Goal: Task Accomplishment & Management: Manage account settings

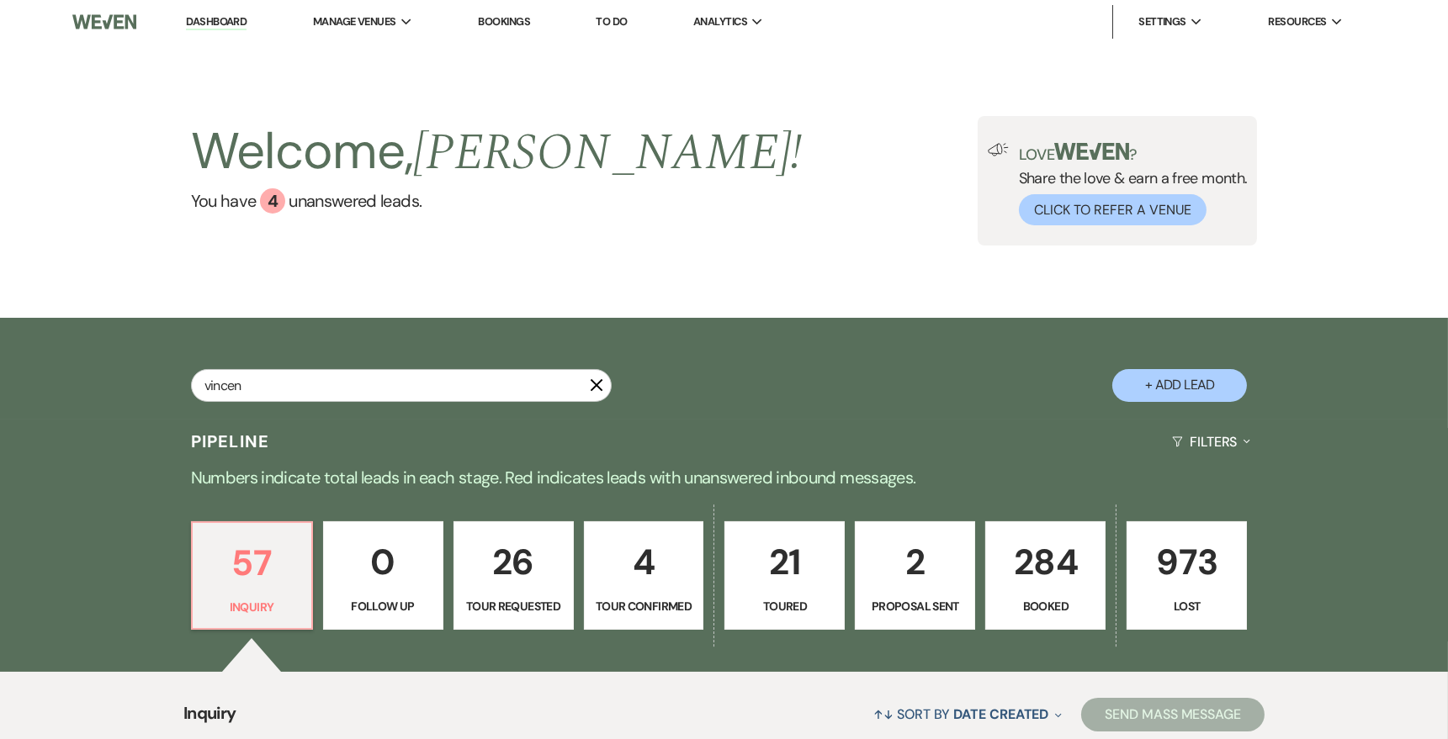
type input "[PERSON_NAME]"
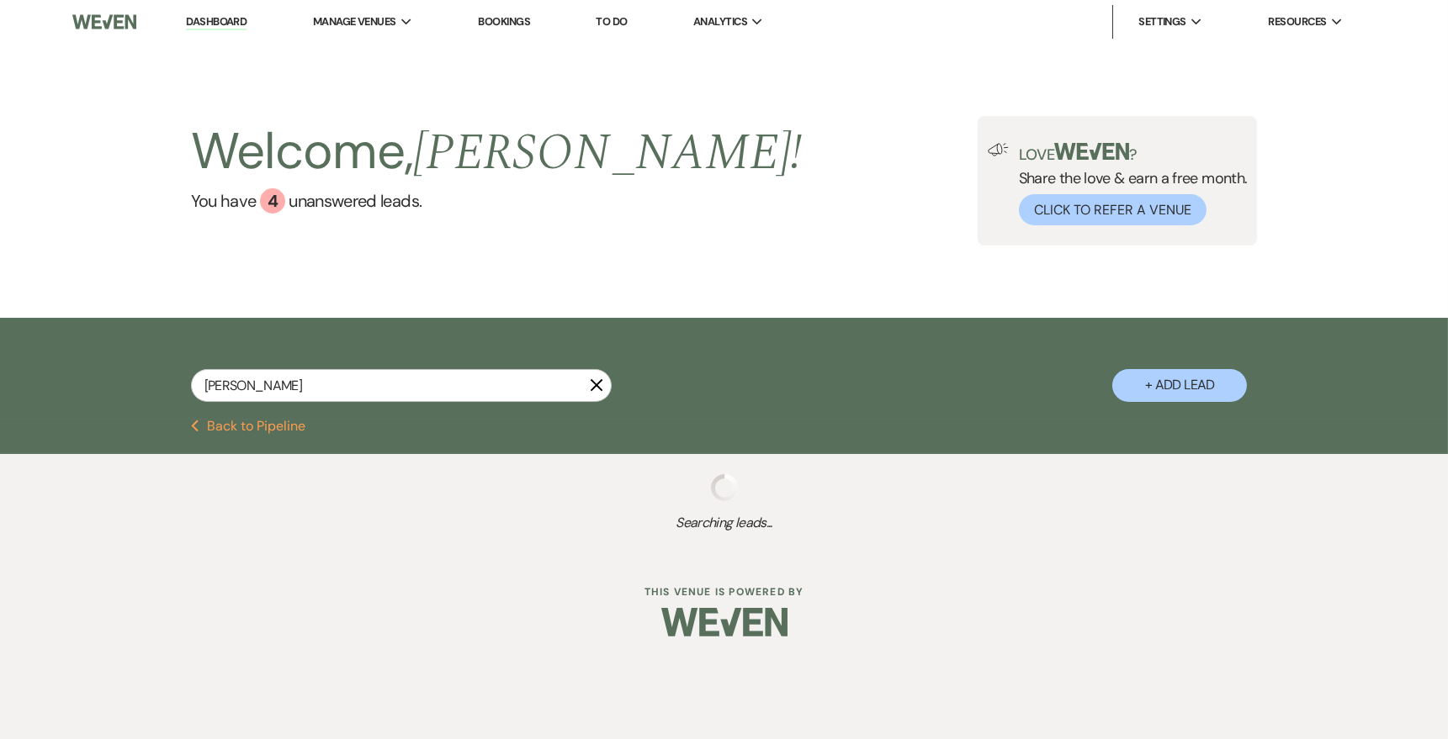
select select "8"
select select "10"
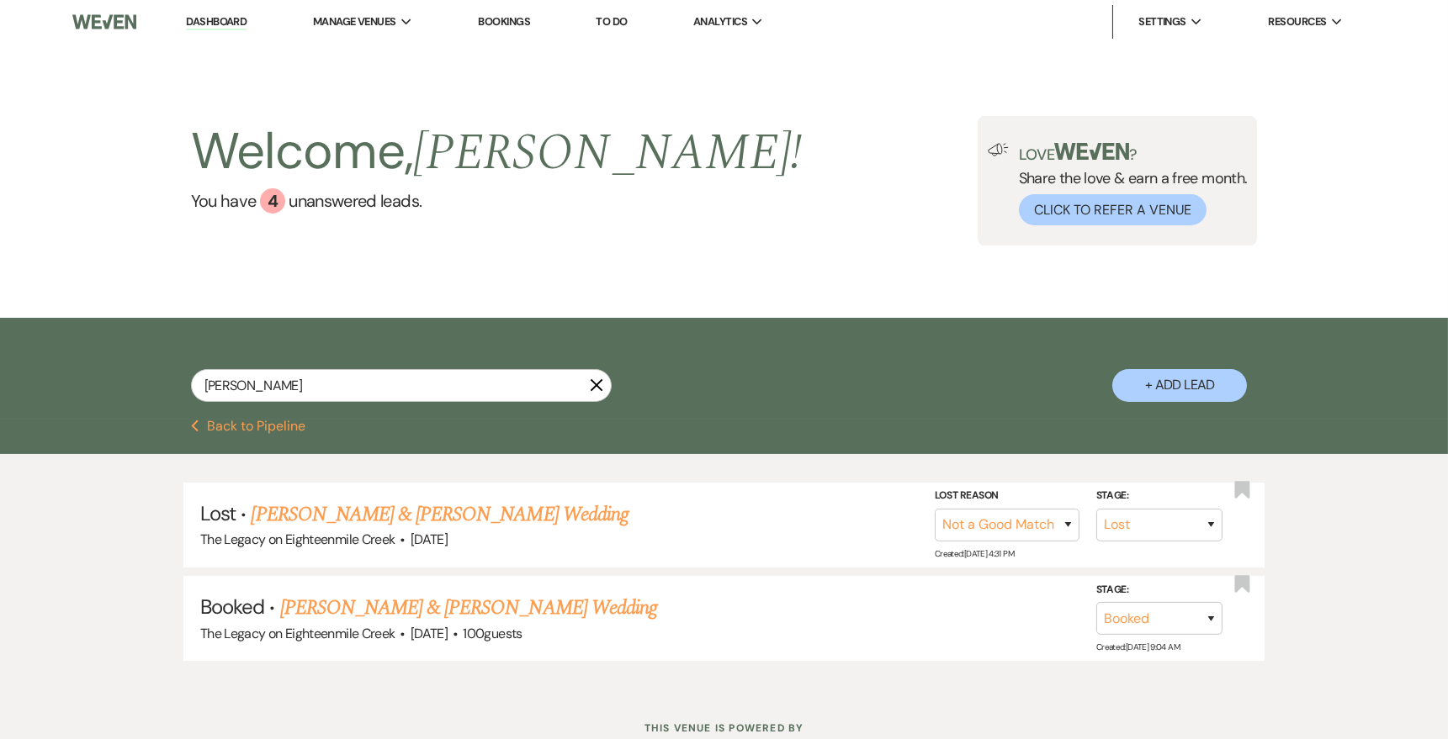
type input "[PERSON_NAME]"
click at [503, 612] on link "[PERSON_NAME] & [PERSON_NAME] Wedding" at bounding box center [468, 608] width 377 height 30
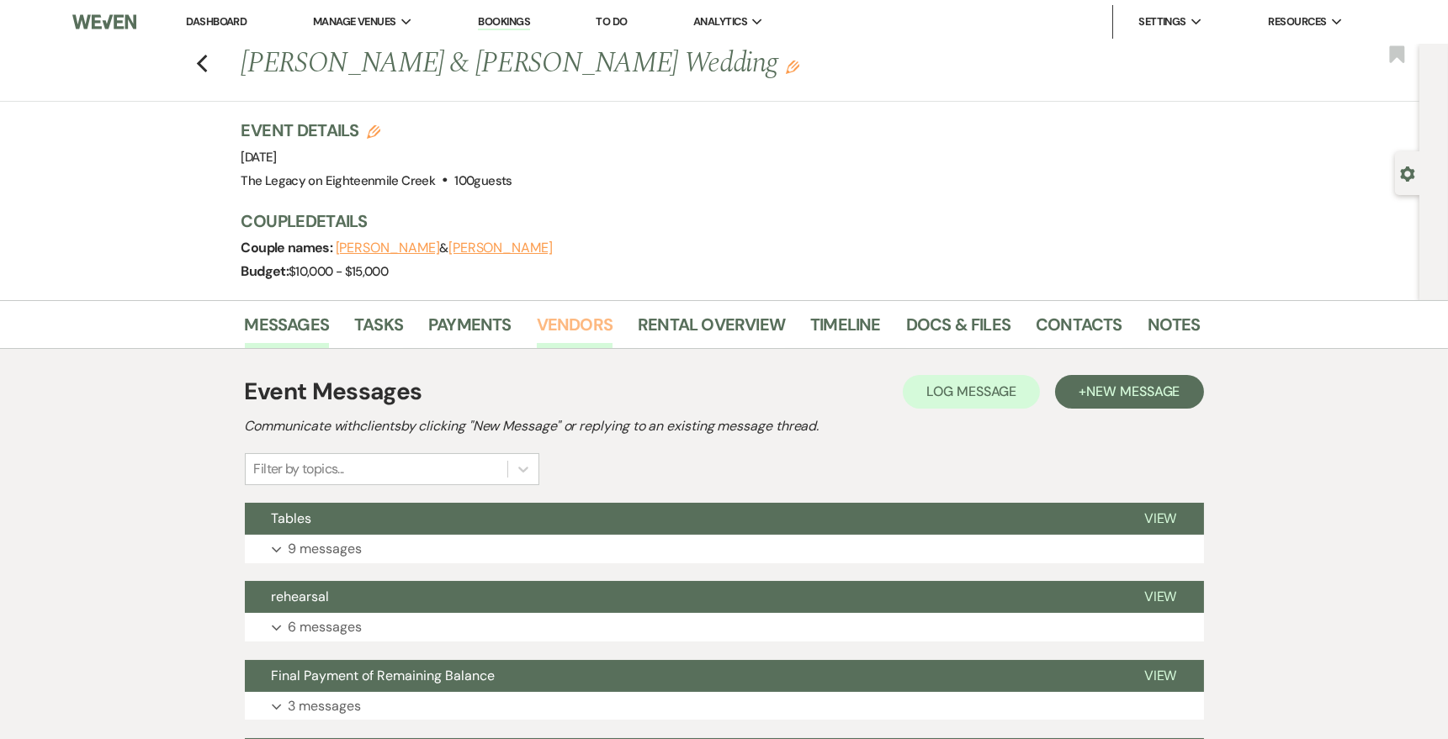
click at [570, 326] on link "Vendors" at bounding box center [575, 329] width 76 height 37
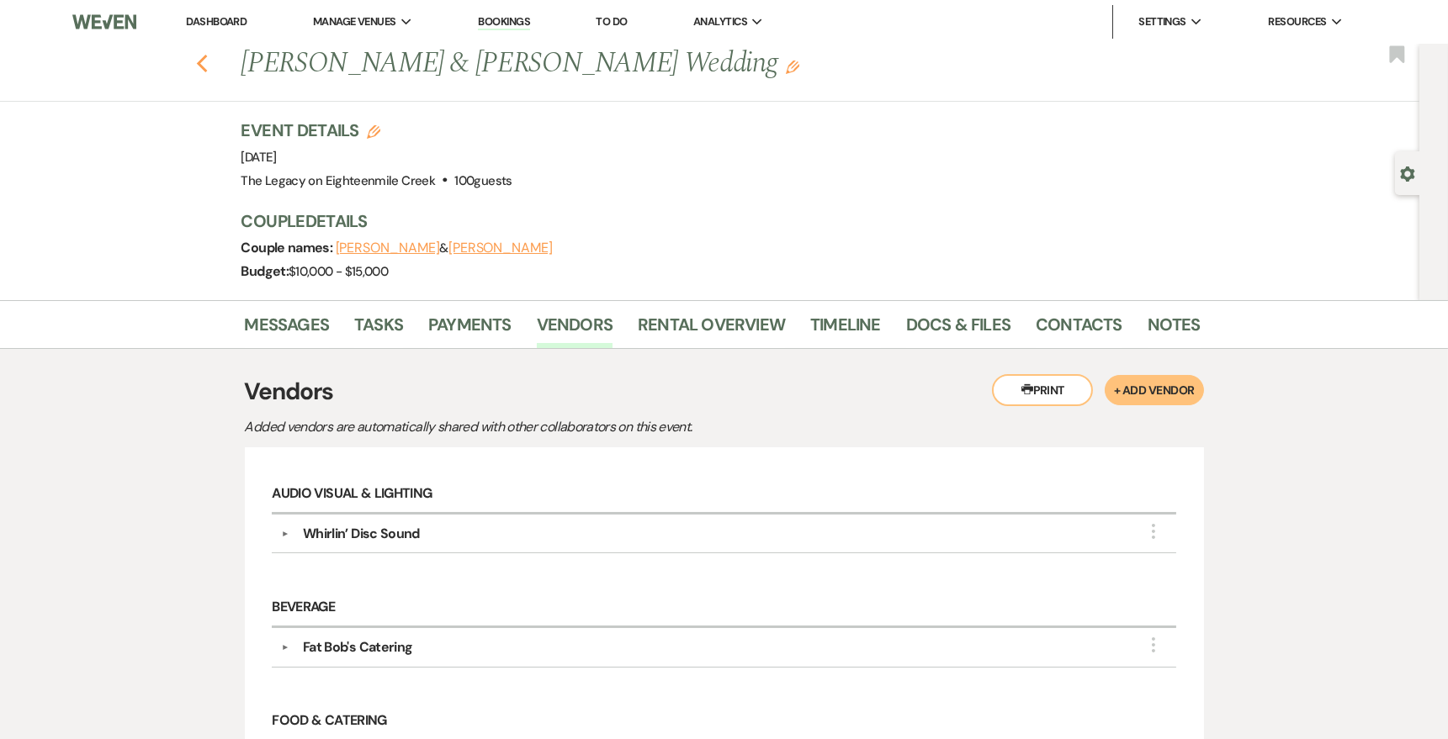
click at [201, 59] on use "button" at bounding box center [201, 64] width 11 height 19
select select "8"
select select "10"
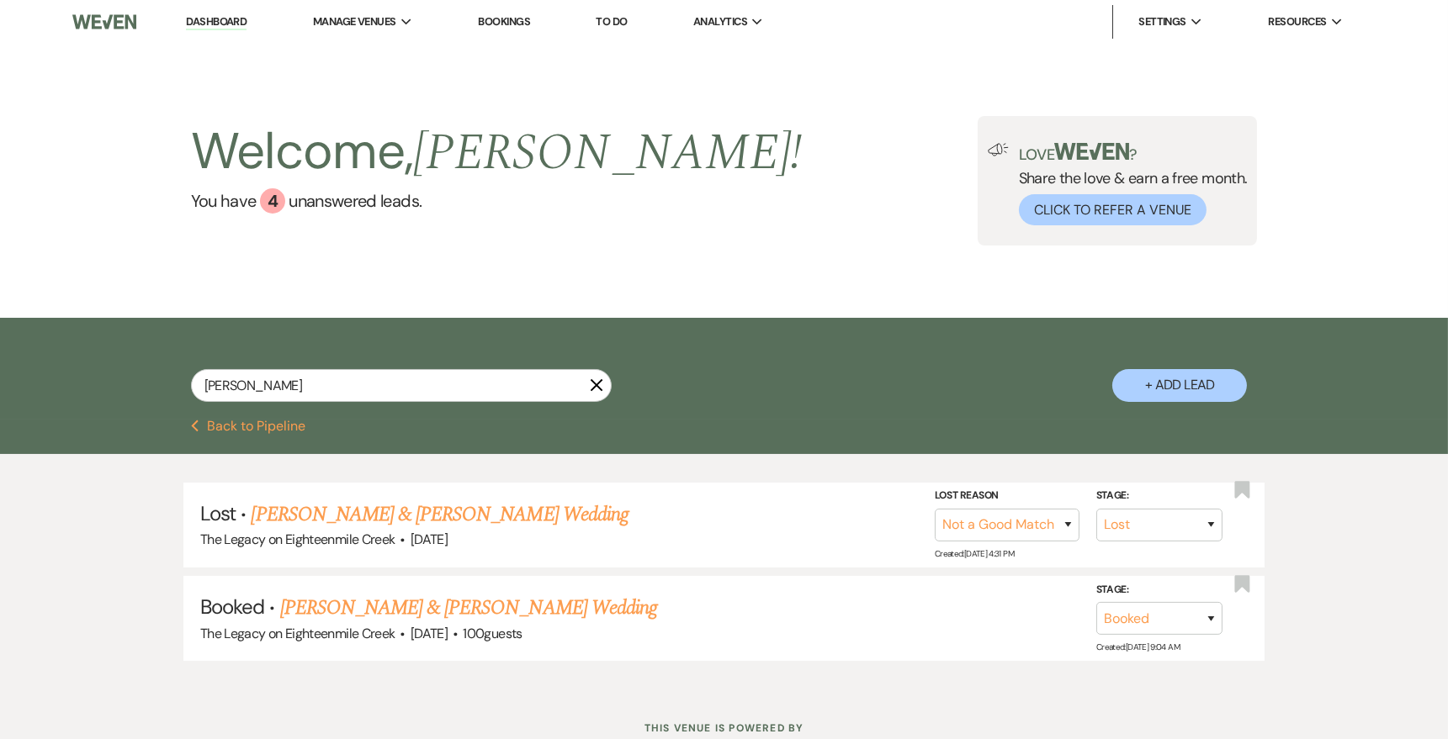
click at [225, 27] on link "Dashboard" at bounding box center [216, 22] width 61 height 16
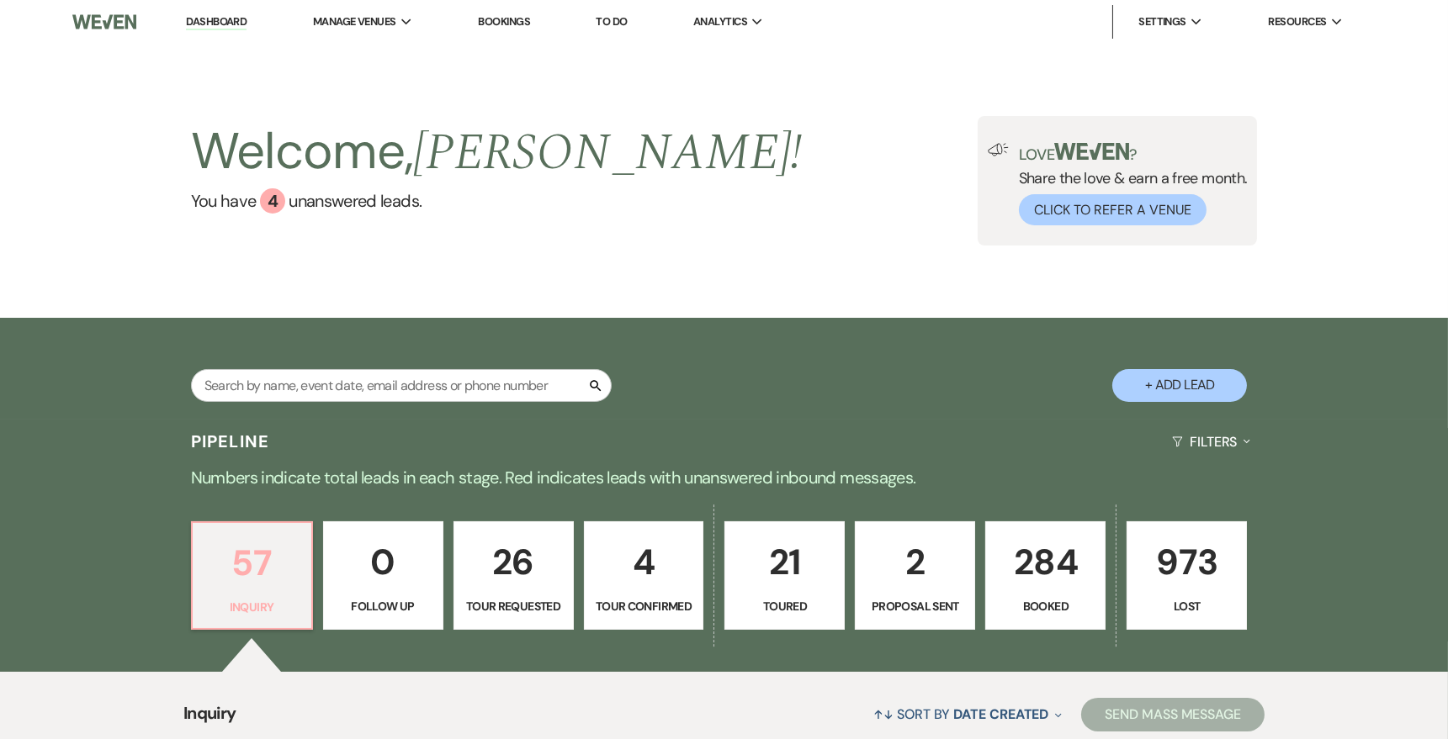
click at [246, 587] on p "57" at bounding box center [252, 563] width 98 height 56
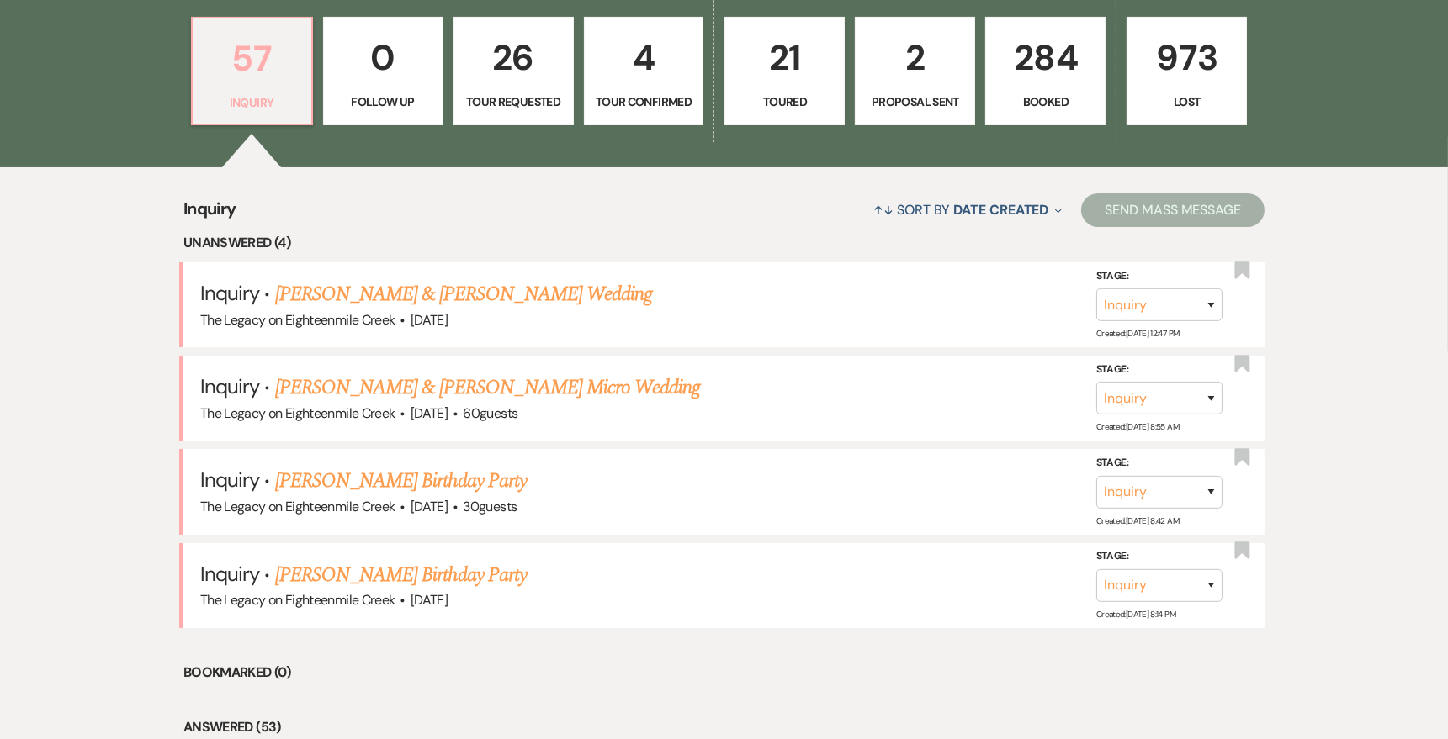
scroll to position [506, 0]
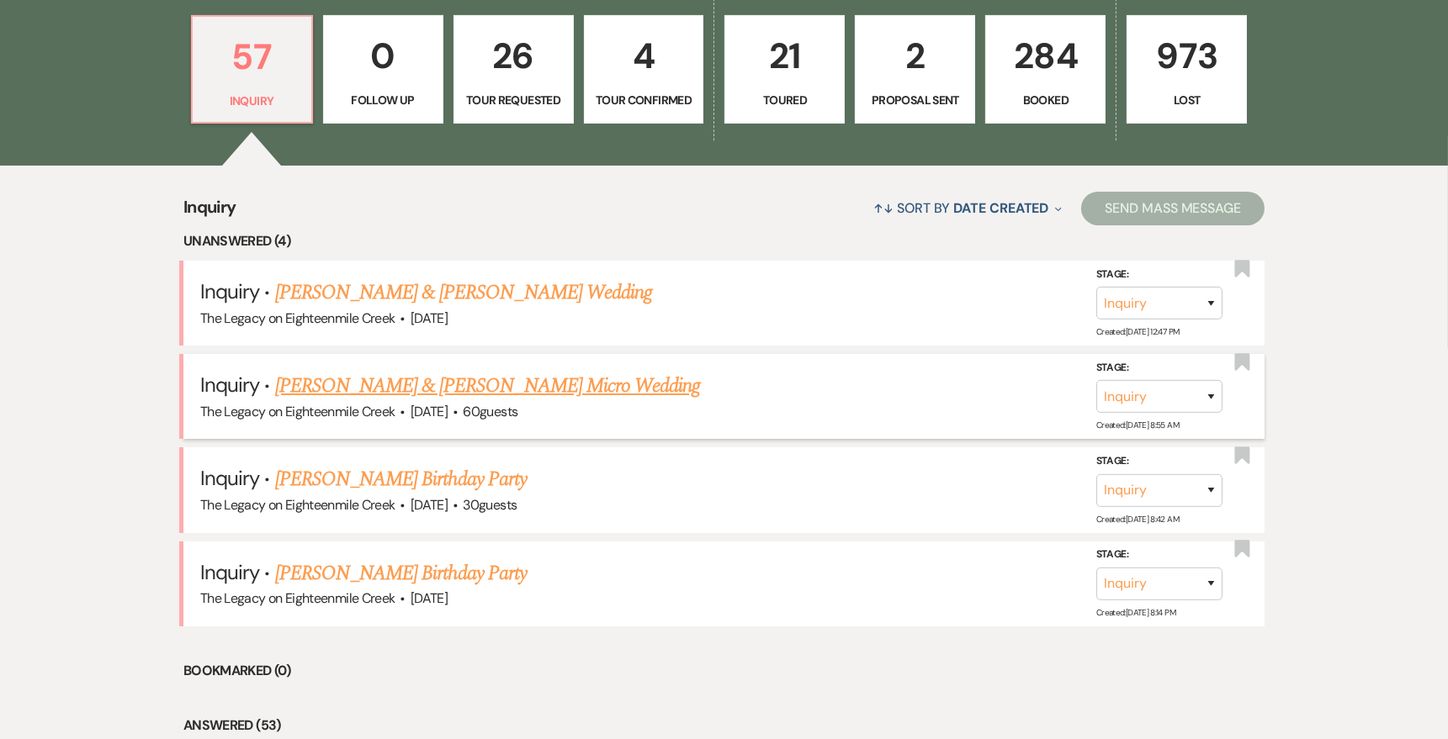
click at [384, 381] on link "[PERSON_NAME] & [PERSON_NAME] Micro Wedding" at bounding box center [488, 386] width 426 height 30
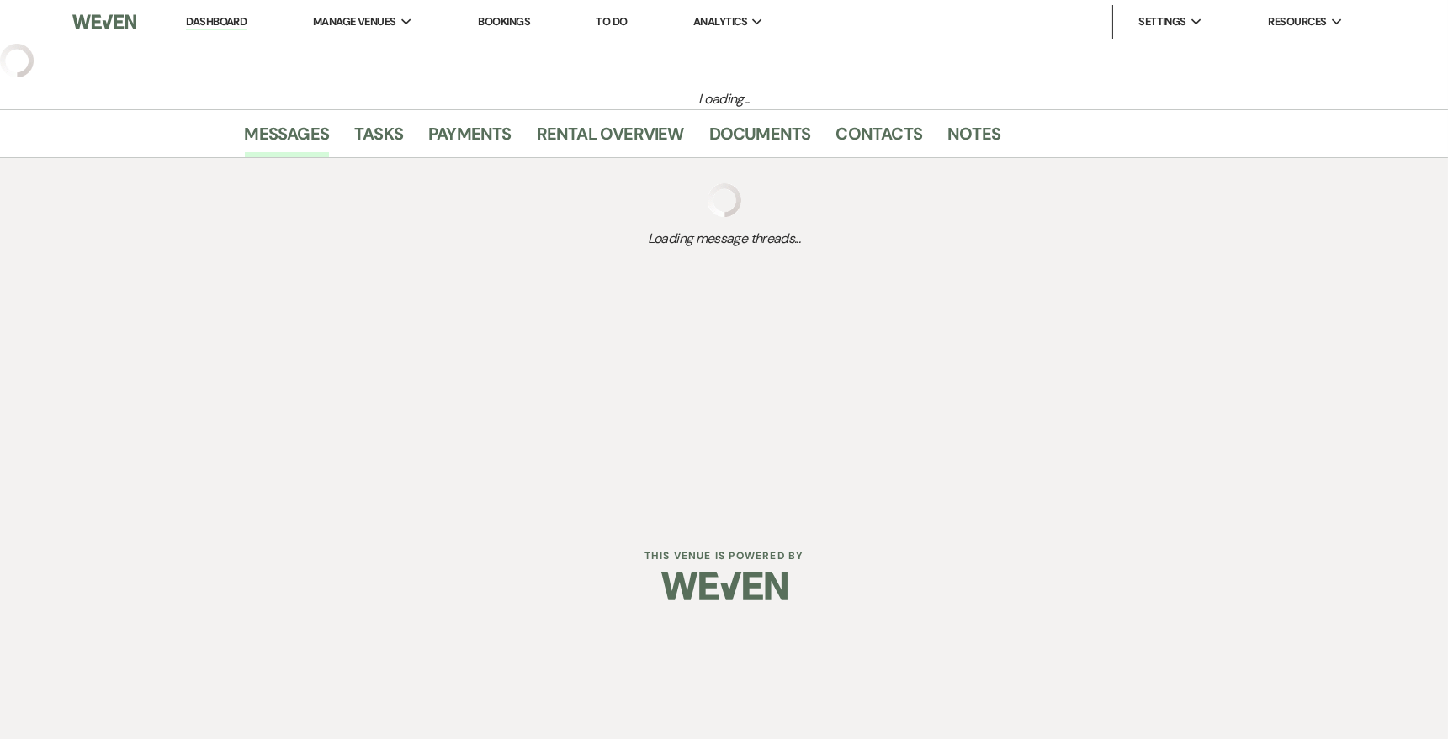
select select "5"
select select "16"
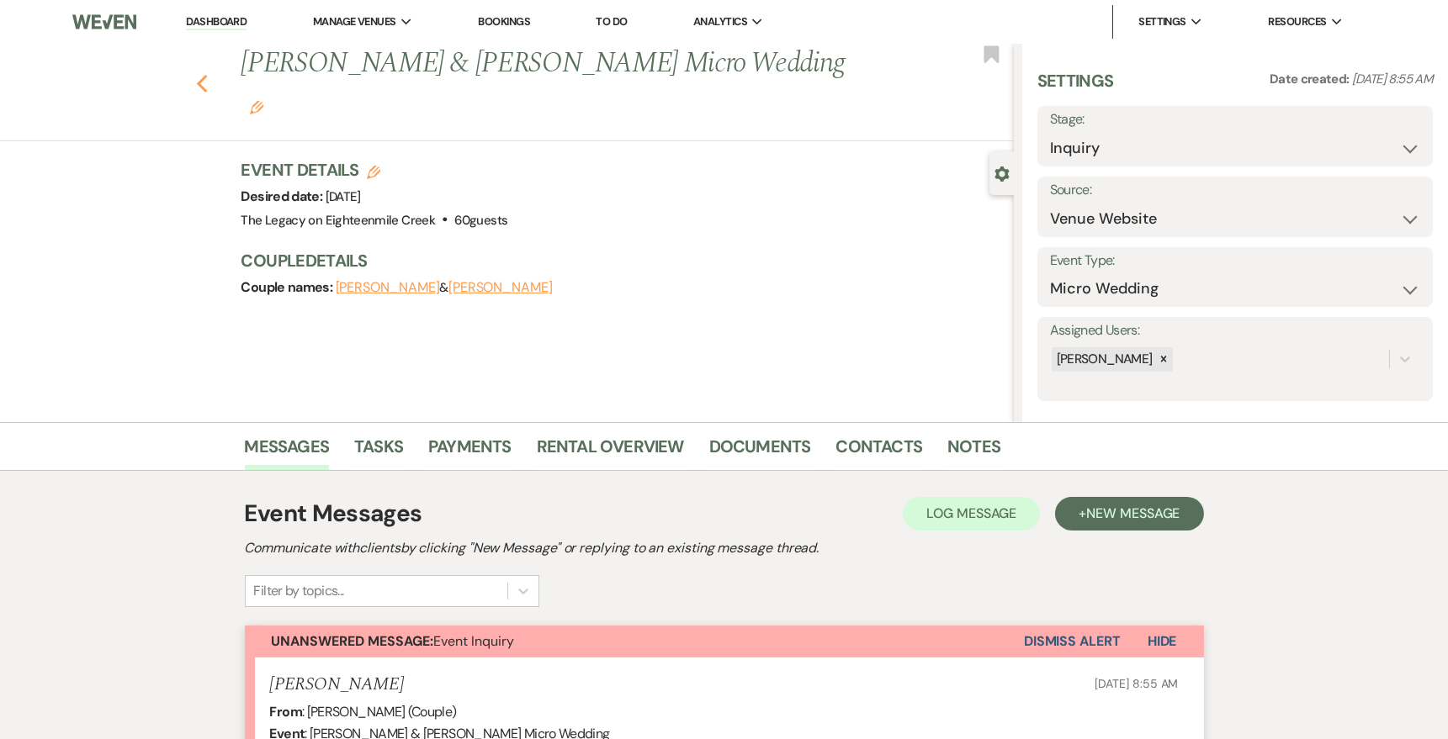
click at [200, 74] on icon "Previous" at bounding box center [202, 84] width 13 height 20
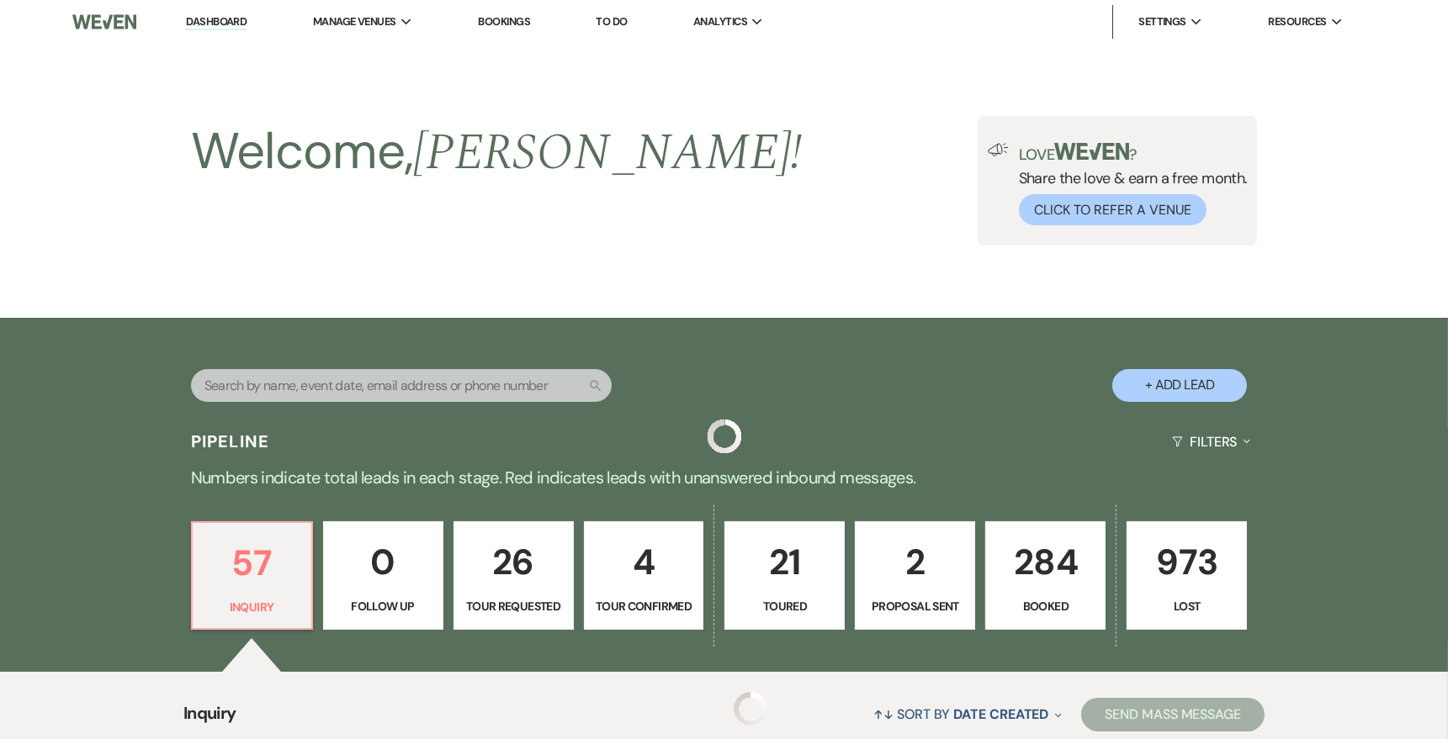
scroll to position [506, 0]
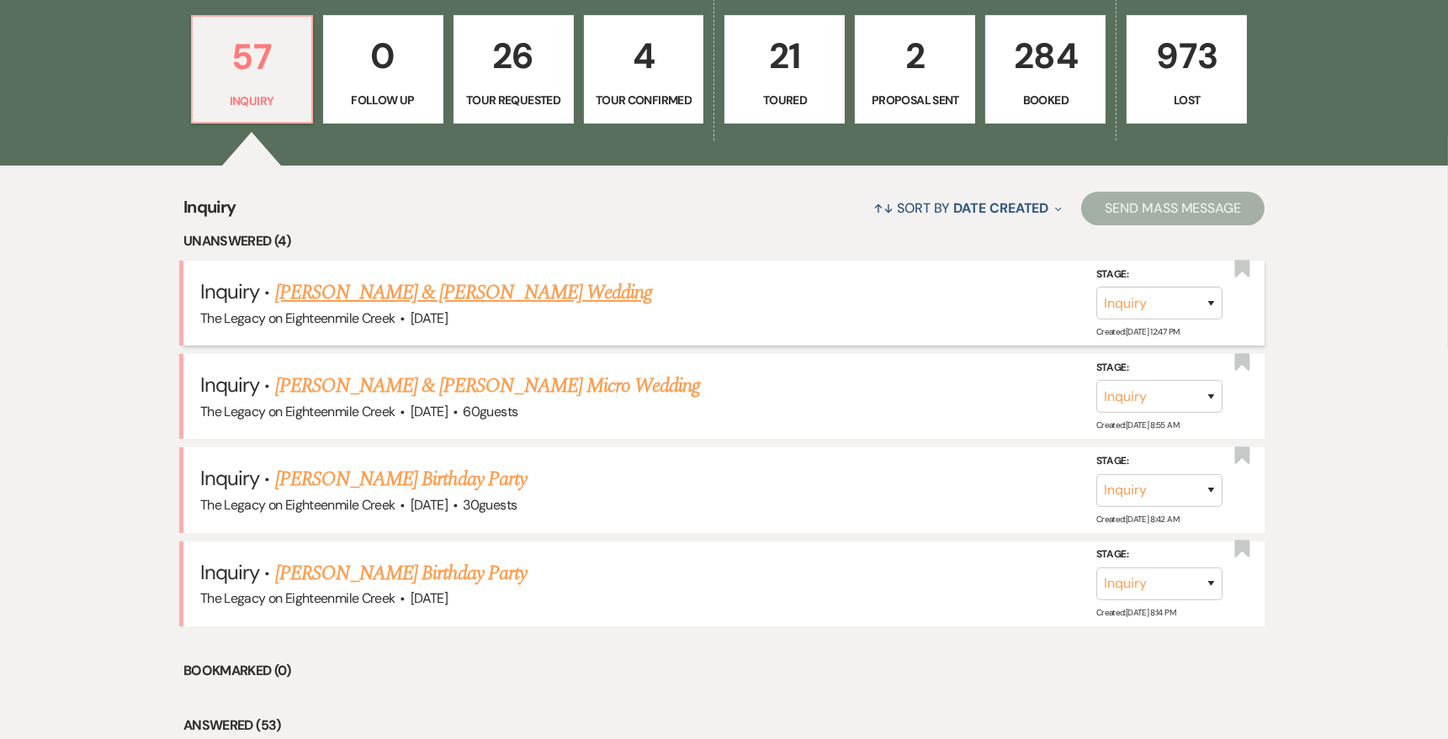
click at [495, 289] on link "[PERSON_NAME] & [PERSON_NAME] Wedding" at bounding box center [463, 293] width 377 height 30
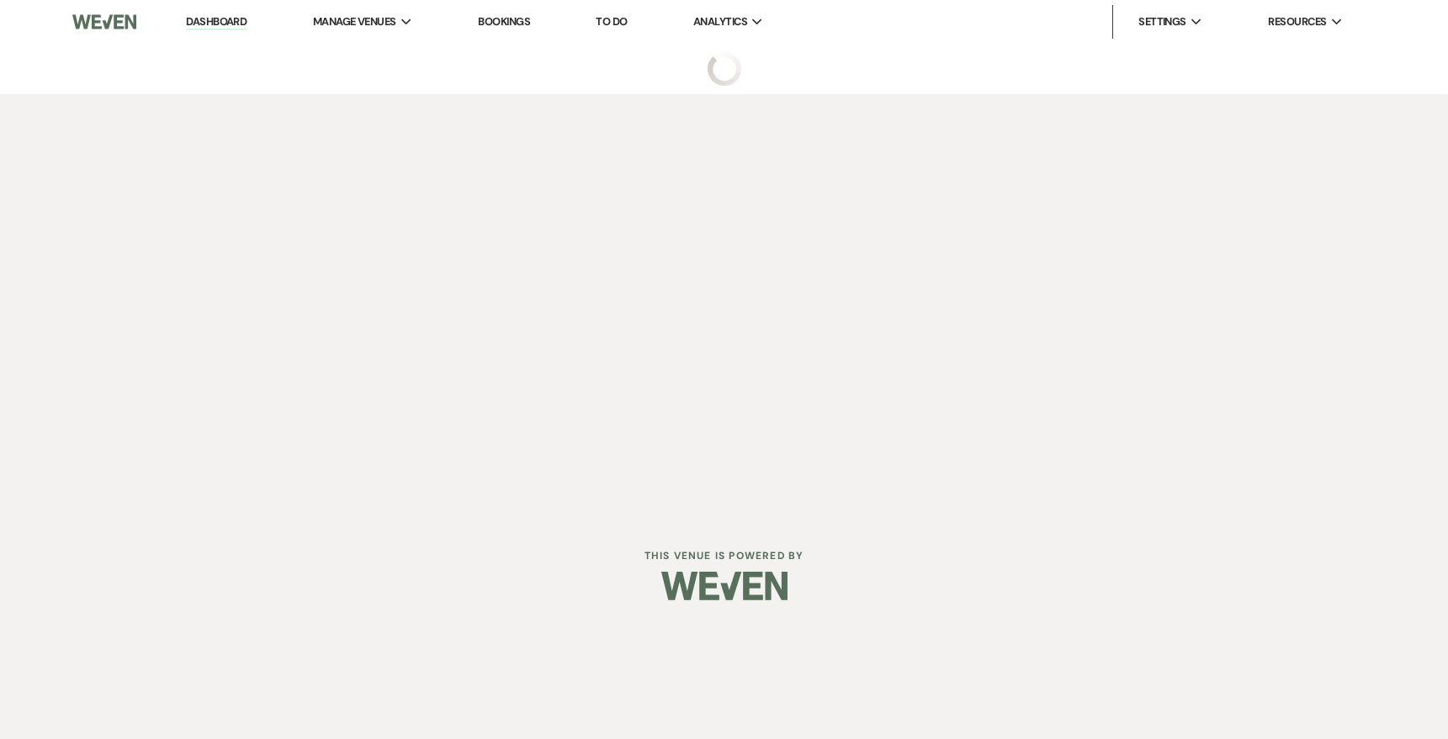
select select "5"
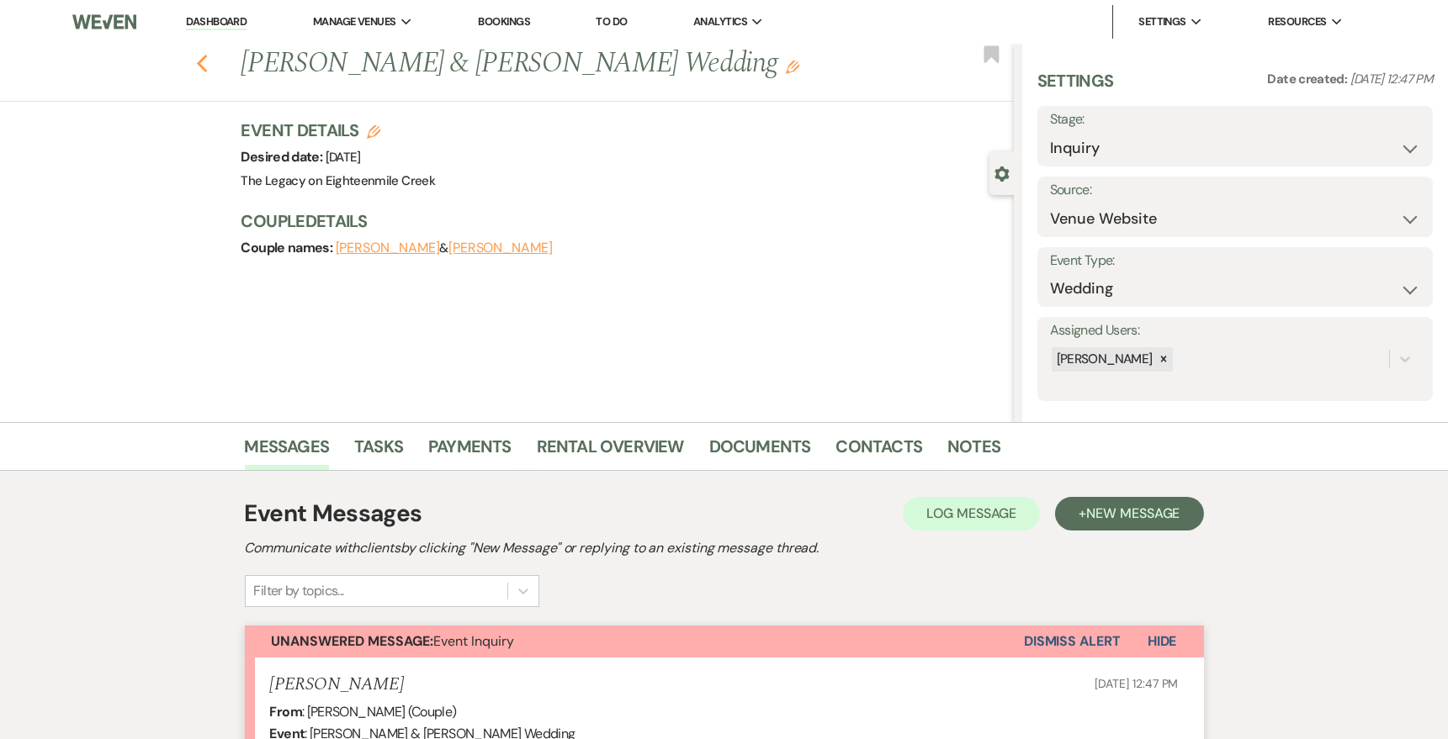
click at [200, 61] on use "button" at bounding box center [201, 64] width 11 height 19
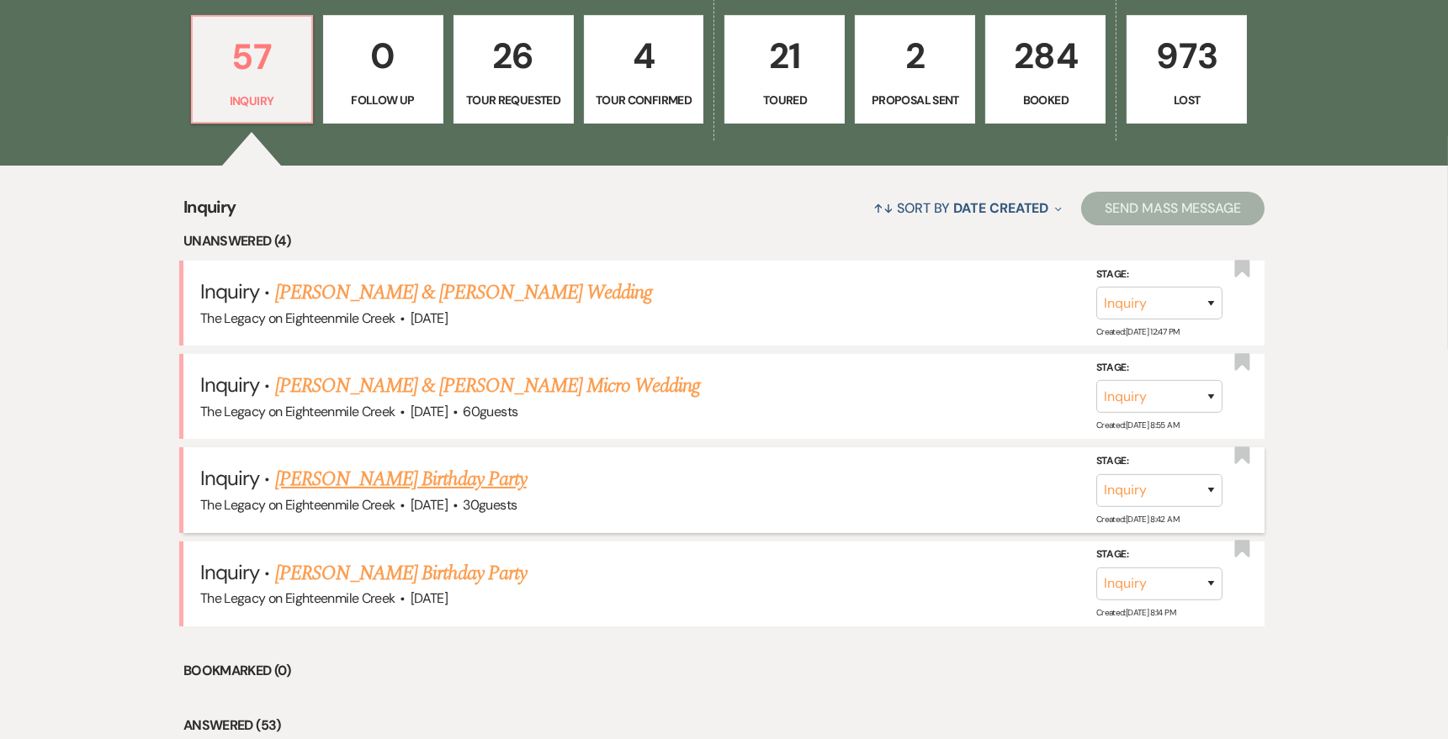
click at [471, 475] on link "[PERSON_NAME] Birthday Party" at bounding box center [401, 479] width 252 height 30
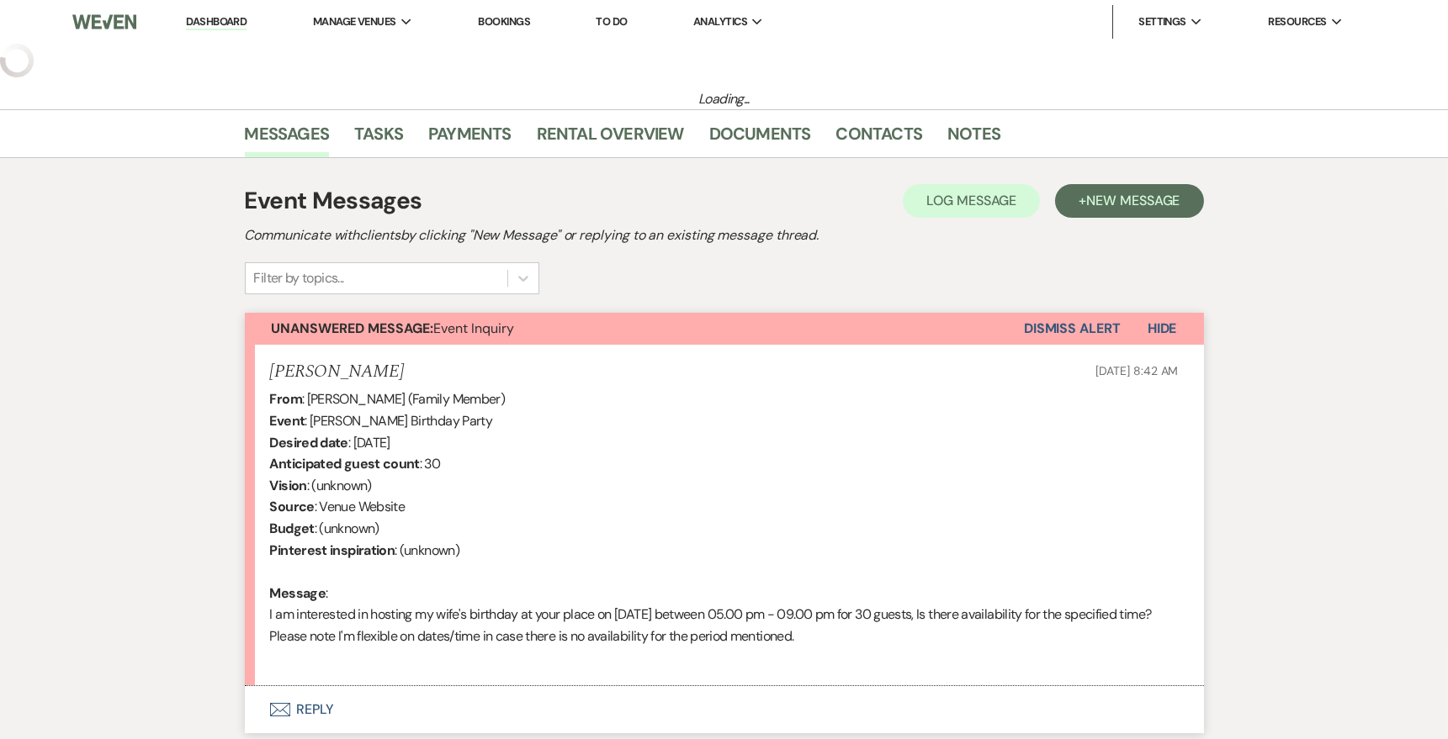
select select "5"
select select "4"
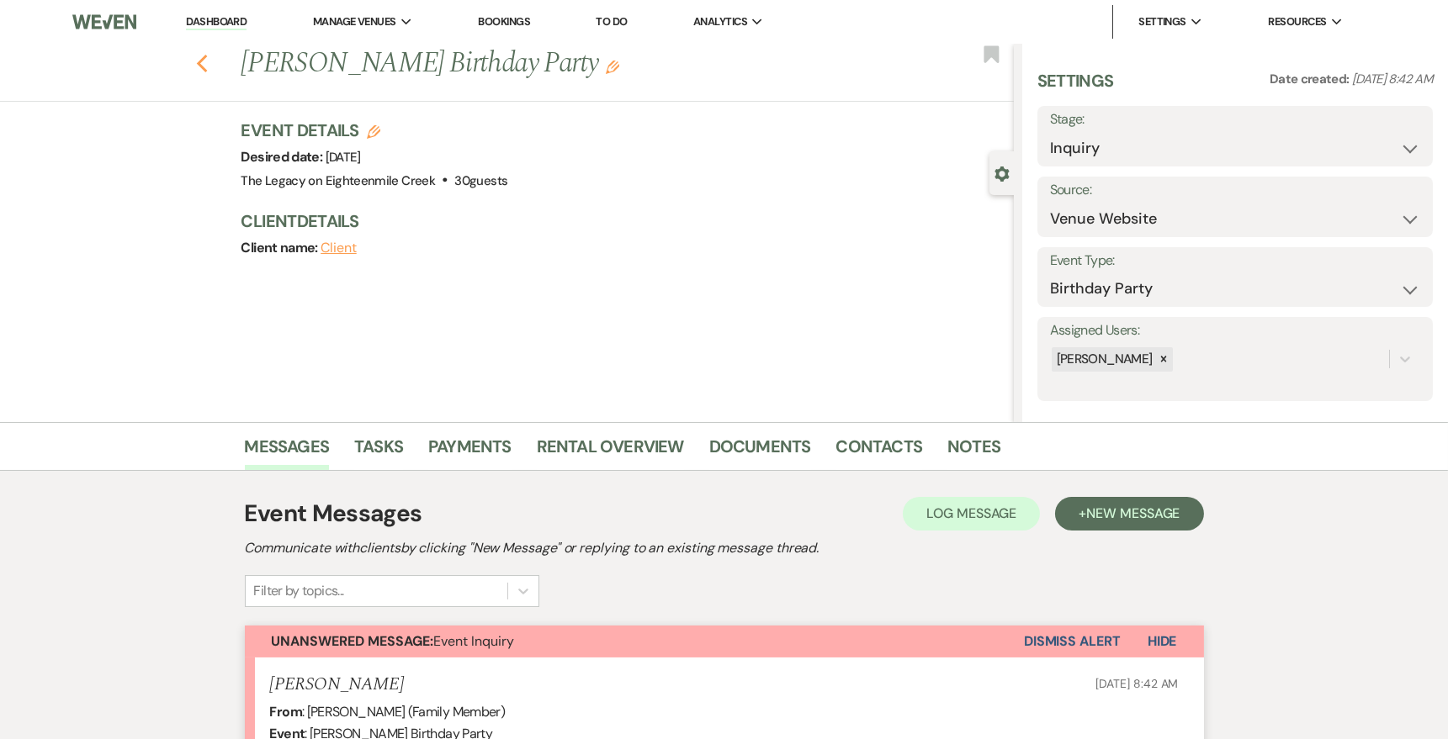
click at [205, 69] on use "button" at bounding box center [201, 64] width 11 height 19
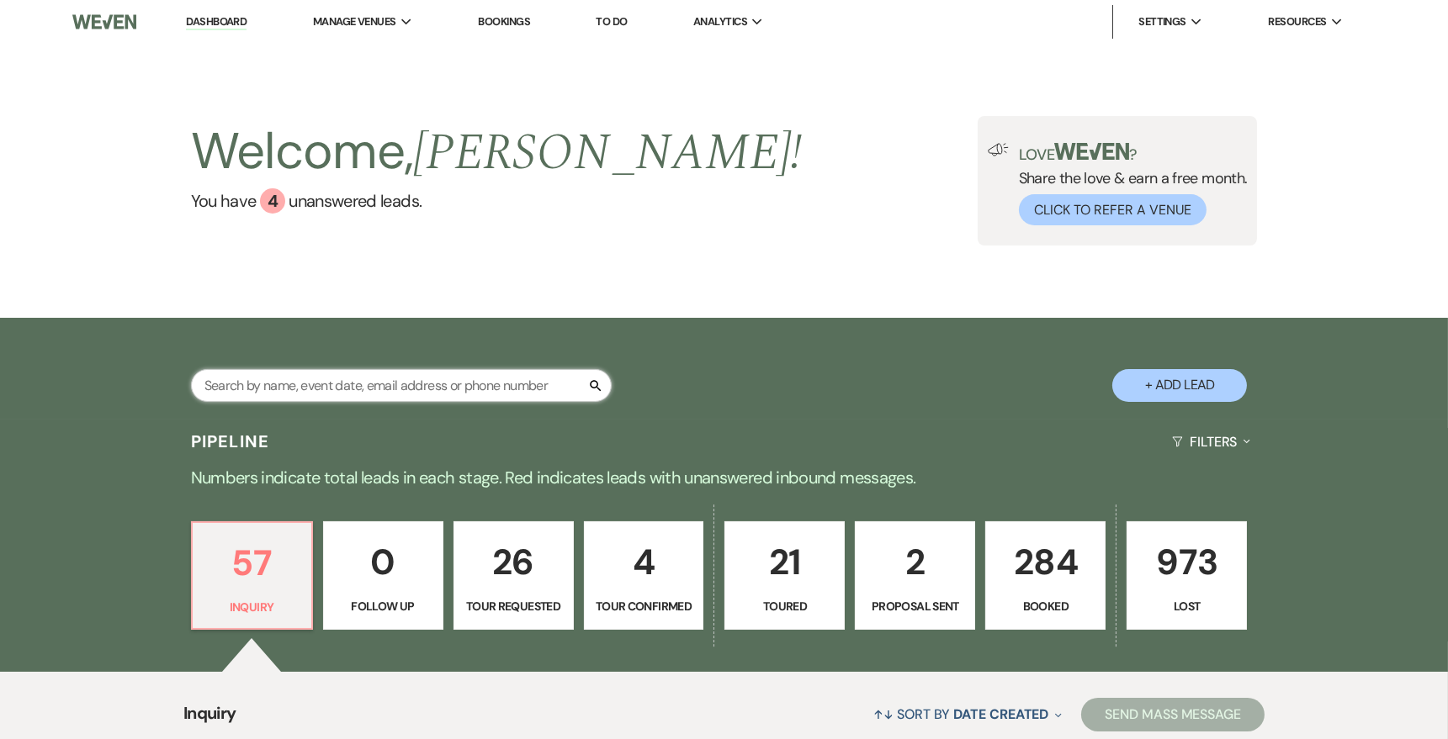
click at [384, 380] on input "text" at bounding box center [401, 385] width 421 height 33
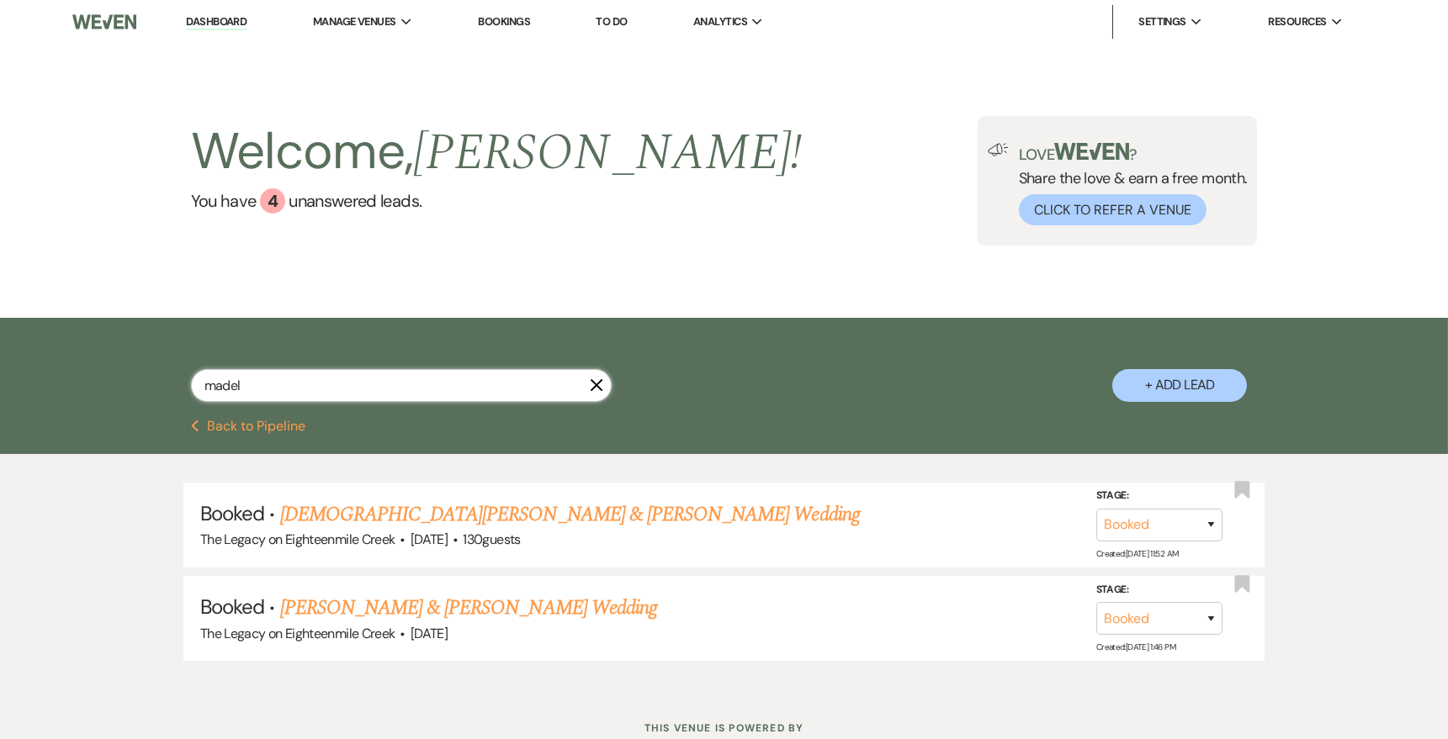
type input "madel"
click at [429, 518] on link "[DEMOGRAPHIC_DATA][PERSON_NAME] & [PERSON_NAME] Wedding" at bounding box center [570, 515] width 580 height 30
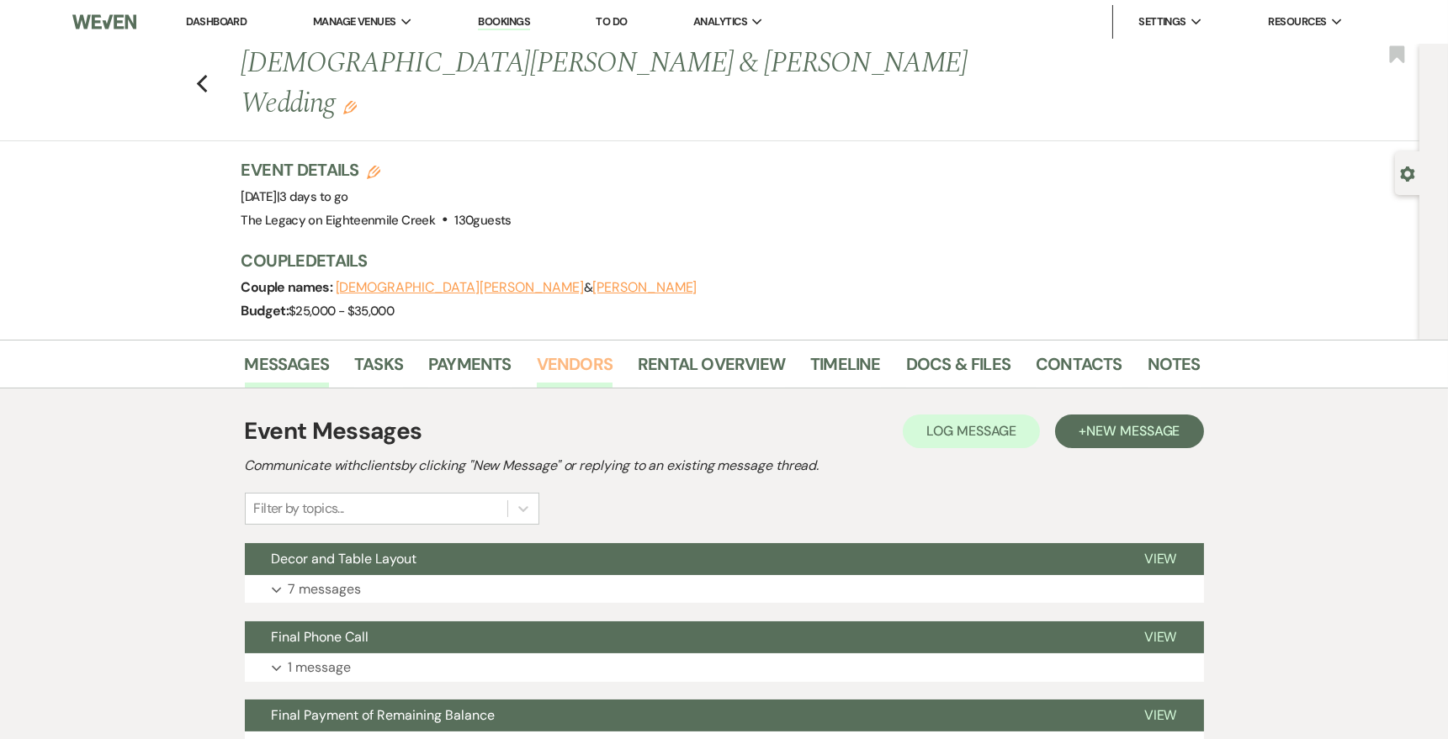
click at [553, 351] on link "Vendors" at bounding box center [575, 369] width 76 height 37
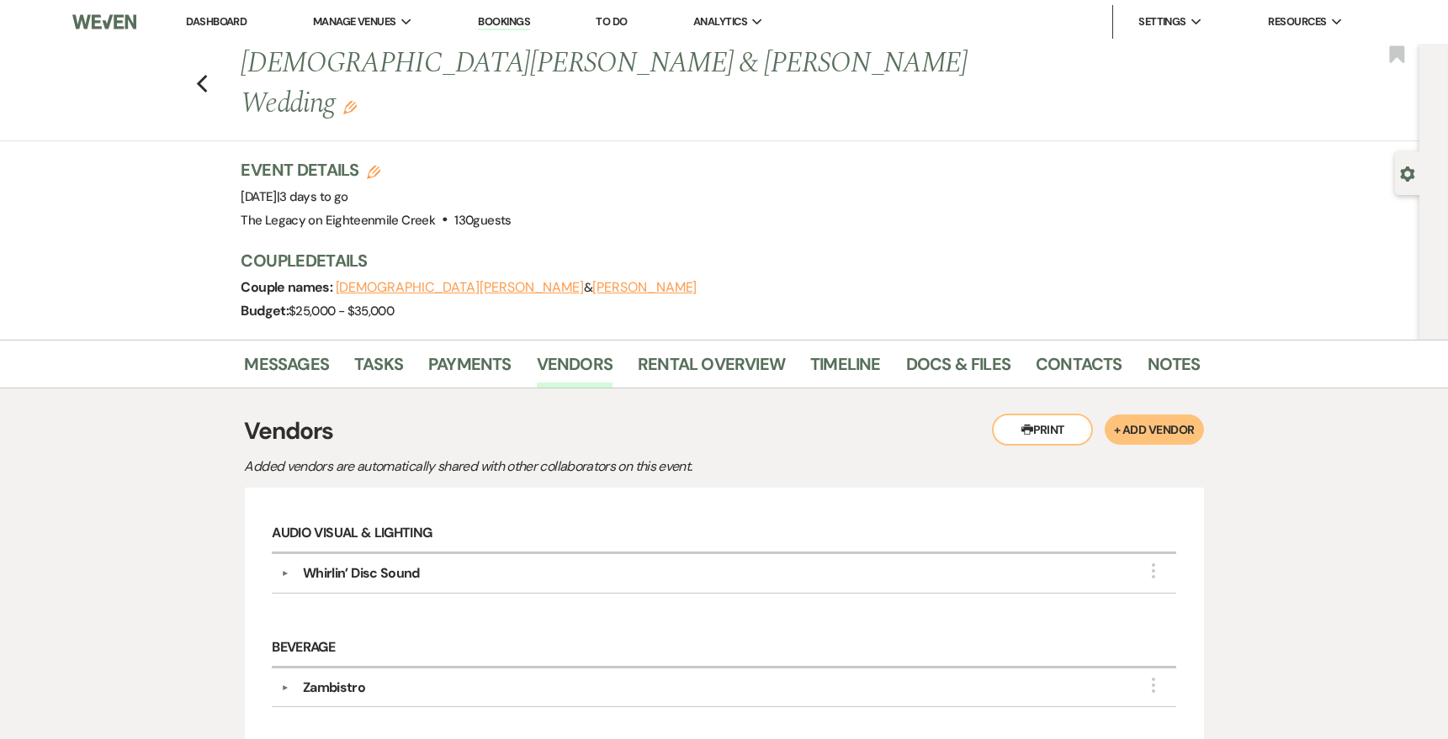
click at [411, 564] on div "Whirlin’ Disc Sound" at bounding box center [361, 574] width 117 height 20
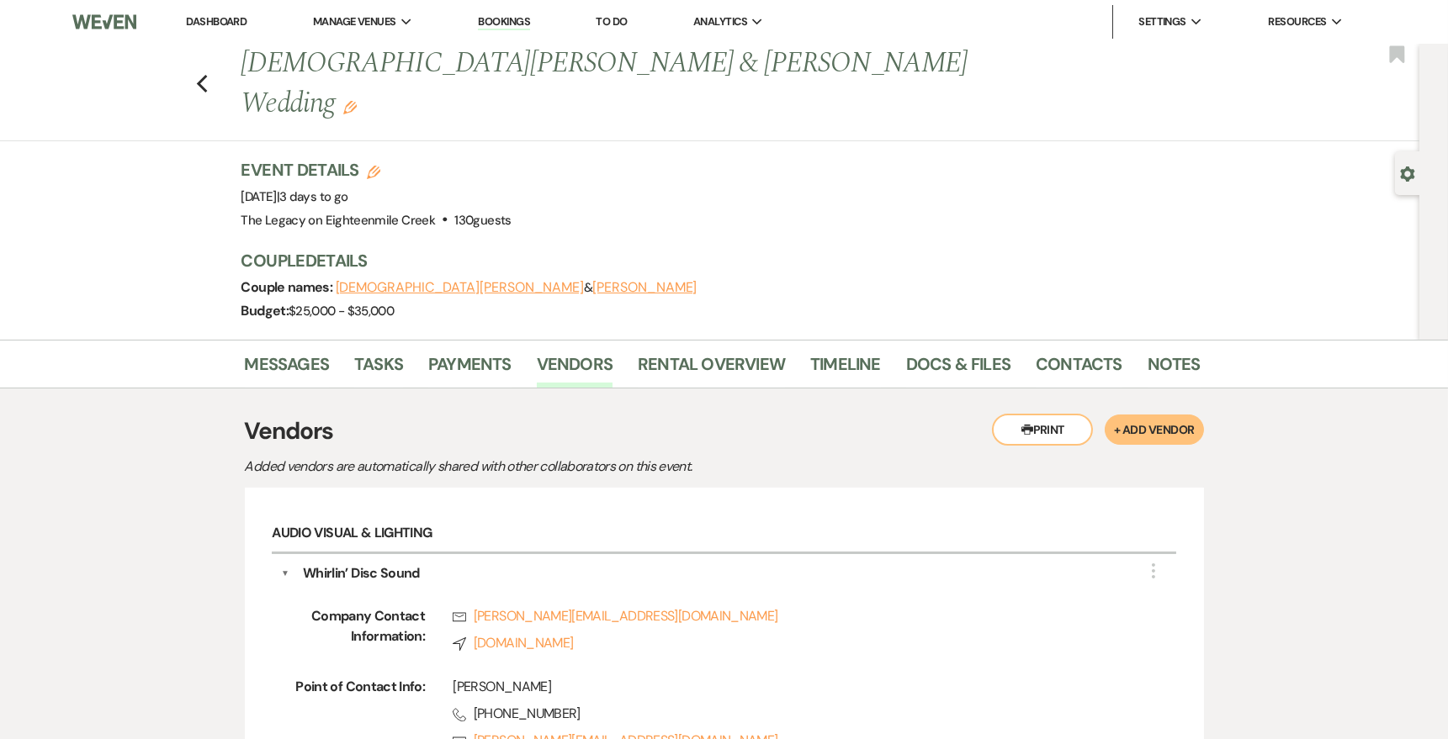
drag, startPoint x: 612, startPoint y: 700, endPoint x: 869, endPoint y: 0, distance: 745.4
click at [1110, 516] on h6 "Audio Visual & Lighting" at bounding box center [723, 536] width 903 height 40
click at [286, 564] on button "▼" at bounding box center [285, 574] width 8 height 20
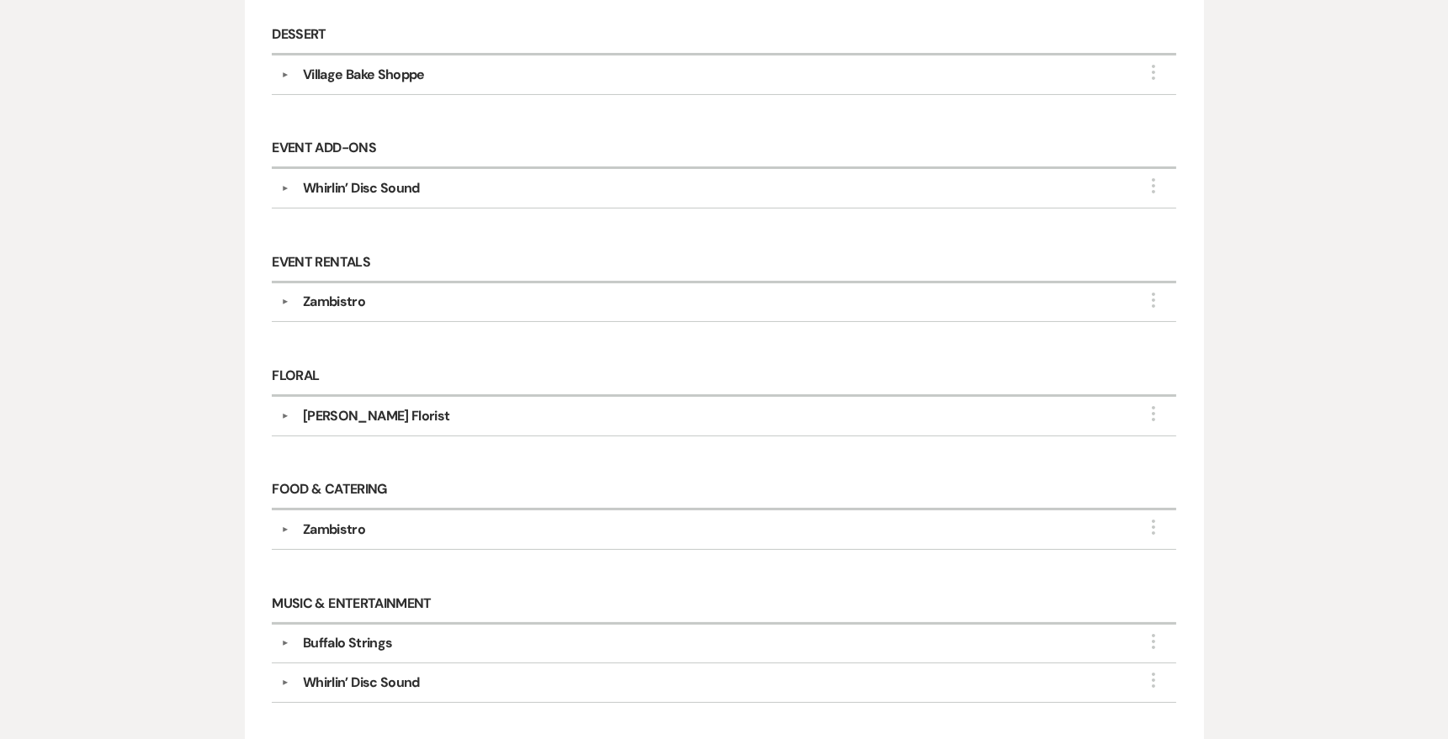
scroll to position [728, 0]
click at [329, 633] on div "Buffalo Strings" at bounding box center [347, 643] width 89 height 20
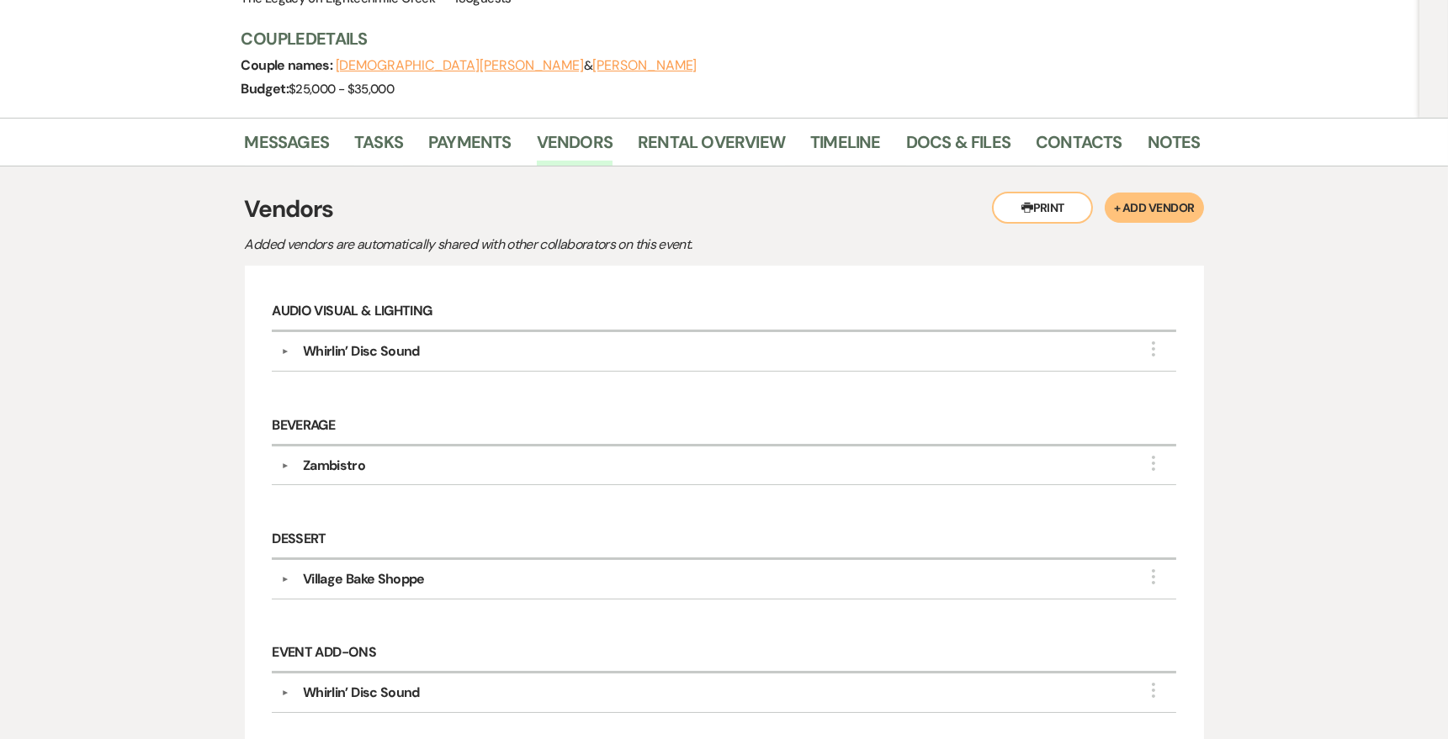
scroll to position [0, 0]
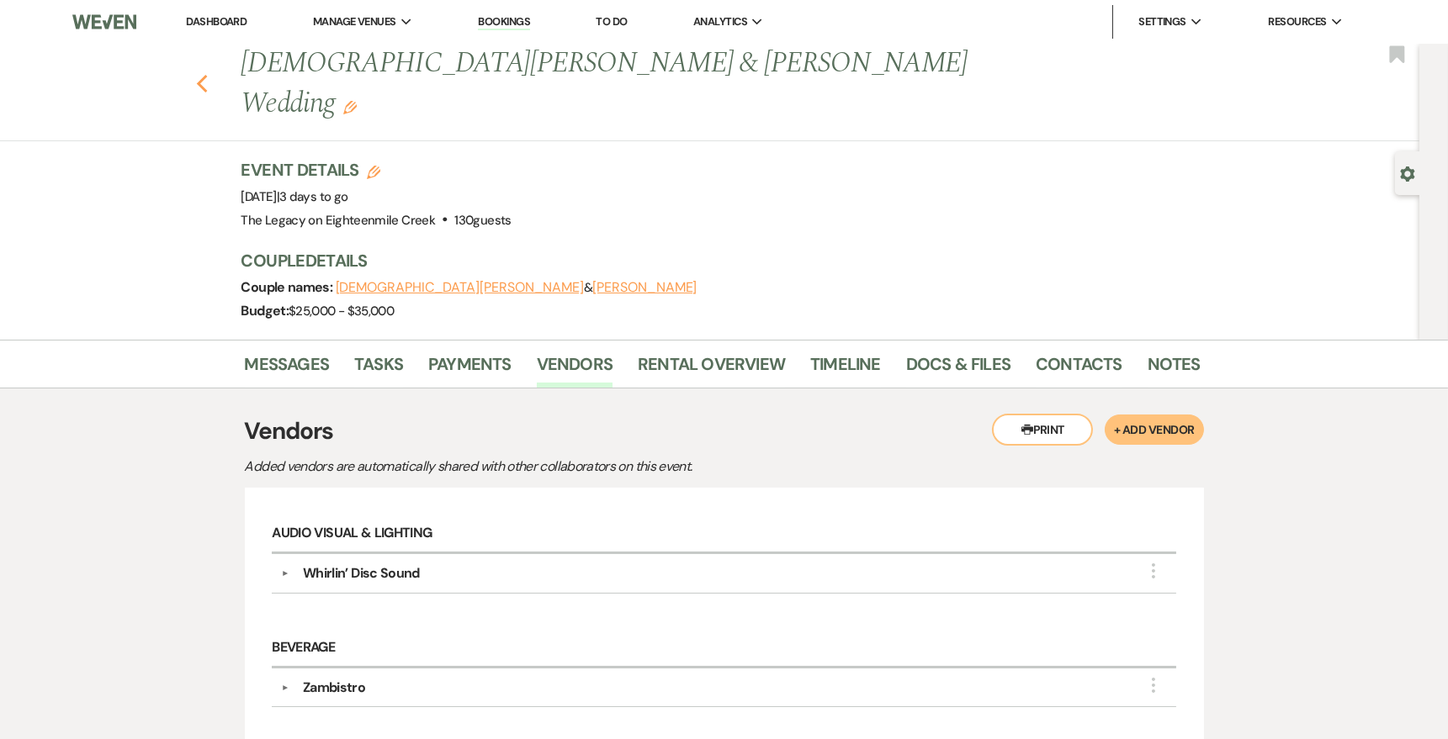
click at [202, 75] on use "button" at bounding box center [201, 84] width 11 height 19
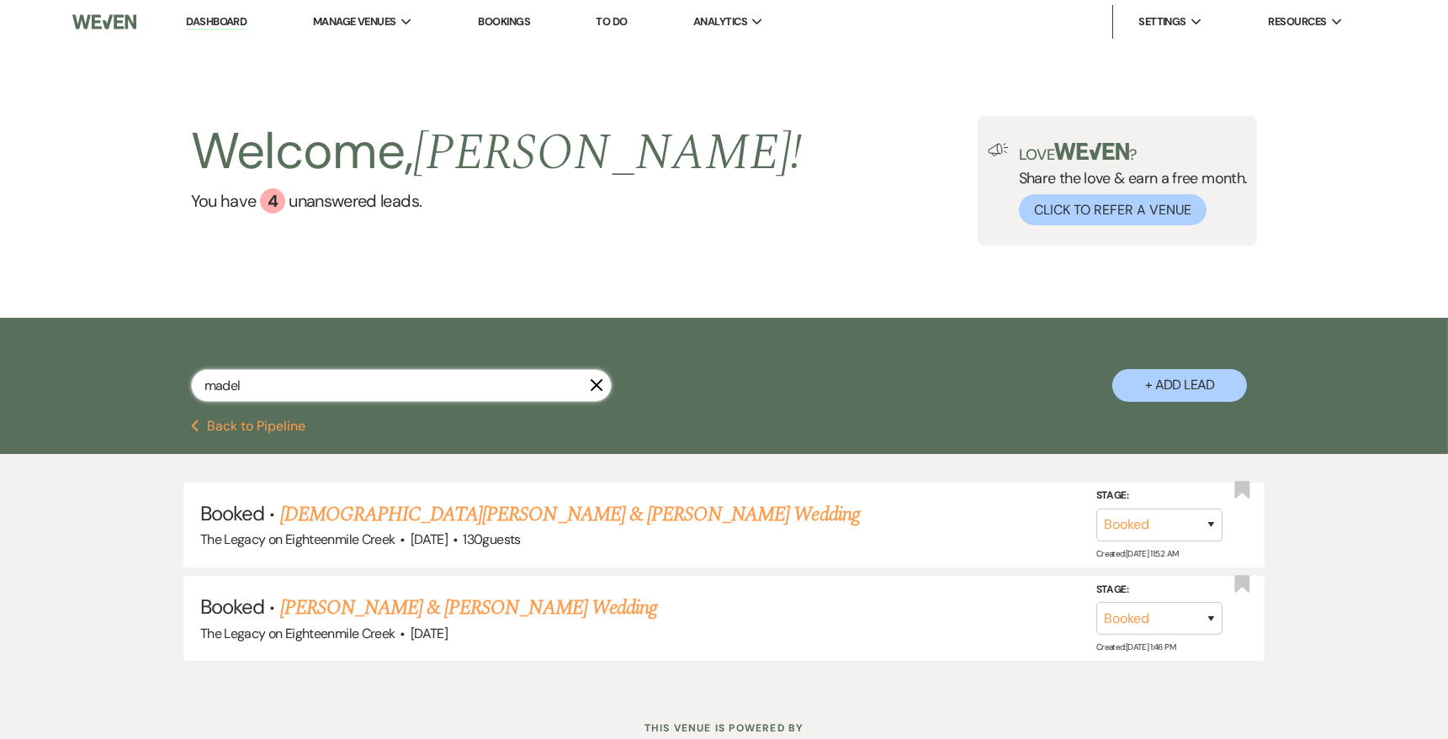
click at [302, 386] on input "madel" at bounding box center [401, 385] width 421 height 33
drag, startPoint x: 302, startPoint y: 386, endPoint x: 162, endPoint y: 378, distance: 139.9
click at [163, 379] on div "madel X + Add Lead" at bounding box center [724, 370] width 1211 height 89
type input "madison"
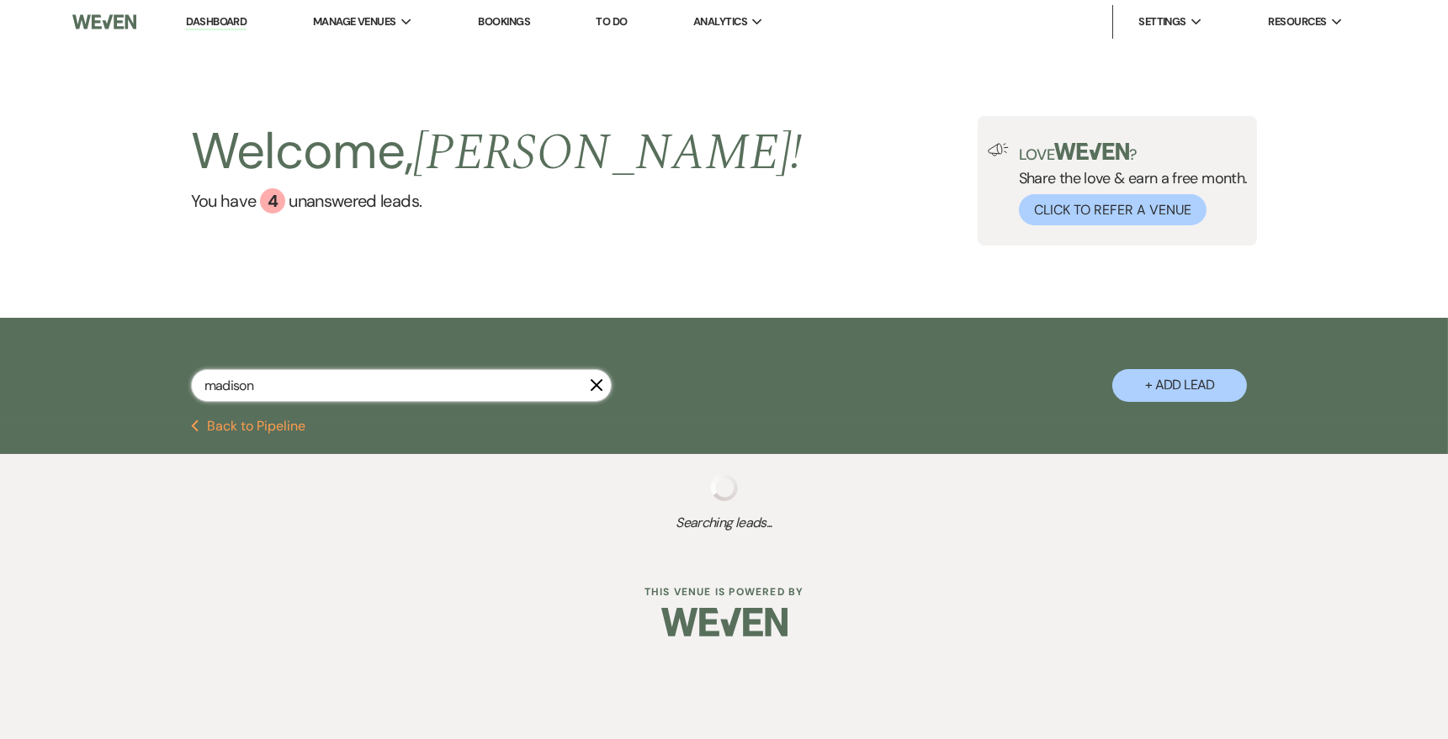
select select "8"
select select "10"
select select "8"
select select "5"
select select "8"
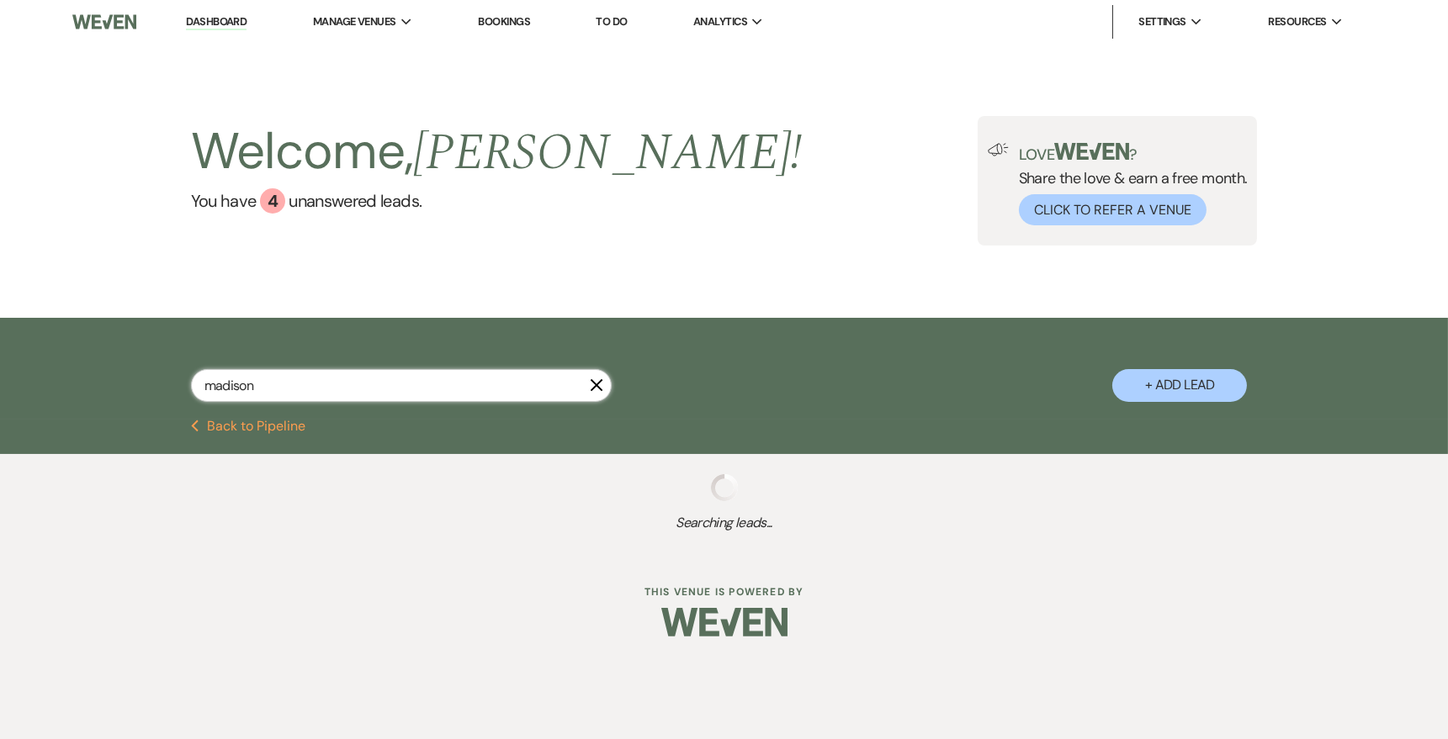
select select "5"
select select "8"
select select "5"
select select "8"
select select "5"
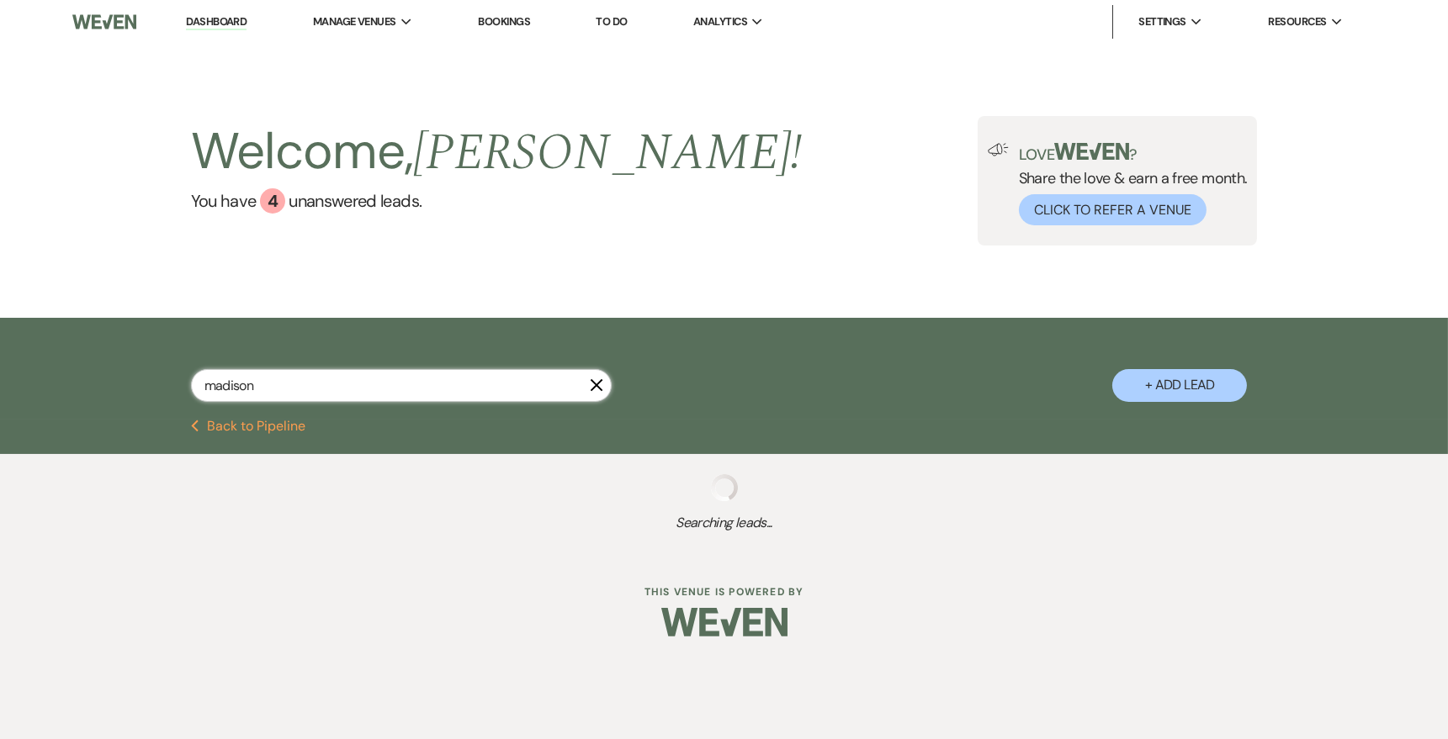
select select "8"
select select "5"
select select "8"
select select "5"
select select "8"
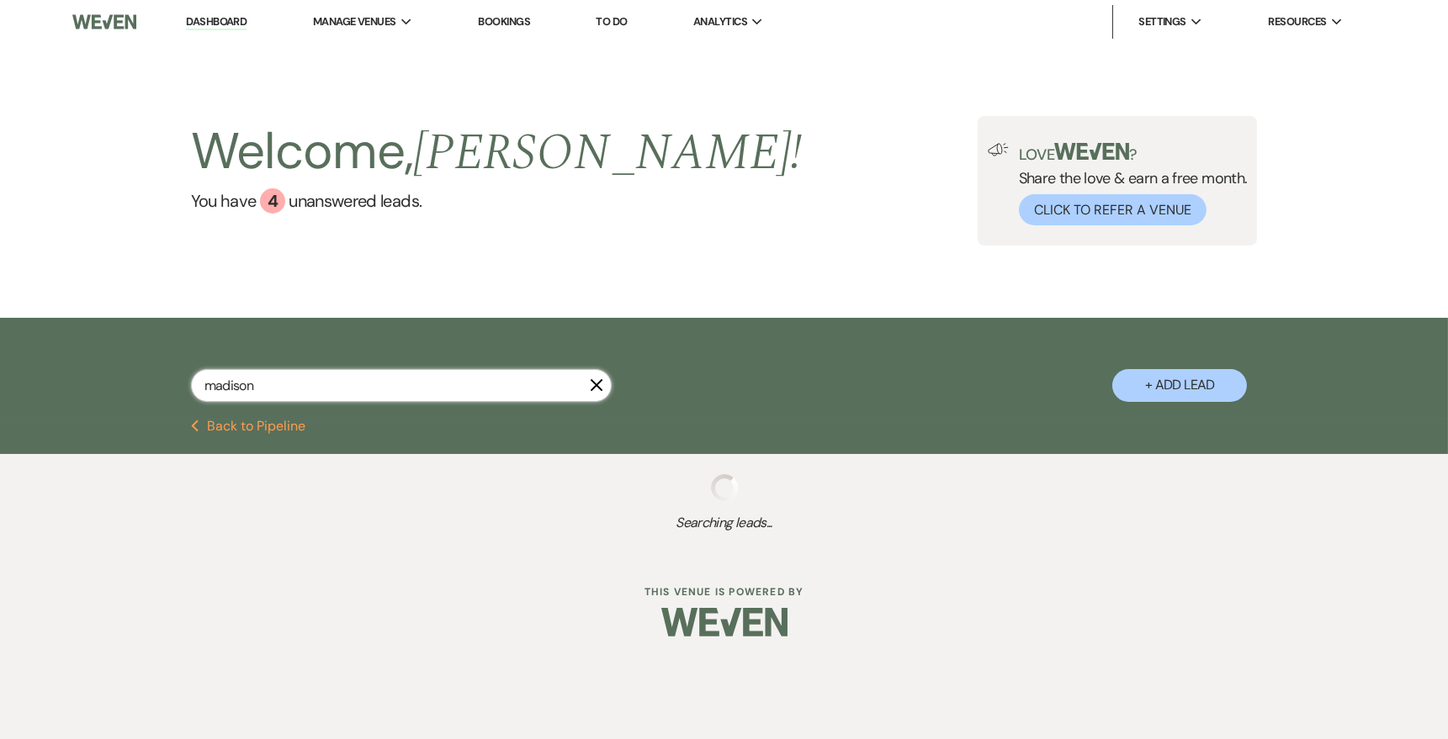
select select "4"
select select "8"
select select "4"
select select "8"
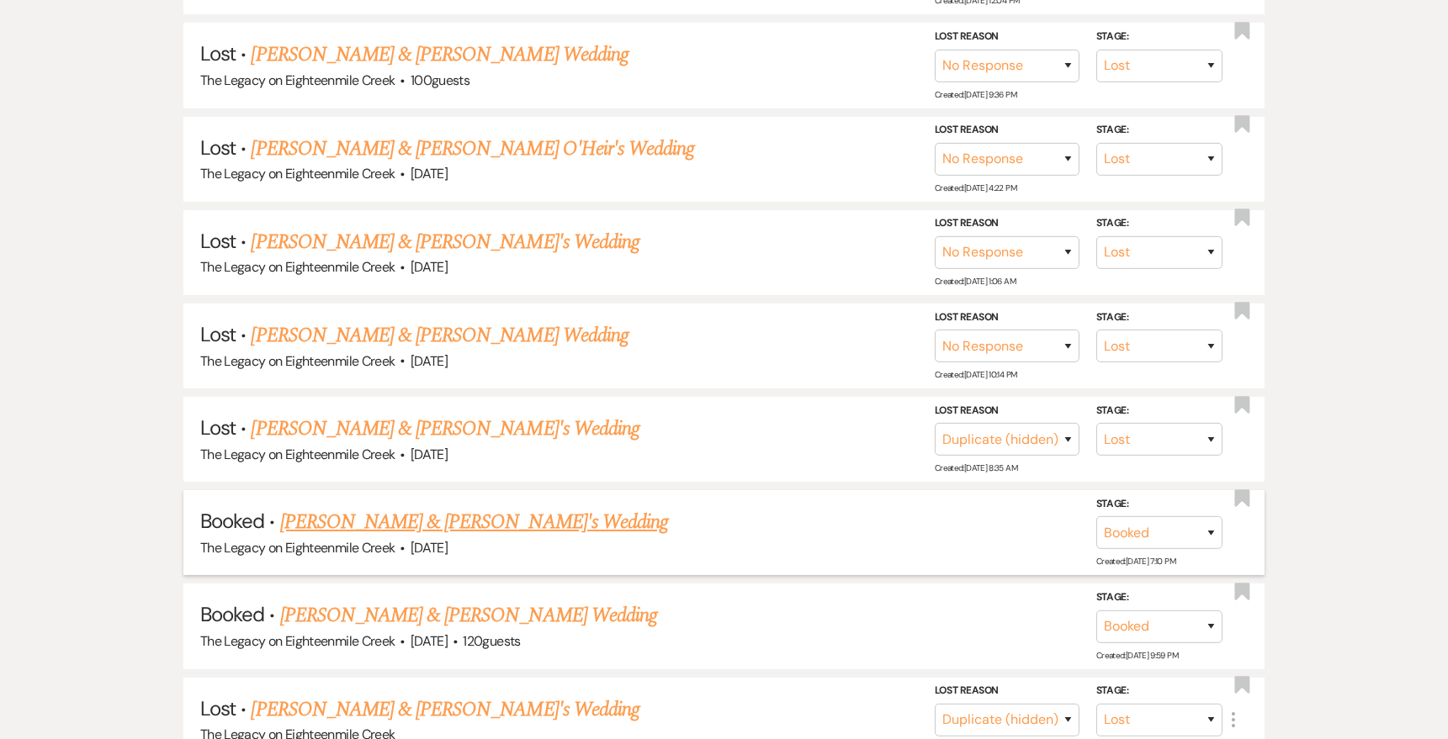
scroll to position [760, 0]
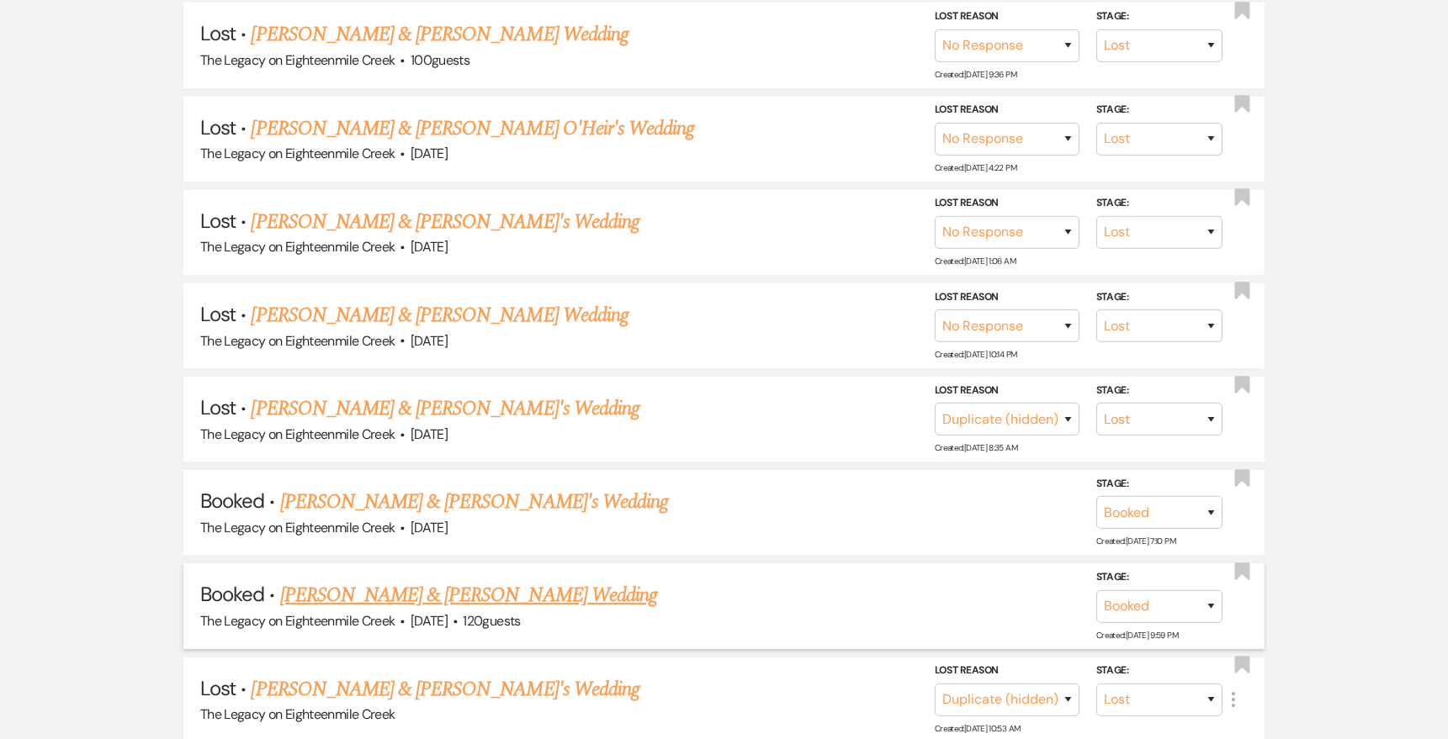
type input "madison"
click at [595, 595] on link "[PERSON_NAME] & [PERSON_NAME] Wedding" at bounding box center [468, 595] width 377 height 30
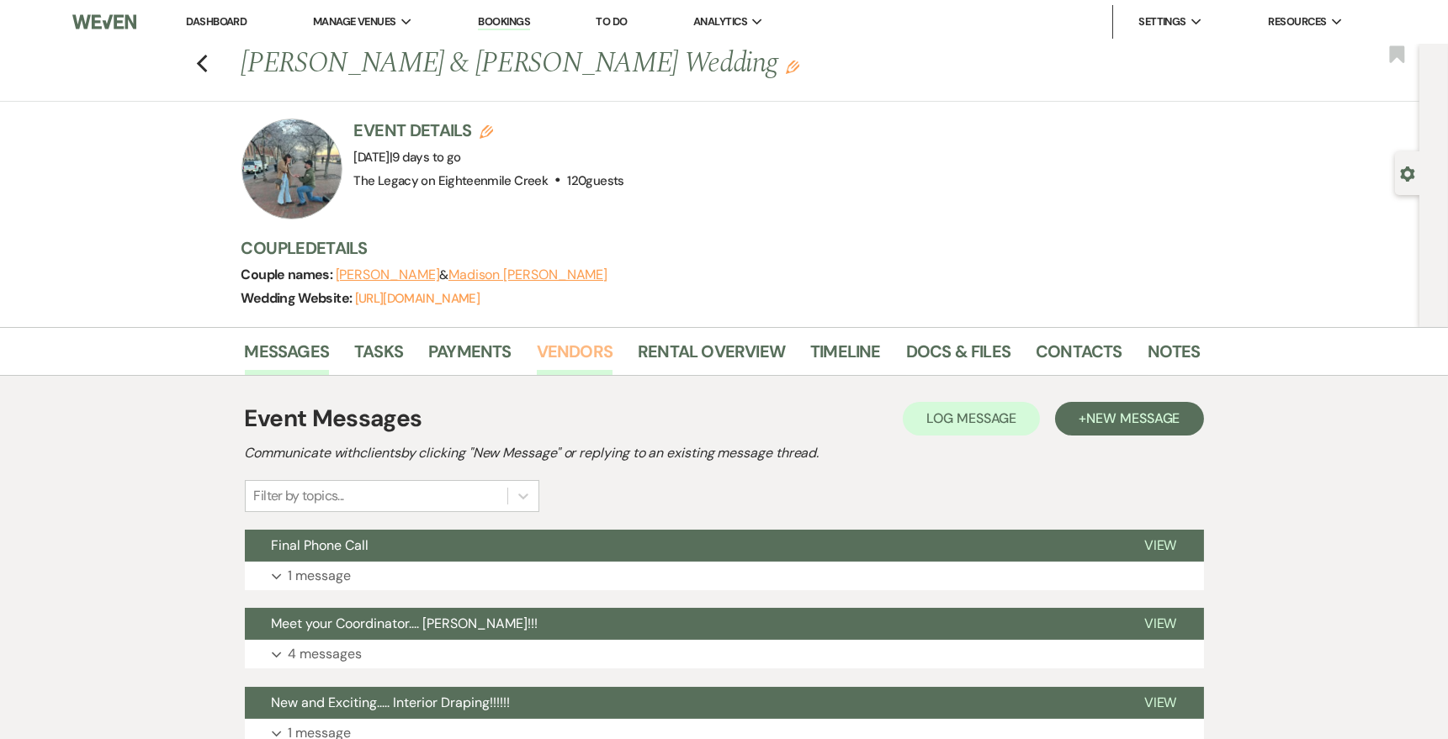
click at [609, 338] on link "Vendors" at bounding box center [575, 356] width 76 height 37
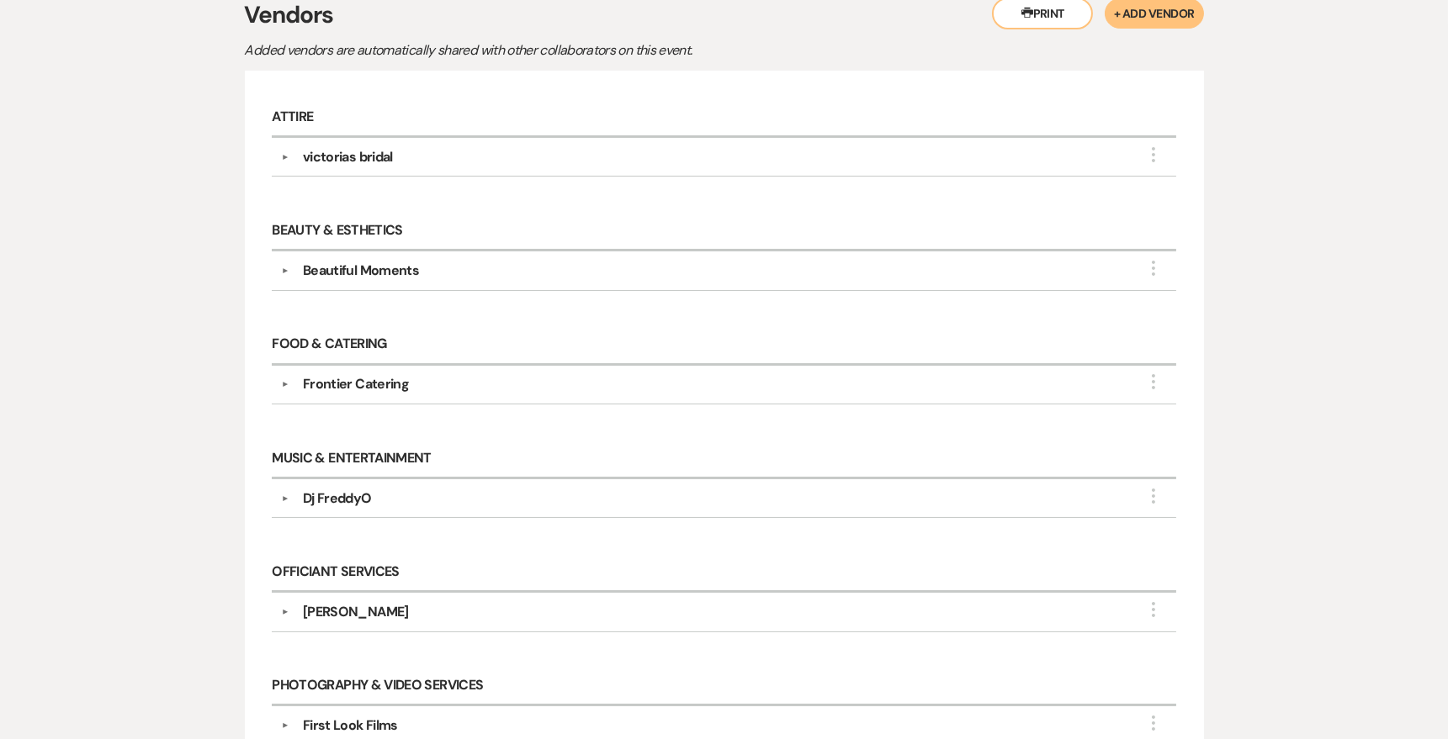
scroll to position [417, 0]
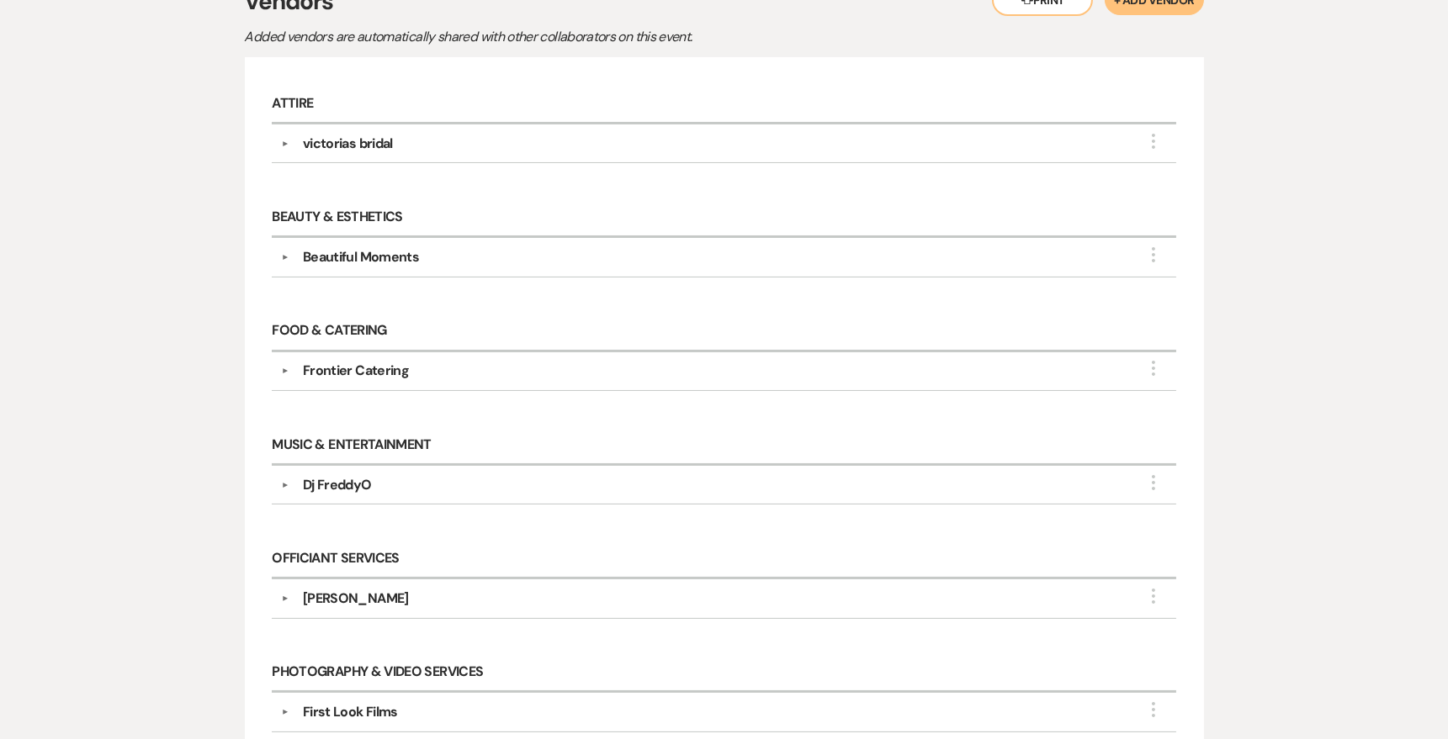
click at [346, 479] on div "Dj FreddyO" at bounding box center [337, 485] width 69 height 20
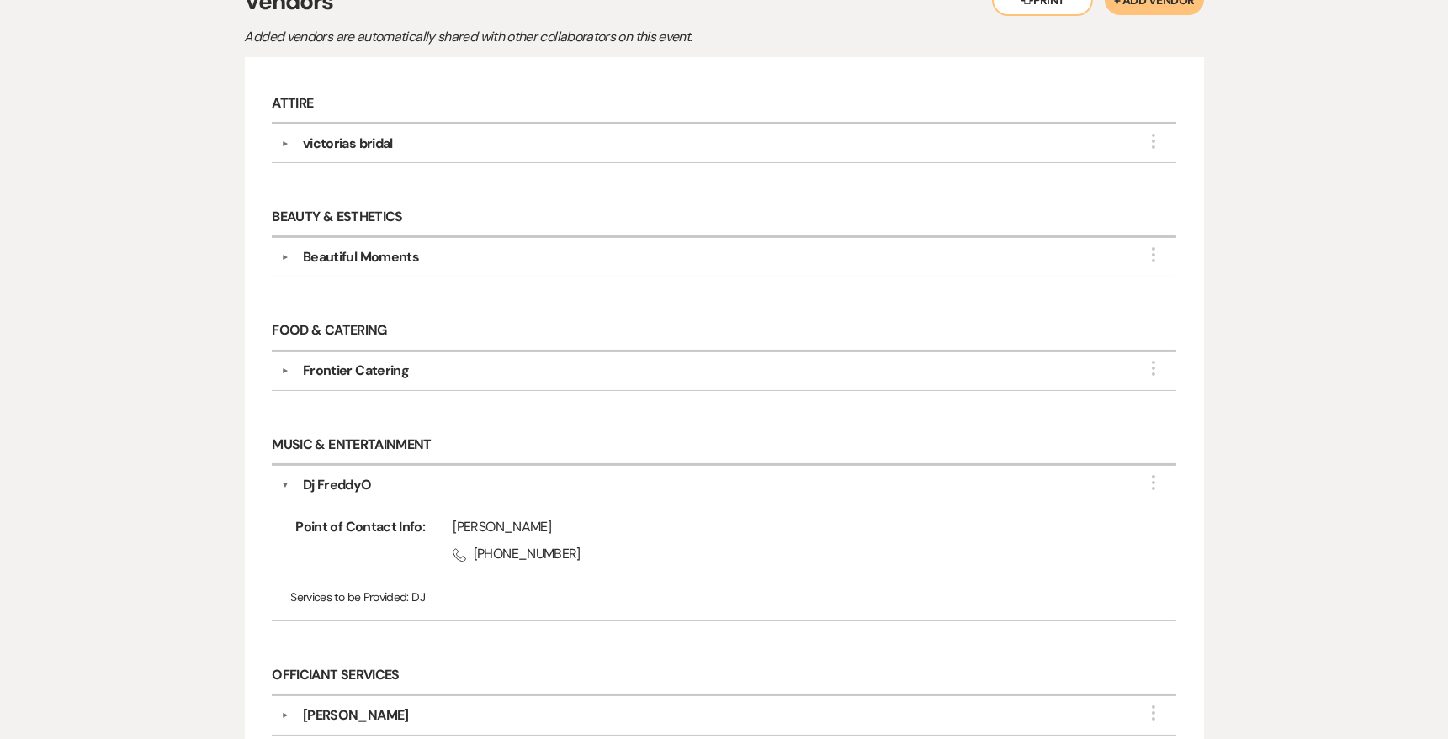
scroll to position [0, 0]
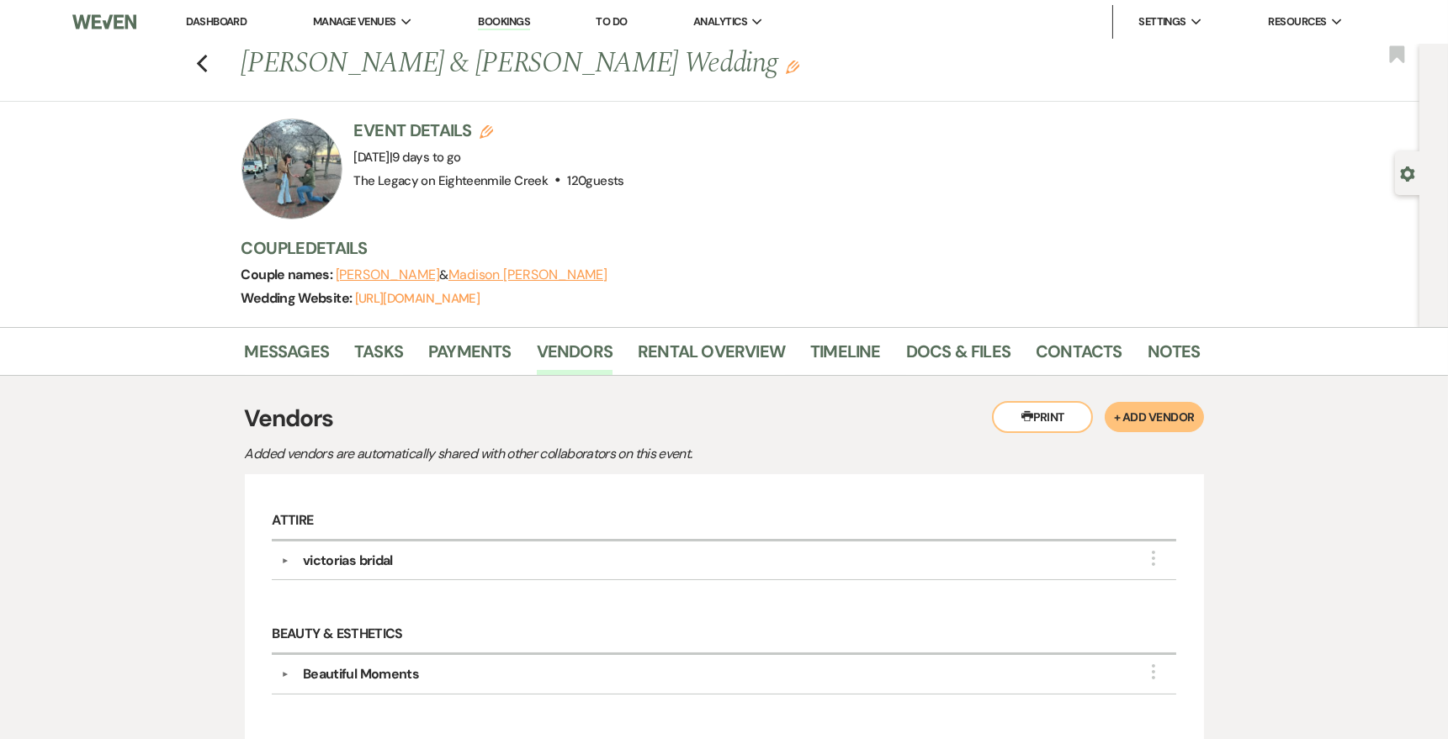
click at [209, 56] on div "Previous [PERSON_NAME] & [PERSON_NAME] Wedding Edit Bookmark" at bounding box center [706, 73] width 1428 height 58
click at [203, 67] on use "button" at bounding box center [201, 64] width 11 height 19
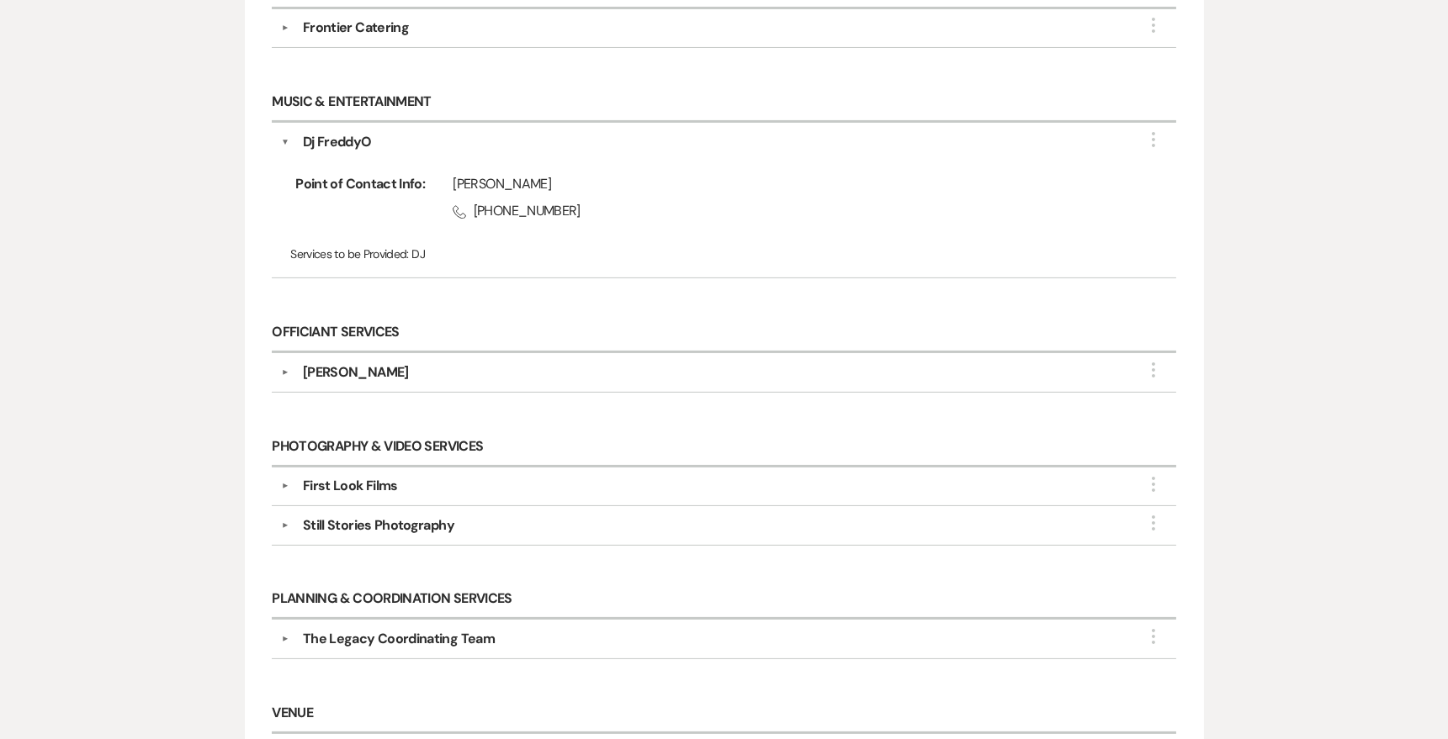
select select "8"
select select "10"
select select "8"
select select "5"
select select "8"
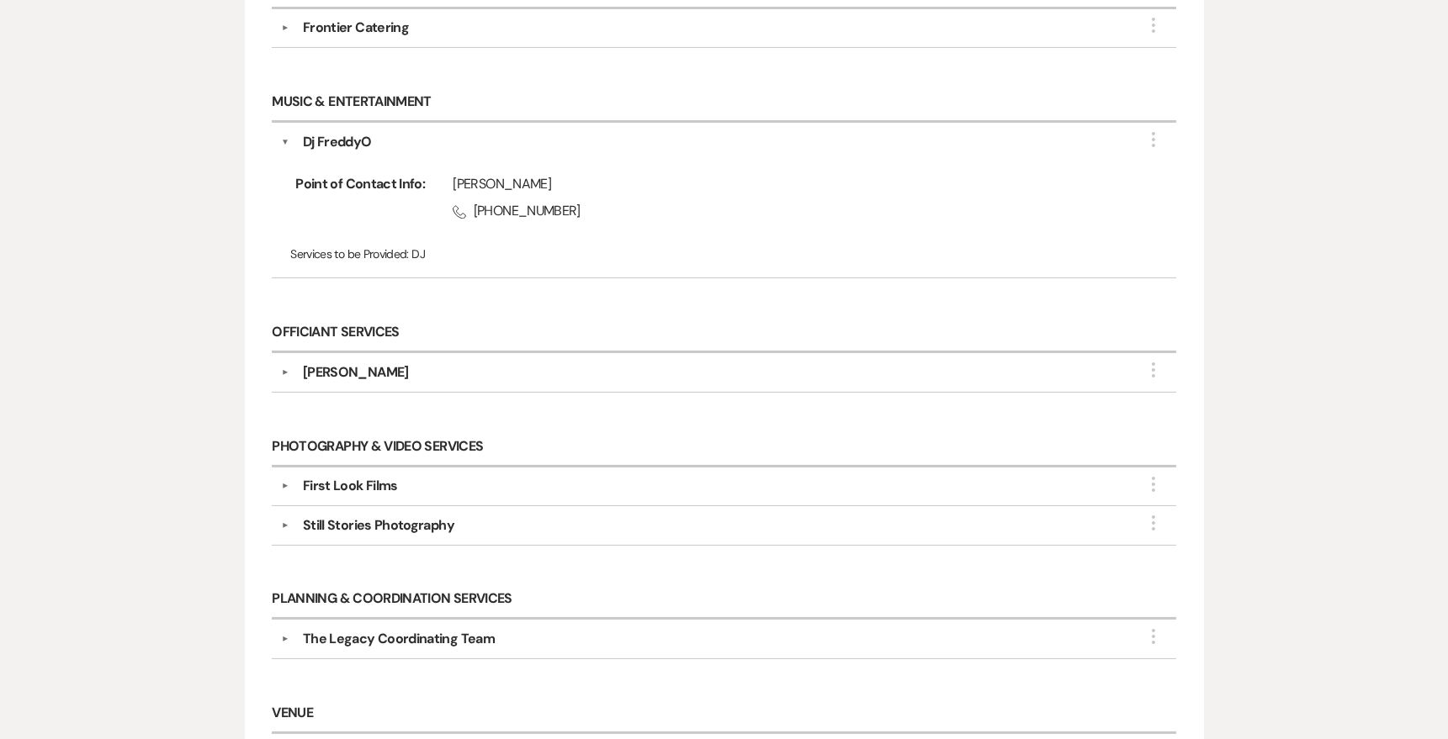
select select "5"
select select "8"
select select "5"
select select "8"
select select "5"
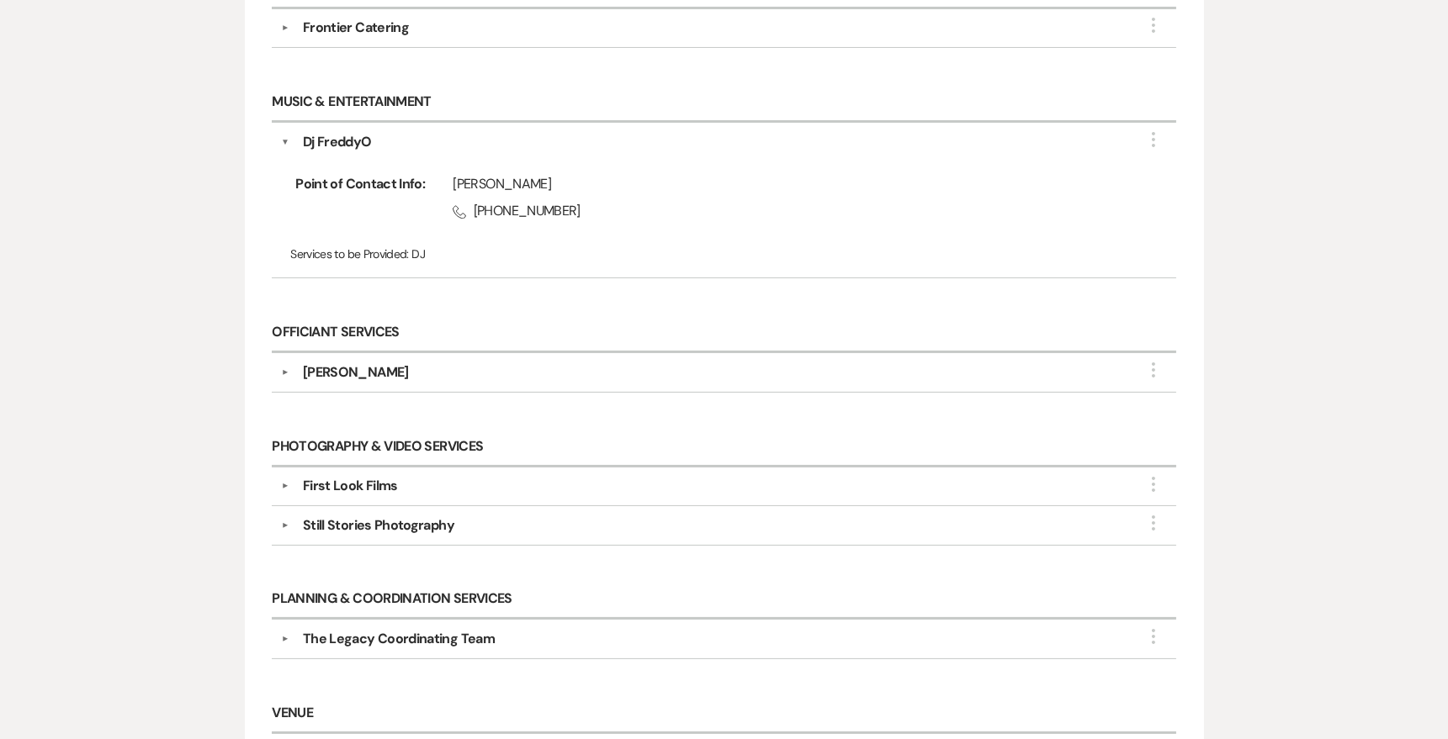
select select "8"
select select "5"
select select "8"
select select "5"
select select "8"
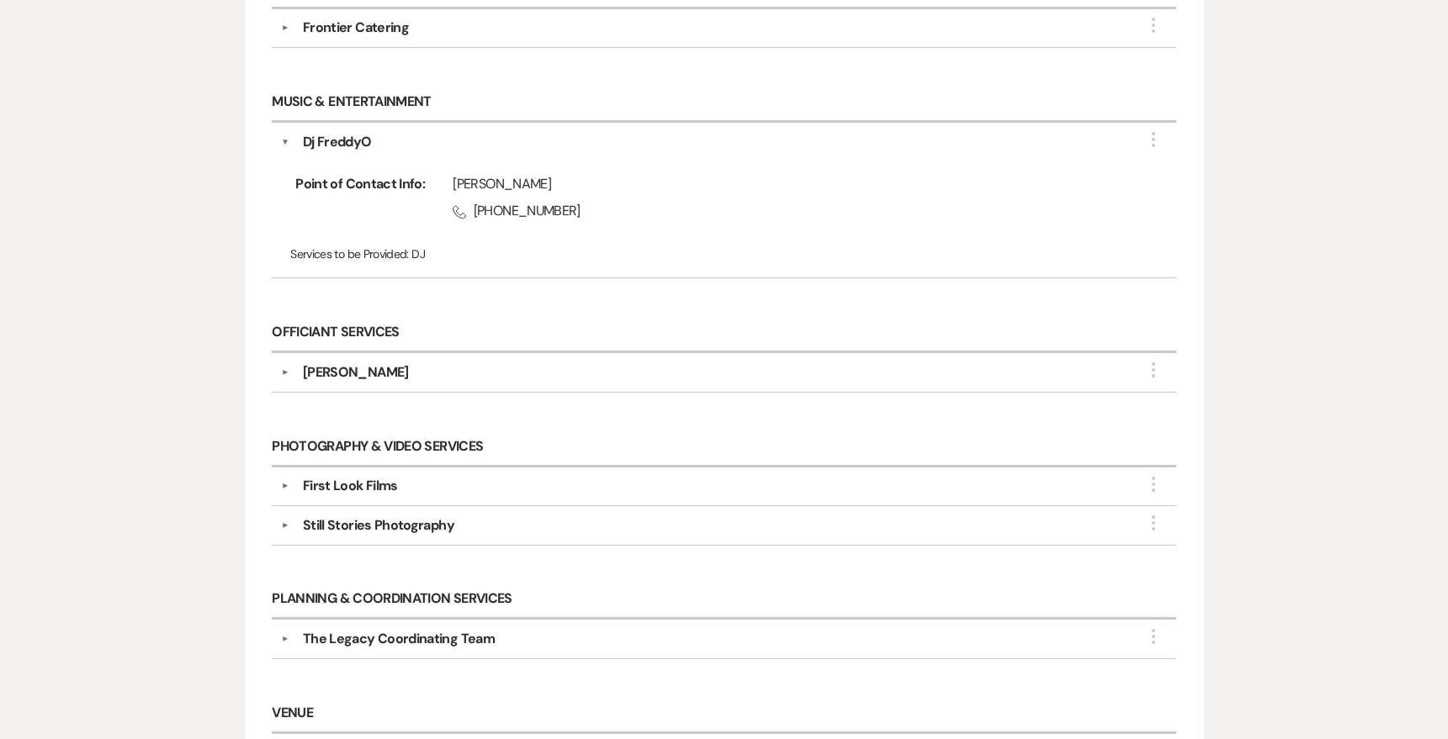
select select "4"
select select "8"
select select "4"
select select "8"
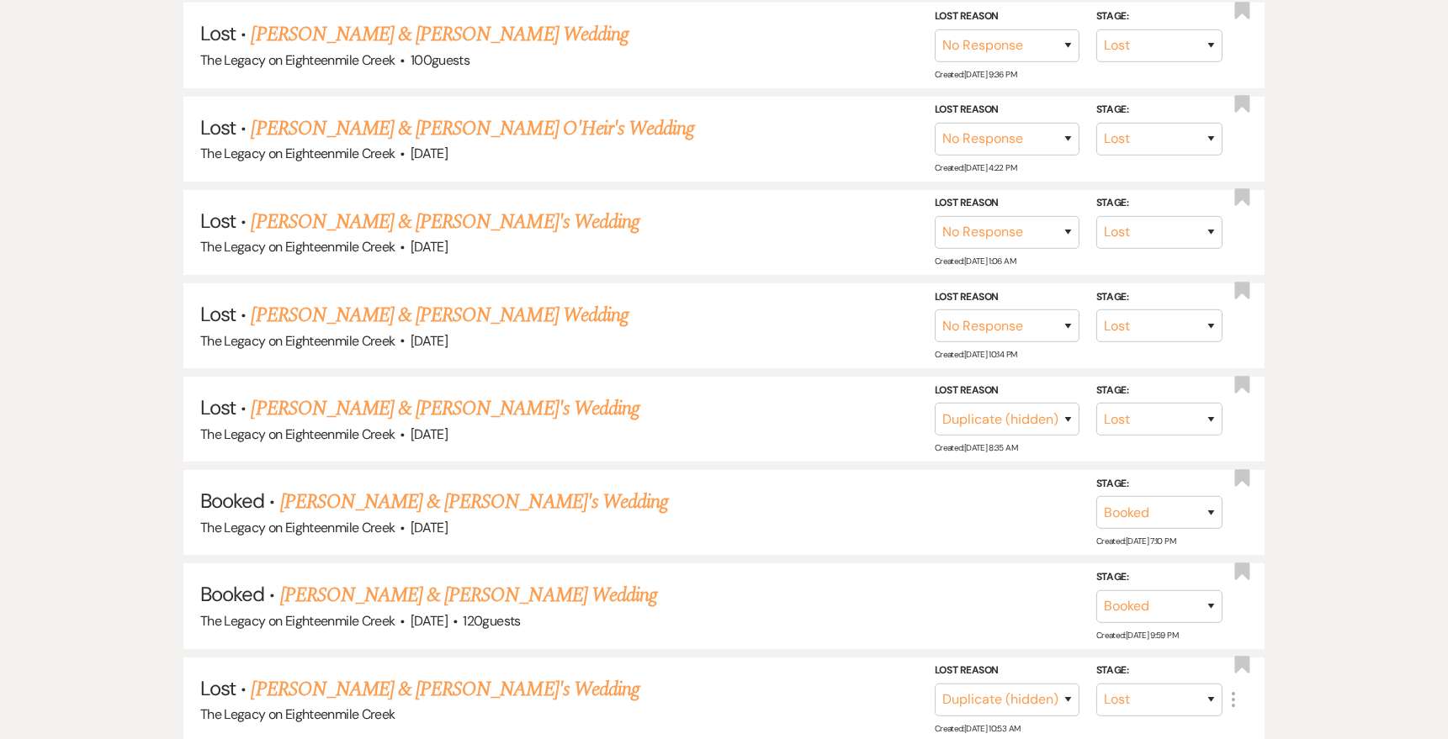
scroll to position [0, 0]
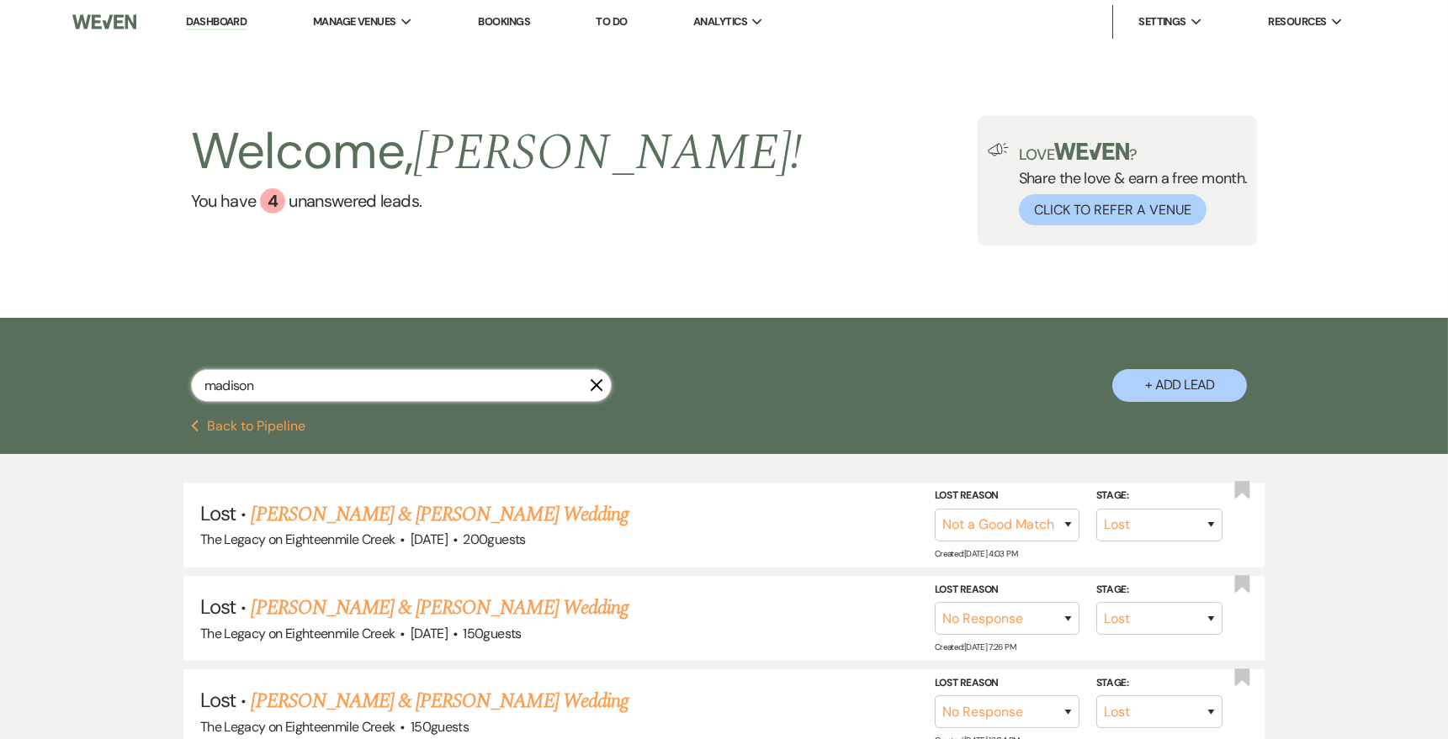
drag, startPoint x: 302, startPoint y: 384, endPoint x: 170, endPoint y: 368, distance: 133.1
click at [171, 369] on div "madison X + Add Lead" at bounding box center [724, 370] width 1211 height 89
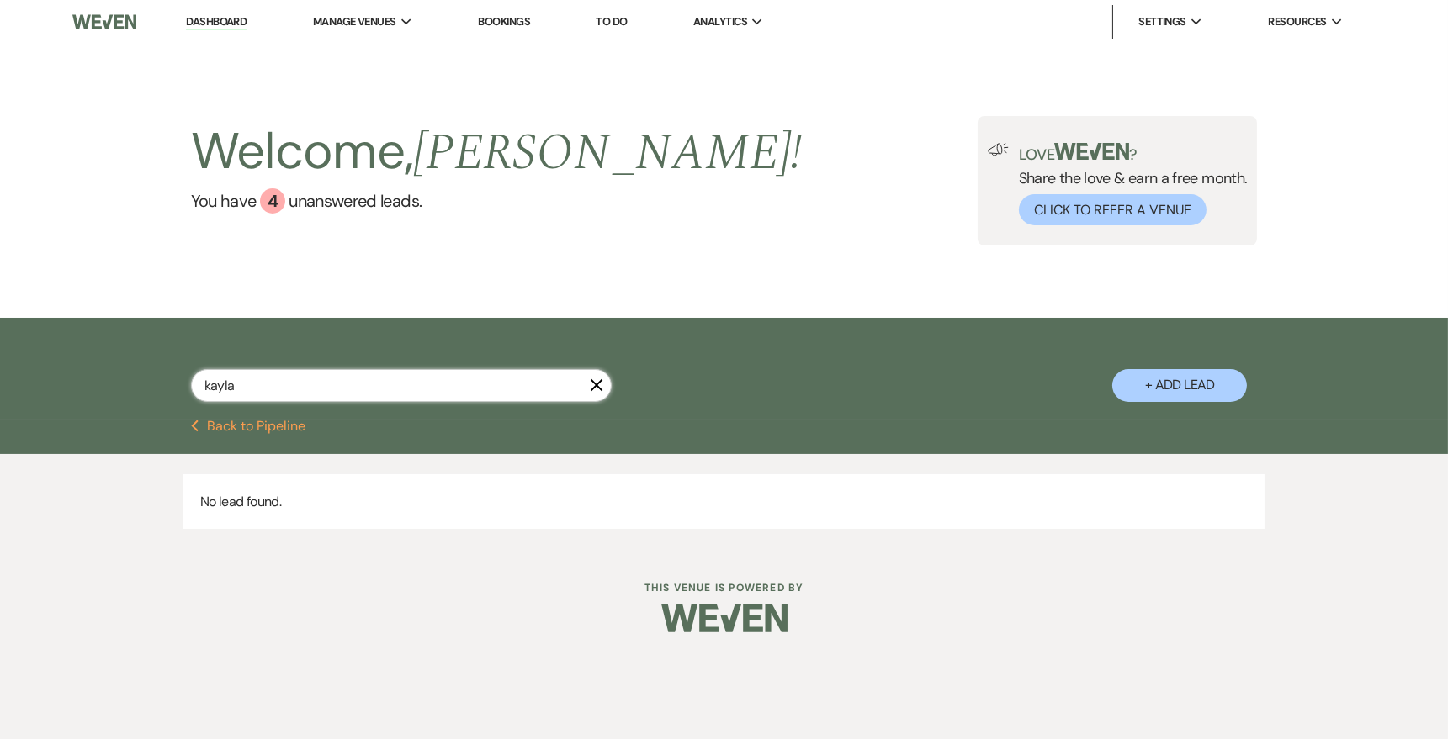
type input "kayla"
select select "8"
select select "5"
select select "8"
select select "10"
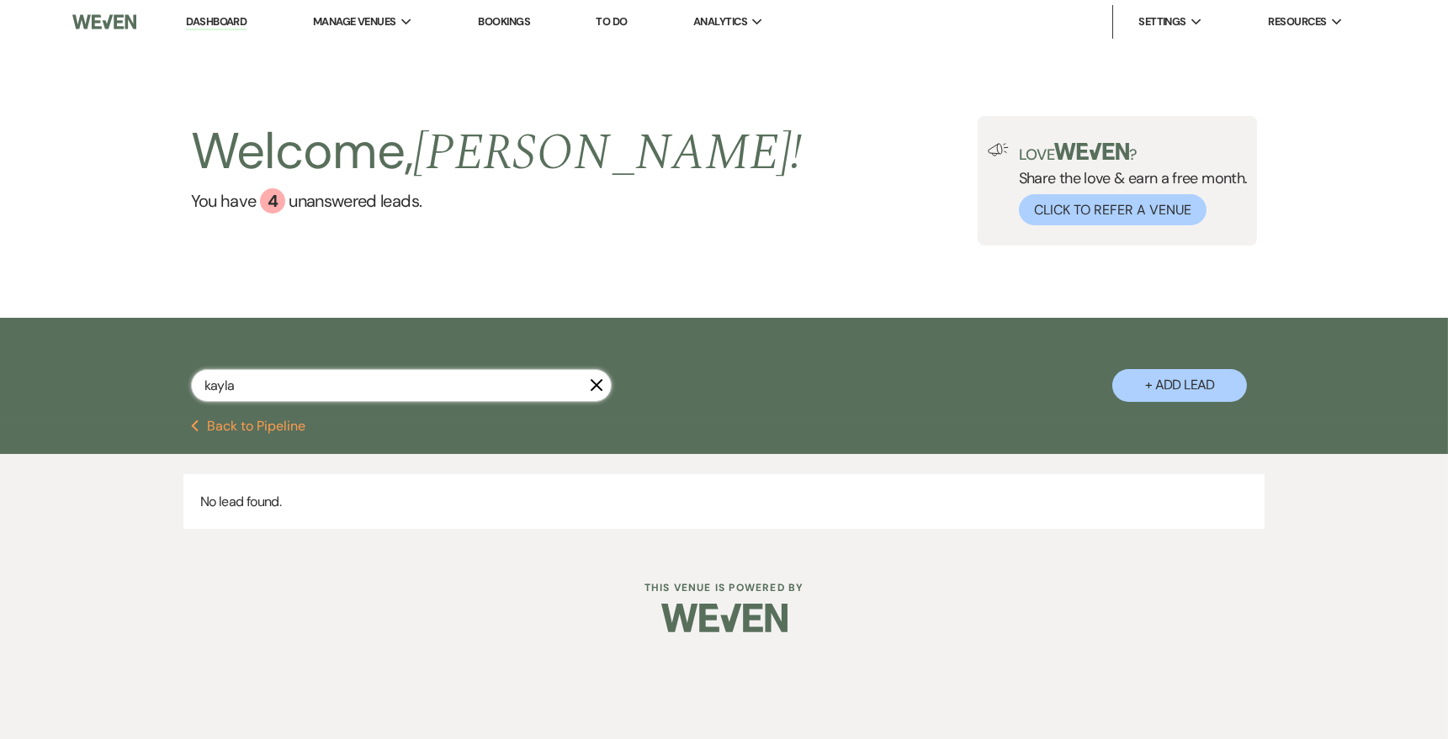
select select "8"
select select "5"
select select "8"
select select "5"
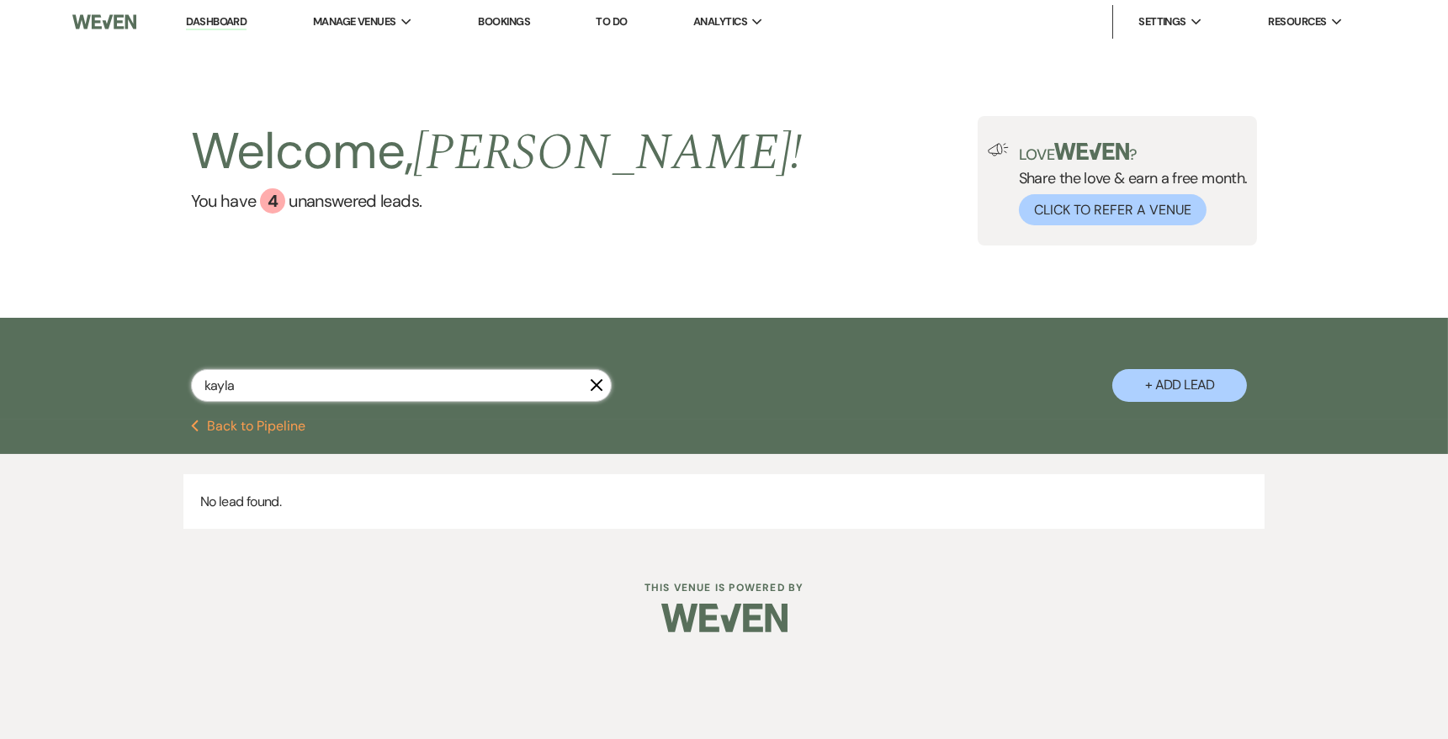
select select "8"
select select "5"
select select "8"
select select "4"
select select "8"
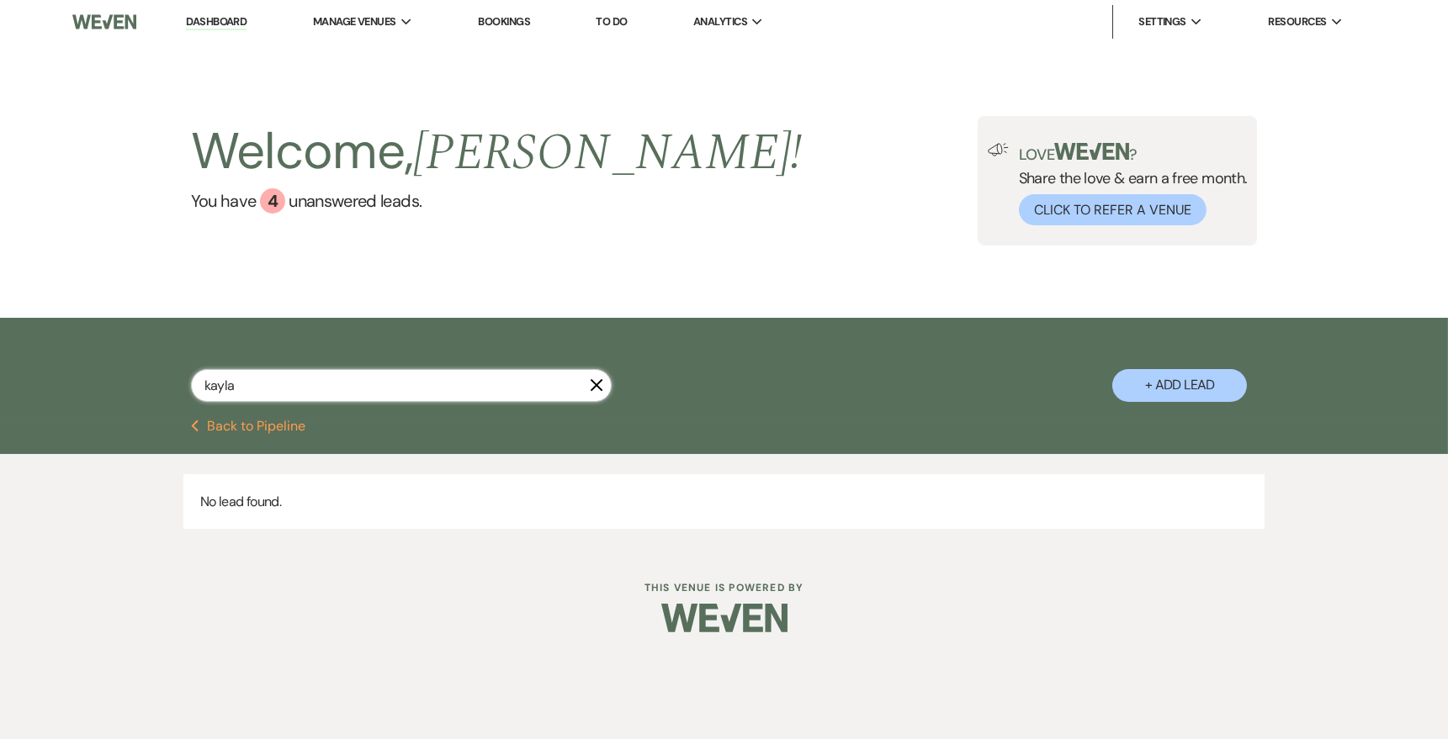
select select "5"
select select "8"
select select "10"
select select "8"
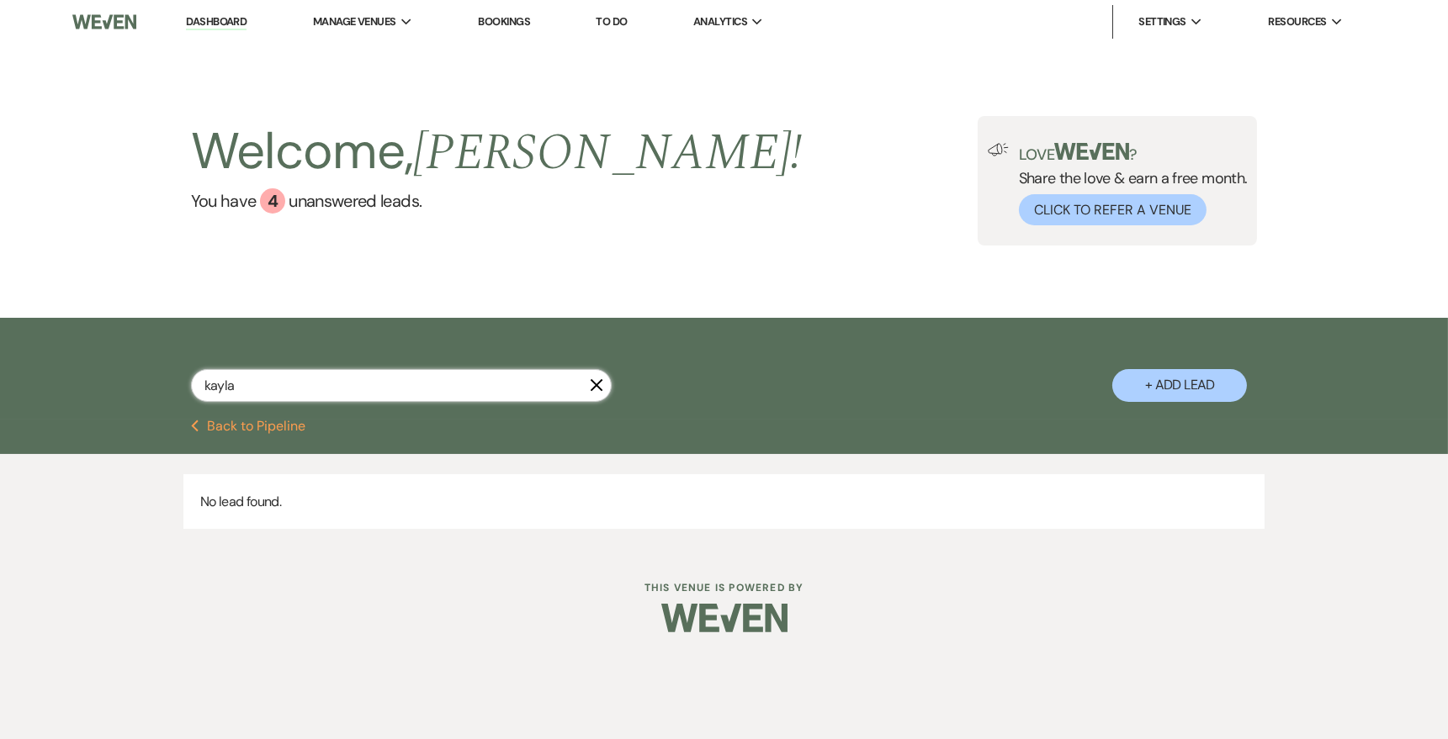
select select "8"
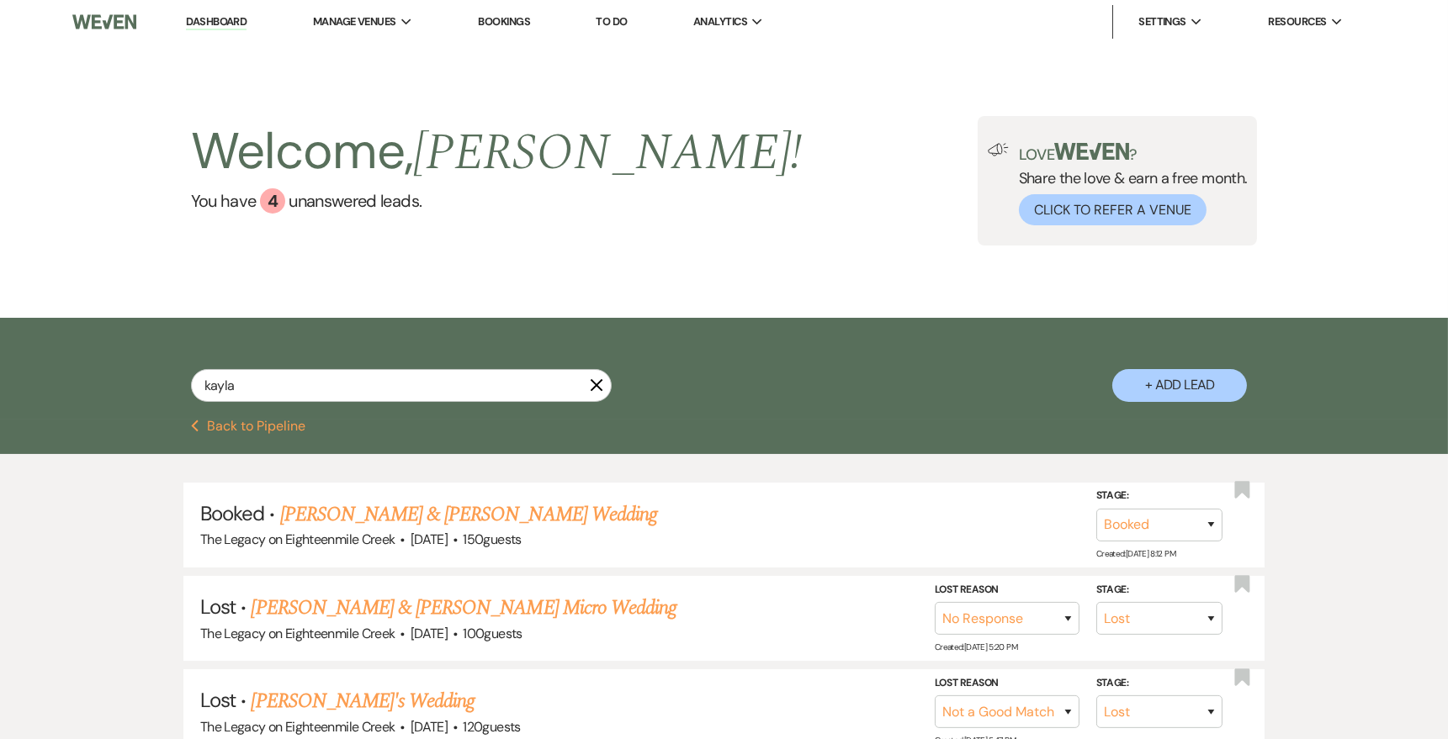
click at [596, 385] on use "button" at bounding box center [596, 385] width 13 height 13
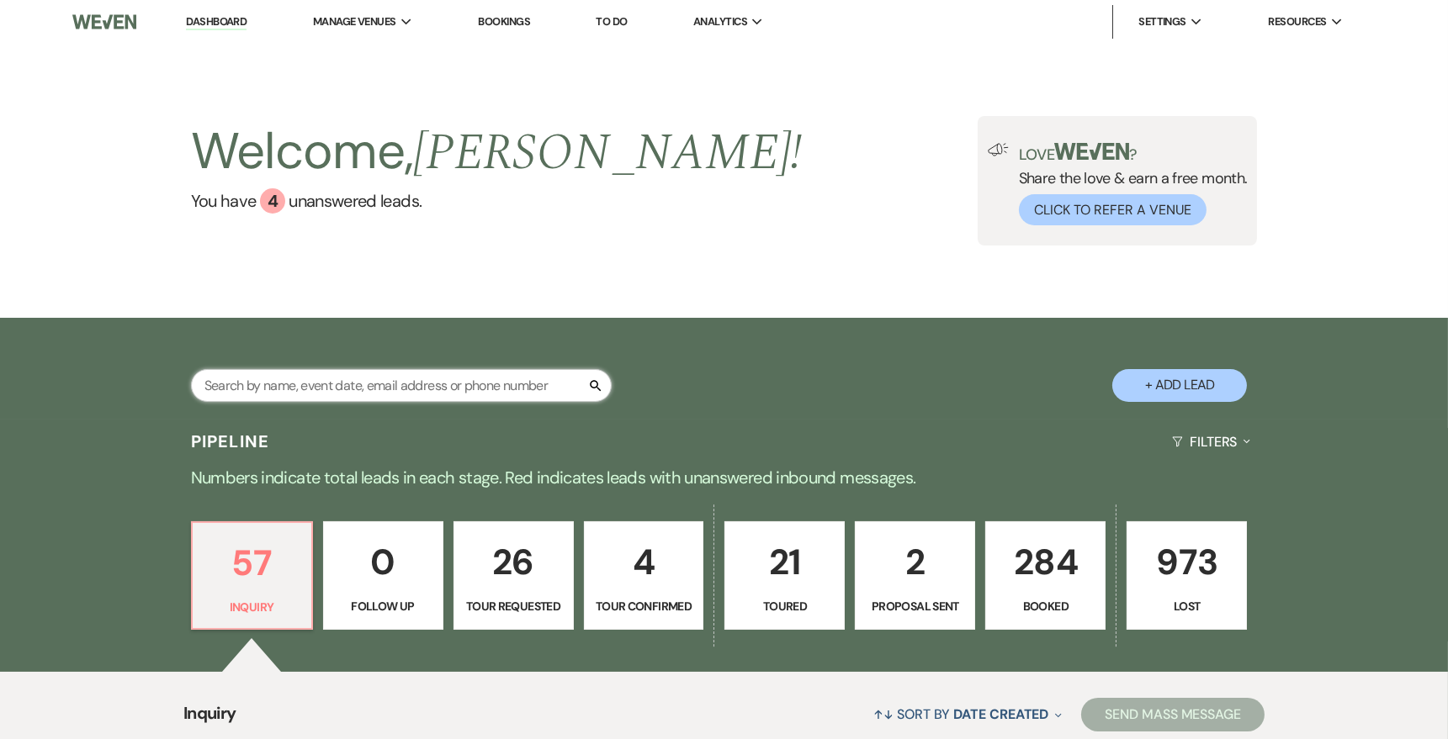
click at [543, 391] on input "text" at bounding box center [401, 385] width 421 height 33
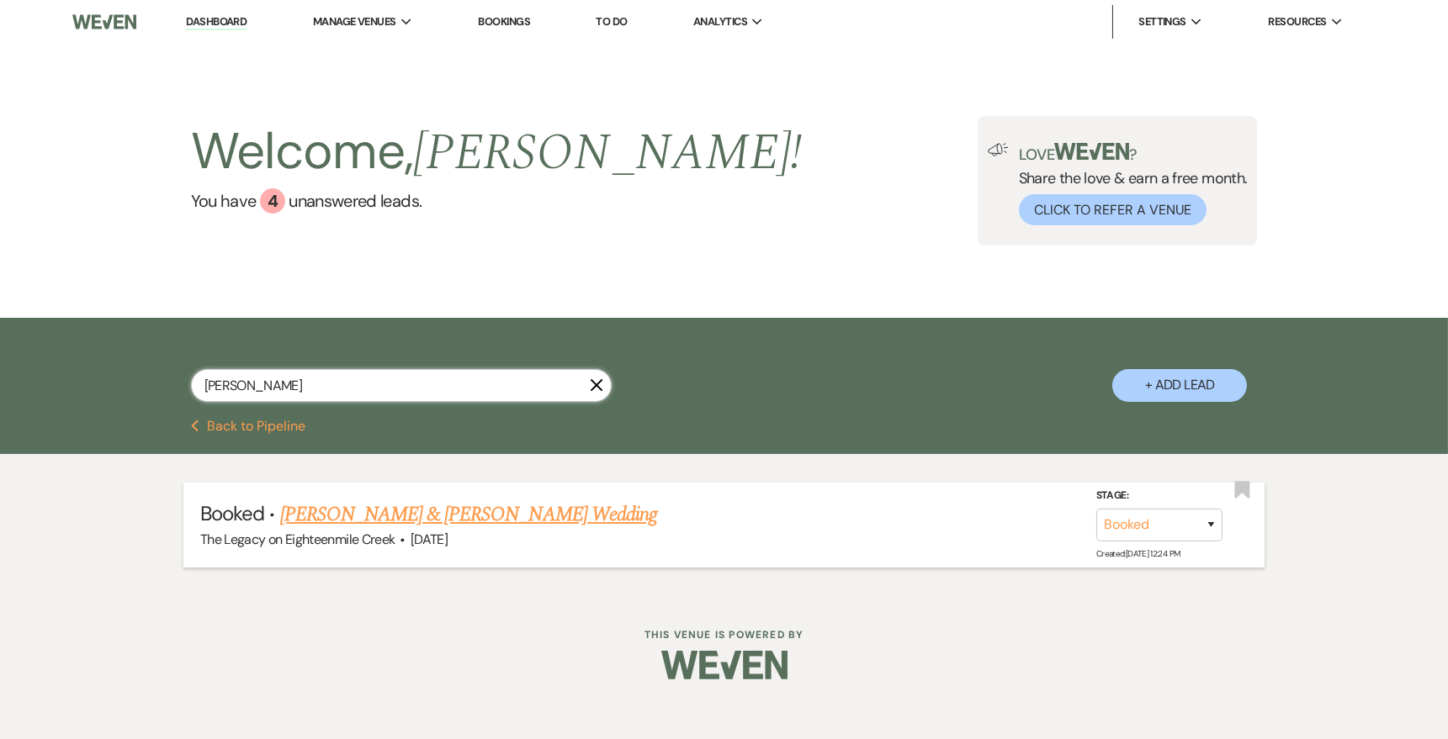
type input "[PERSON_NAME]"
click at [576, 517] on link "[PERSON_NAME] & [PERSON_NAME] Wedding" at bounding box center [468, 515] width 377 height 30
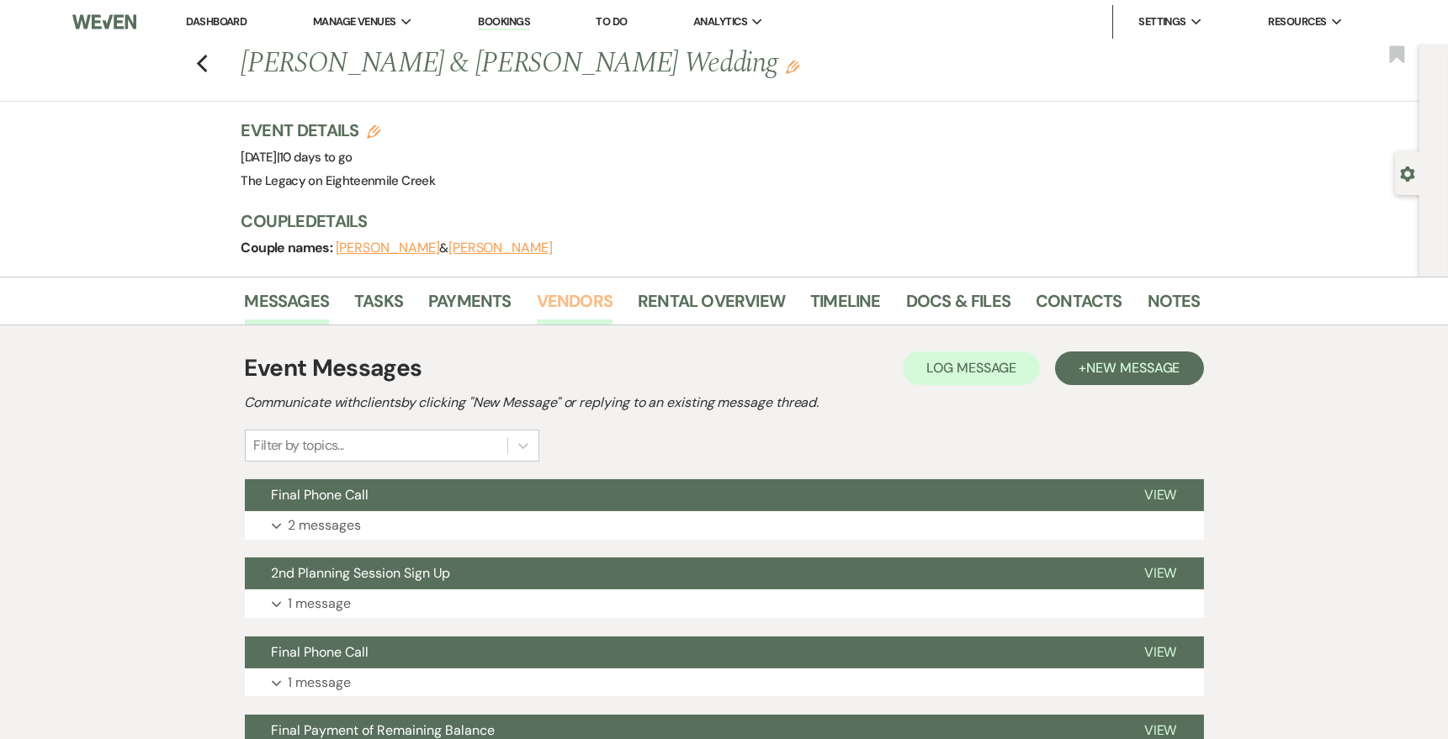
click at [597, 288] on link "Vendors" at bounding box center [575, 306] width 76 height 37
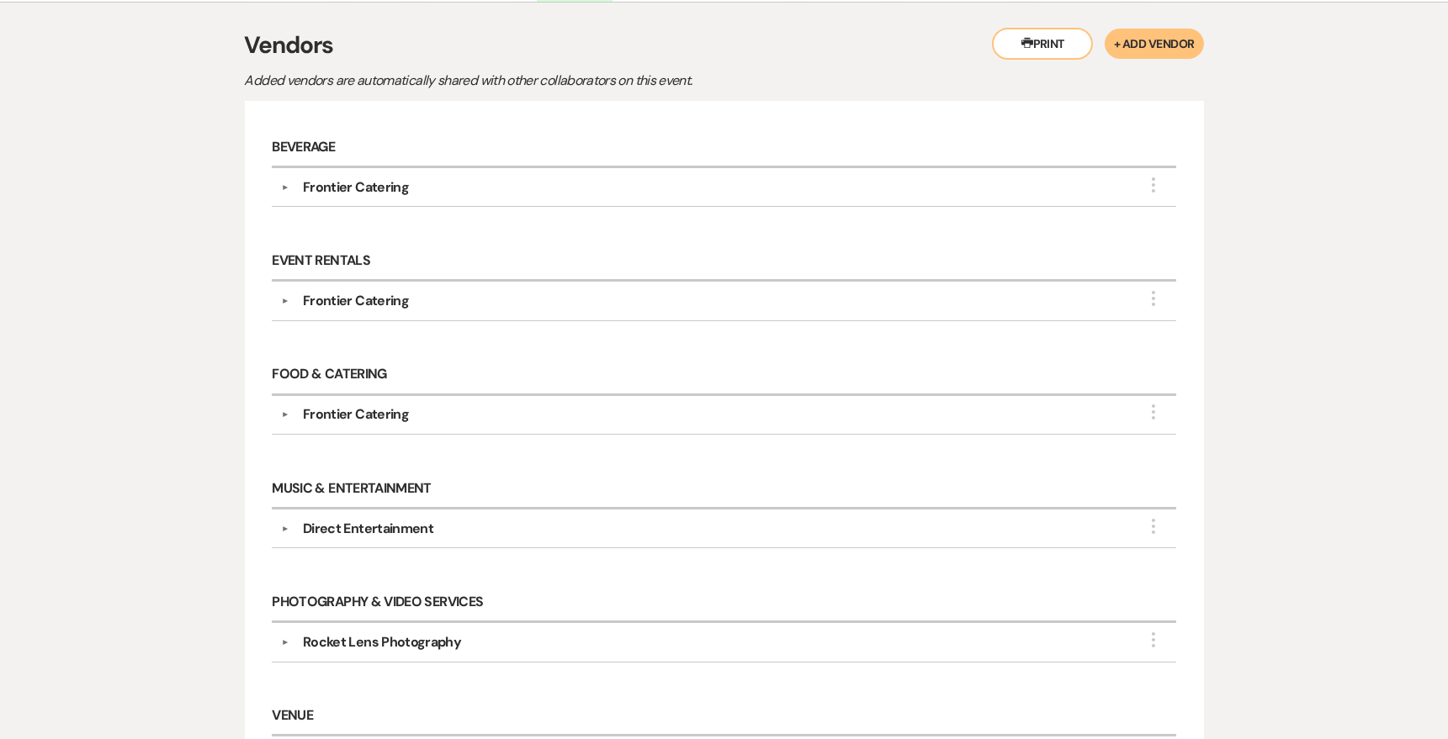
scroll to position [356, 0]
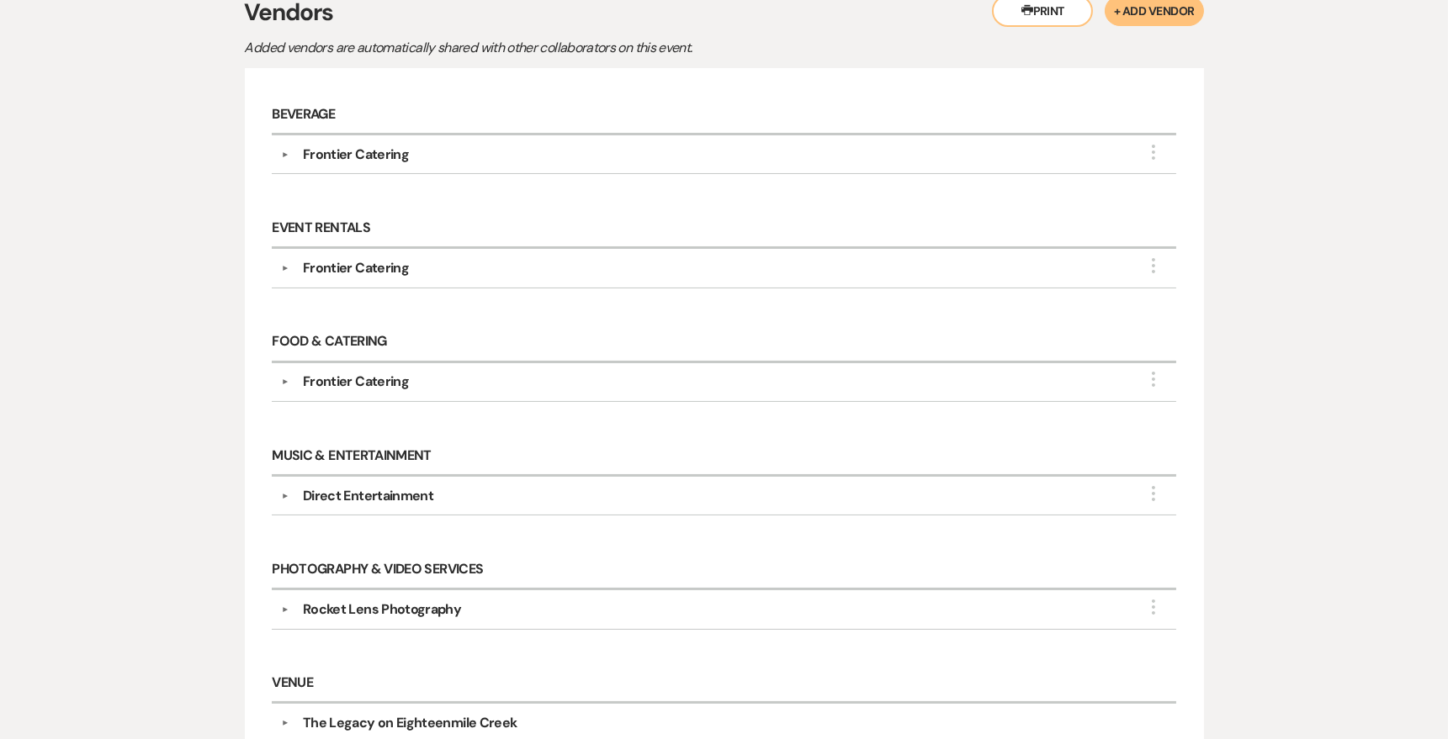
click at [407, 490] on div "Direct Entertainment" at bounding box center [368, 496] width 130 height 20
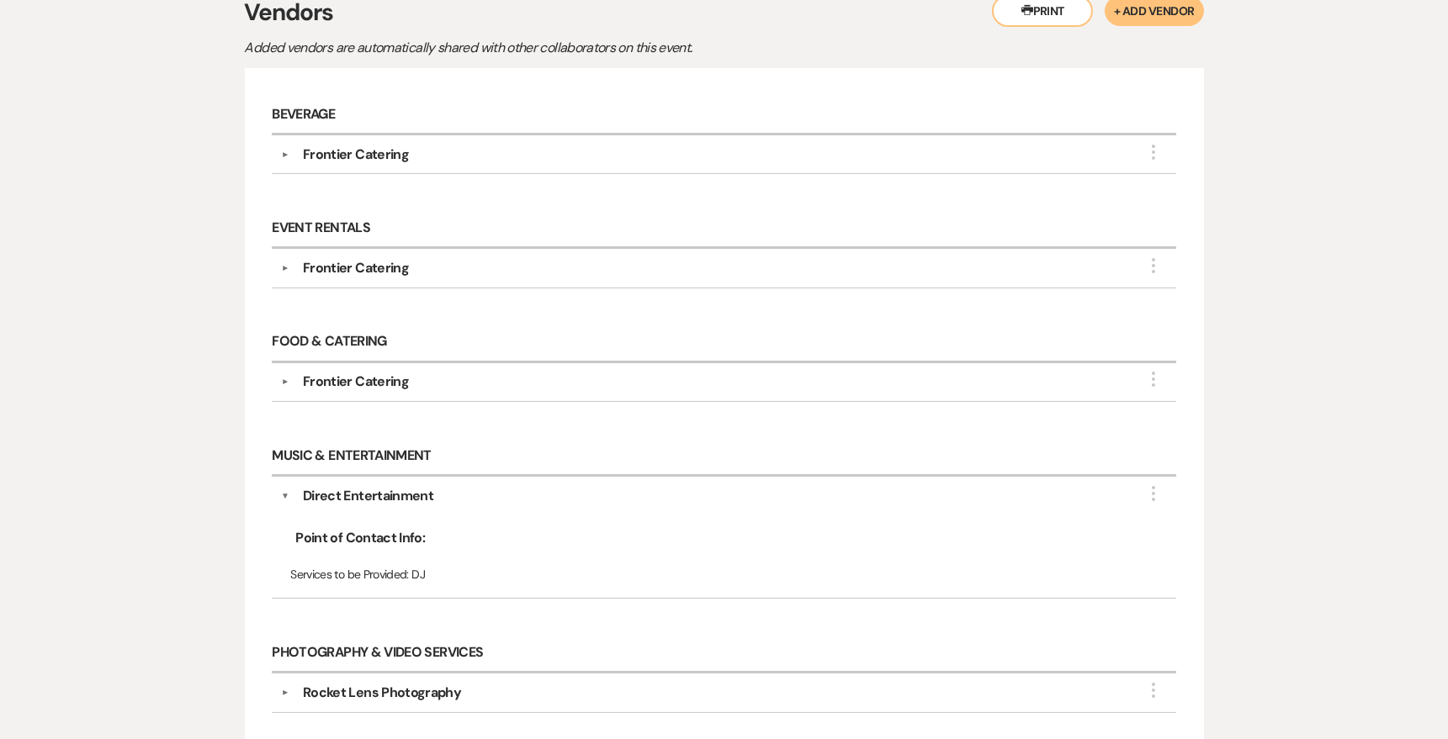
click at [459, 683] on div "Rocket Lens Photography" at bounding box center [727, 693] width 877 height 20
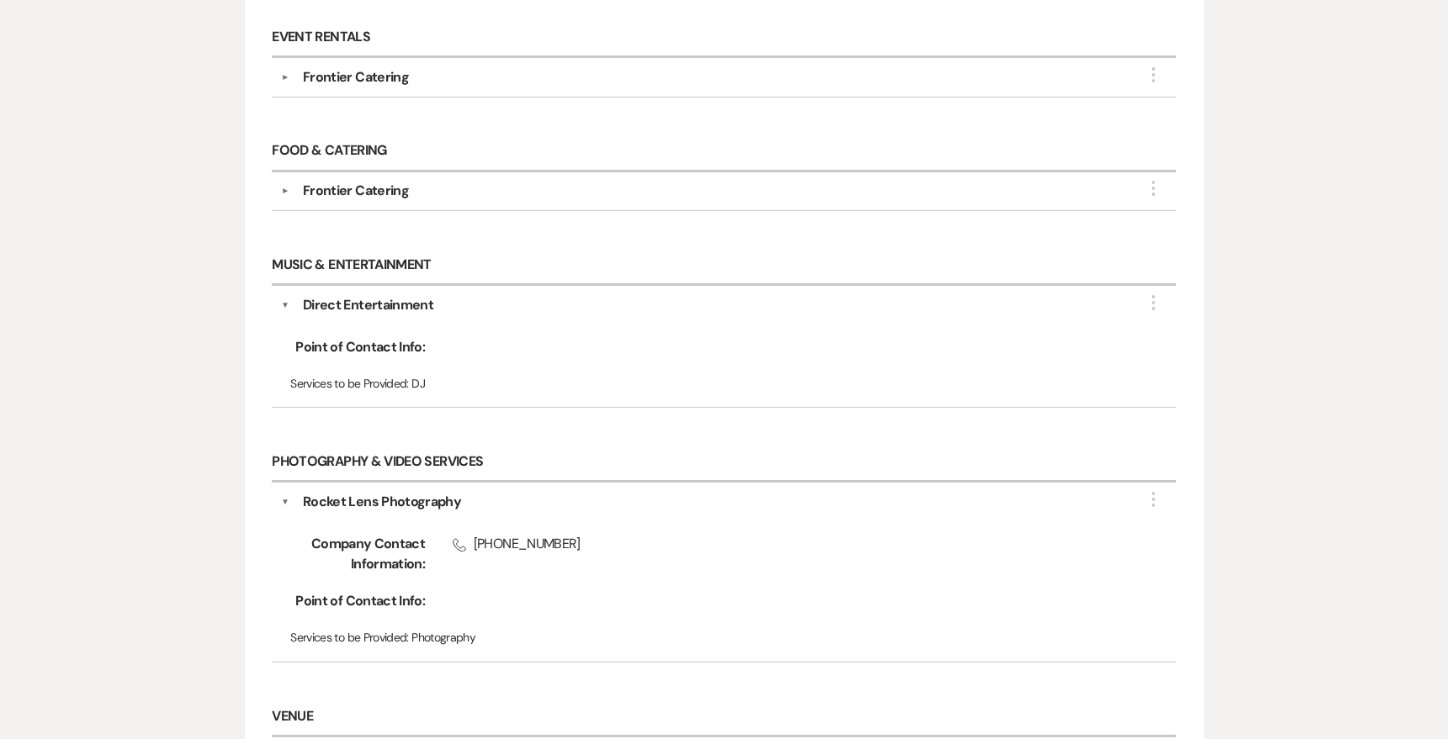
scroll to position [548, 0]
click at [336, 497] on div "Rocket Lens Photography" at bounding box center [382, 500] width 158 height 20
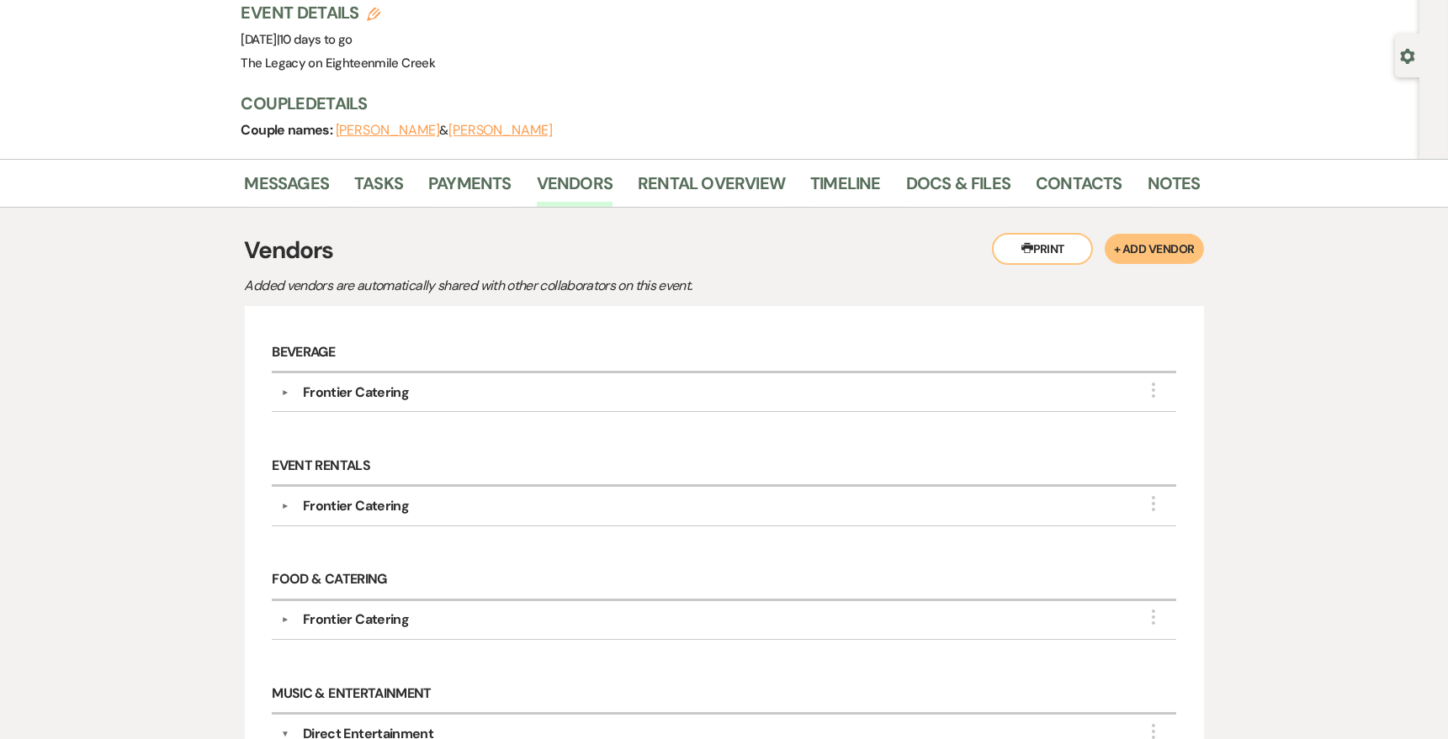
scroll to position [0, 0]
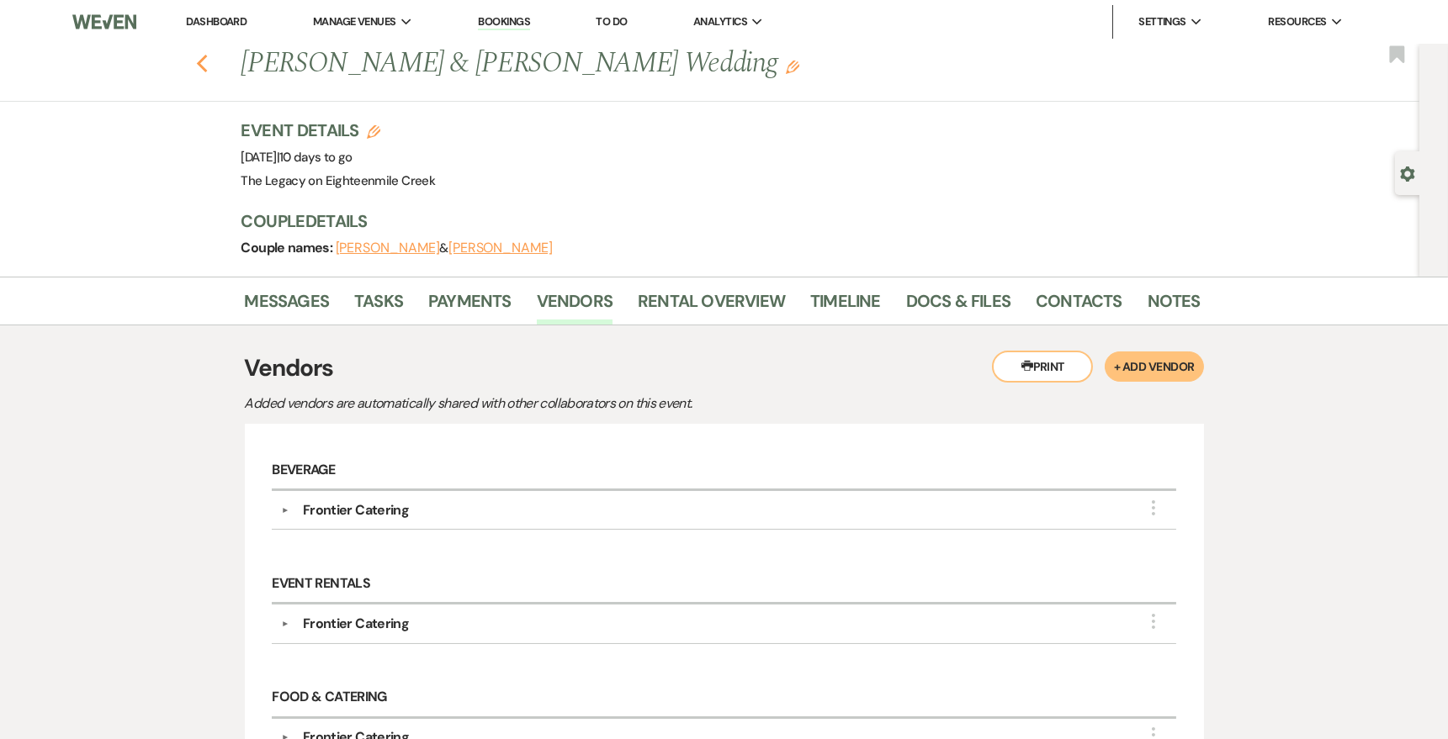
click at [200, 60] on use "button" at bounding box center [201, 64] width 11 height 19
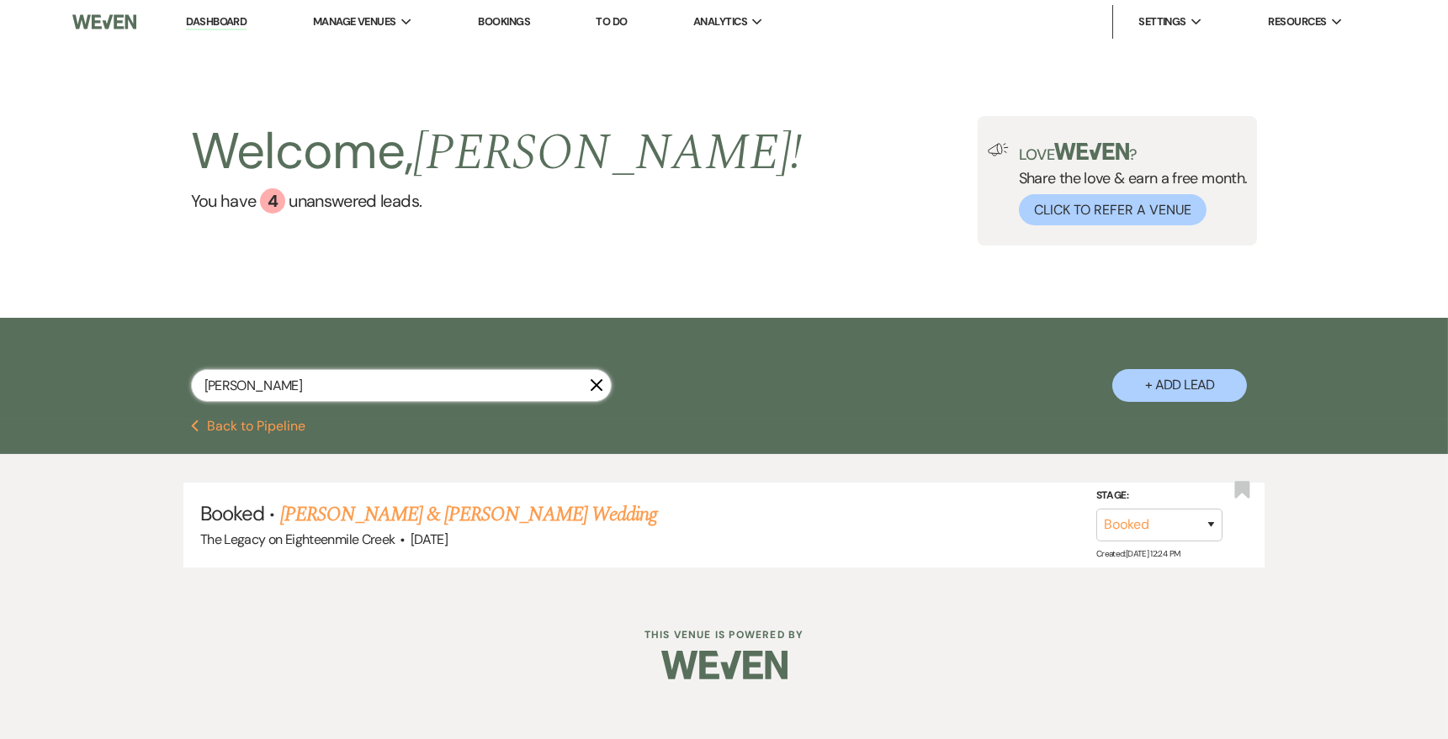
click at [257, 386] on input "[PERSON_NAME]" at bounding box center [401, 385] width 421 height 33
drag, startPoint x: 257, startPoint y: 386, endPoint x: 166, endPoint y: 385, distance: 91.7
click at [167, 385] on div "[PERSON_NAME] X + Add Lead" at bounding box center [724, 370] width 1211 height 89
type input "[PERSON_NAME]"
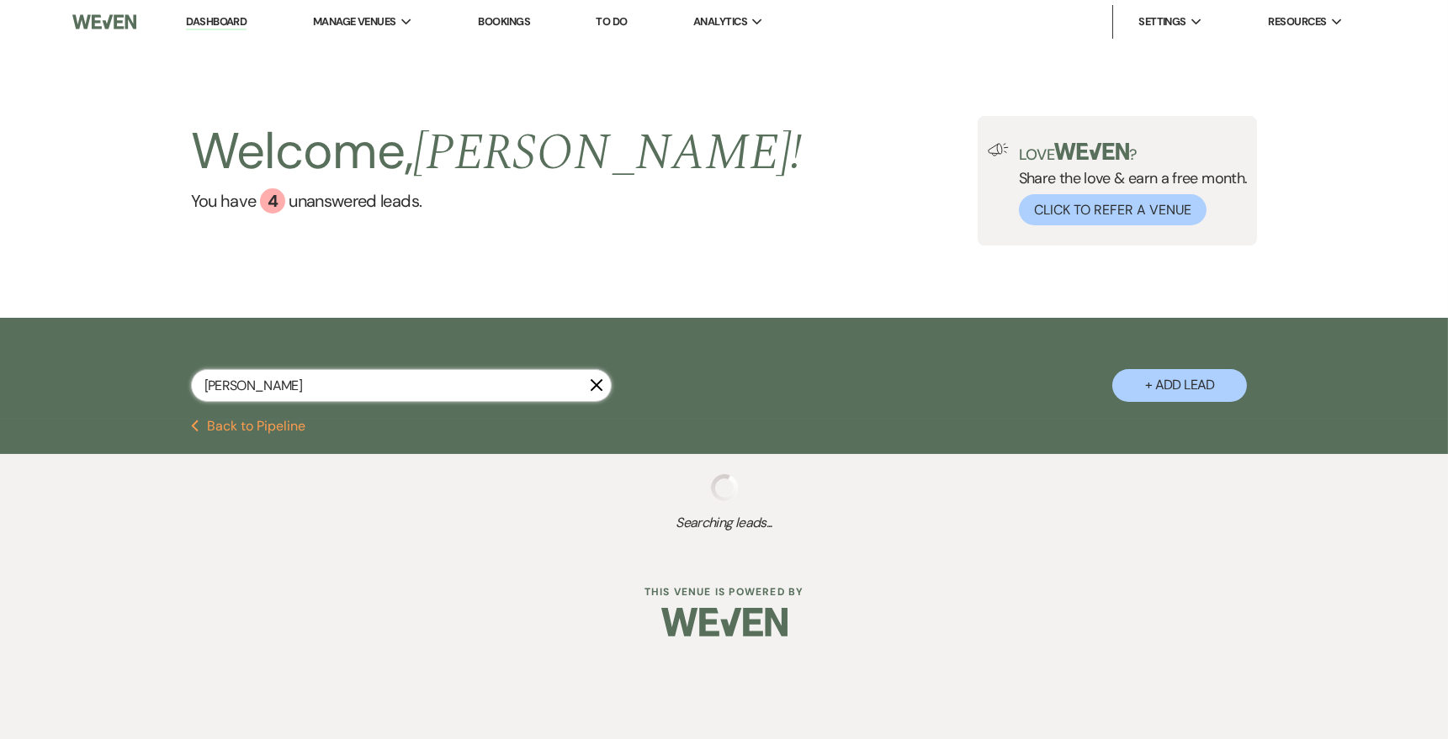
select select "2"
select select "5"
select select "8"
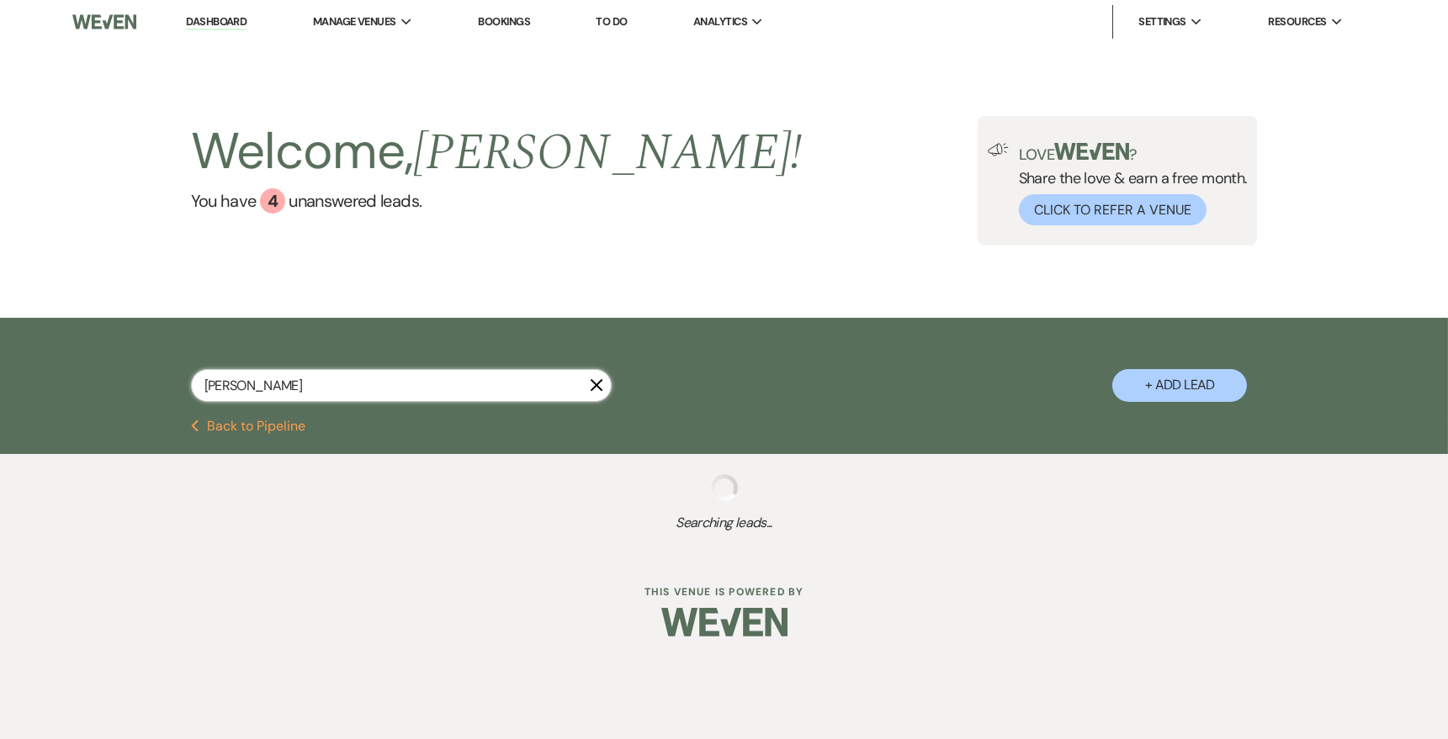
select select "10"
select select "8"
select select "6"
select select "8"
select select "10"
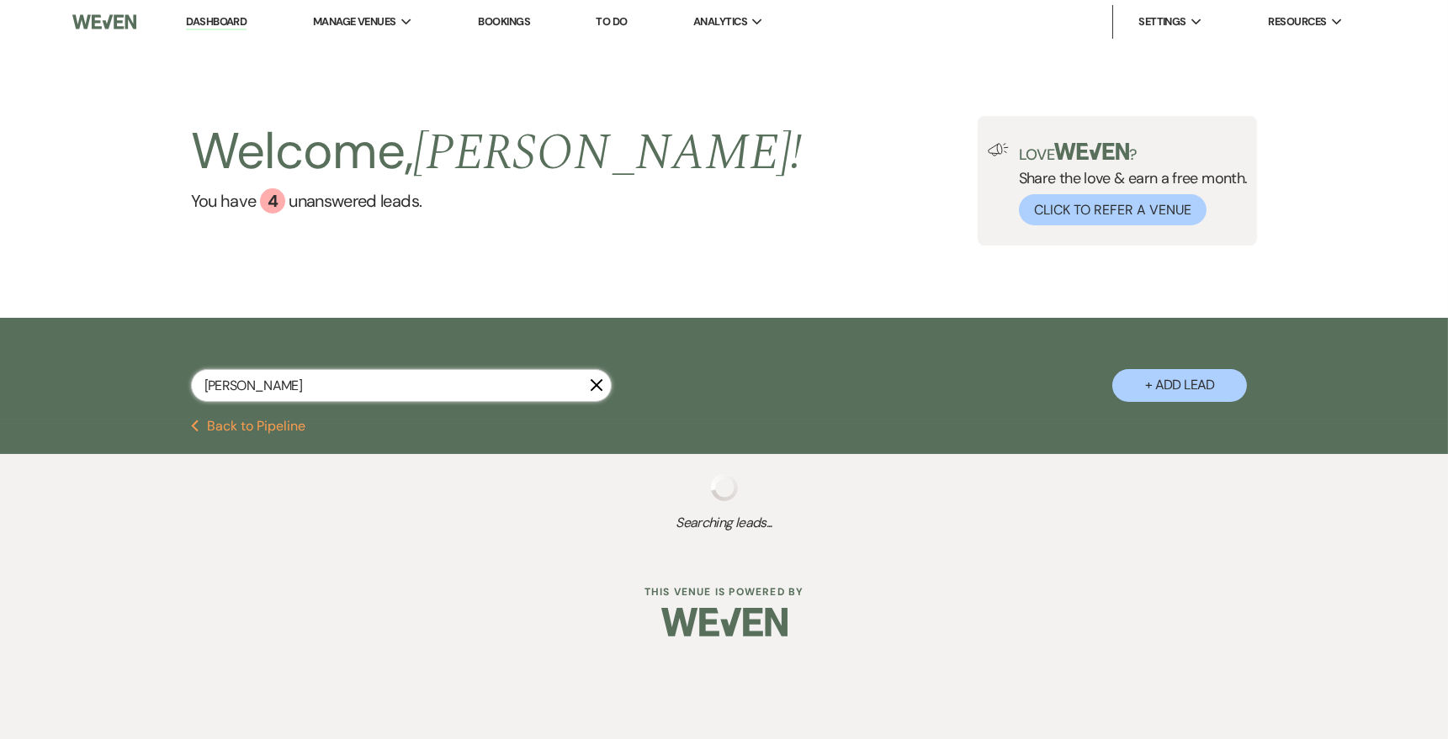
select select "8"
select select "5"
select select "8"
select select "10"
select select "8"
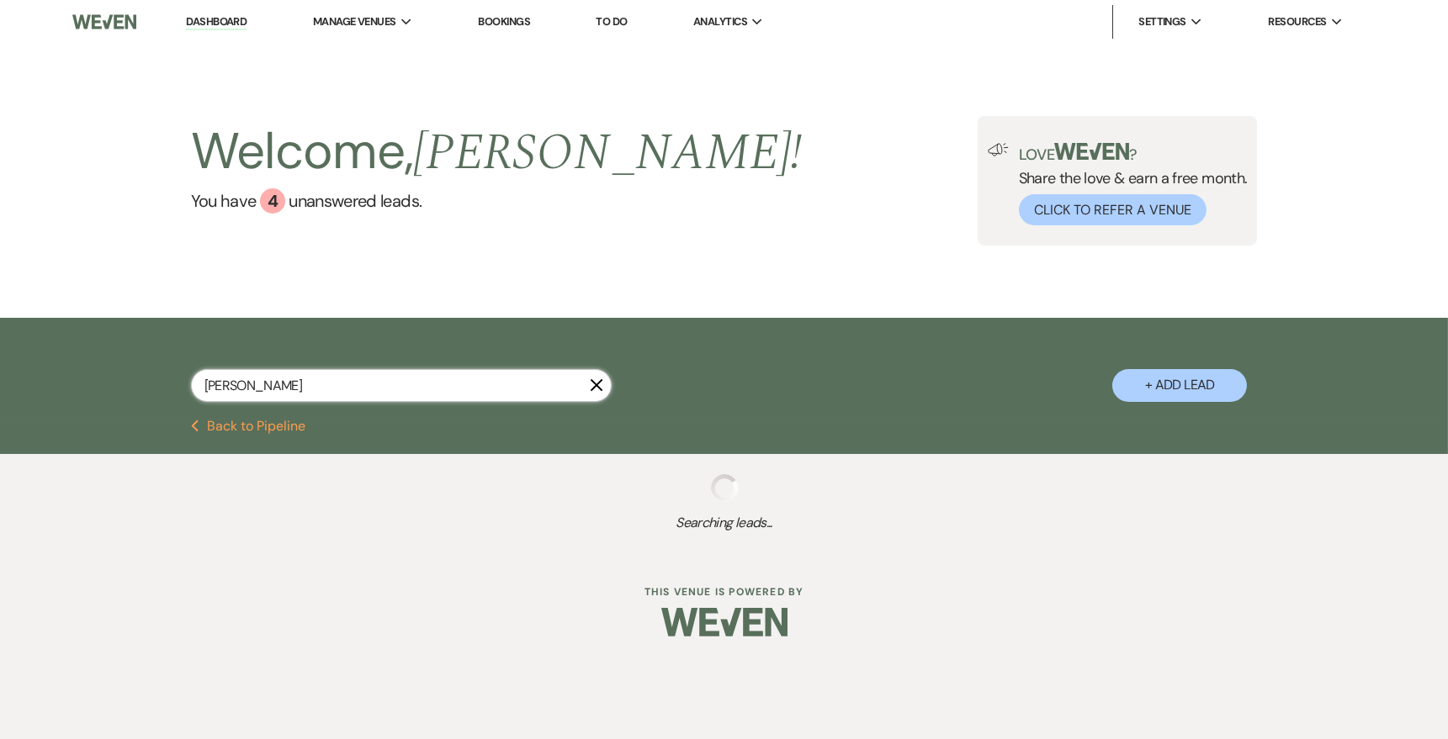
select select "10"
select select "8"
select select "10"
select select "8"
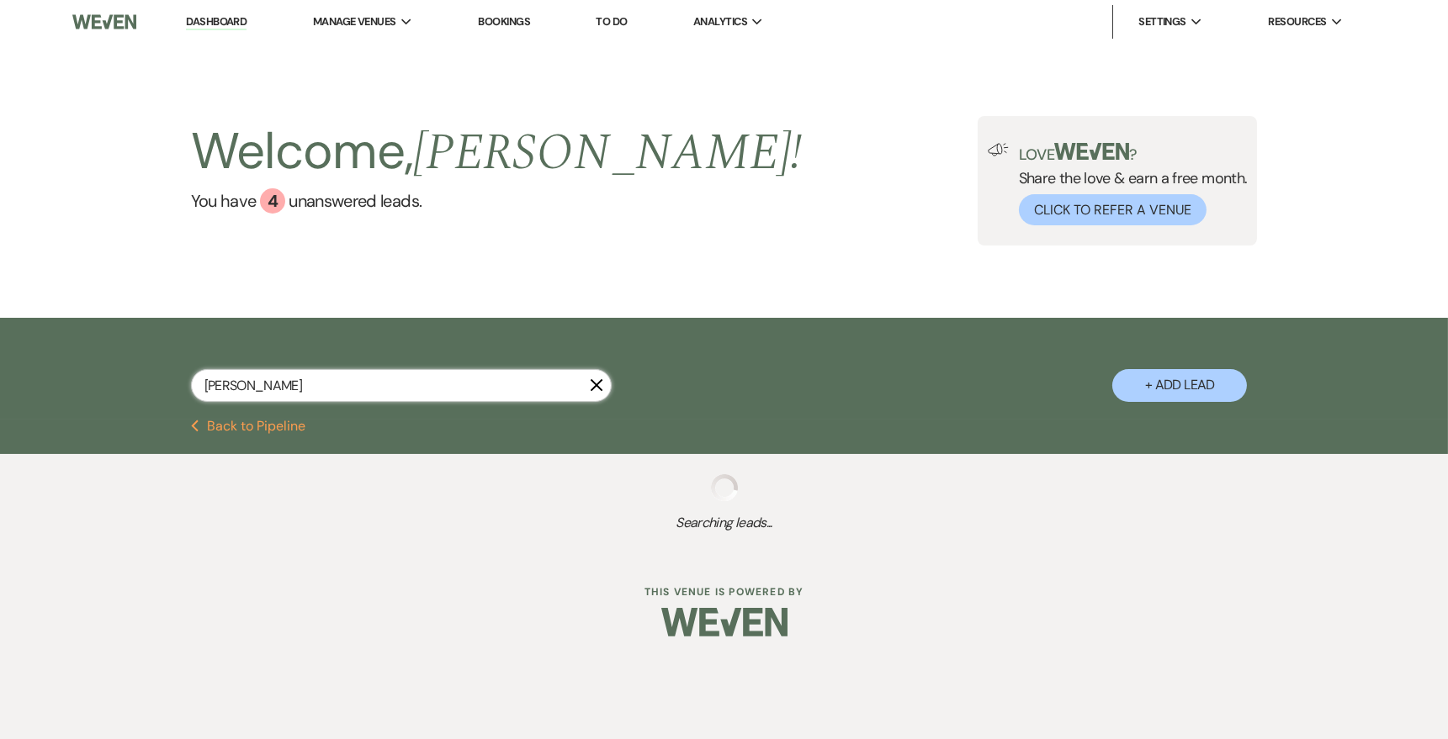
select select "8"
select select "1"
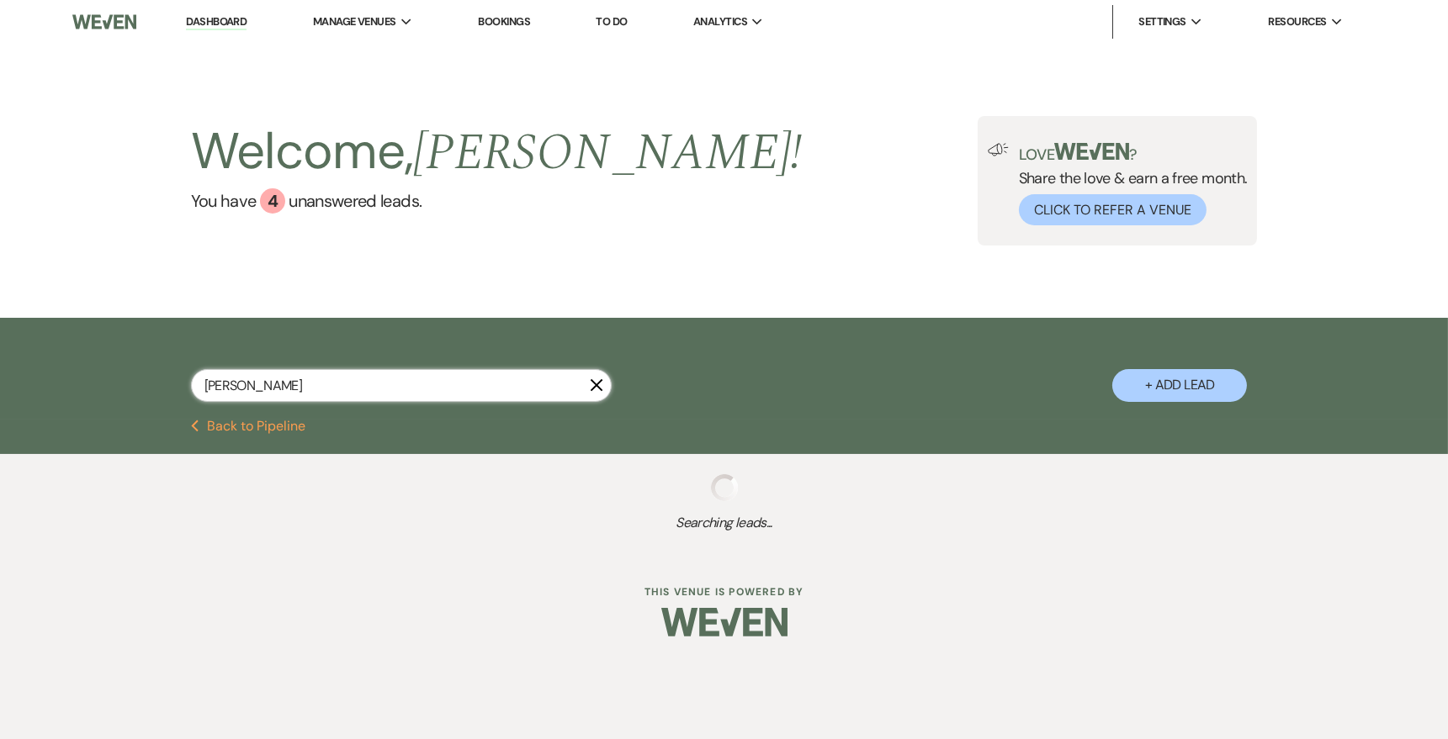
select select "8"
select select "1"
select select "8"
select select "1"
select select "8"
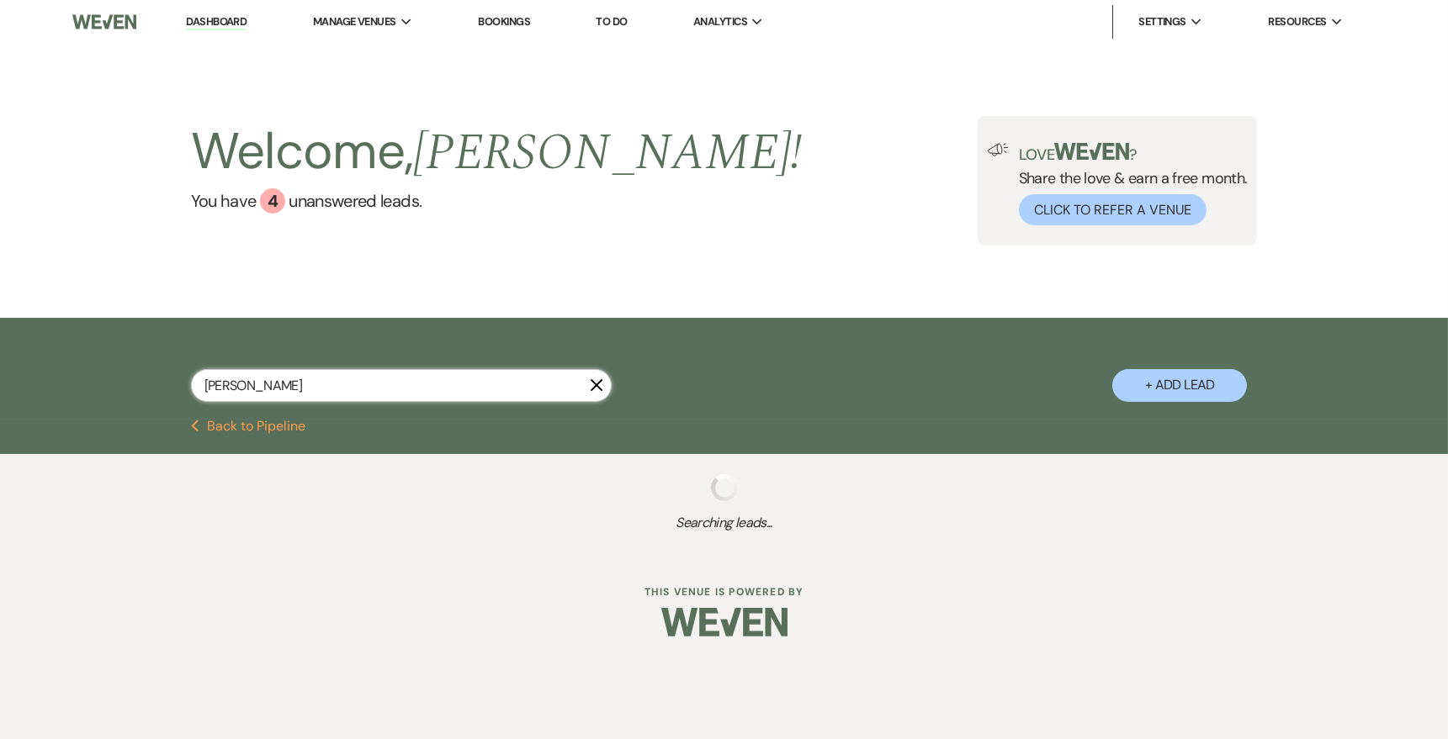
select select "10"
select select "8"
select select "5"
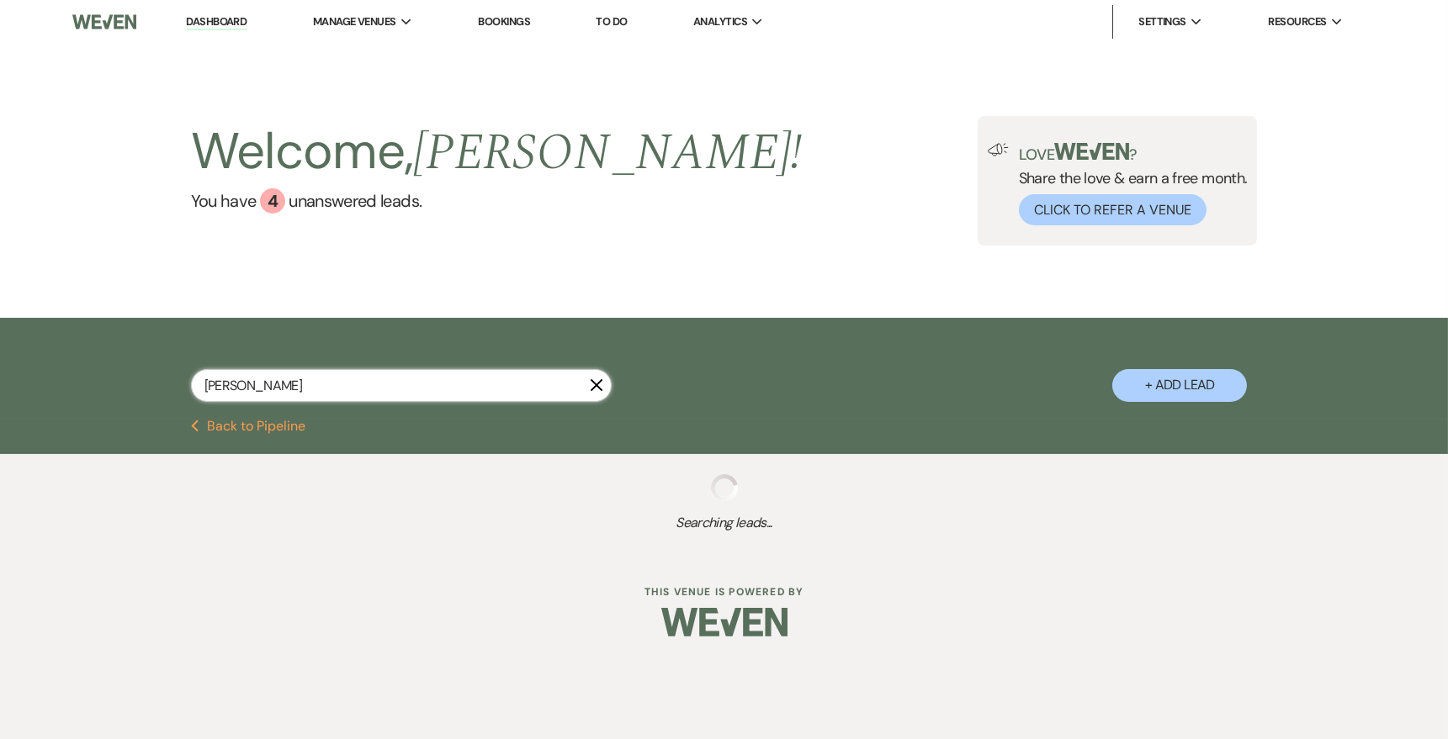
select select "8"
select select "4"
select select "8"
select select "7"
select select "8"
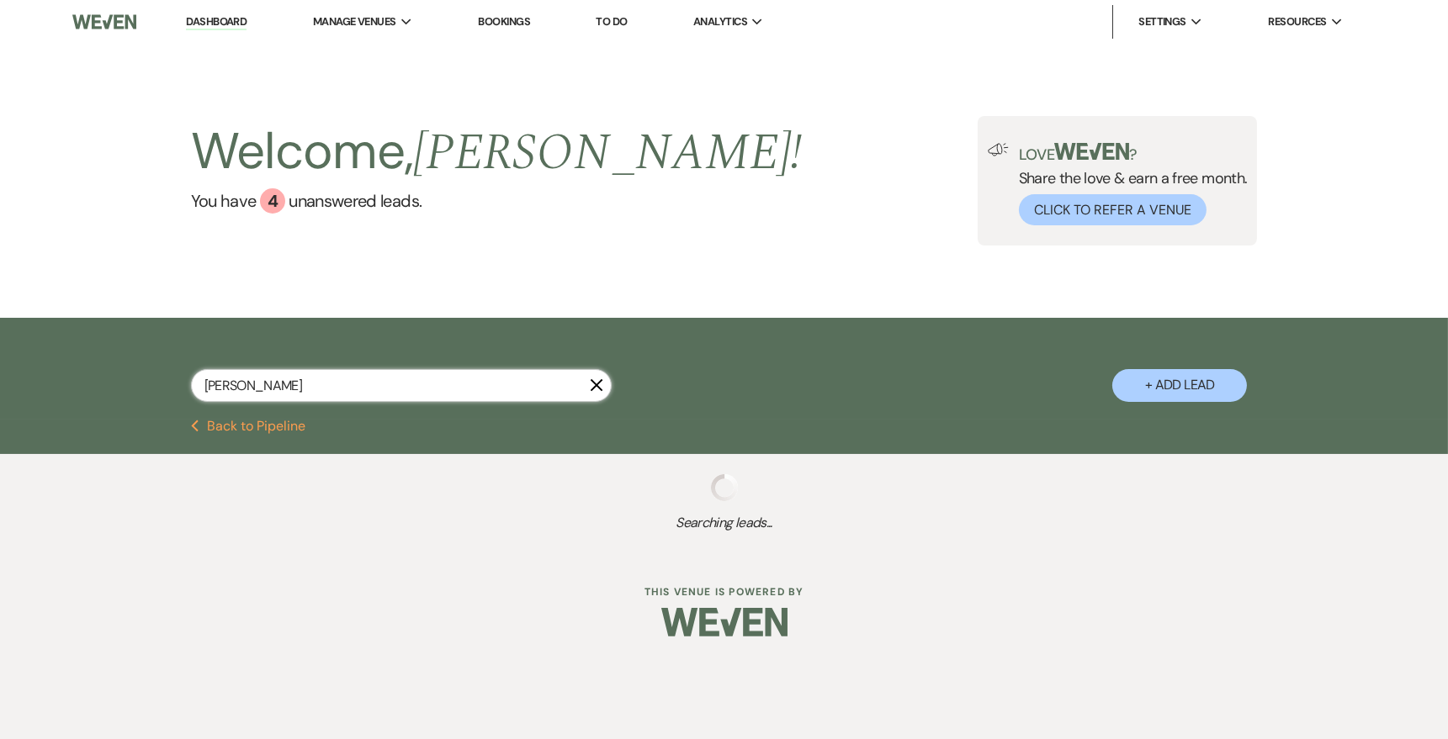
select select "5"
select select "8"
select select "11"
select select "8"
select select "10"
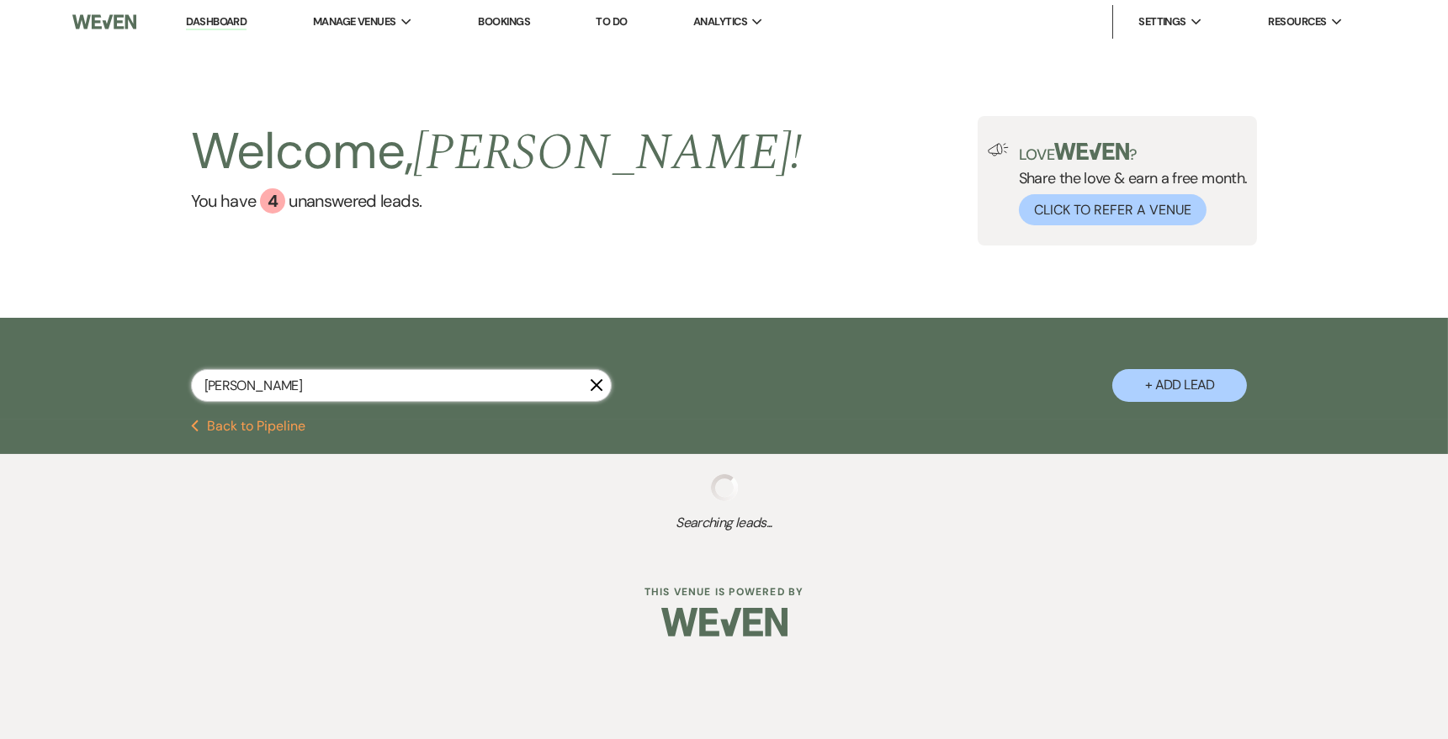
select select "8"
select select "10"
select select "8"
select select "10"
select select "8"
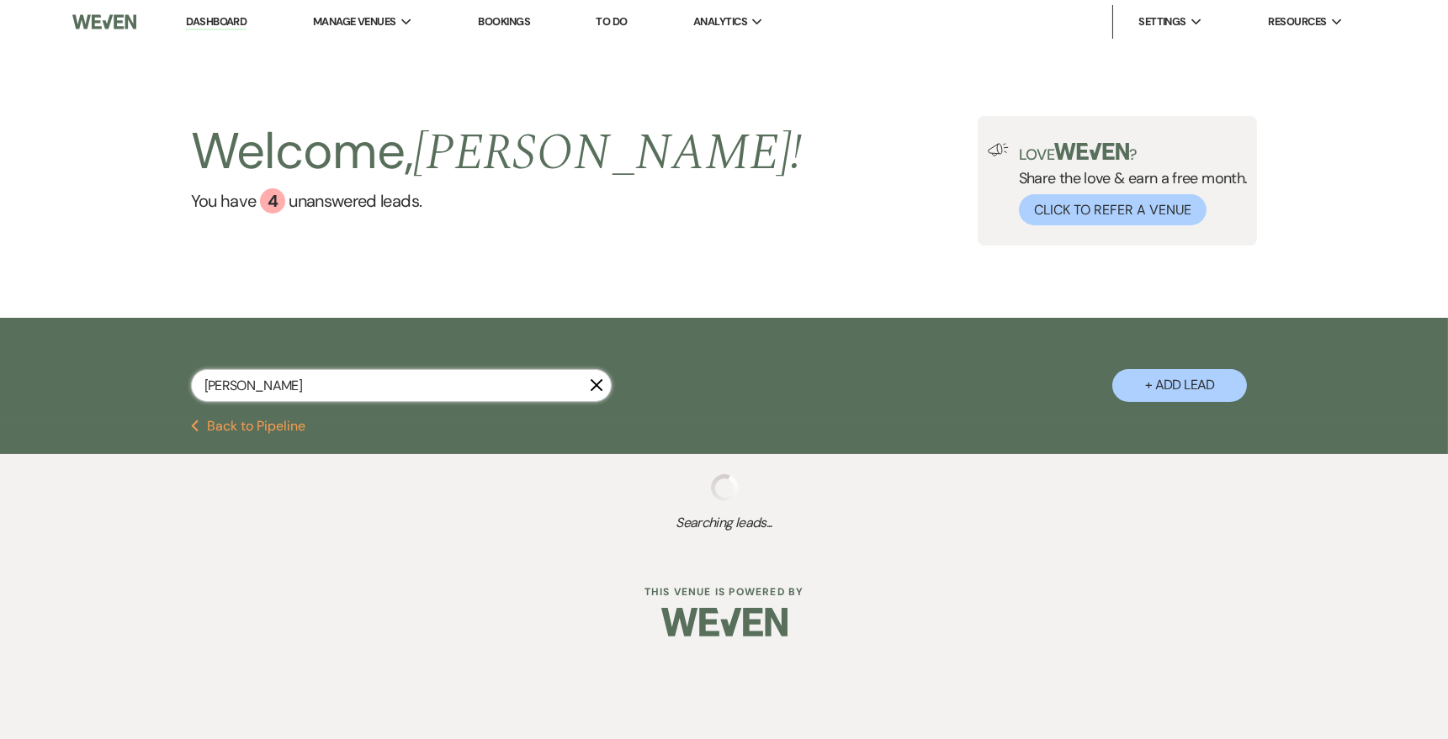
select select "10"
select select "8"
select select "10"
select select "8"
select select "6"
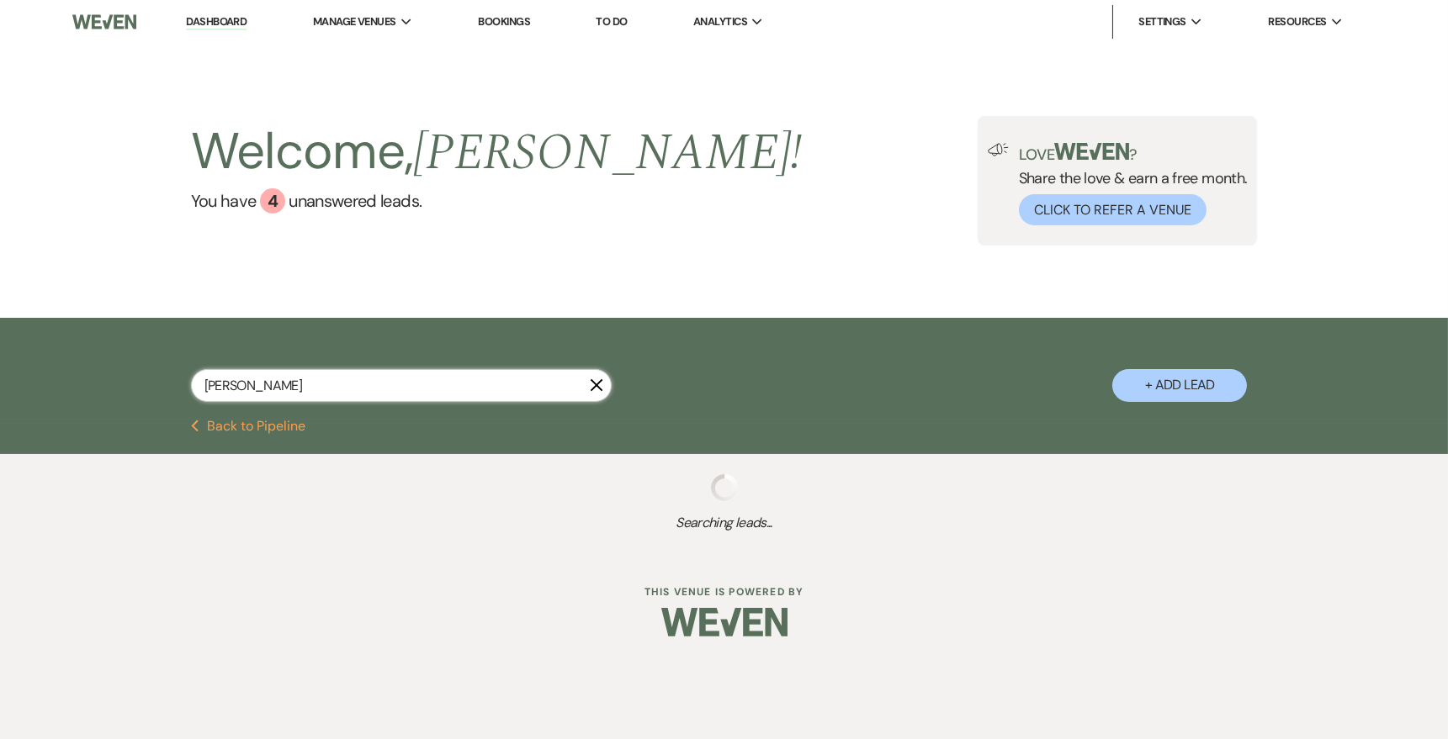
select select "8"
select select "5"
select select "8"
select select "10"
select select "8"
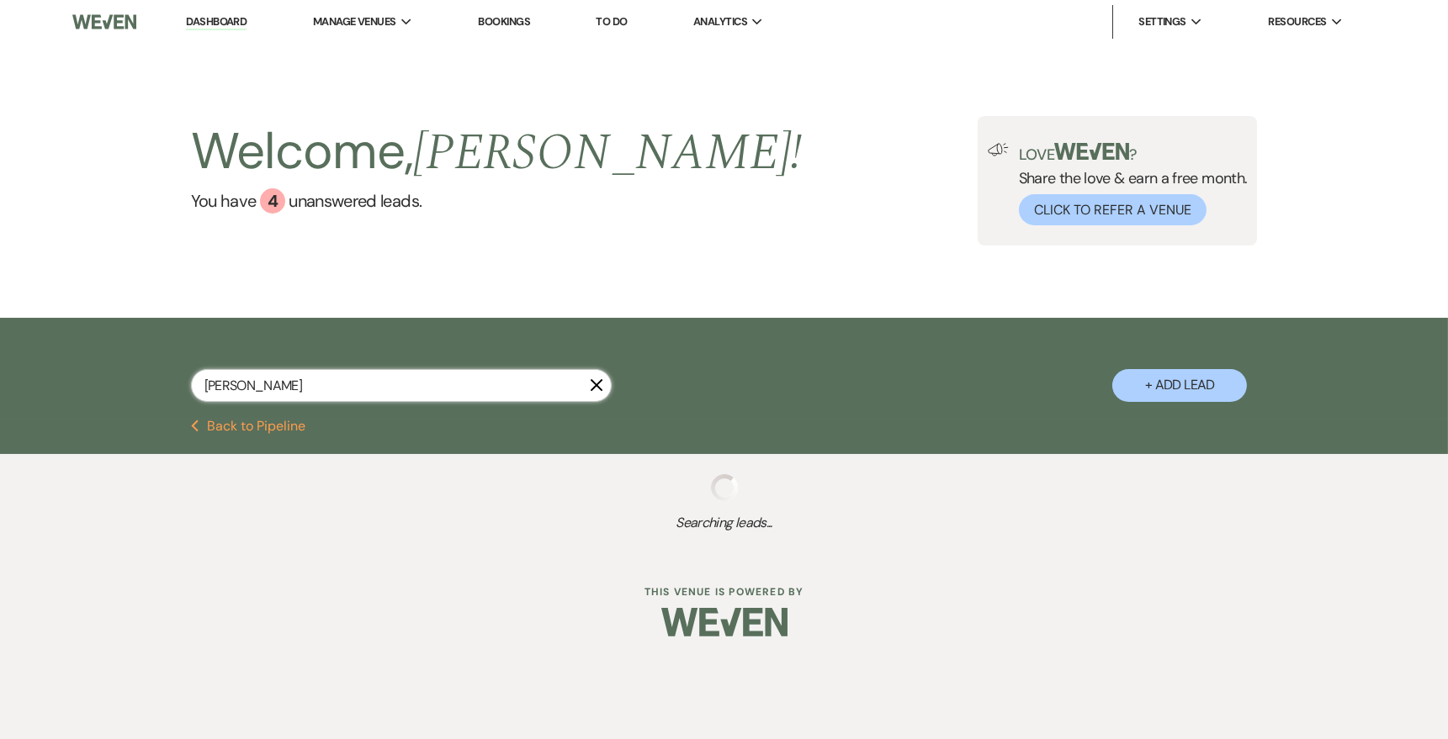
select select "10"
select select "8"
select select "7"
select select "8"
select select "5"
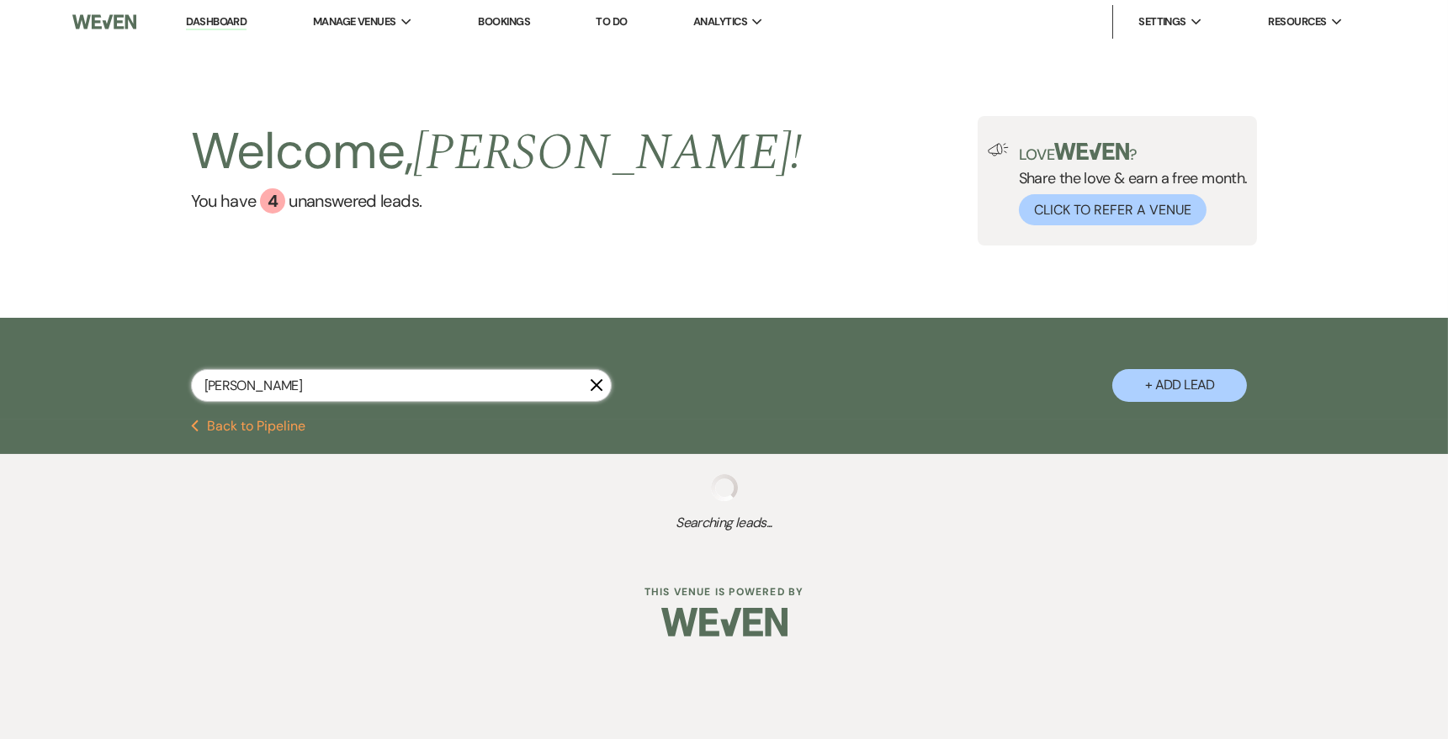
select select "8"
select select "6"
select select "8"
select select "10"
select select "8"
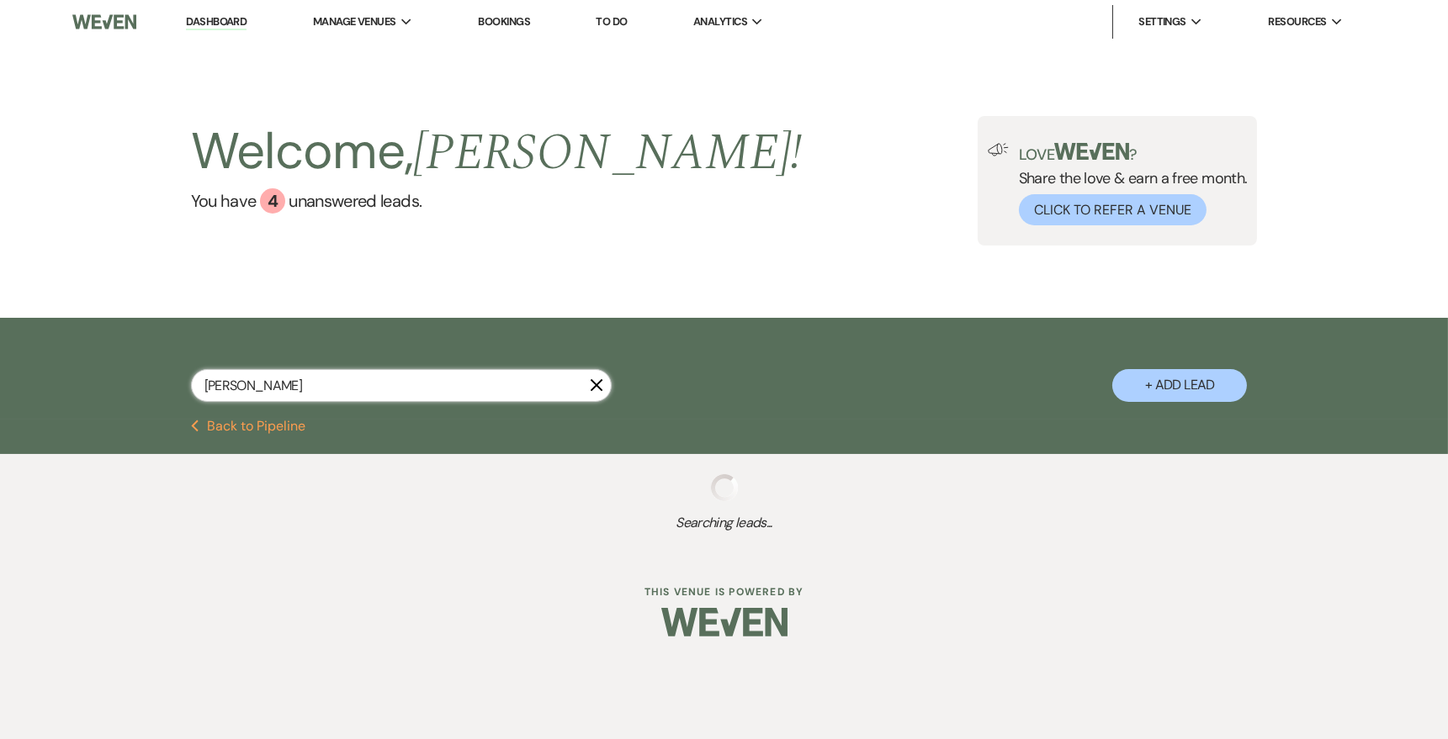
select select "5"
select select "8"
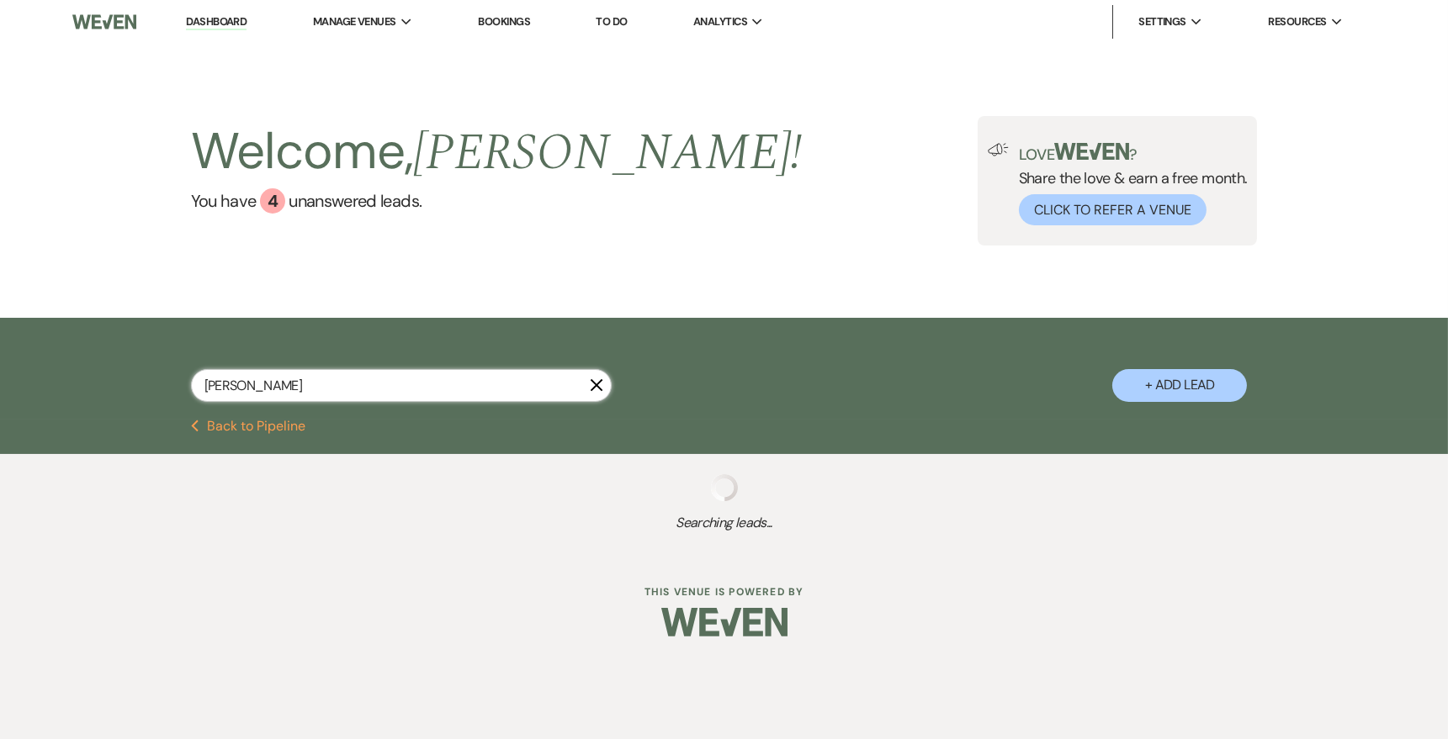
select select "1"
select select "8"
type input "[PERSON_NAME]"
select select "2"
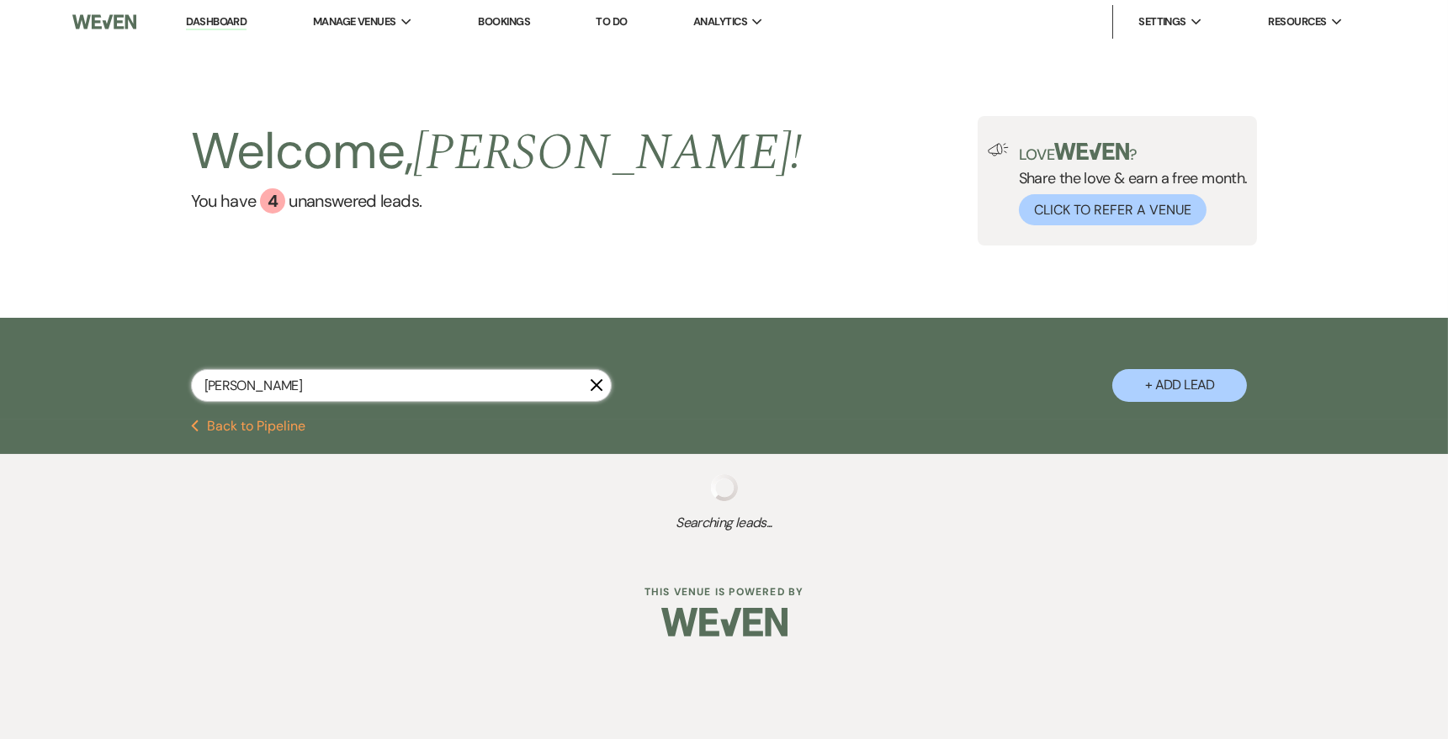
select select "2"
select select "8"
select select "6"
select select "5"
select select "8"
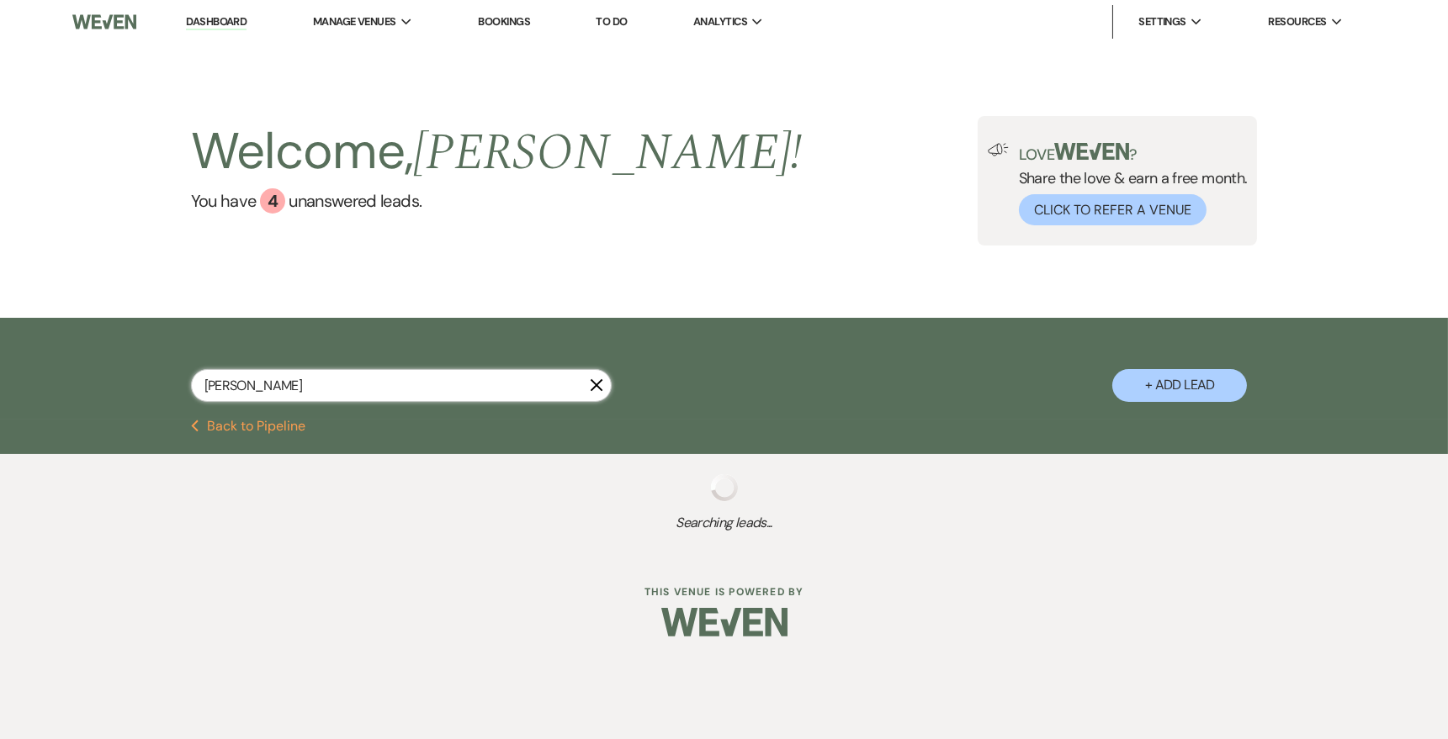
select select "10"
select select "8"
select select "5"
select select "8"
select select "6"
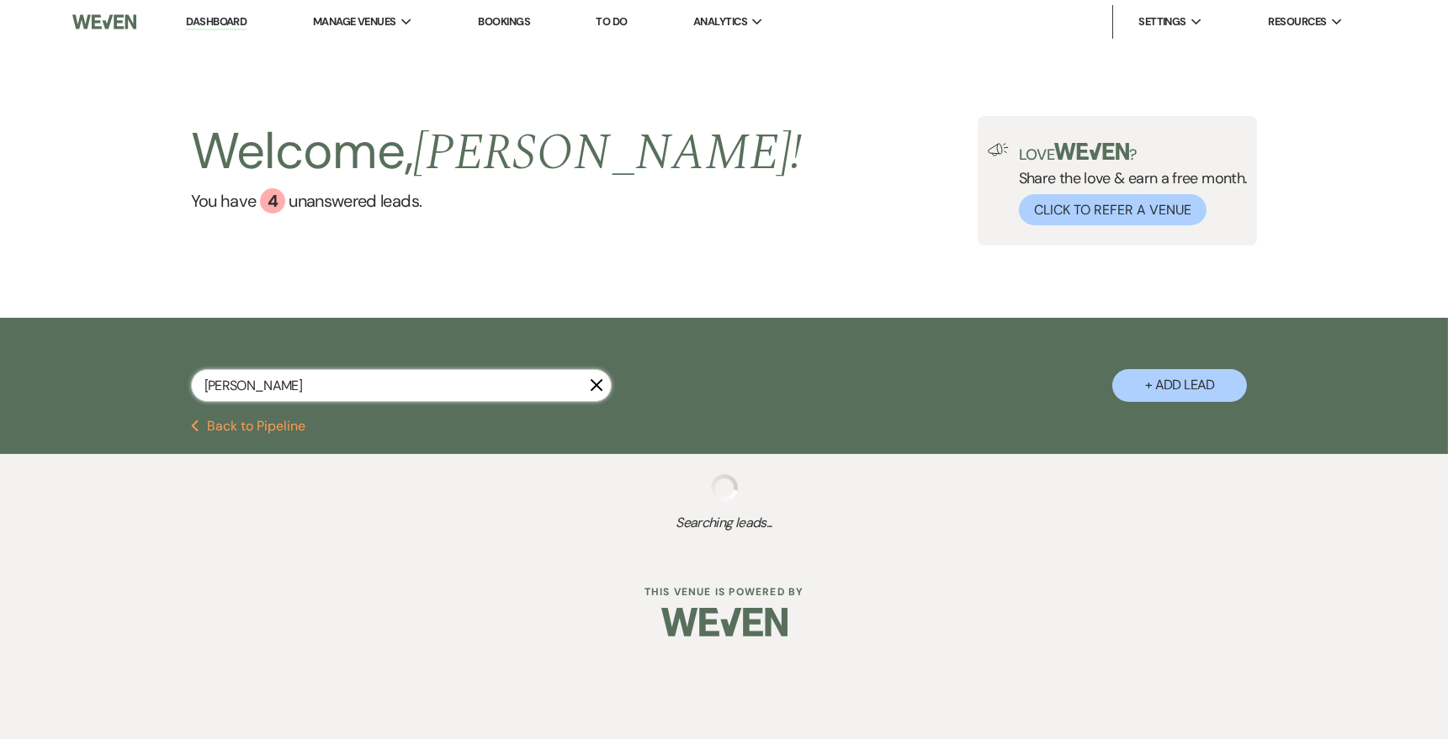
select select "8"
select select "10"
select select "8"
select select "5"
select select "8"
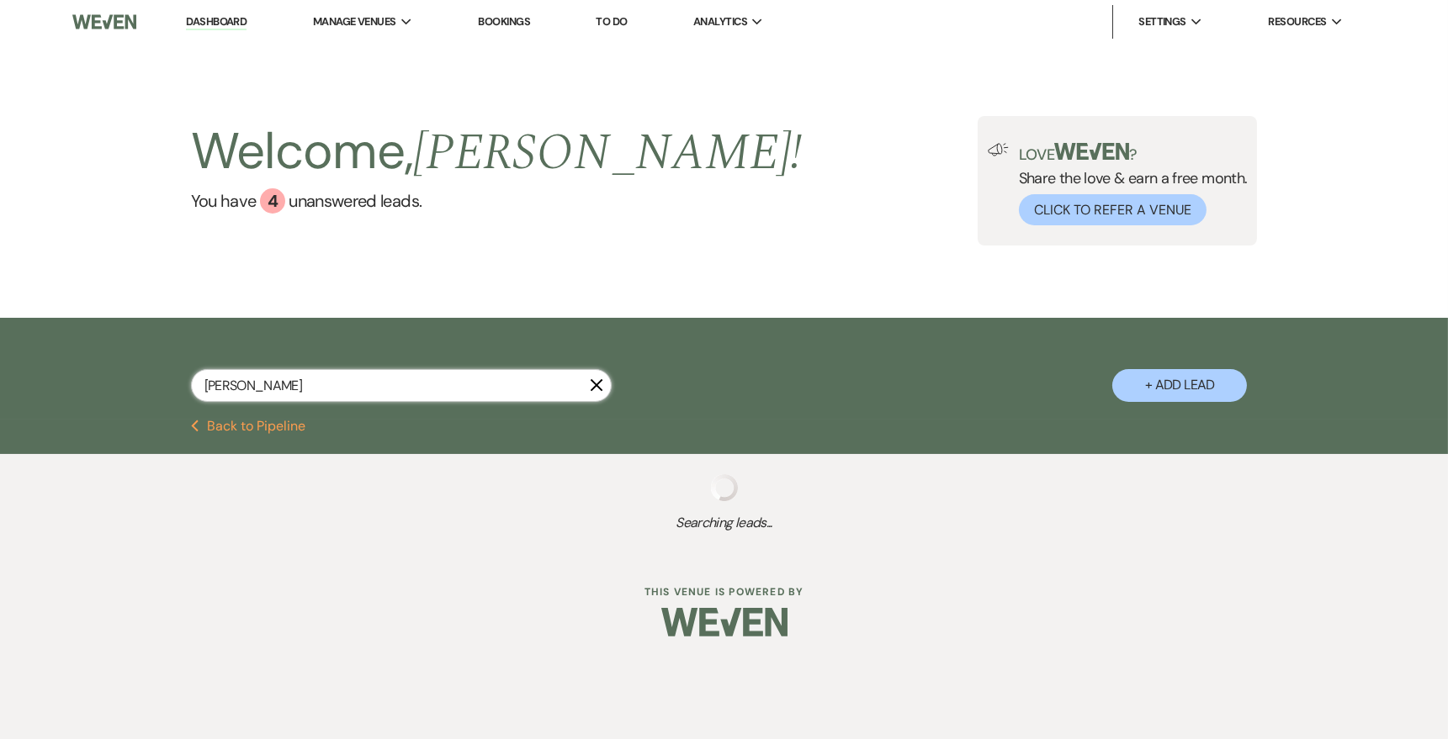
select select "10"
select select "8"
select select "10"
select select "8"
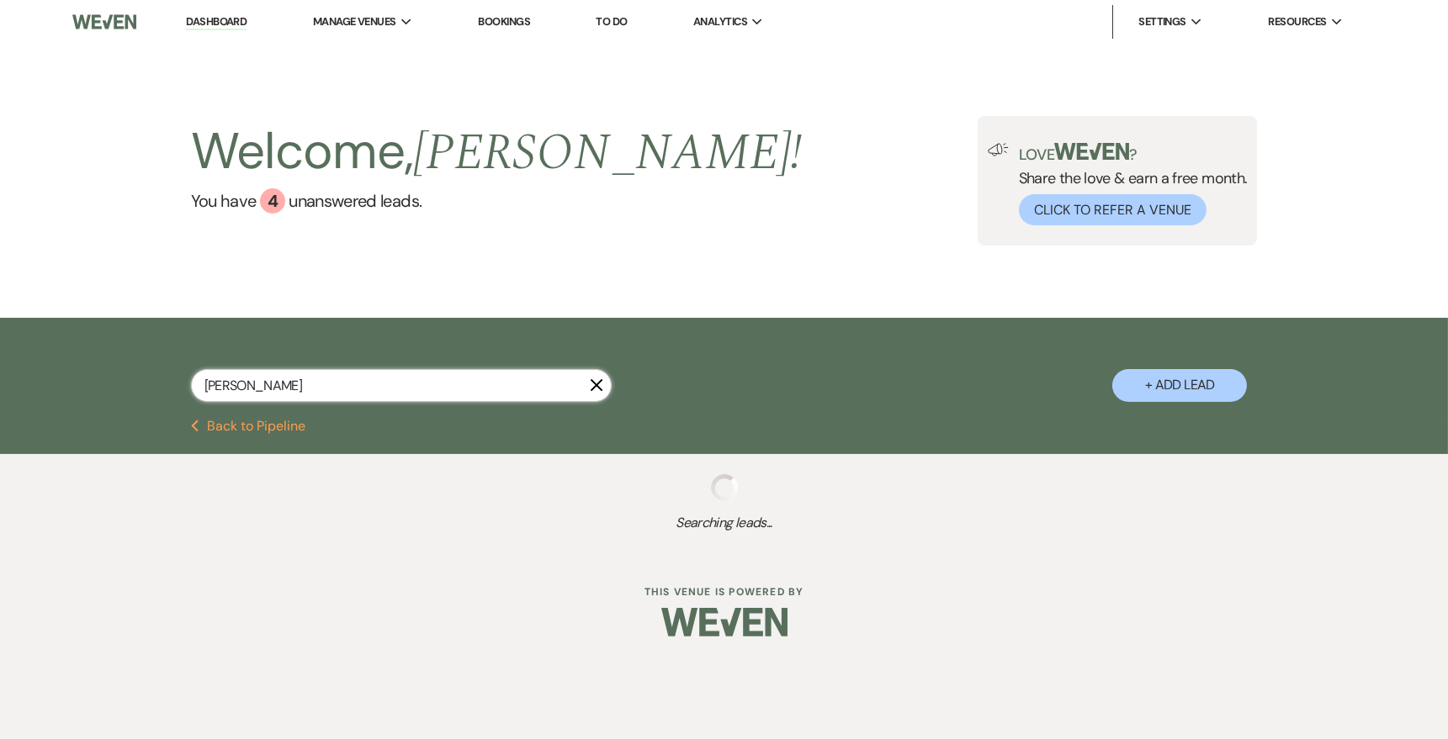
select select "8"
select select "10"
select select "8"
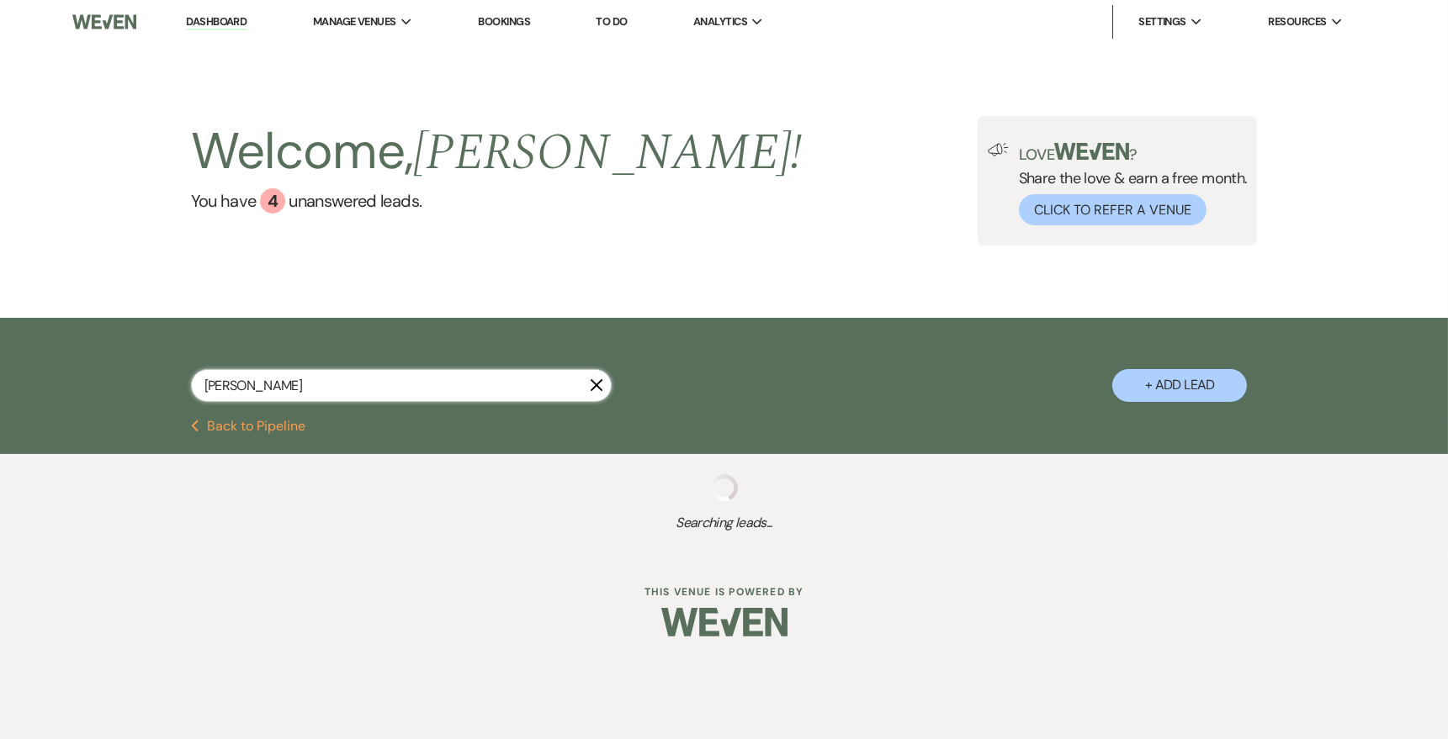
select select "8"
select select "1"
select select "8"
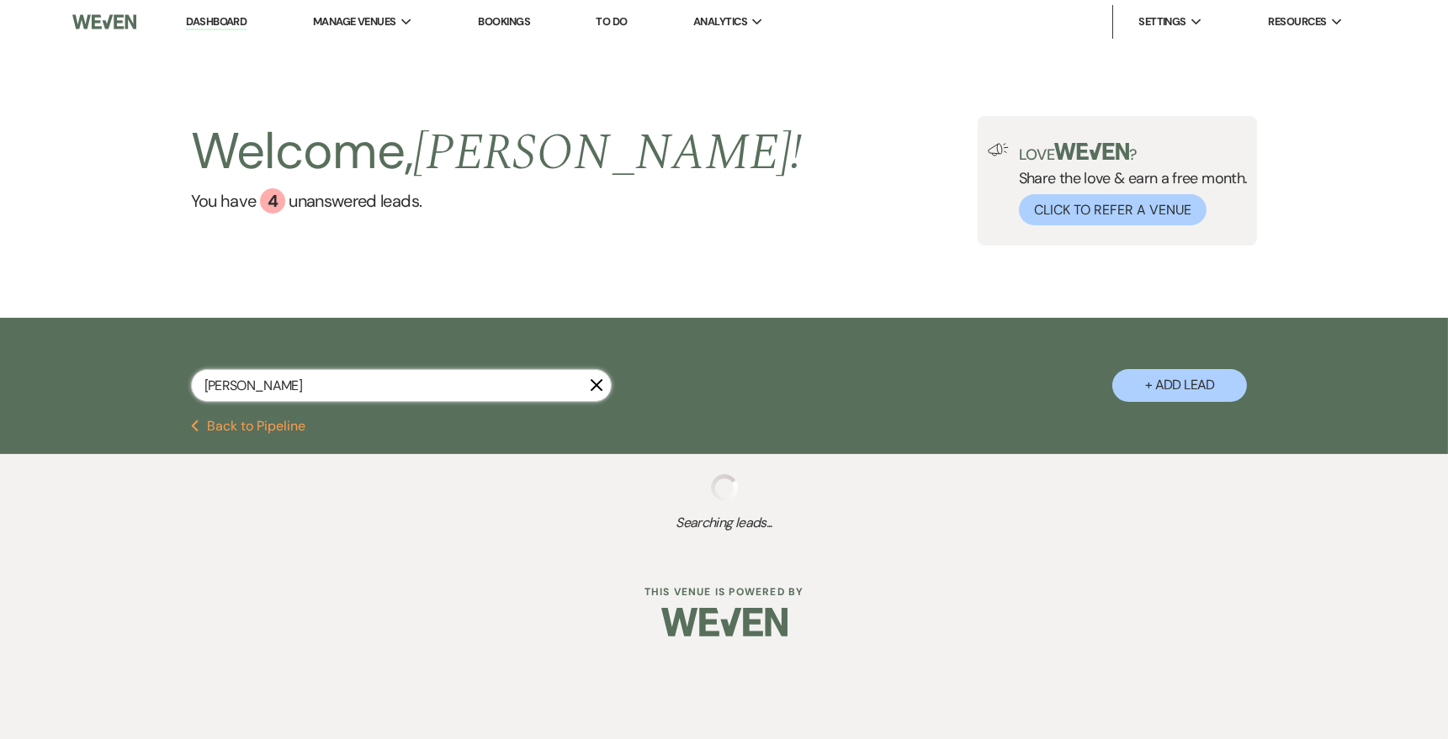
select select "1"
select select "8"
select select "1"
select select "8"
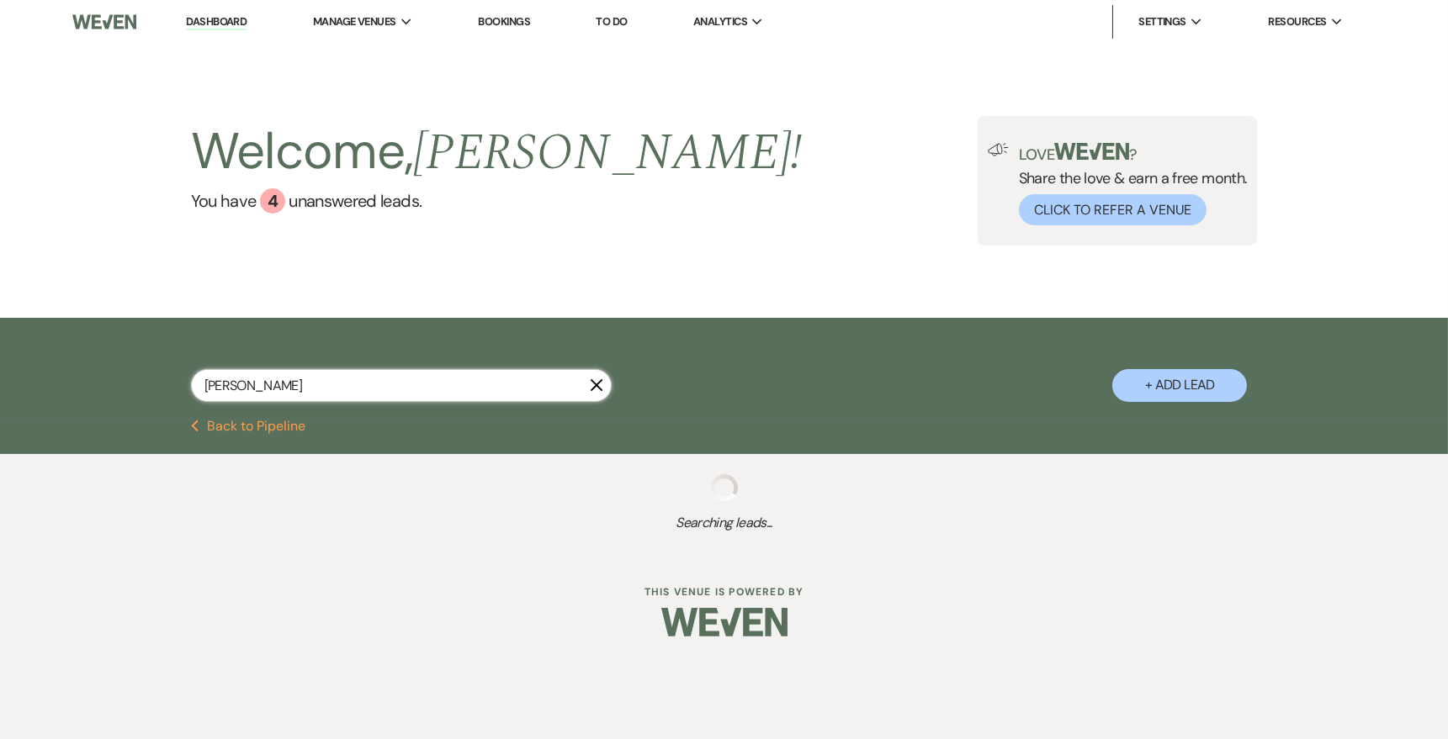
select select "5"
select select "8"
select select "4"
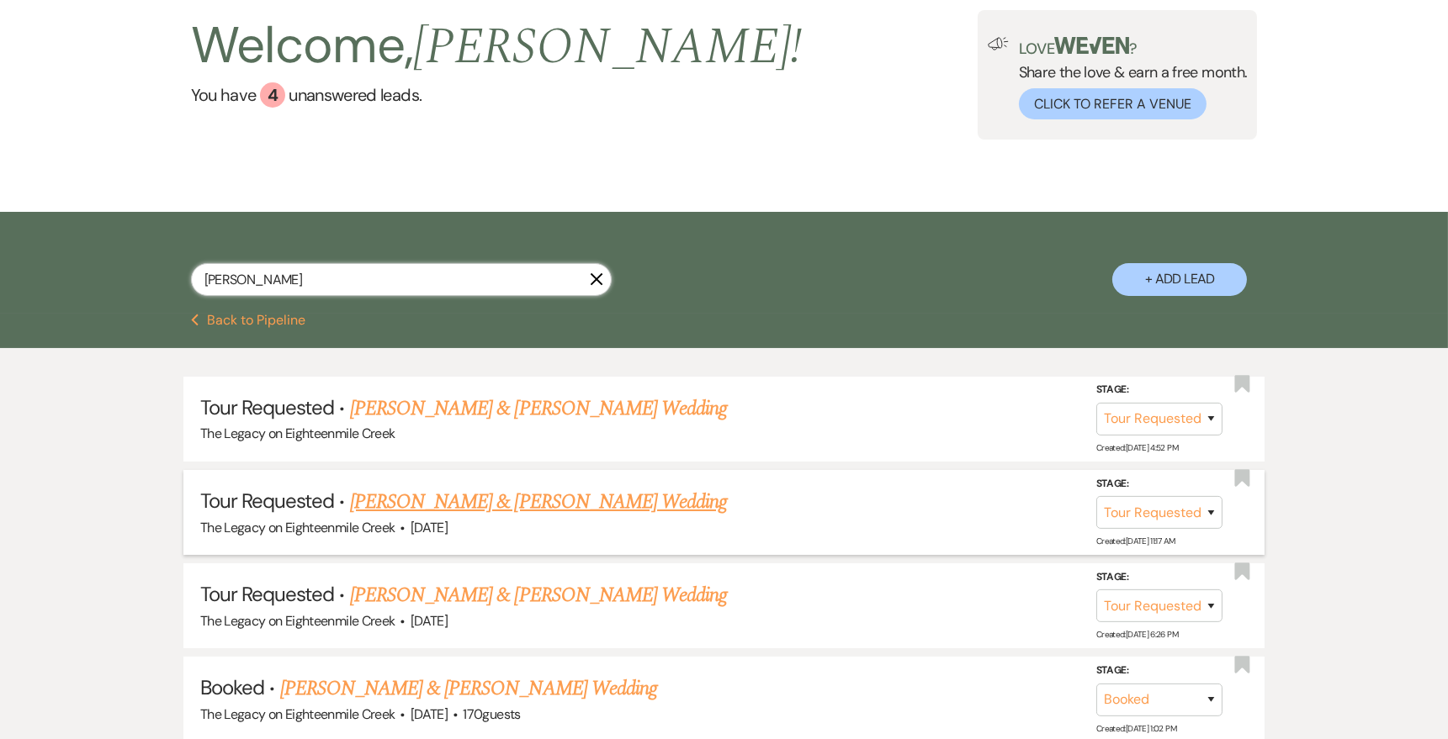
scroll to position [200, 0]
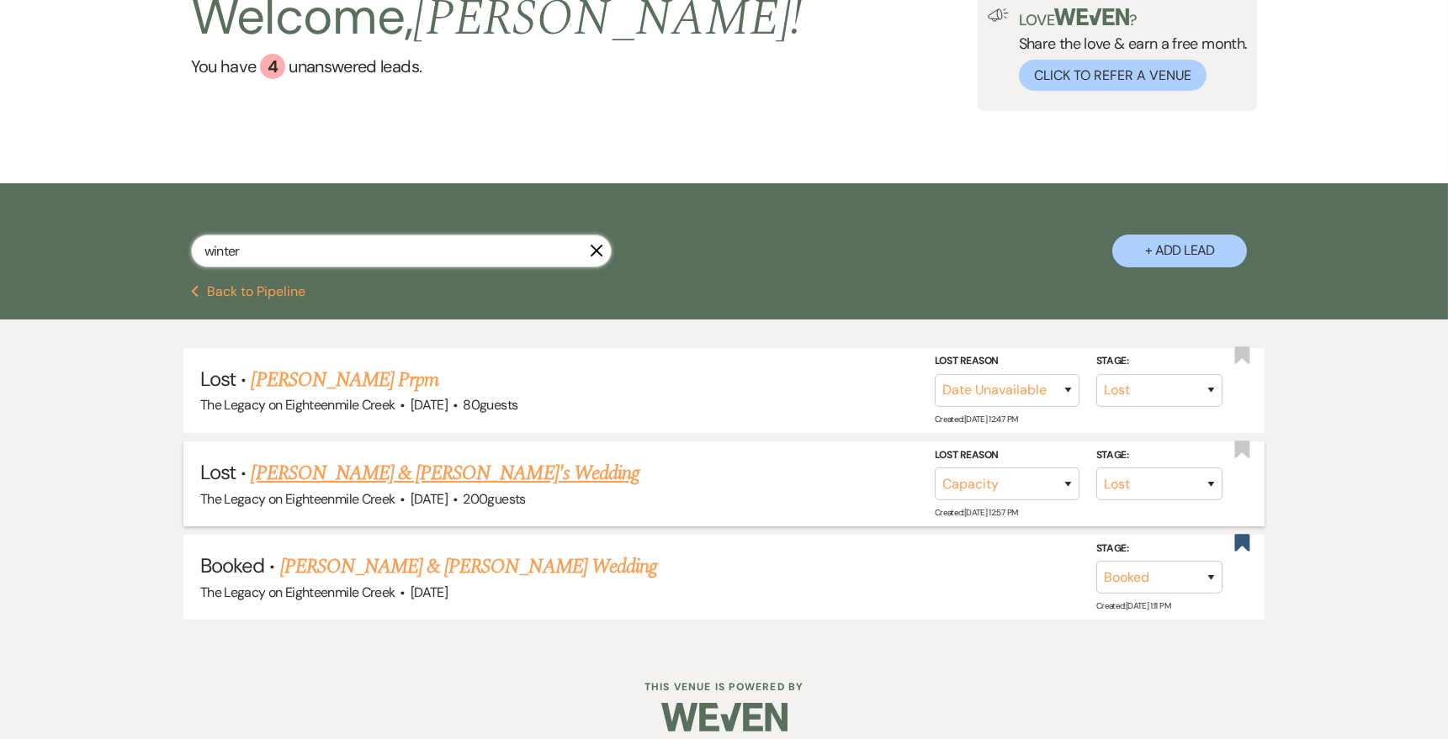
scroll to position [146, 0]
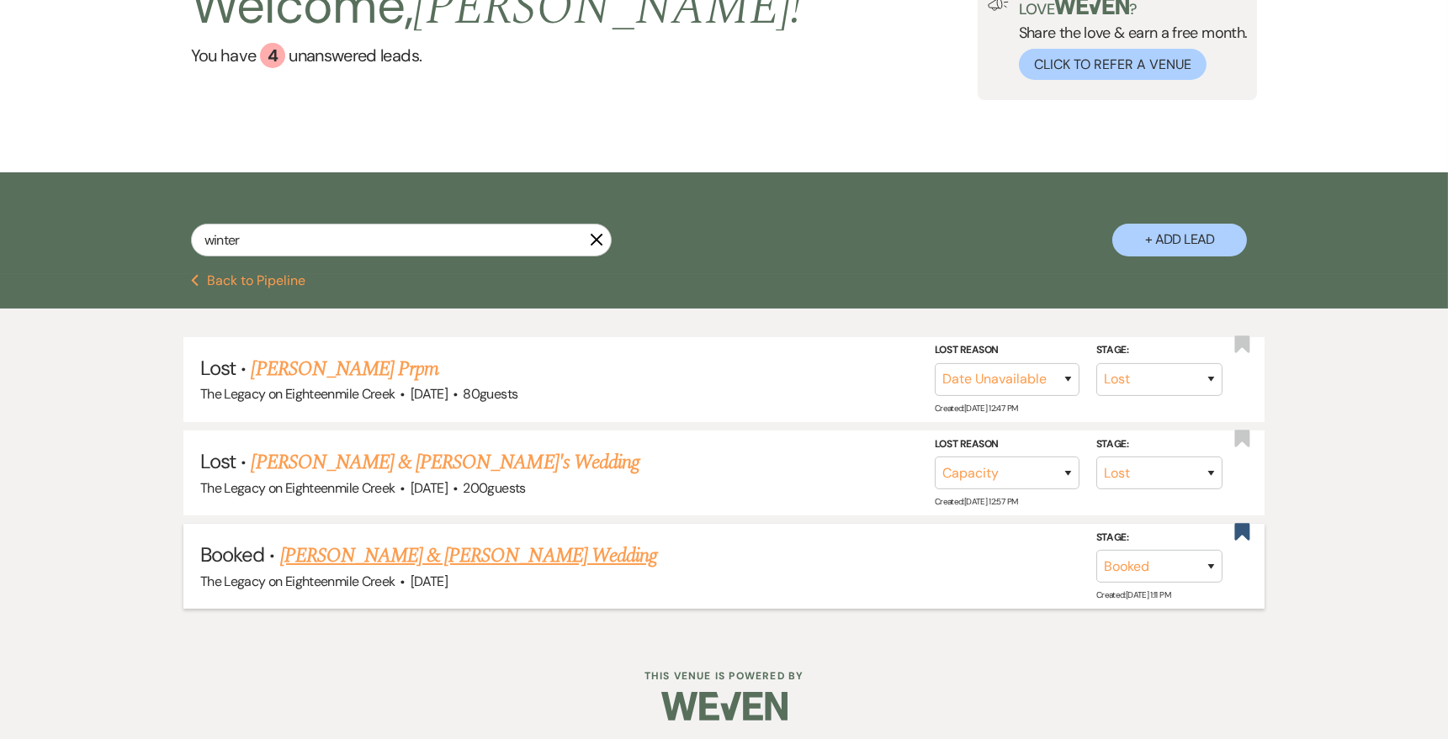
click at [534, 558] on link "[PERSON_NAME] & [PERSON_NAME] Wedding" at bounding box center [468, 556] width 377 height 30
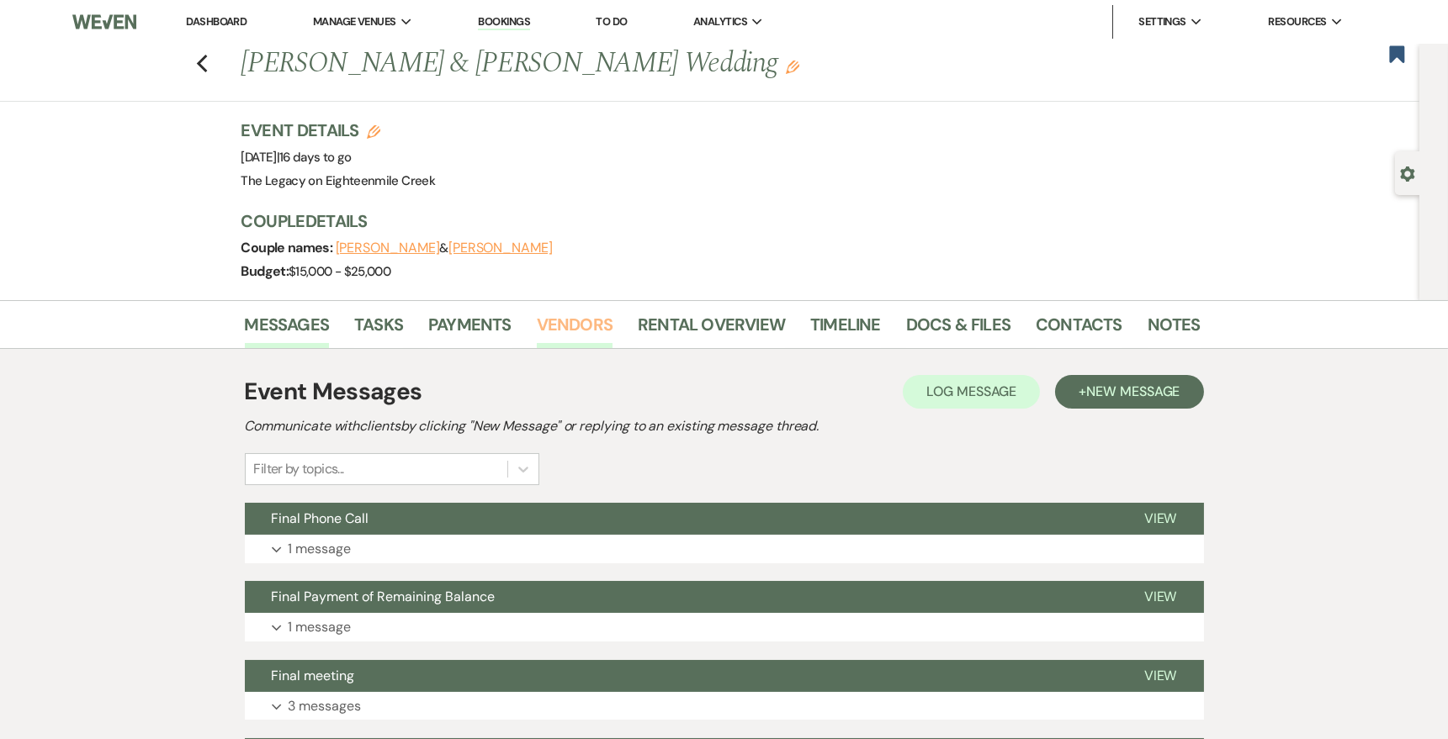
click at [591, 326] on link "Vendors" at bounding box center [575, 329] width 76 height 37
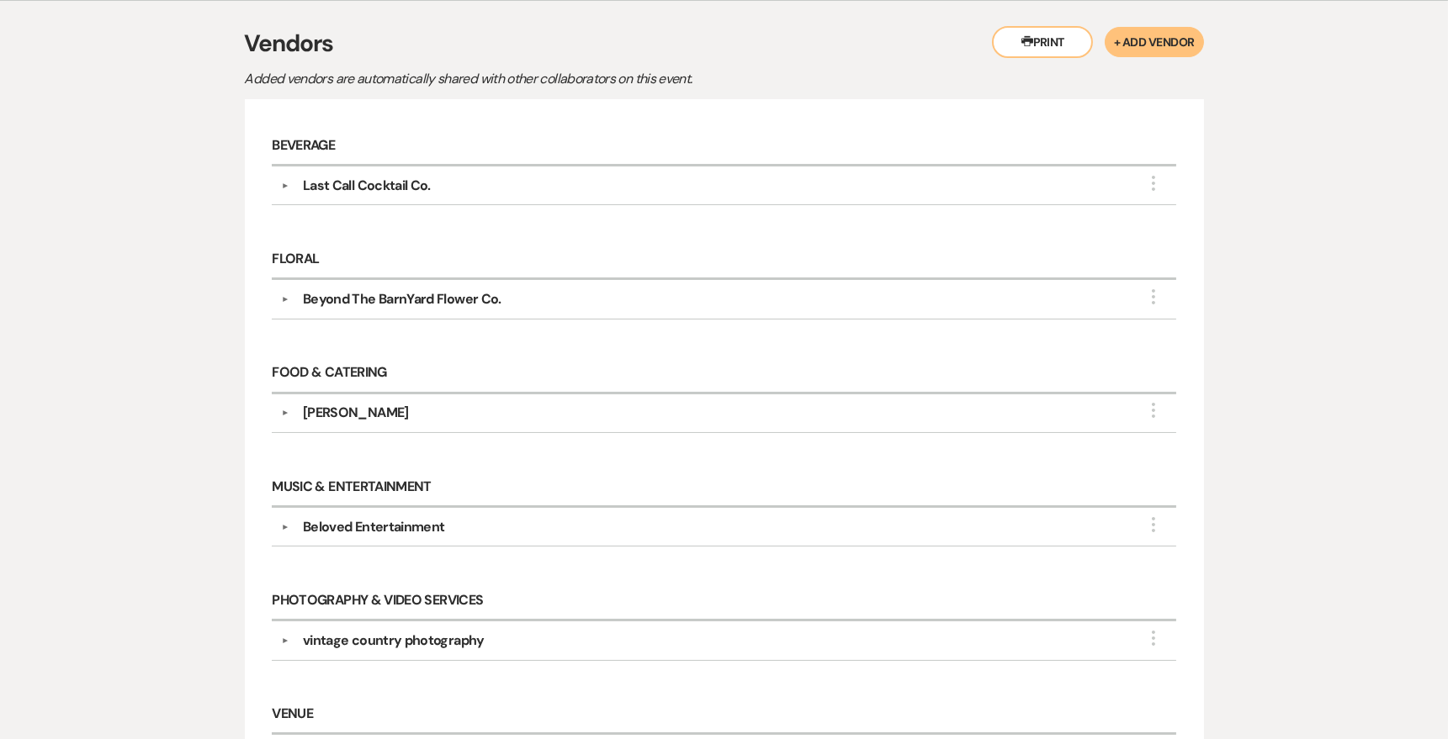
scroll to position [360, 0]
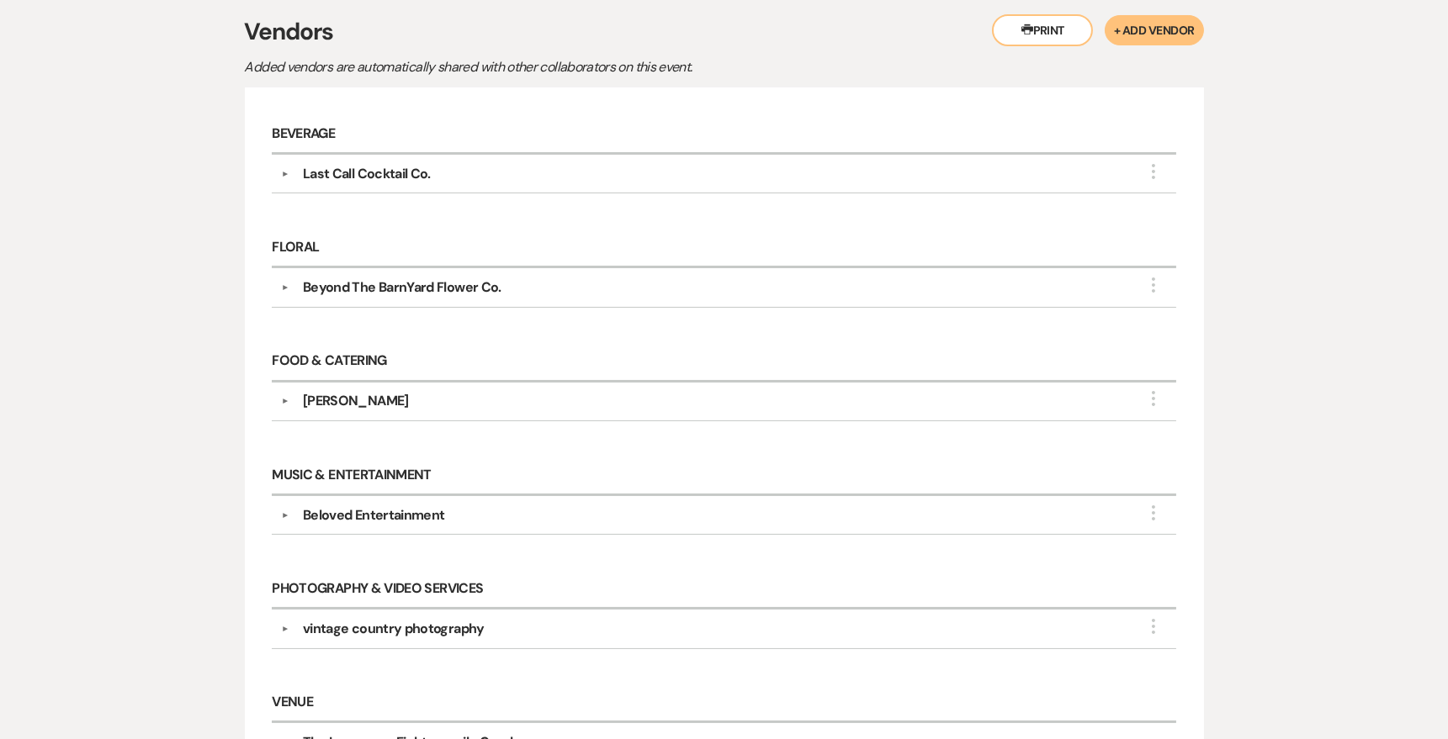
click at [414, 520] on div "▼ Beloved Entertainment More Company Contact Information: Phone [PHONE_NUMBER] …" at bounding box center [723, 515] width 903 height 39
click at [425, 511] on div "Beloved Entertainment" at bounding box center [374, 516] width 142 height 20
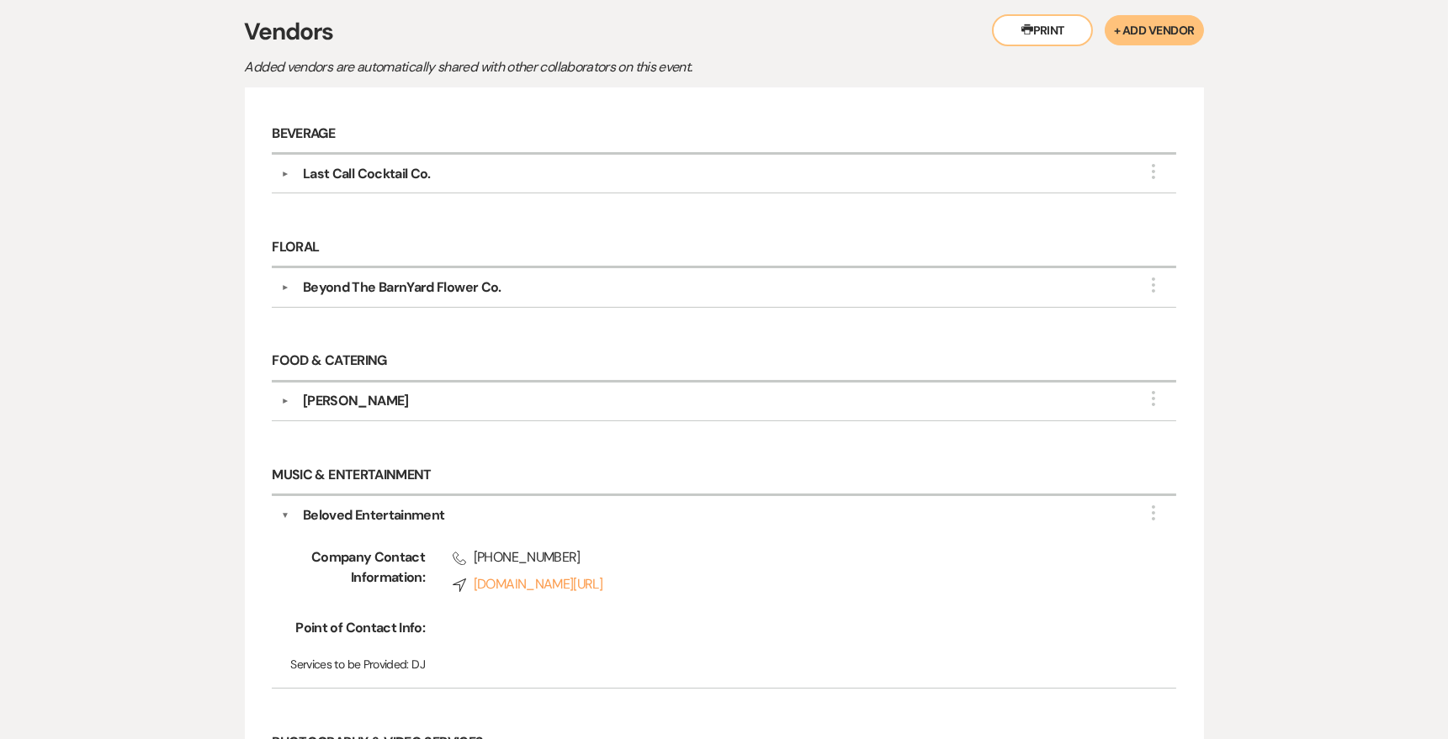
scroll to position [0, 0]
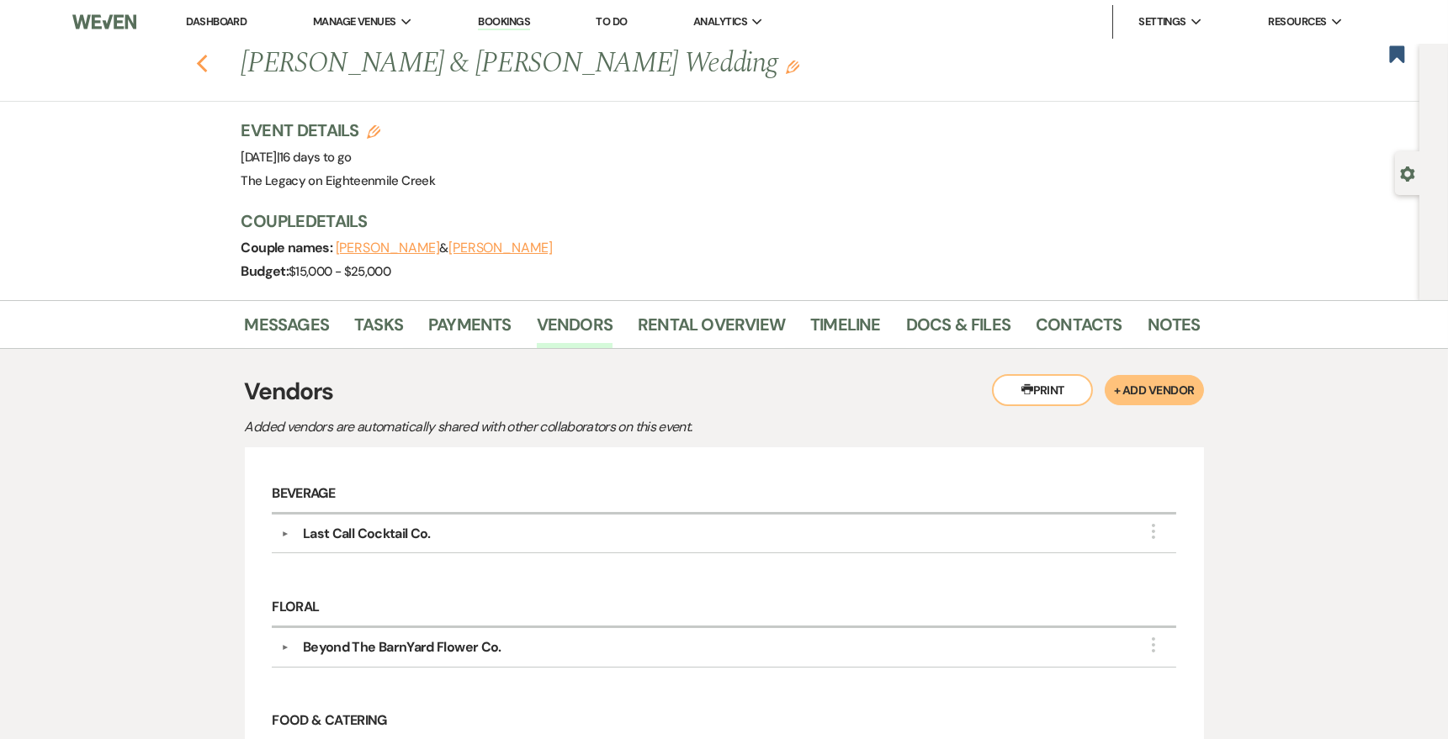
click at [207, 64] on icon "Previous" at bounding box center [202, 64] width 13 height 20
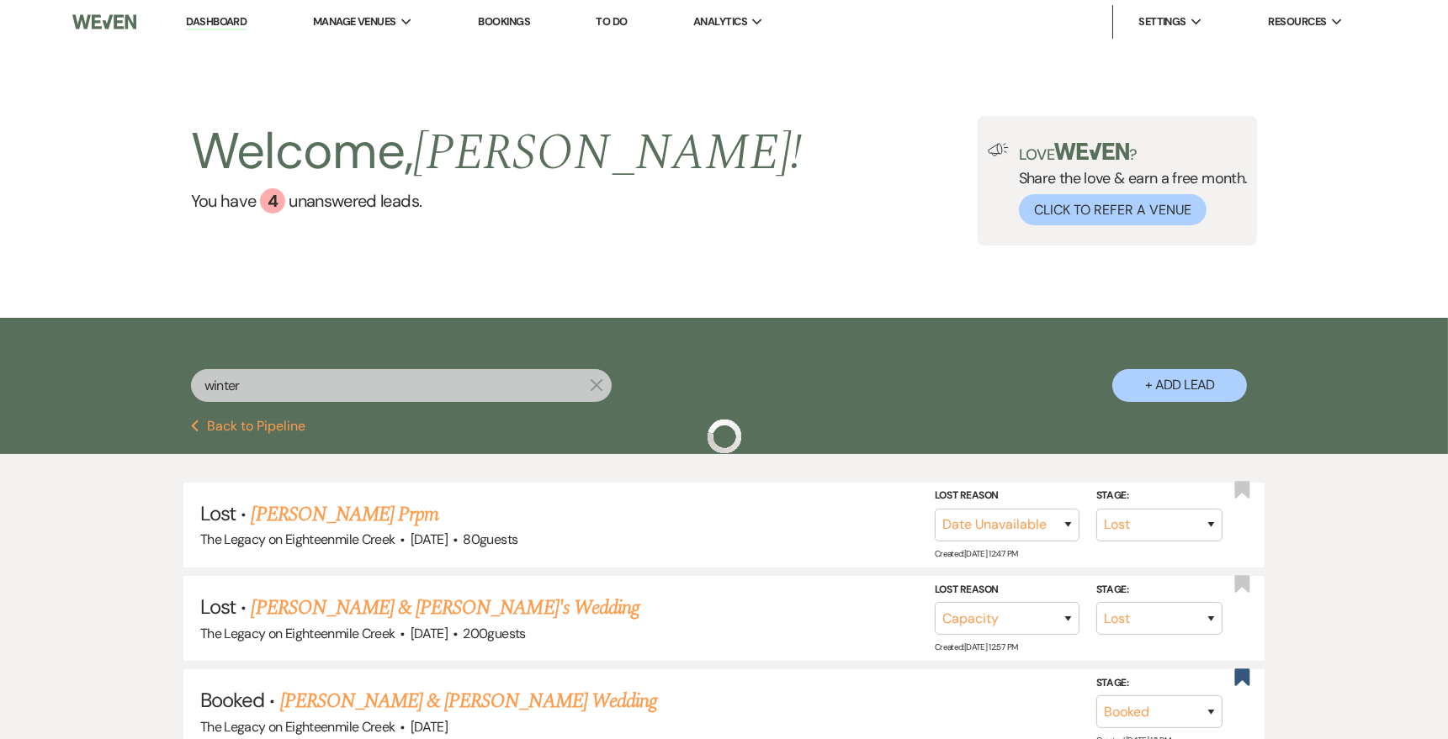
scroll to position [146, 0]
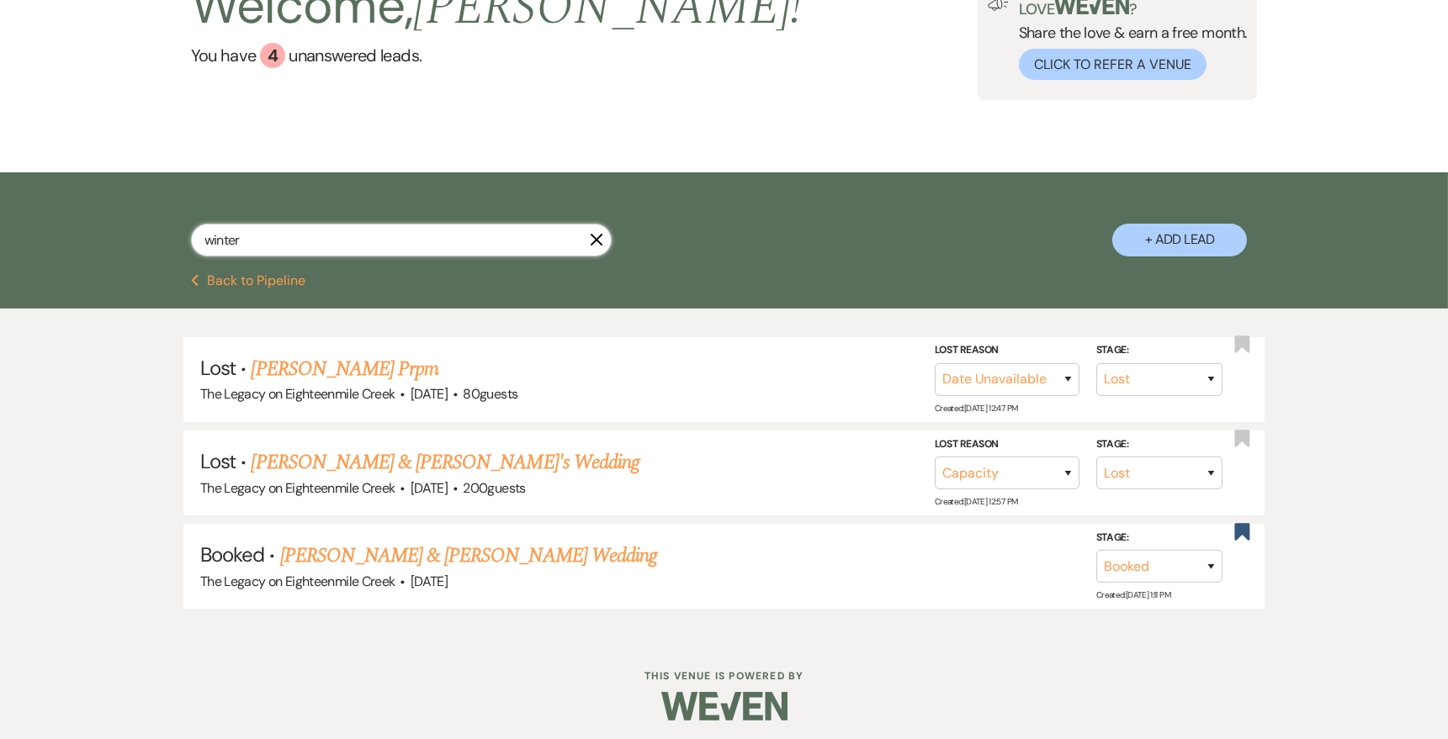
drag, startPoint x: 267, startPoint y: 246, endPoint x: 153, endPoint y: 231, distance: 114.5
click at [153, 232] on div "winter X + Add Lead" at bounding box center [724, 225] width 1211 height 89
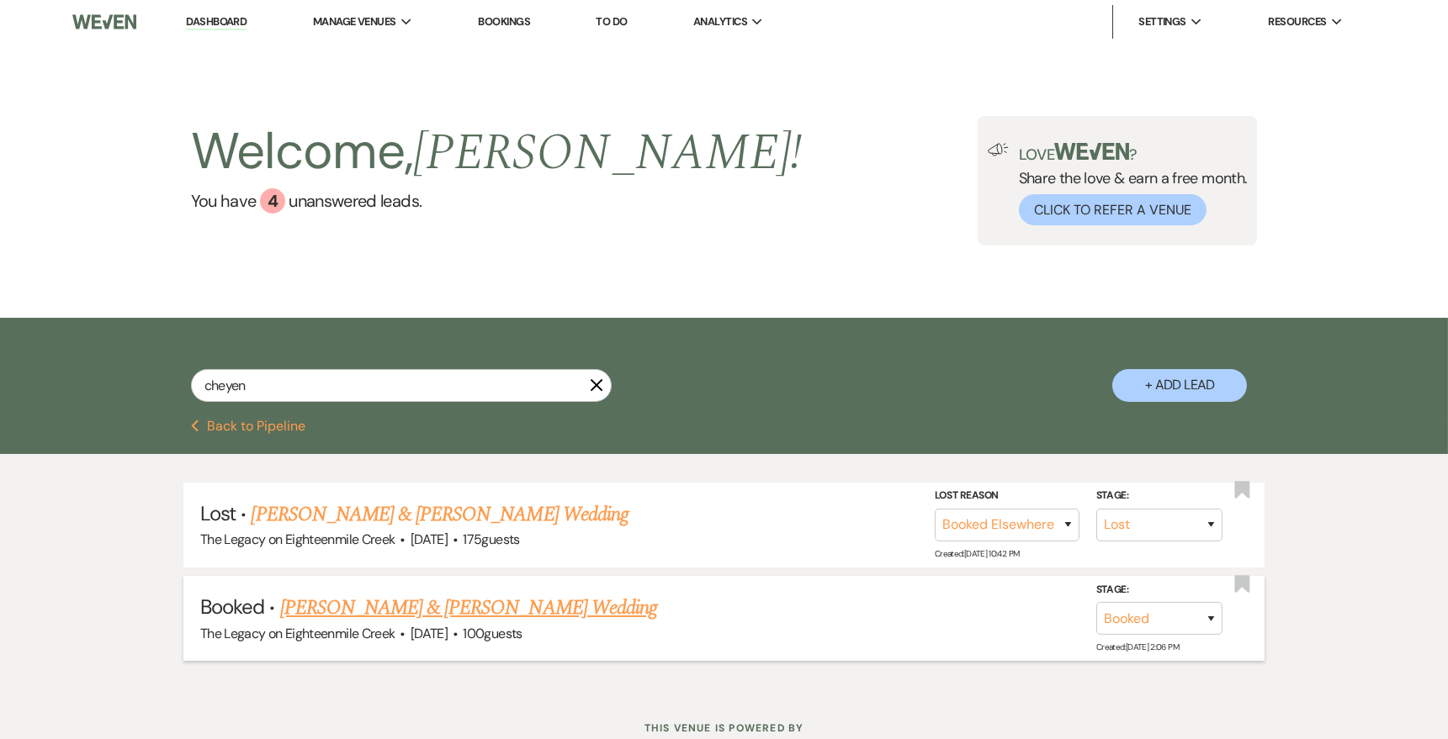
click at [334, 607] on link "[PERSON_NAME] & [PERSON_NAME] Wedding" at bounding box center [468, 608] width 377 height 30
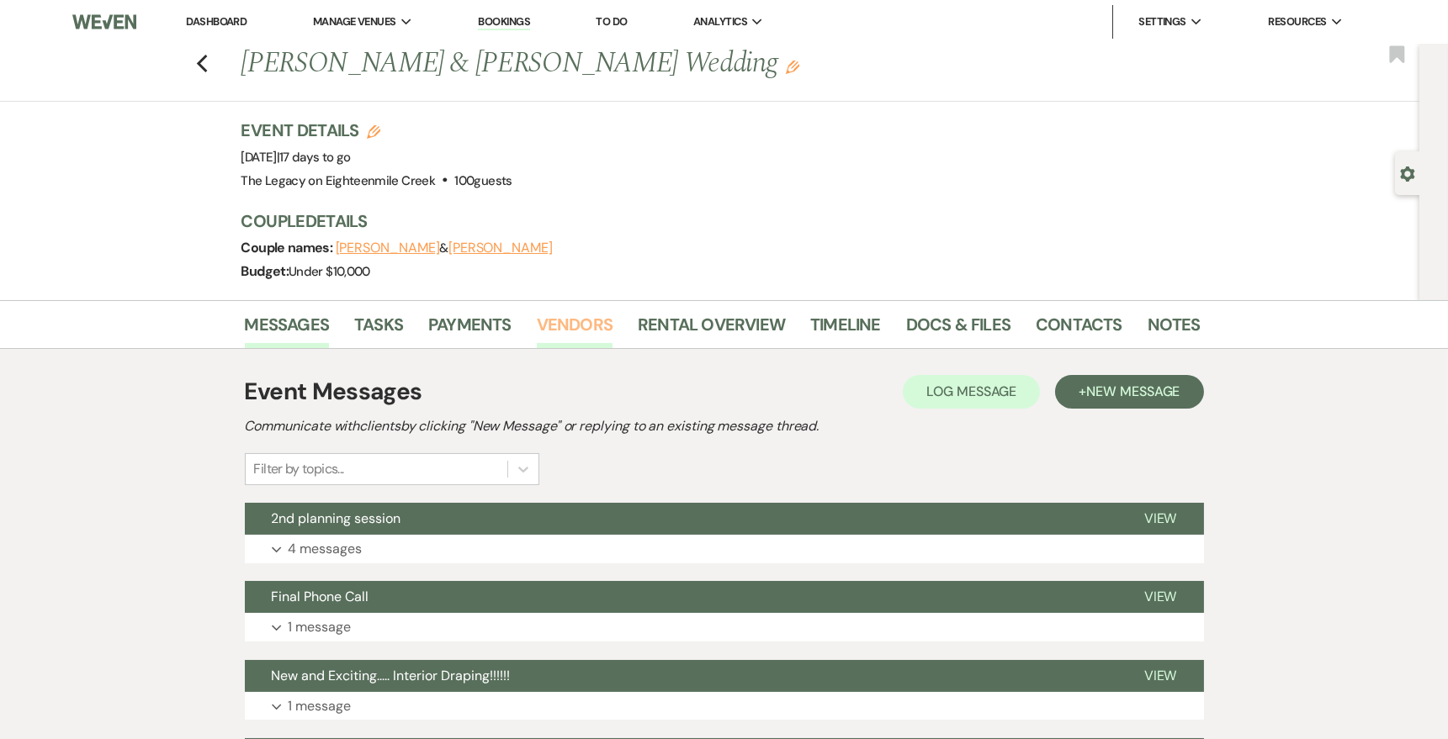
click at [588, 330] on link "Vendors" at bounding box center [575, 329] width 76 height 37
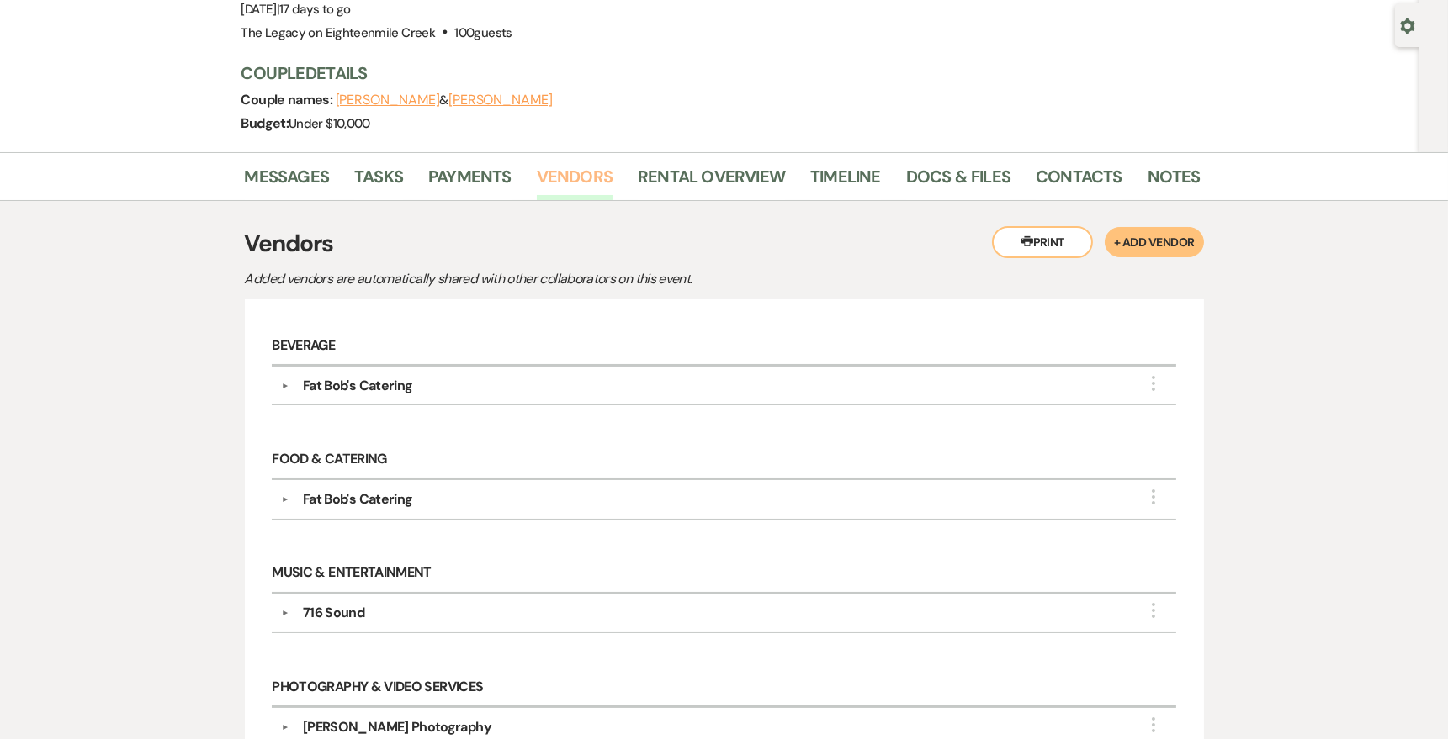
scroll to position [163, 0]
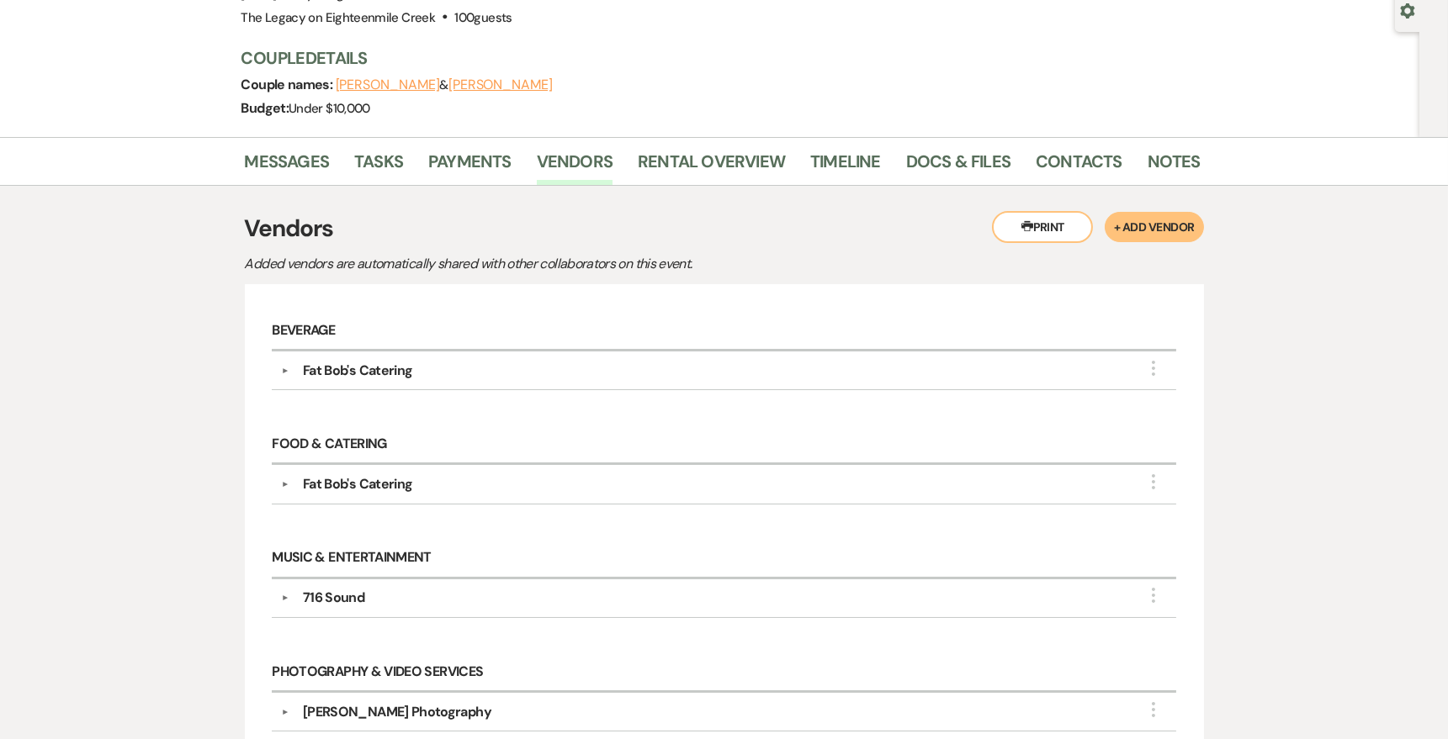
click at [334, 596] on div "716 Sound" at bounding box center [333, 598] width 61 height 20
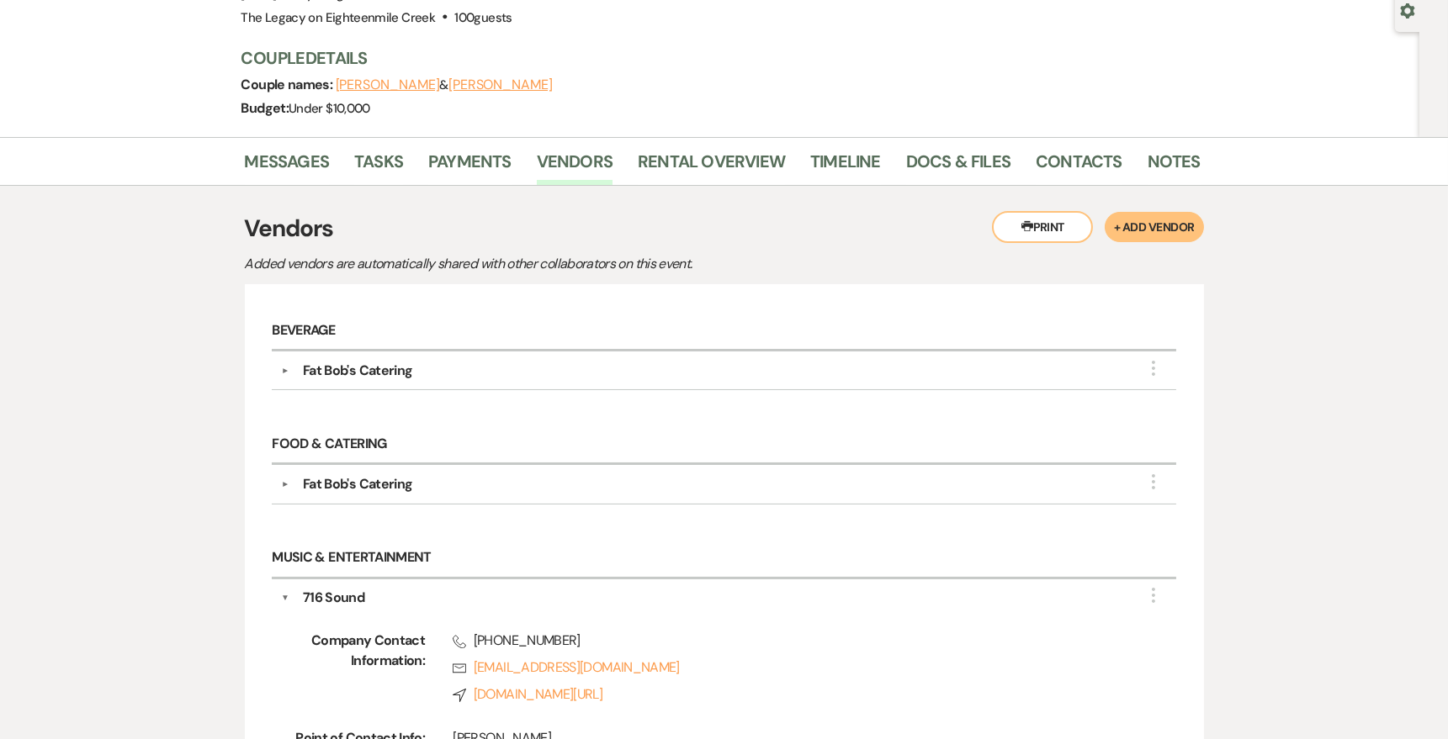
scroll to position [0, 0]
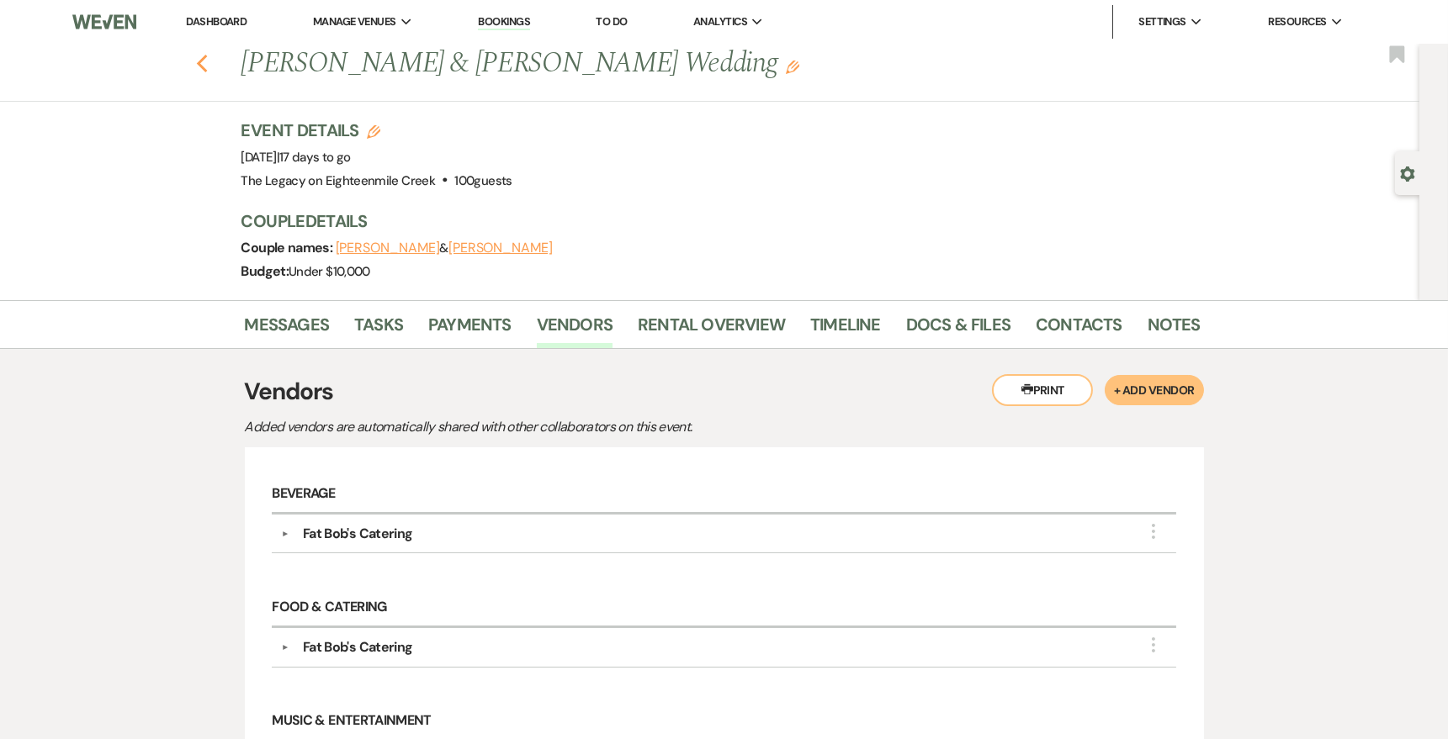
click at [202, 66] on use "button" at bounding box center [201, 64] width 11 height 19
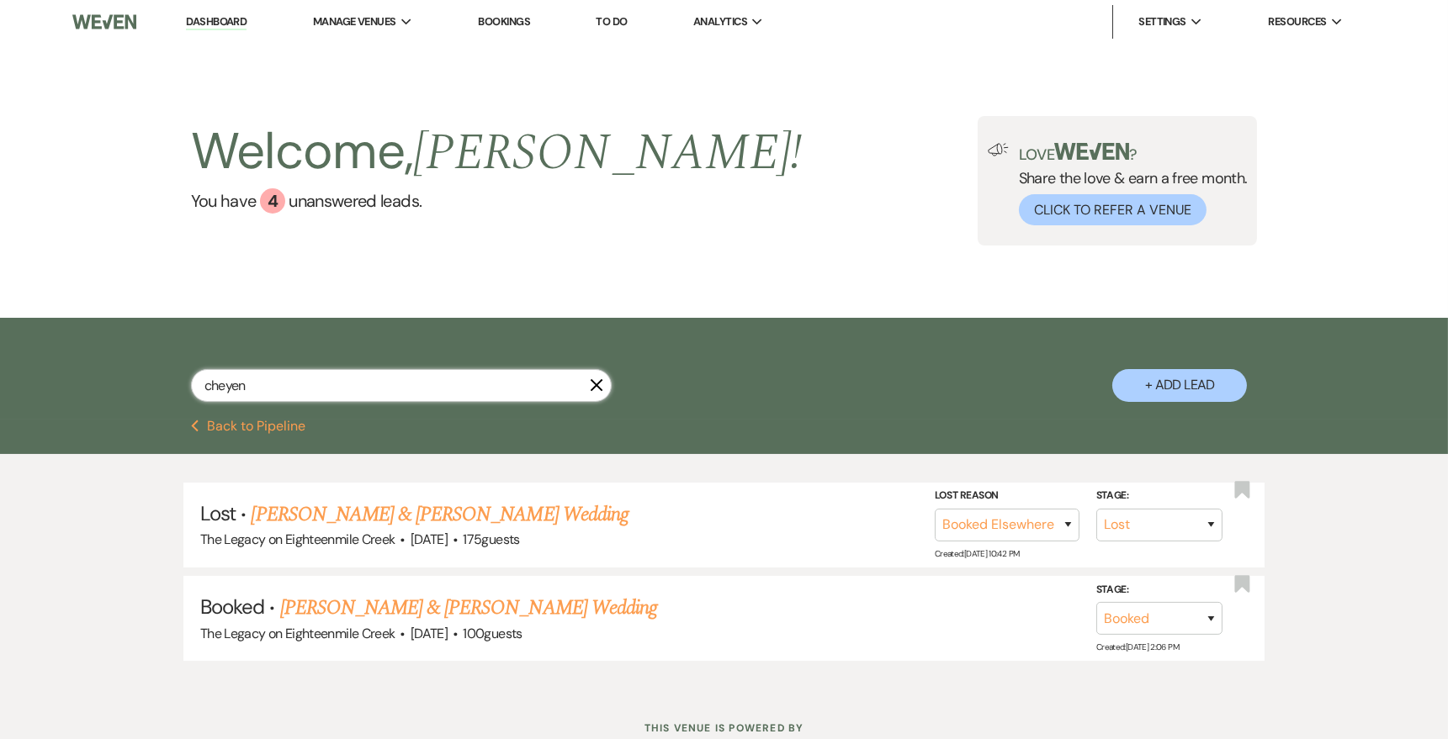
click at [604, 387] on input "cheyen" at bounding box center [401, 385] width 421 height 33
click at [597, 387] on icon "X" at bounding box center [596, 385] width 13 height 13
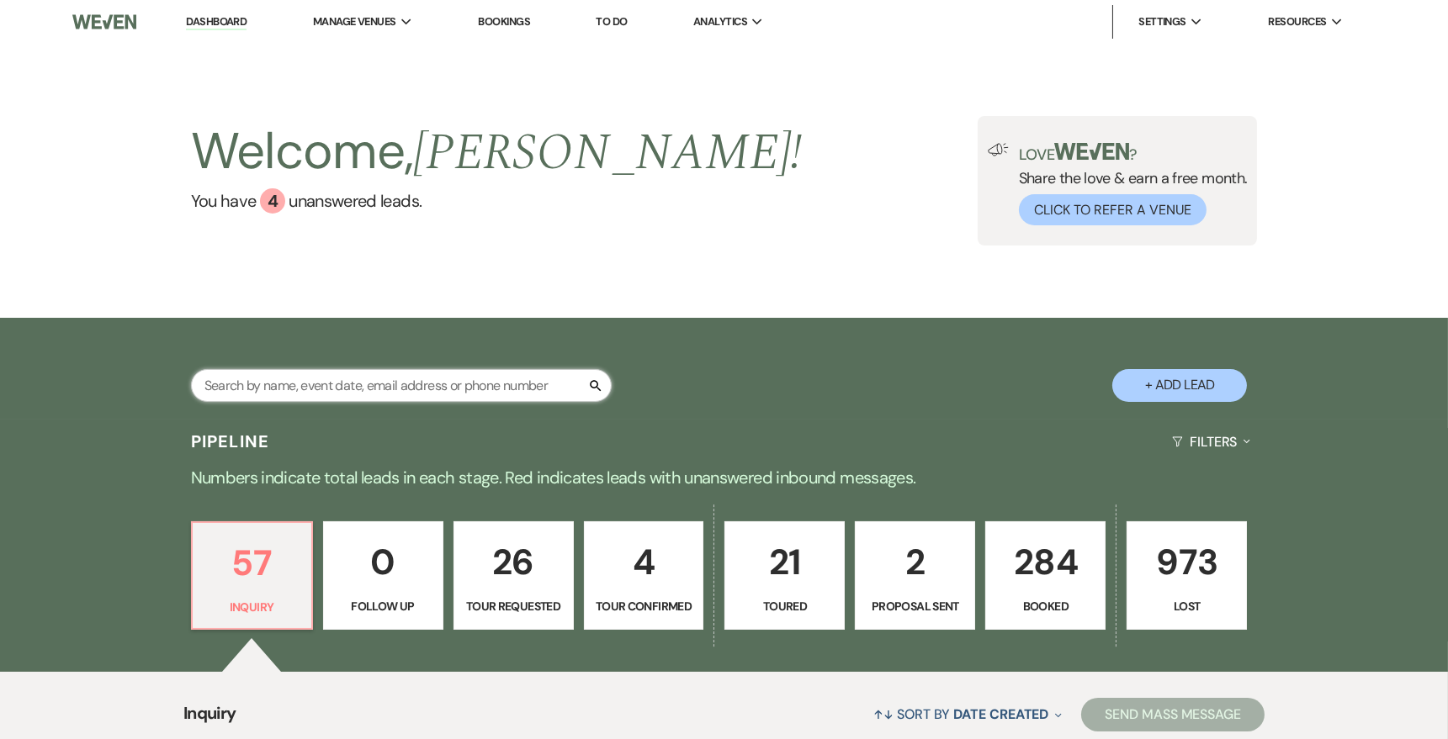
click at [500, 392] on input "text" at bounding box center [401, 385] width 421 height 33
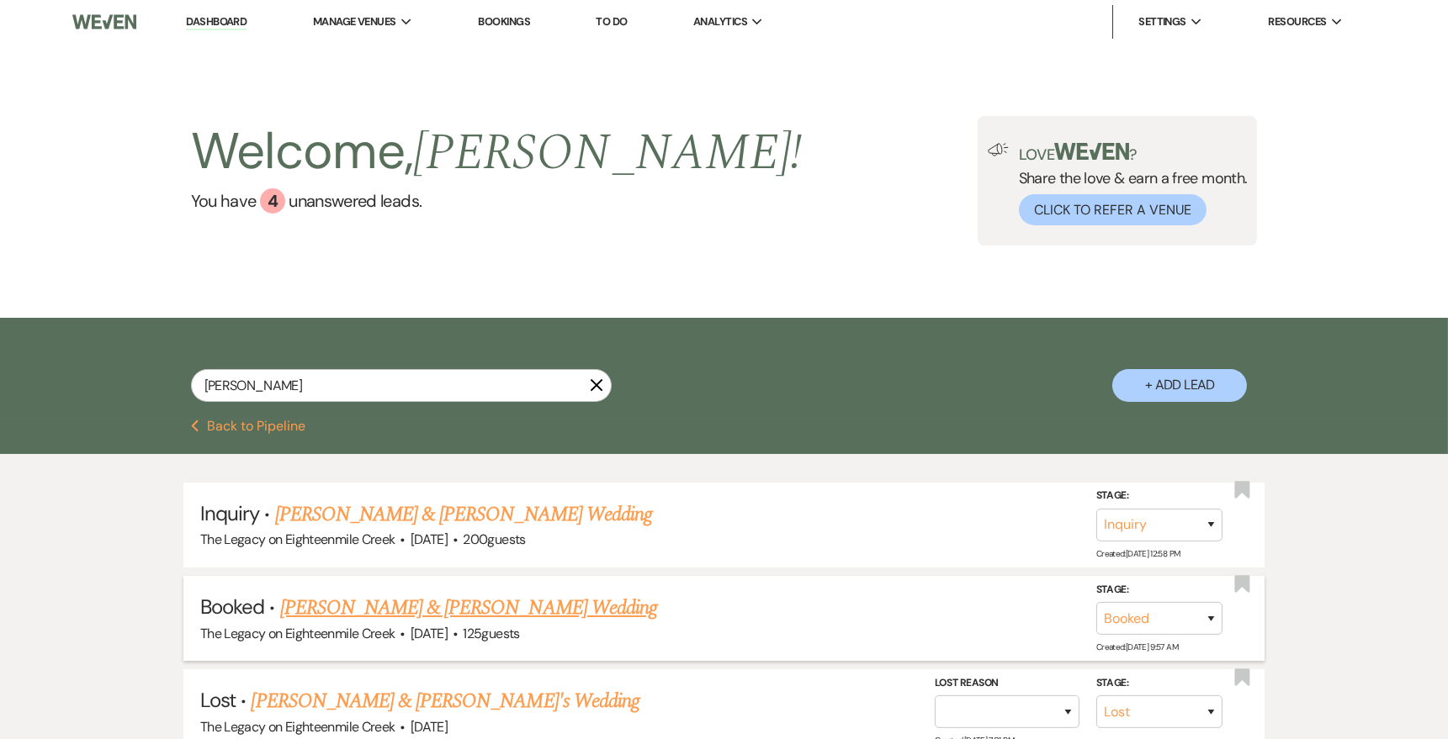
click at [592, 611] on link "[PERSON_NAME] & [PERSON_NAME] Wedding" at bounding box center [468, 608] width 377 height 30
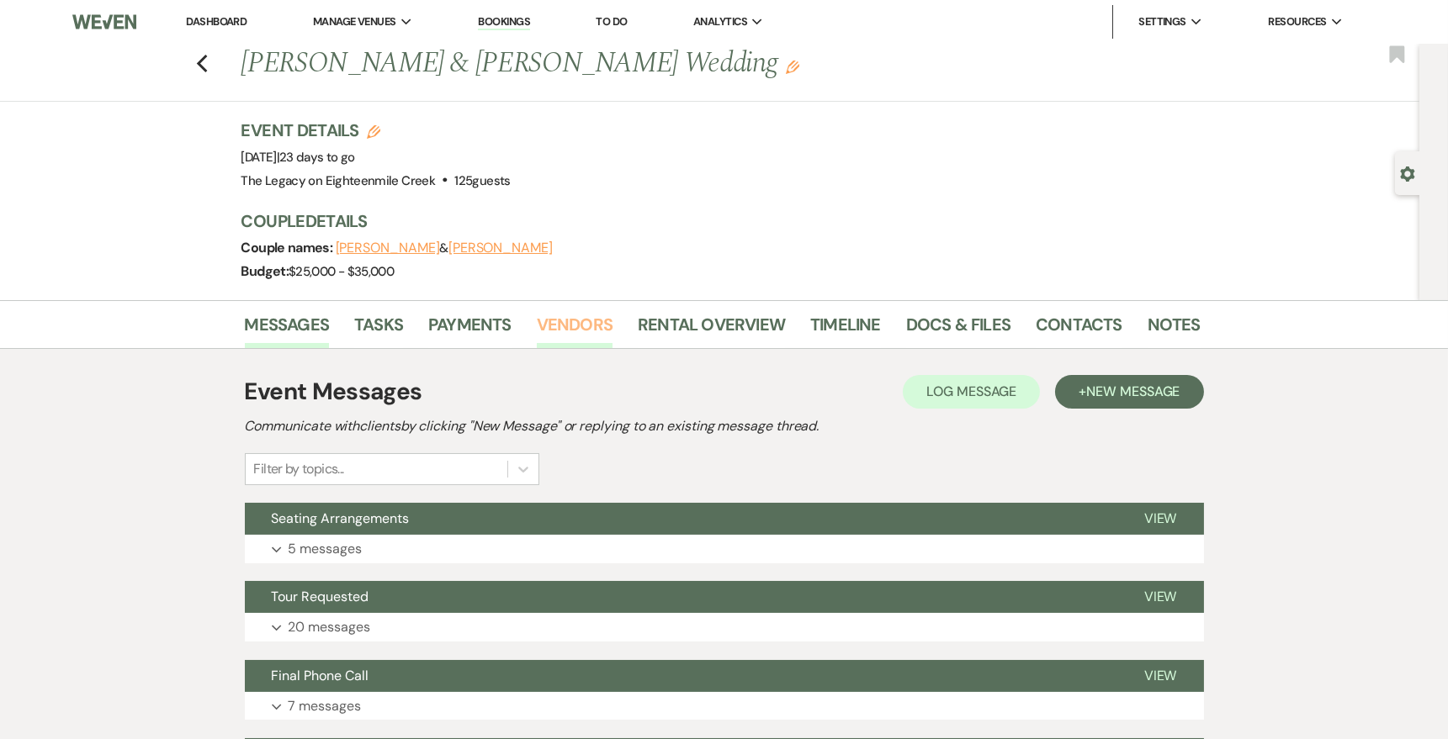
click at [587, 326] on link "Vendors" at bounding box center [575, 329] width 76 height 37
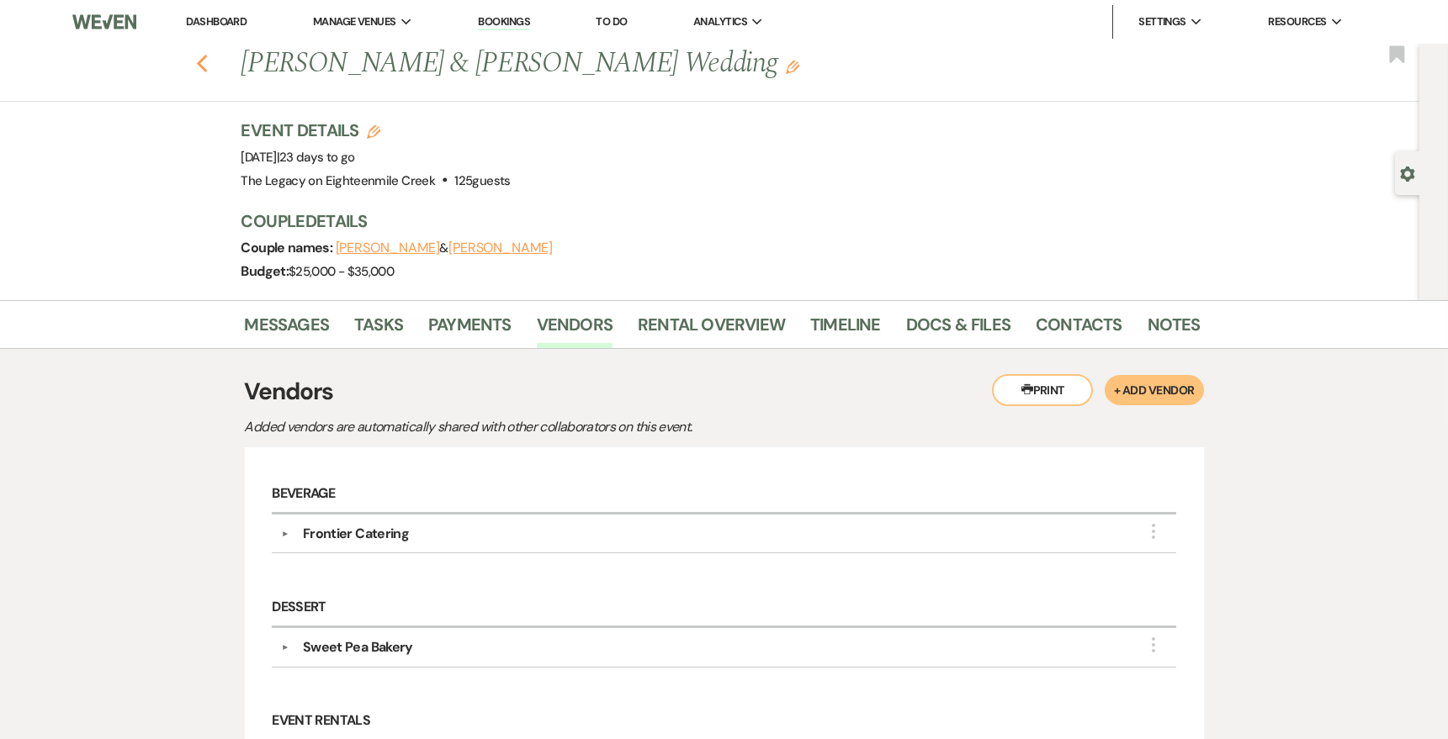
click at [201, 62] on icon "Previous" at bounding box center [202, 64] width 13 height 20
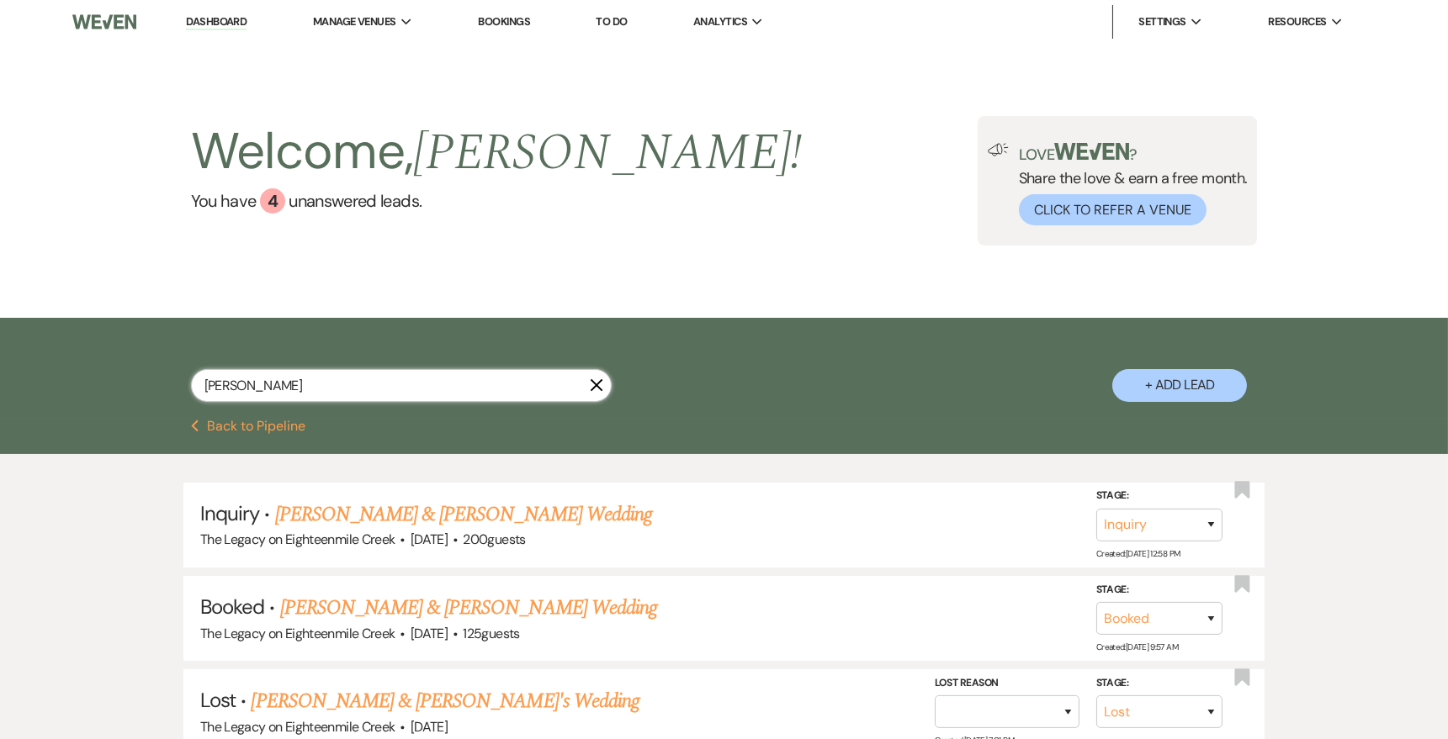
drag, startPoint x: 376, startPoint y: 384, endPoint x: 174, endPoint y: 378, distance: 202.0
click at [176, 379] on div "[PERSON_NAME] X + Add Lead" at bounding box center [724, 370] width 1211 height 89
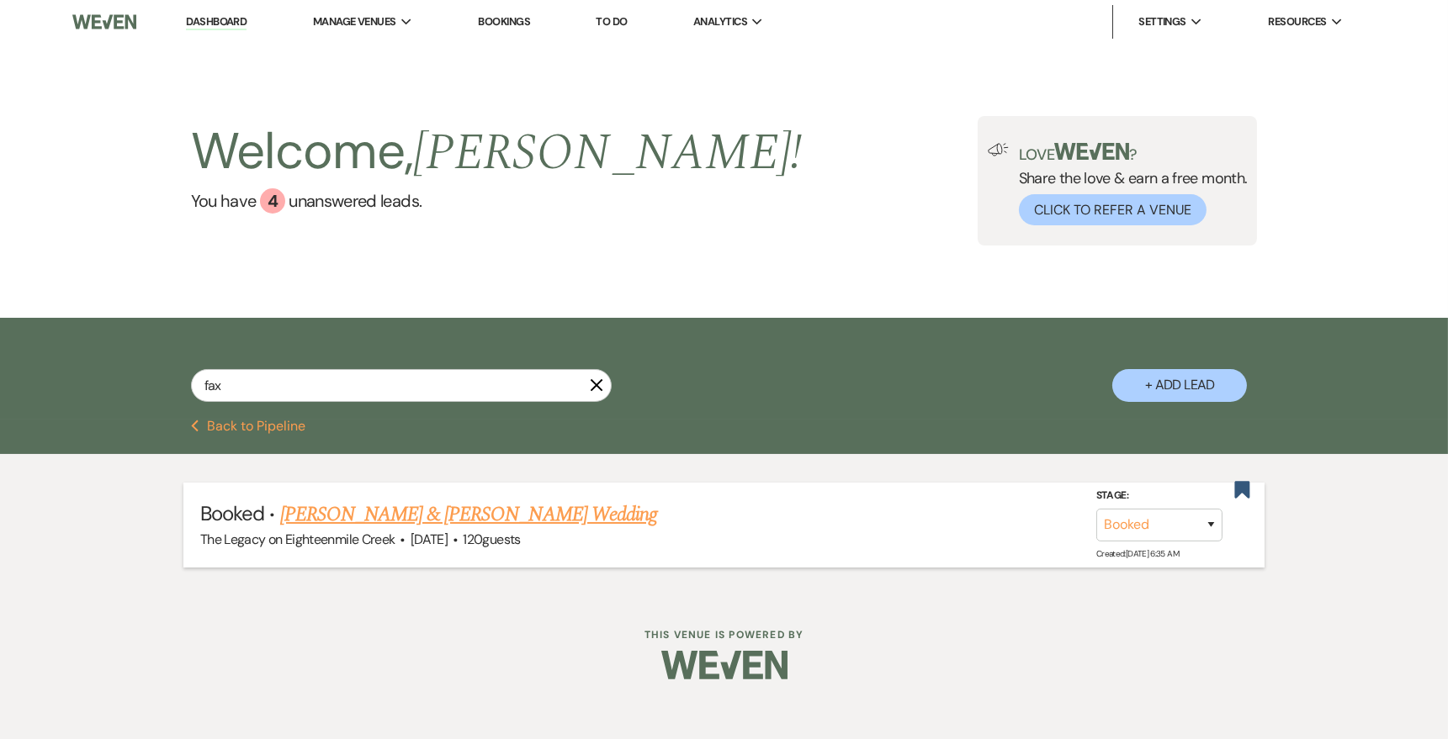
click at [571, 513] on link "[PERSON_NAME] & [PERSON_NAME] Wedding" at bounding box center [468, 515] width 377 height 30
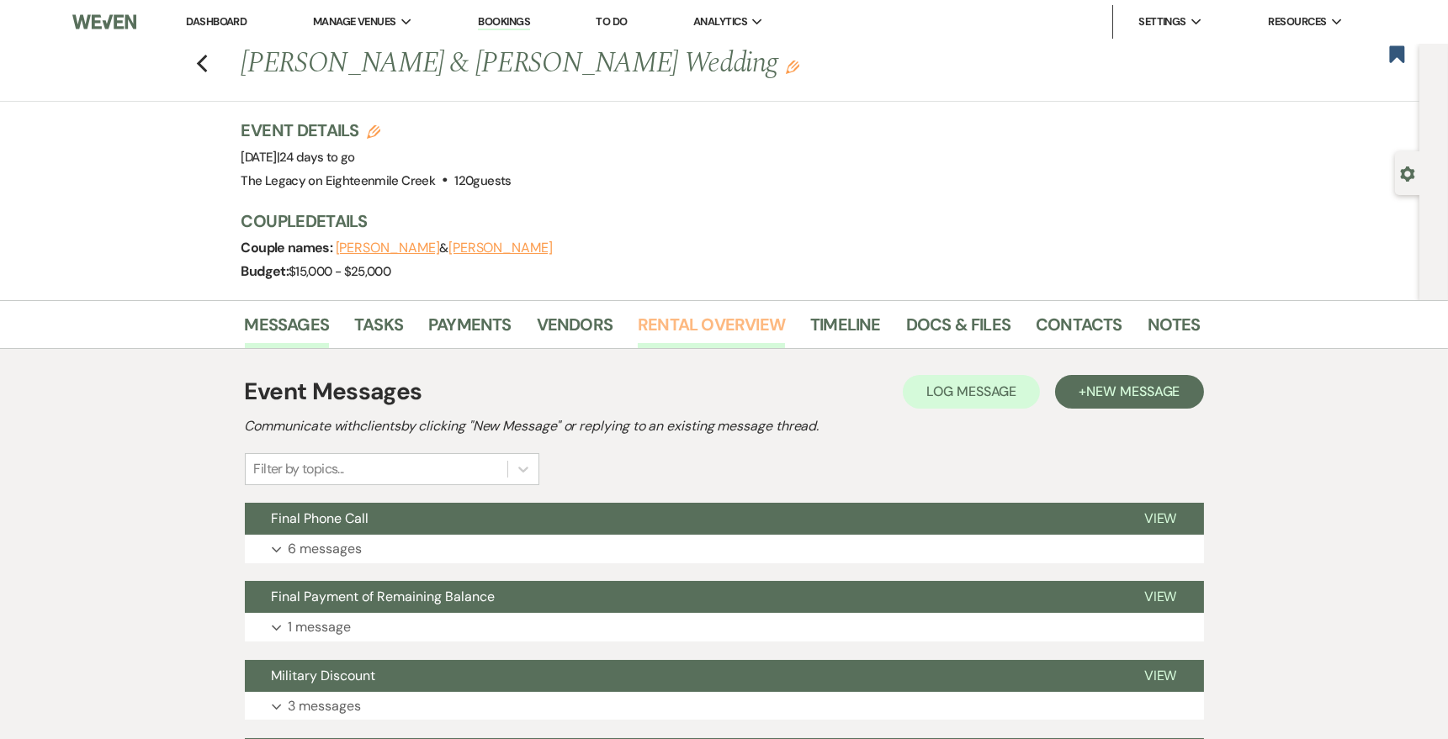
click at [677, 327] on link "Rental Overview" at bounding box center [711, 329] width 147 height 37
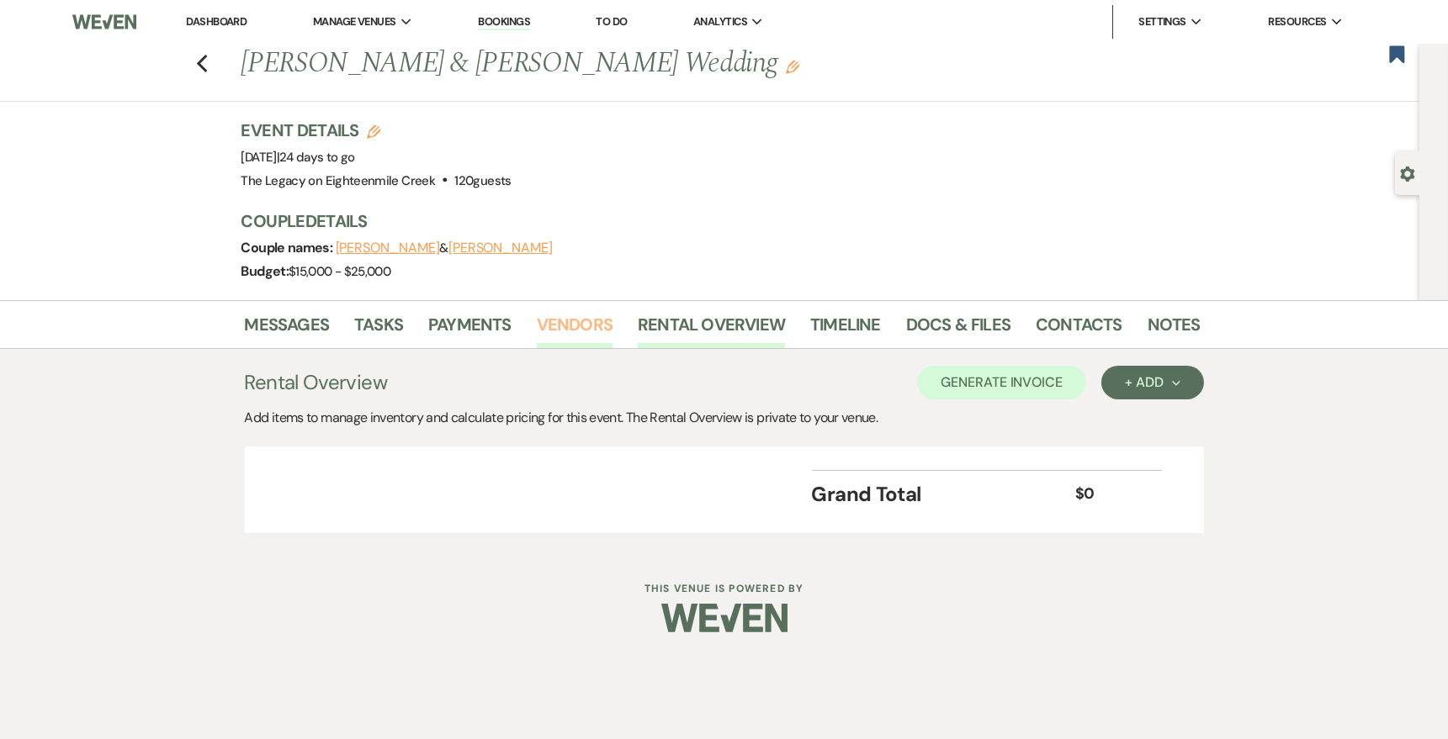
click at [589, 315] on link "Vendors" at bounding box center [575, 329] width 76 height 37
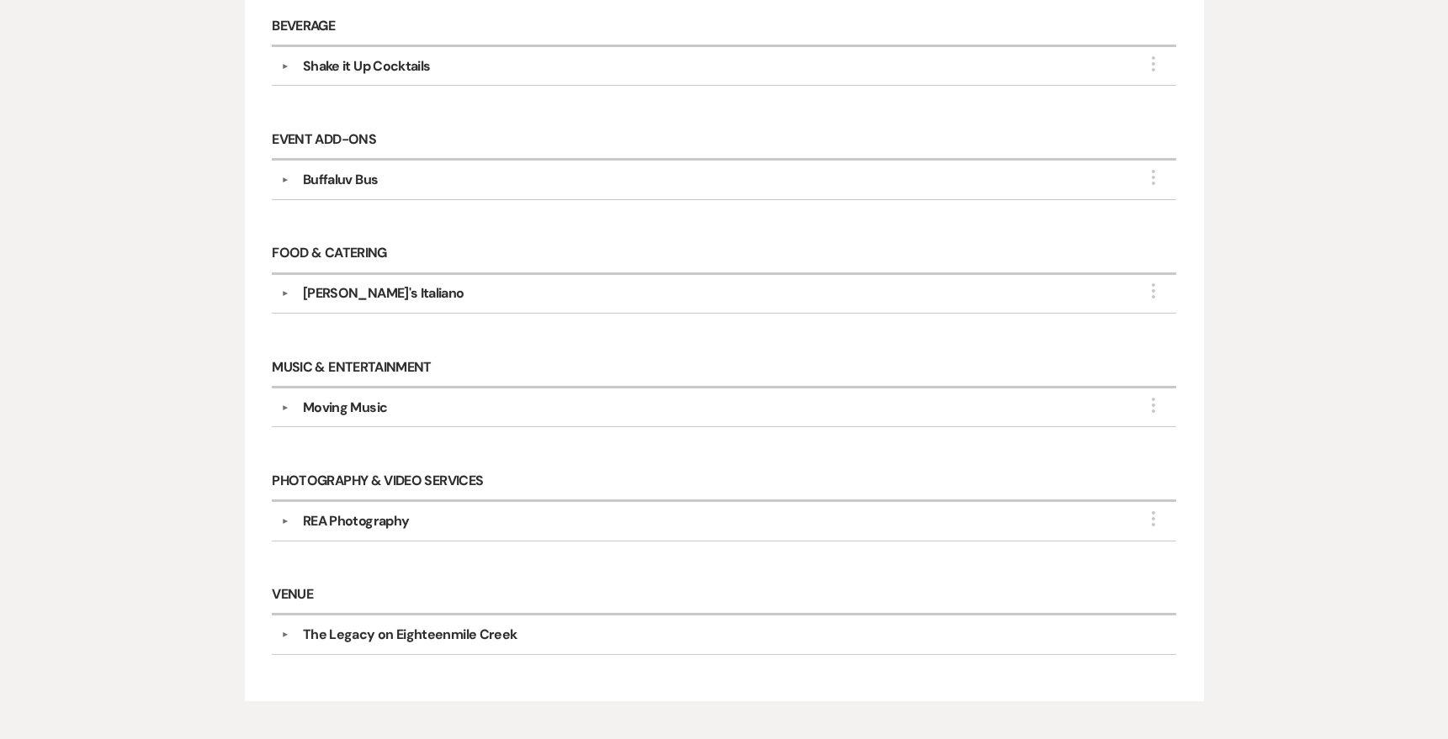
scroll to position [492, 0]
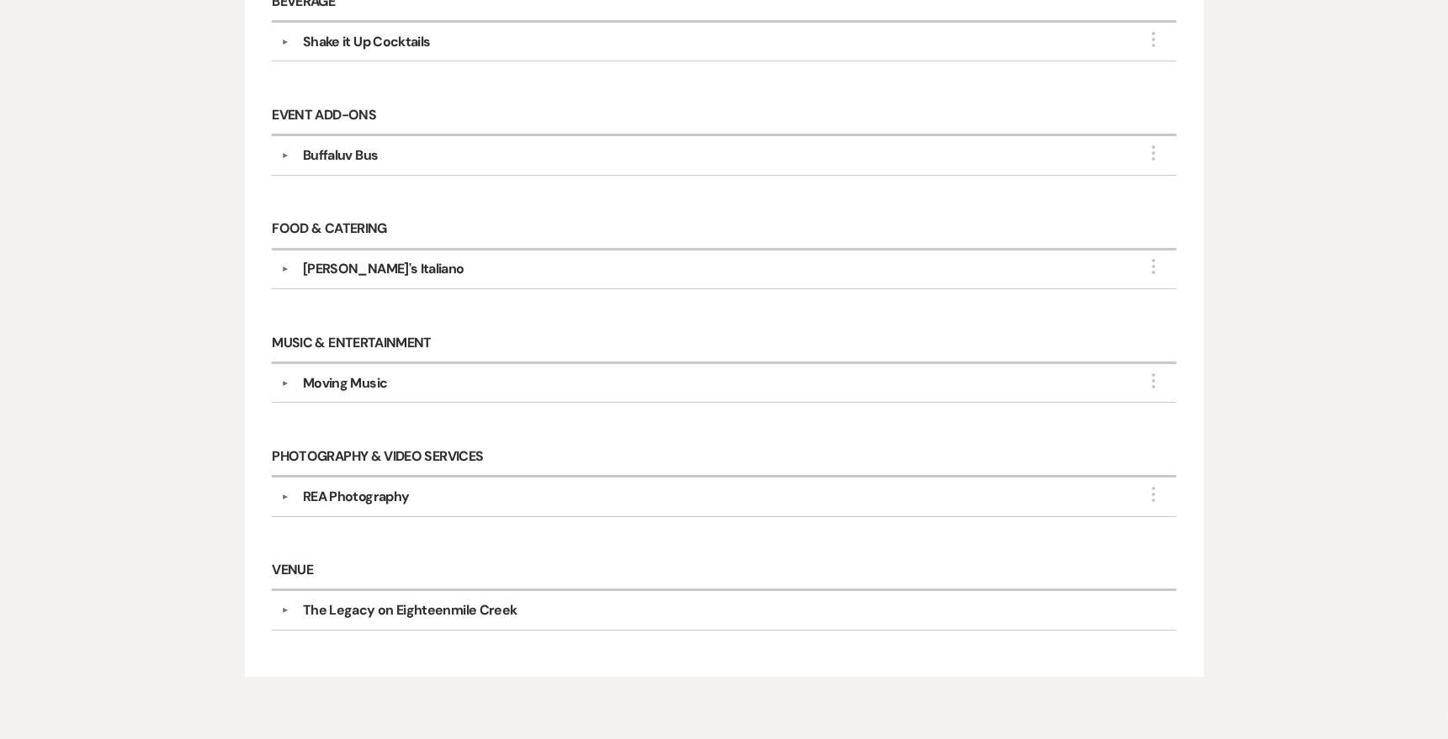
click at [358, 373] on div "Moving Music" at bounding box center [345, 383] width 84 height 20
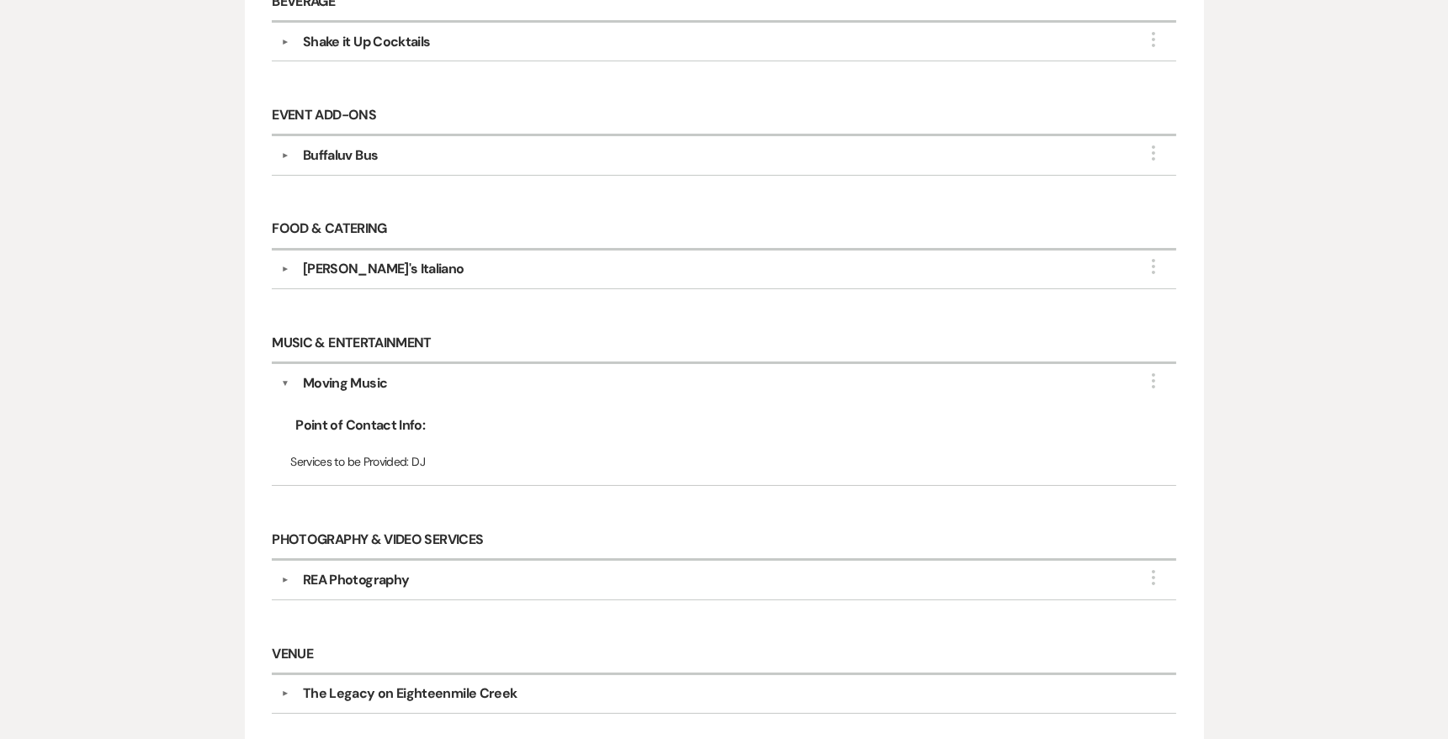
click at [375, 577] on div "REA Photography" at bounding box center [356, 580] width 106 height 20
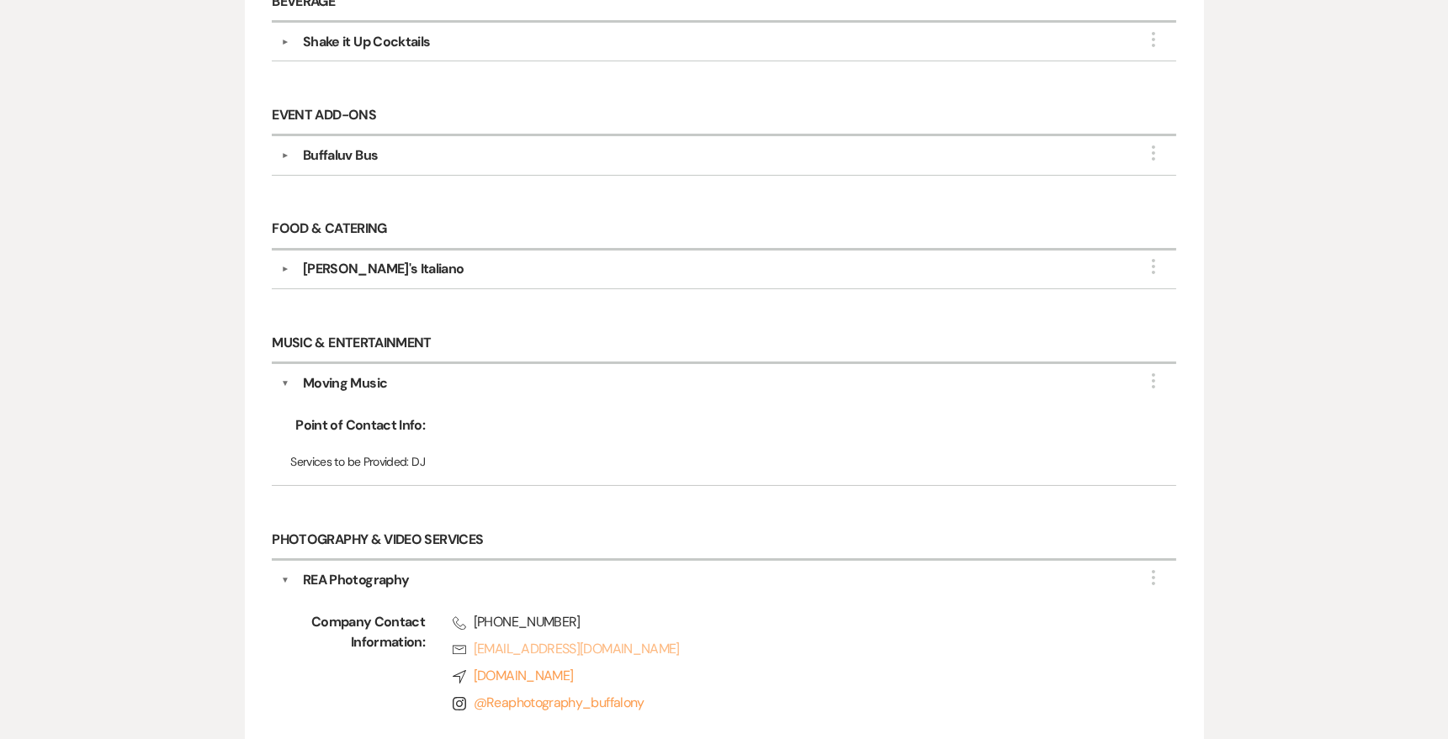
click at [635, 642] on link "Rsvp [EMAIL_ADDRESS][DOMAIN_NAME]" at bounding box center [788, 649] width 670 height 20
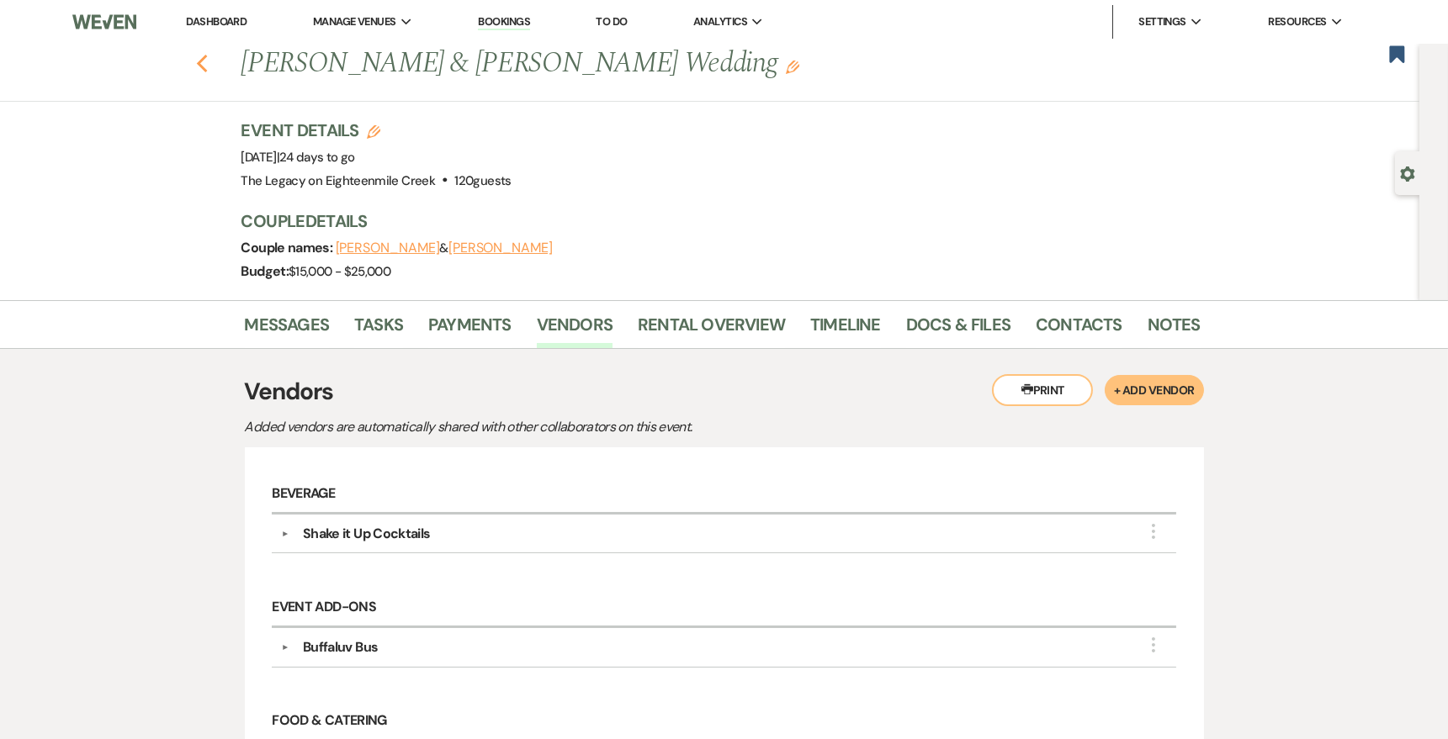
click at [200, 59] on icon "Previous" at bounding box center [202, 64] width 13 height 20
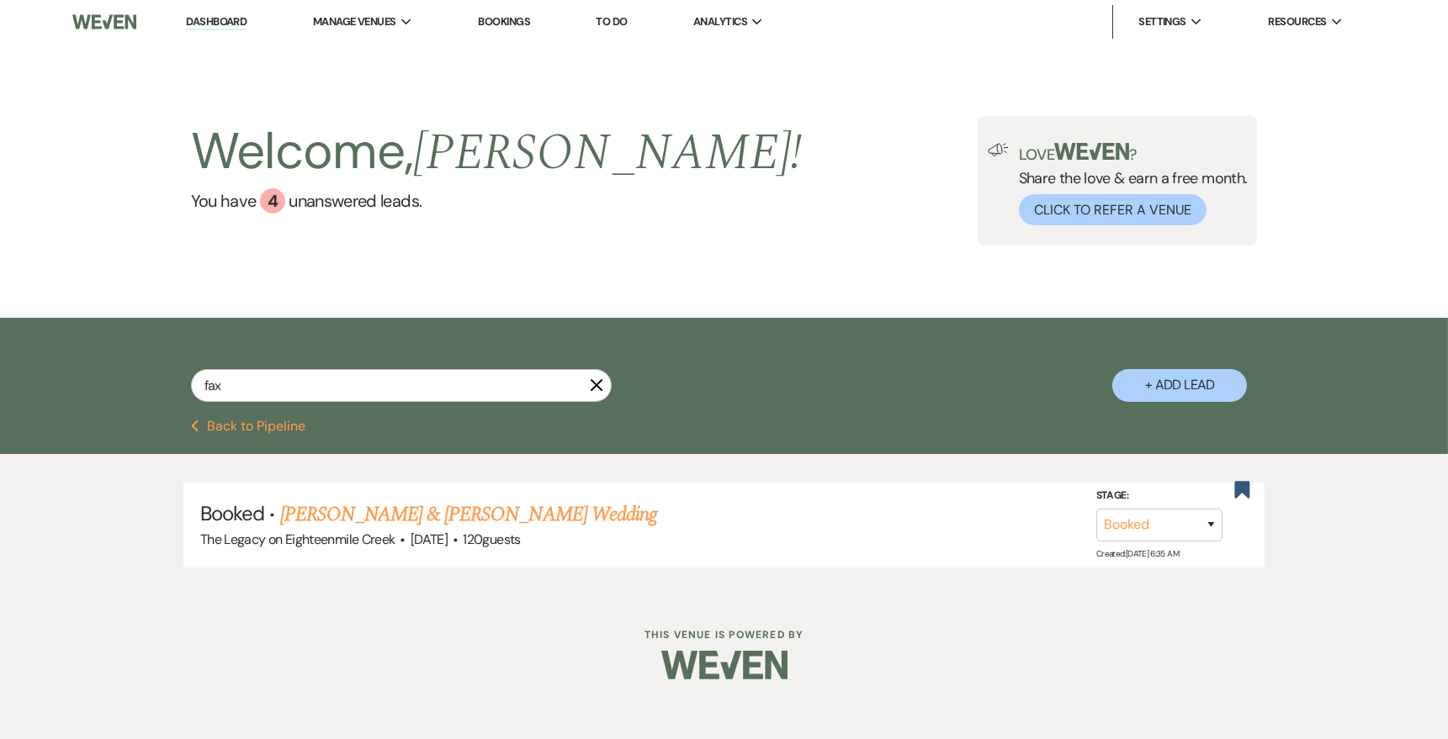
click at [597, 382] on icon "X" at bounding box center [596, 385] width 13 height 13
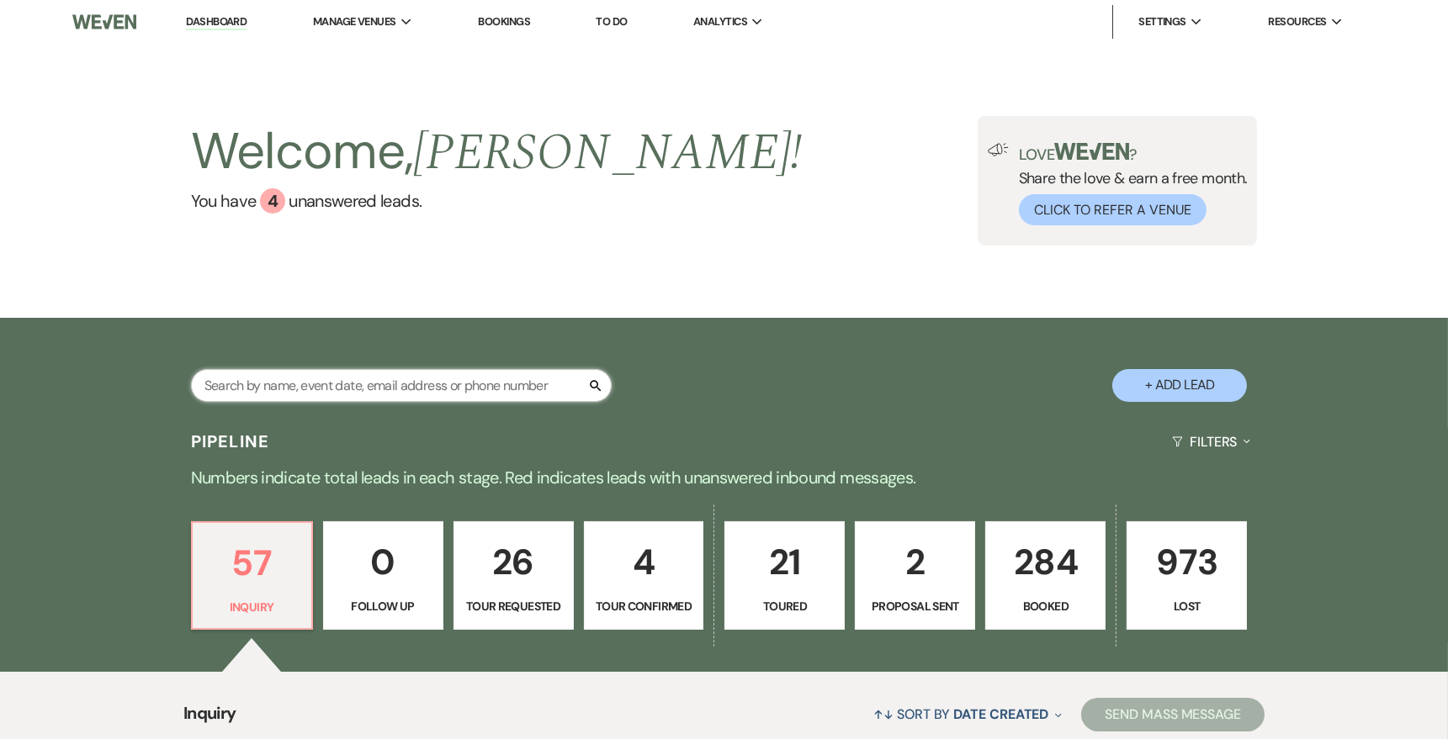
click at [446, 391] on input "text" at bounding box center [401, 385] width 421 height 33
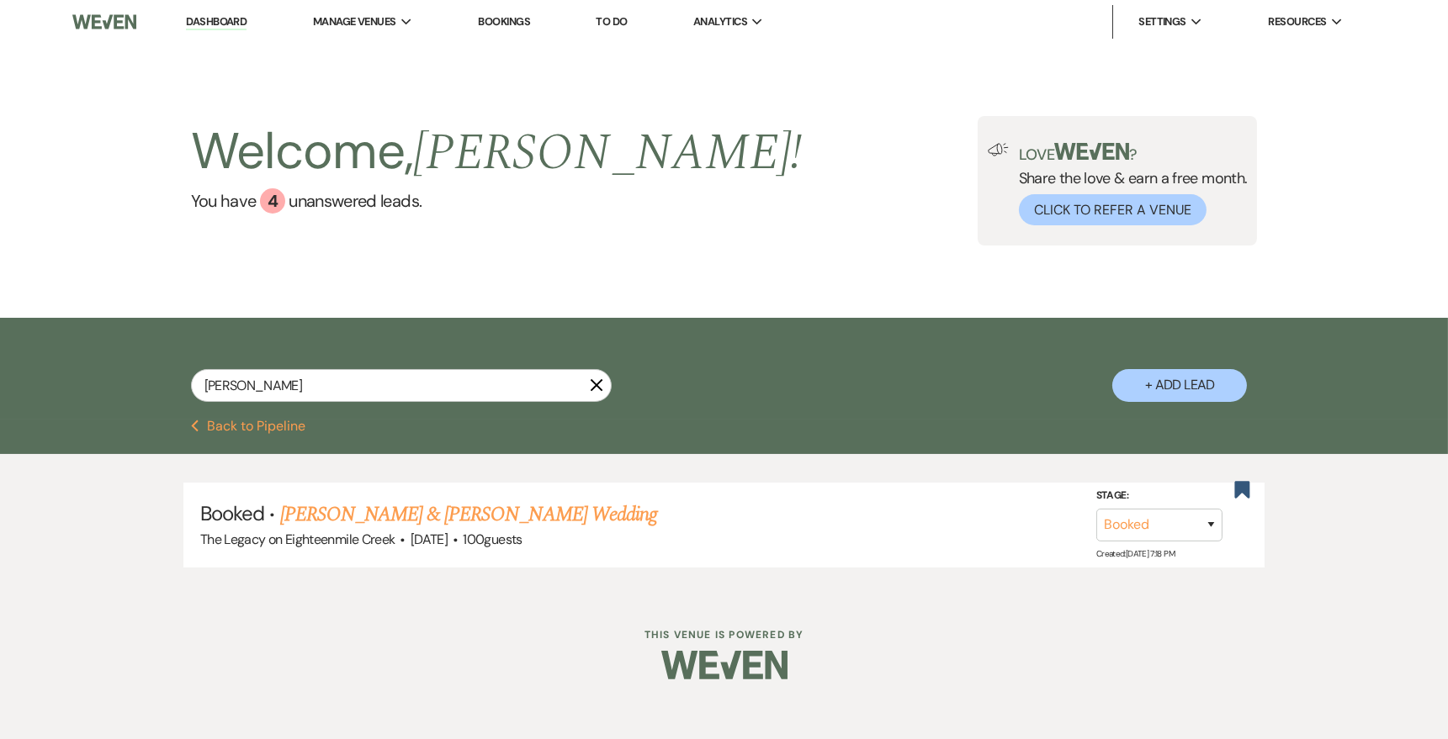
click at [549, 515] on link "[PERSON_NAME] & [PERSON_NAME] Wedding" at bounding box center [468, 515] width 377 height 30
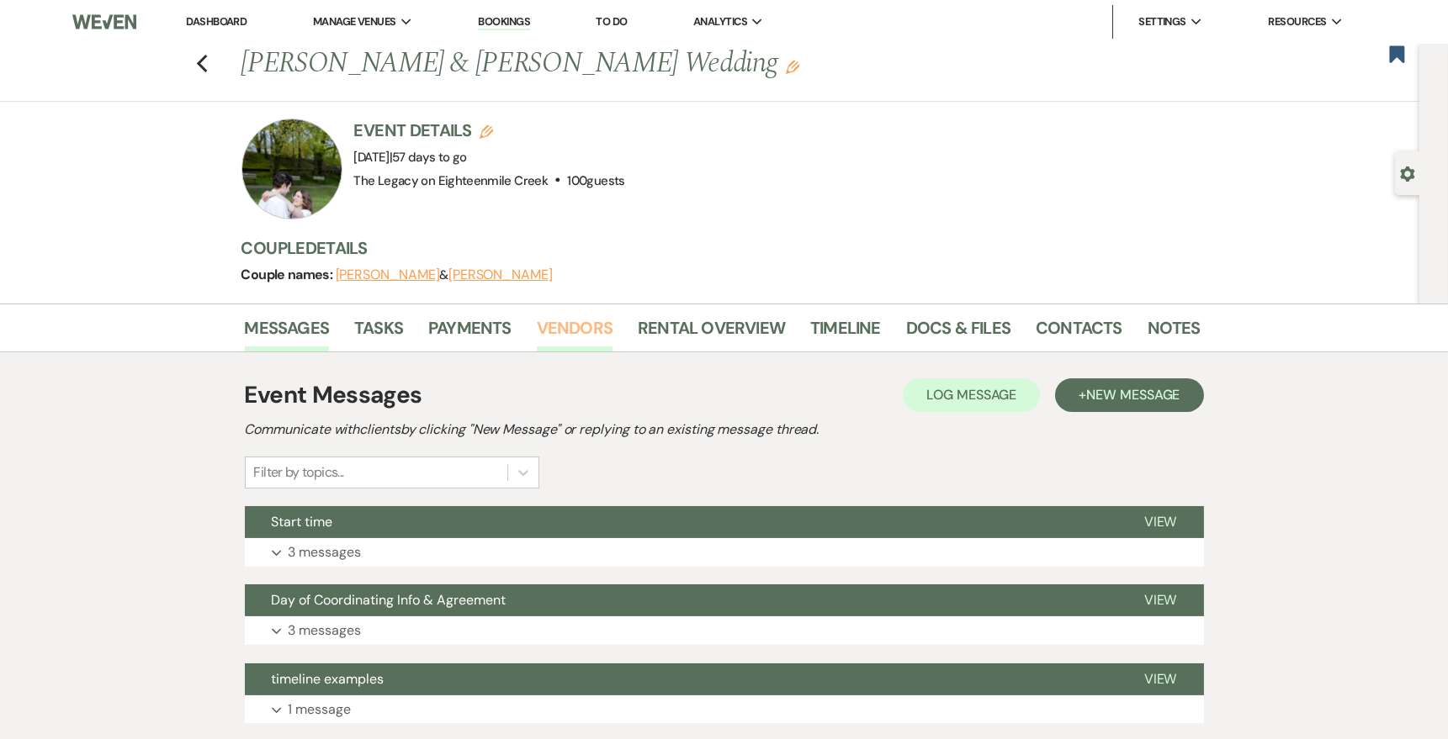
click at [603, 337] on link "Vendors" at bounding box center [575, 333] width 76 height 37
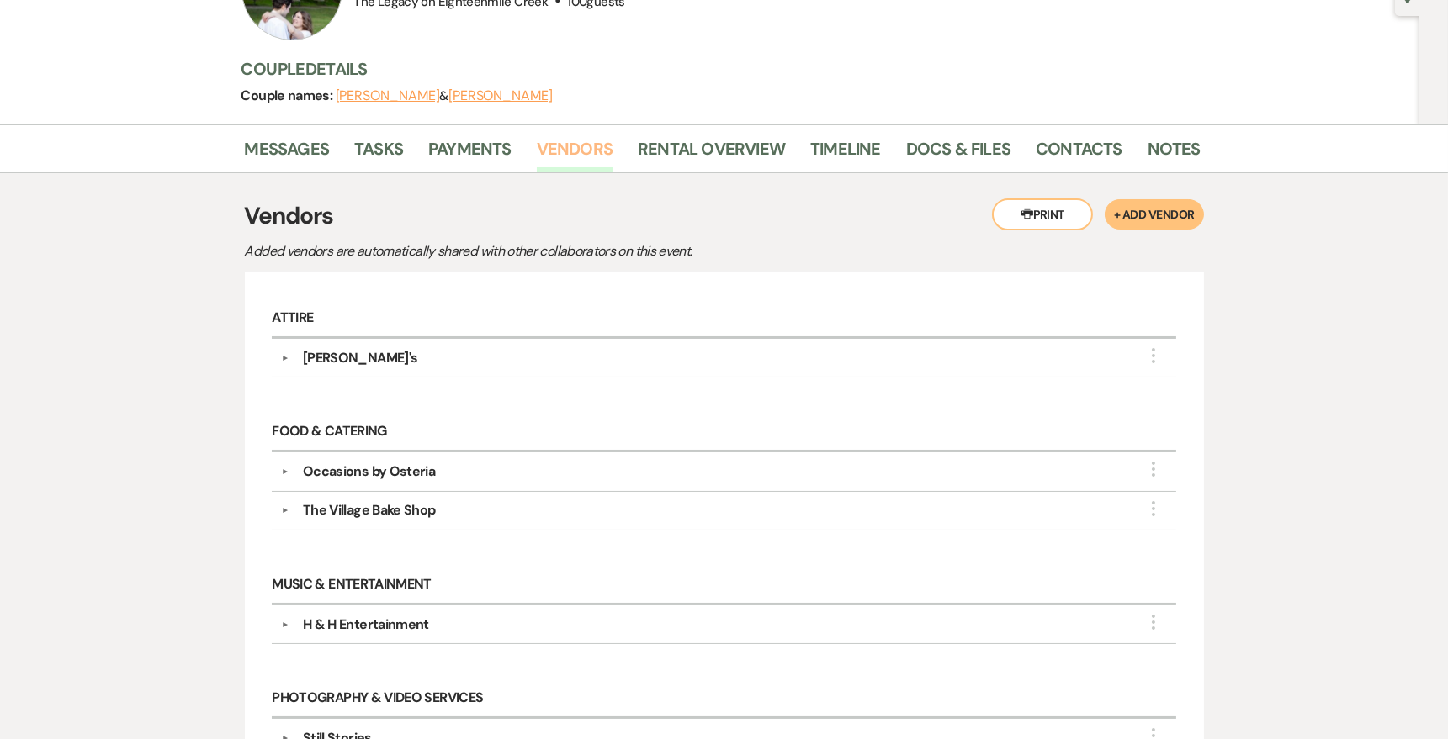
scroll to position [212, 0]
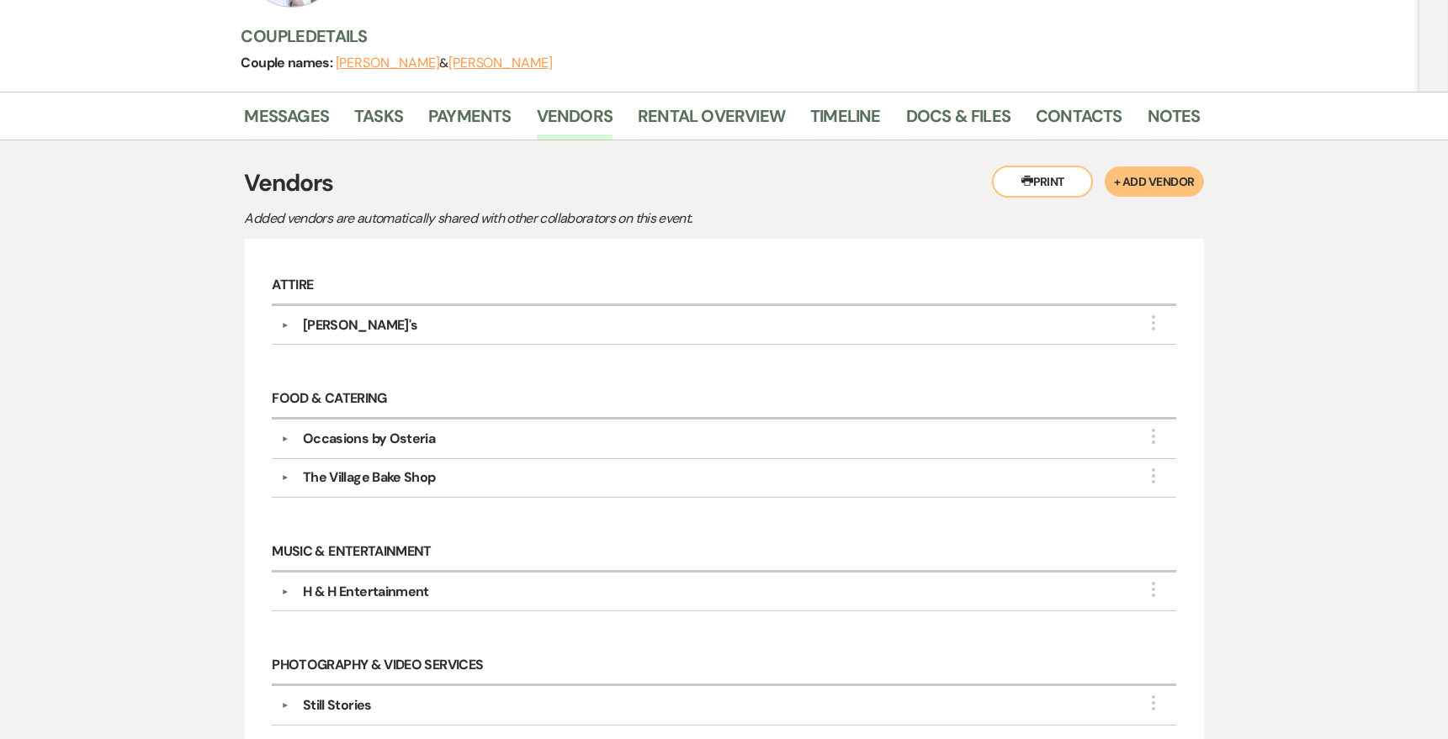
click at [412, 588] on div "H & H Entertainment" at bounding box center [366, 592] width 126 height 20
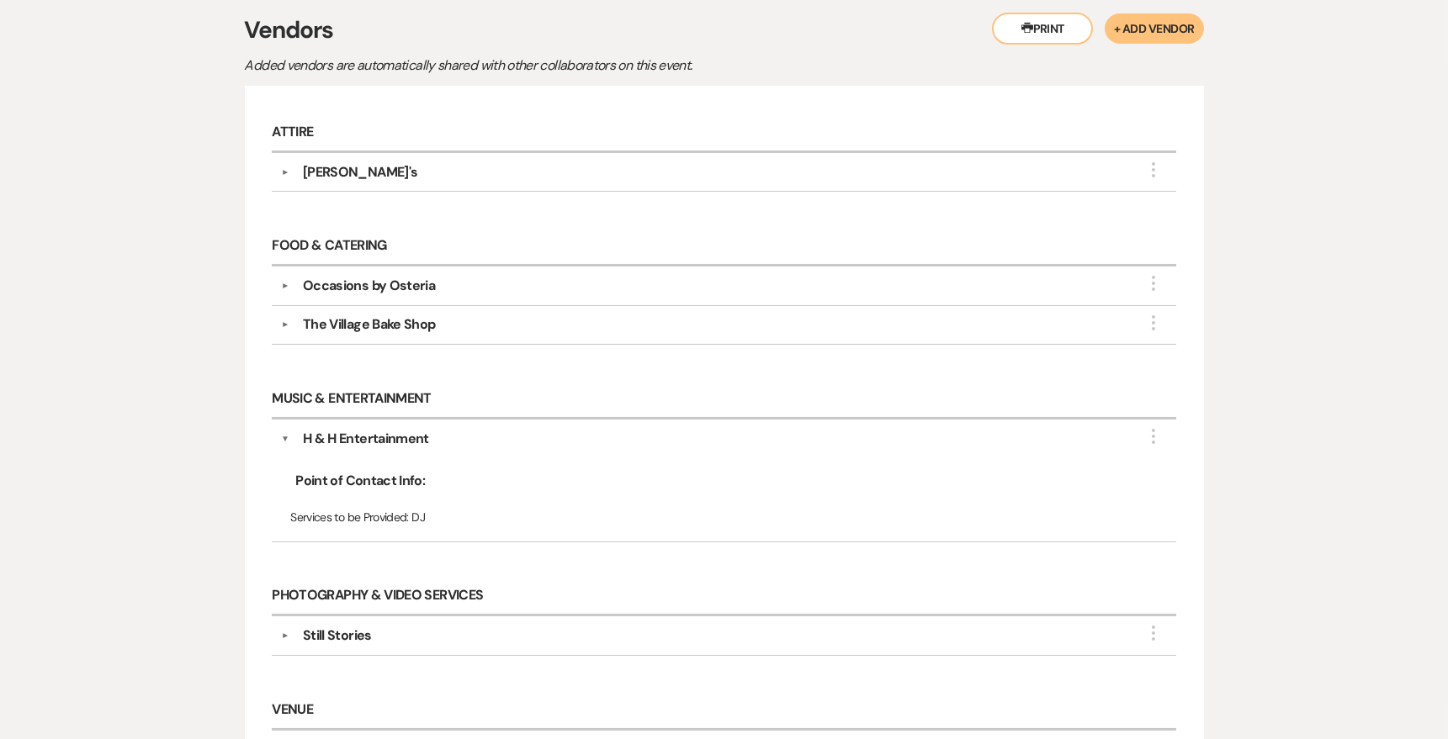
scroll to position [364, 0]
click at [1114, 28] on button "+ Add Vendor" at bounding box center [1154, 29] width 98 height 30
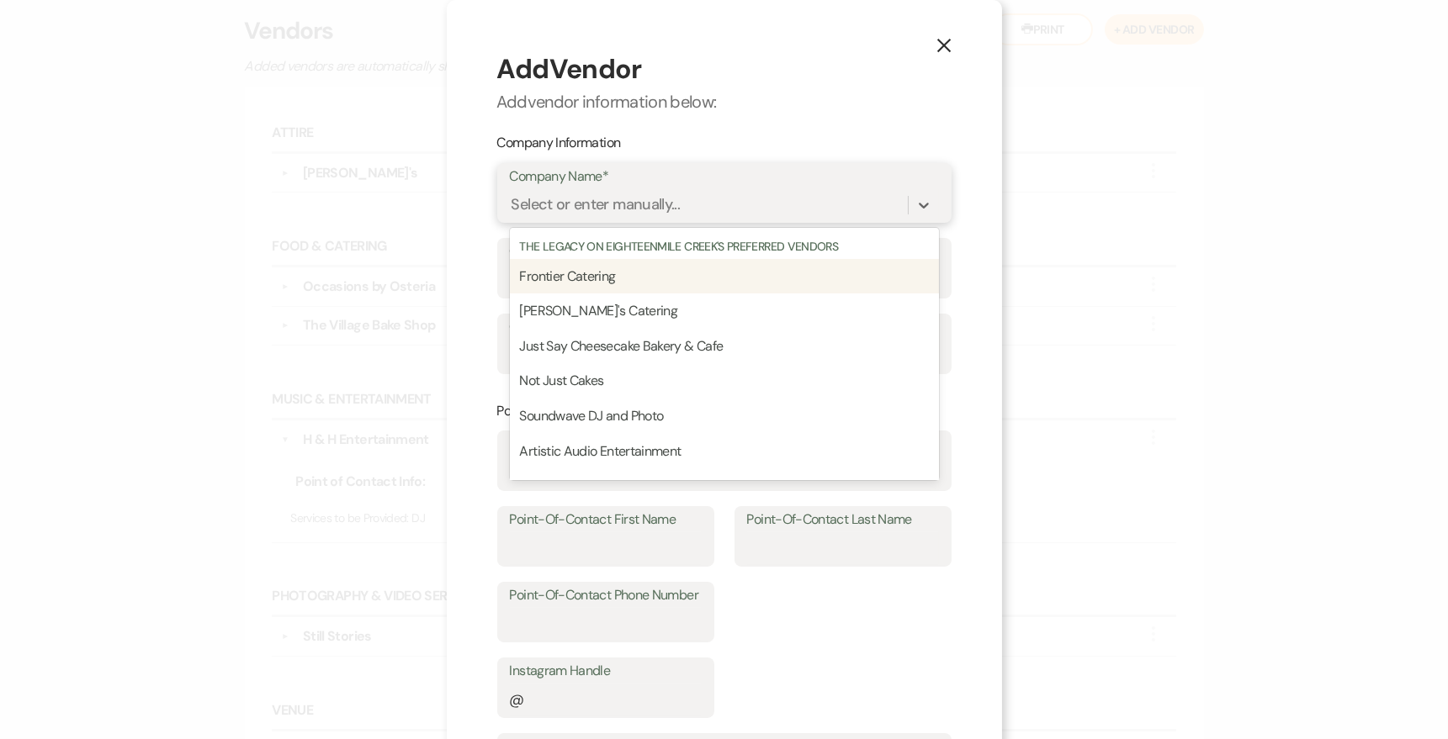
click at [681, 203] on div "Select or enter manually..." at bounding box center [709, 205] width 398 height 29
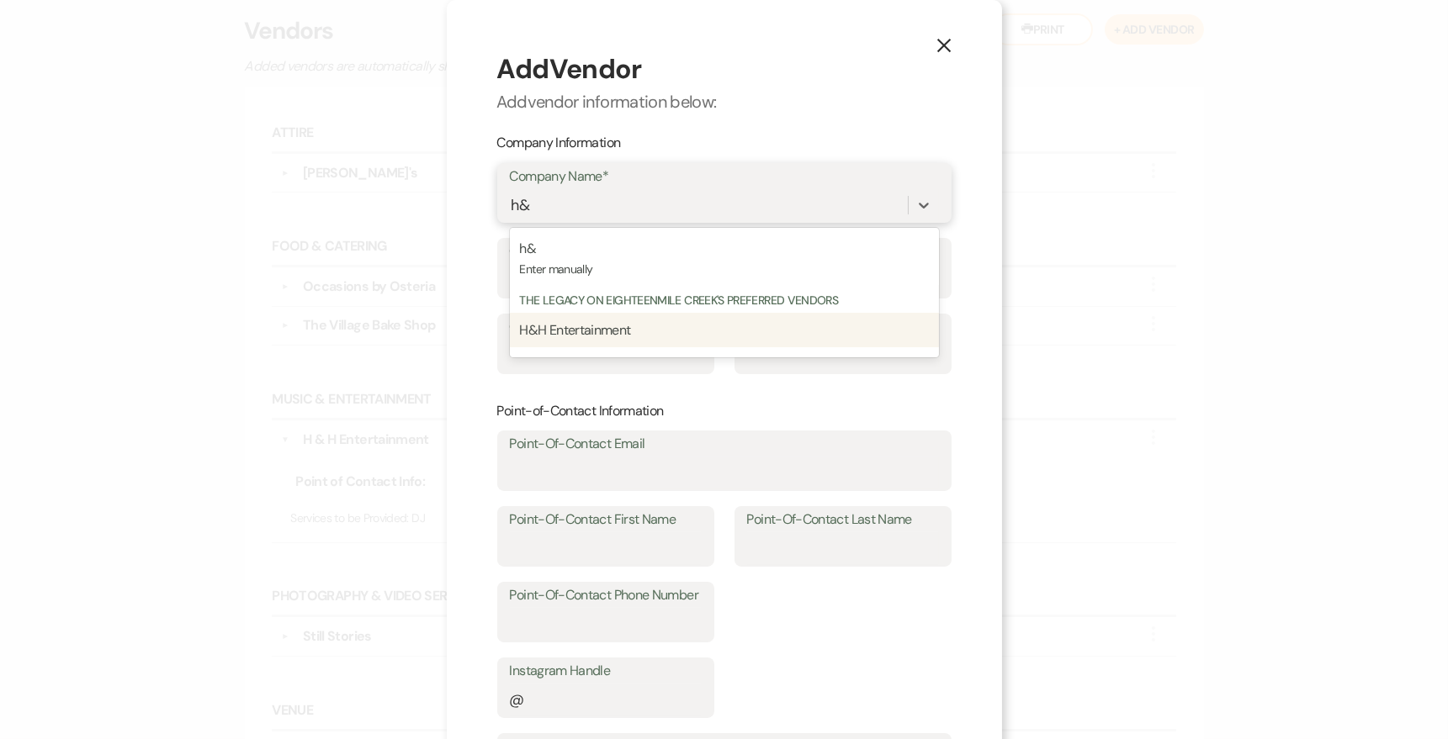
click at [703, 331] on p "H&H Entertainment" at bounding box center [724, 331] width 409 height 22
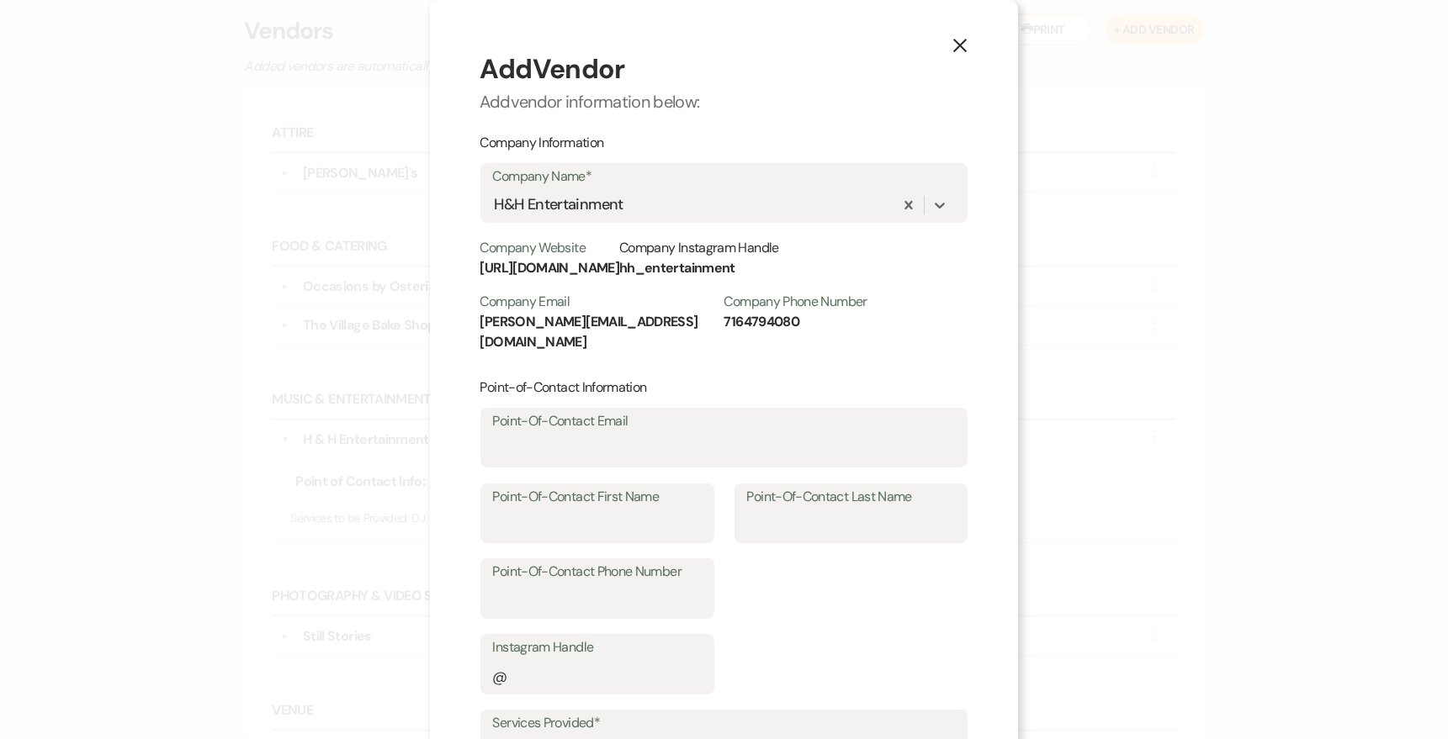
click at [953, 43] on use "button" at bounding box center [959, 45] width 13 height 13
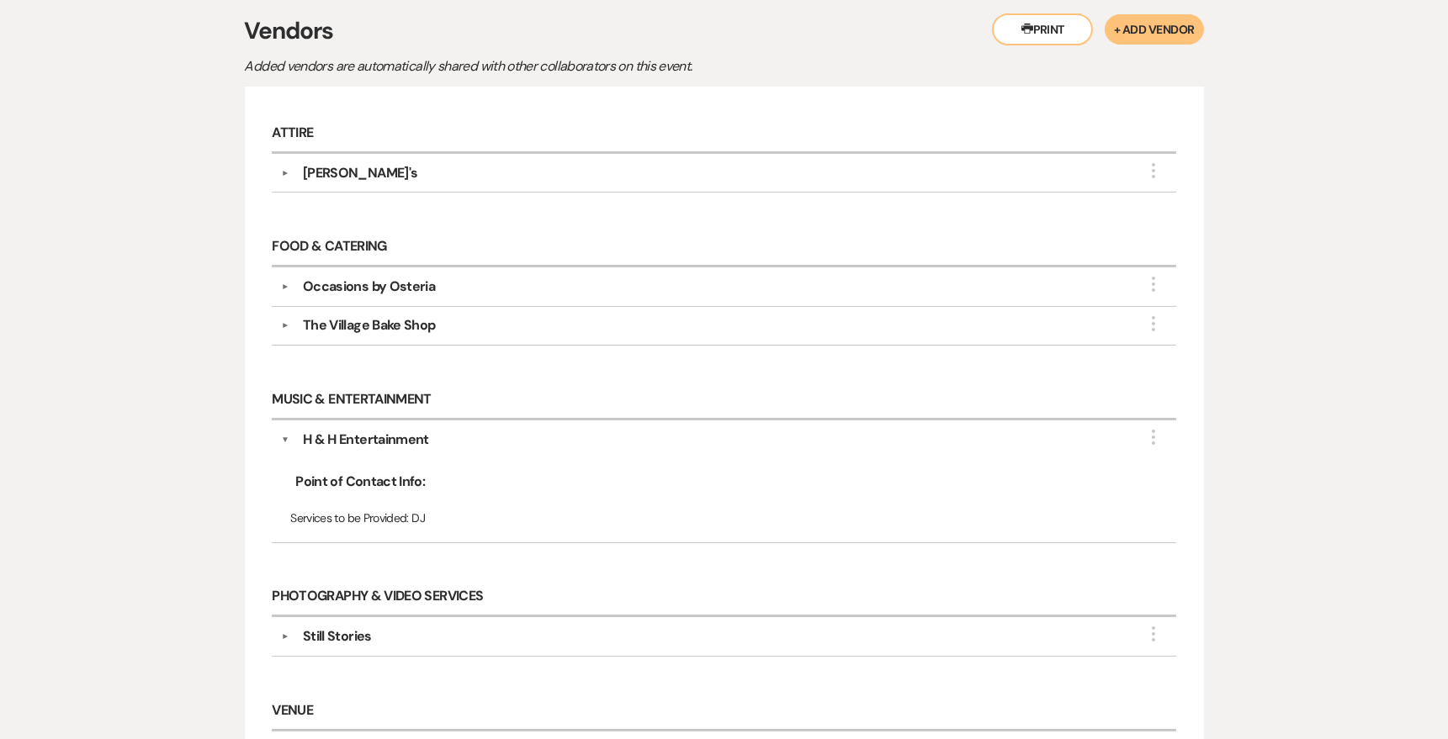
click at [1152, 31] on button "+ Add Vendor" at bounding box center [1154, 29] width 98 height 30
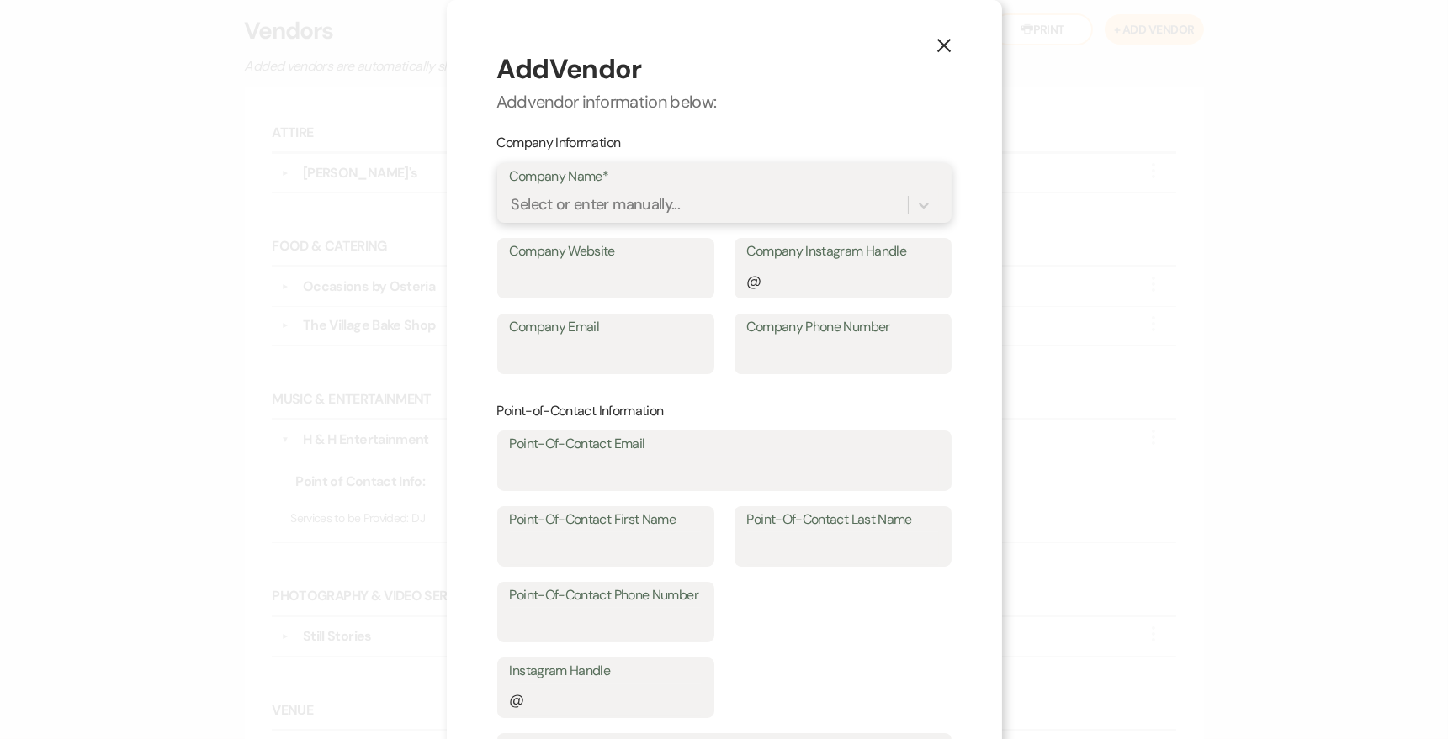
click at [859, 195] on div "Select or enter manually..." at bounding box center [709, 205] width 398 height 29
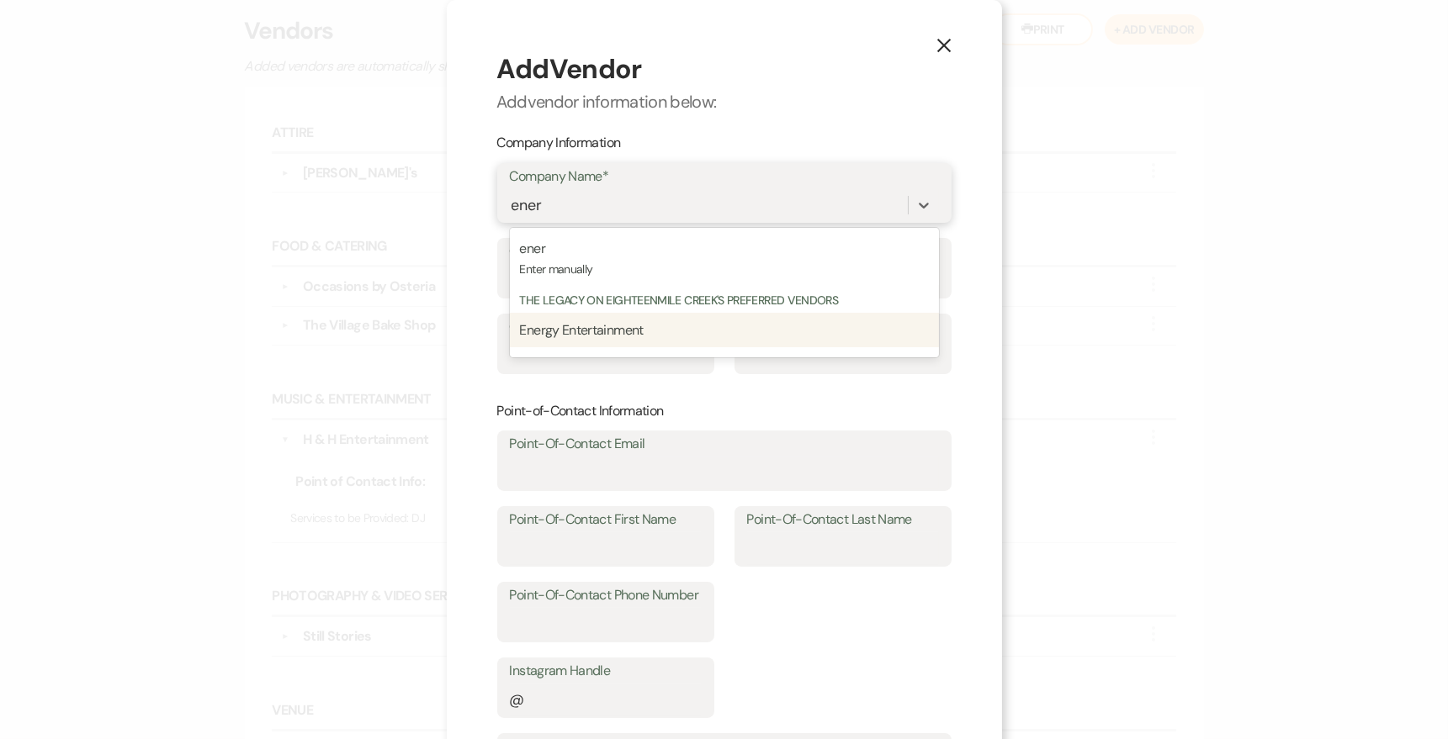
click at [660, 342] on div "Energy Entertainment" at bounding box center [724, 330] width 429 height 35
click at [760, 336] on p "DJ [PERSON_NAME]" at bounding box center [724, 332] width 407 height 22
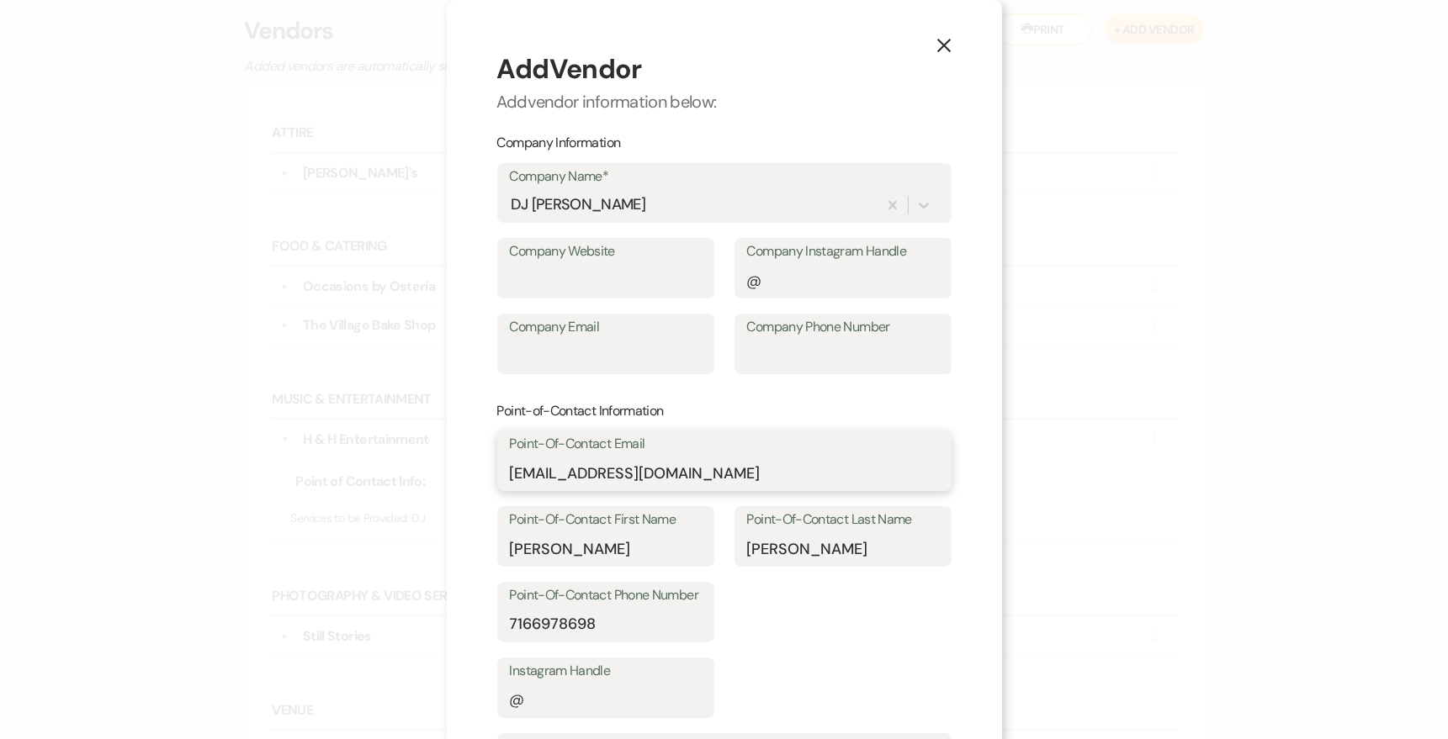
drag, startPoint x: 707, startPoint y: 479, endPoint x: 503, endPoint y: 464, distance: 204.1
click at [503, 464] on div "Point-Of-Contact Email [EMAIL_ADDRESS][DOMAIN_NAME]" at bounding box center [724, 461] width 454 height 61
click at [708, 460] on input "[EMAIL_ADDRESS][DOMAIN_NAME]" at bounding box center [724, 473] width 429 height 33
drag, startPoint x: 713, startPoint y: 474, endPoint x: 507, endPoint y: 461, distance: 206.5
click at [506, 461] on div "Point-Of-Contact Email [EMAIL_ADDRESS][DOMAIN_NAME]" at bounding box center [724, 461] width 454 height 61
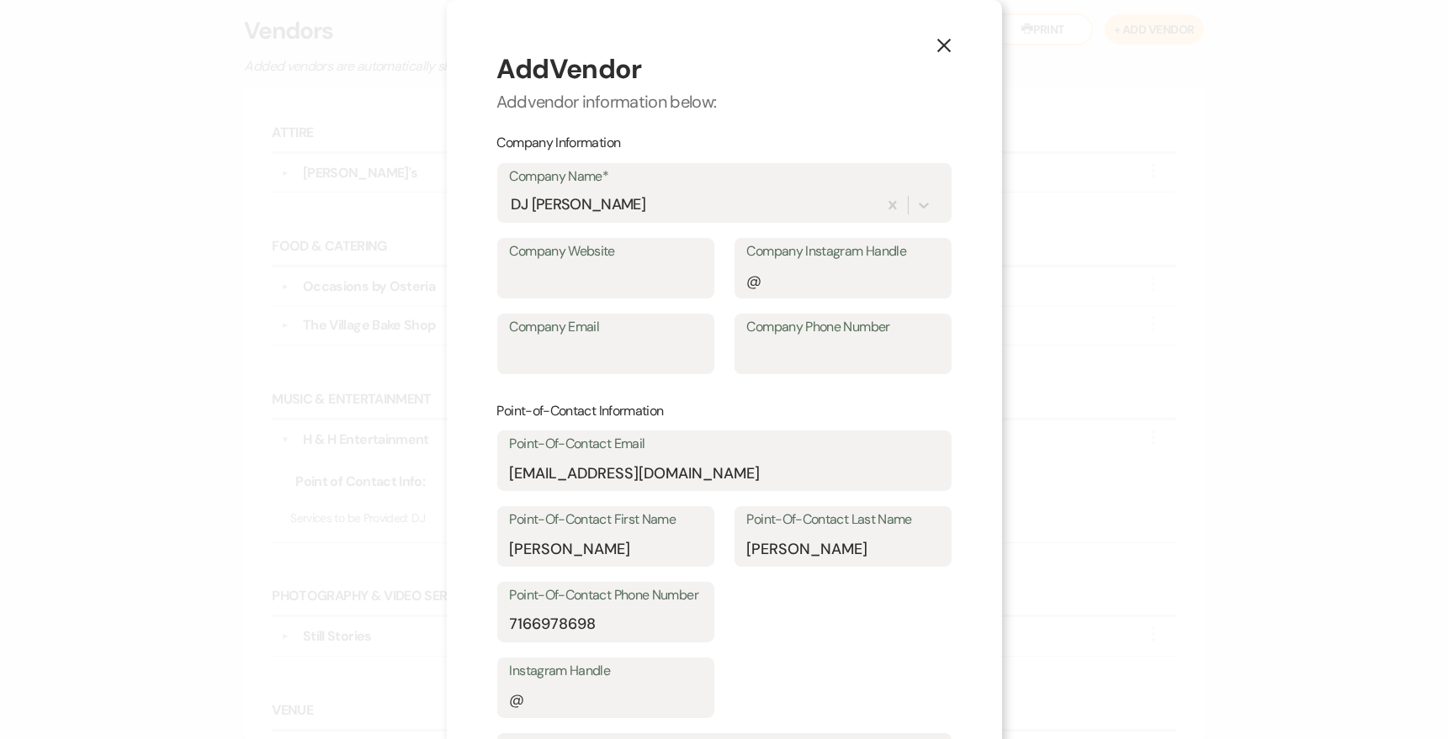
drag, startPoint x: 530, startPoint y: 472, endPoint x: 712, endPoint y: 7, distance: 499.4
click at [0, 0] on div "X Add Vendor Add vendor information below: Company Information Company Name* DJ…" at bounding box center [724, 369] width 1448 height 739
